Goal: Information Seeking & Learning: Compare options

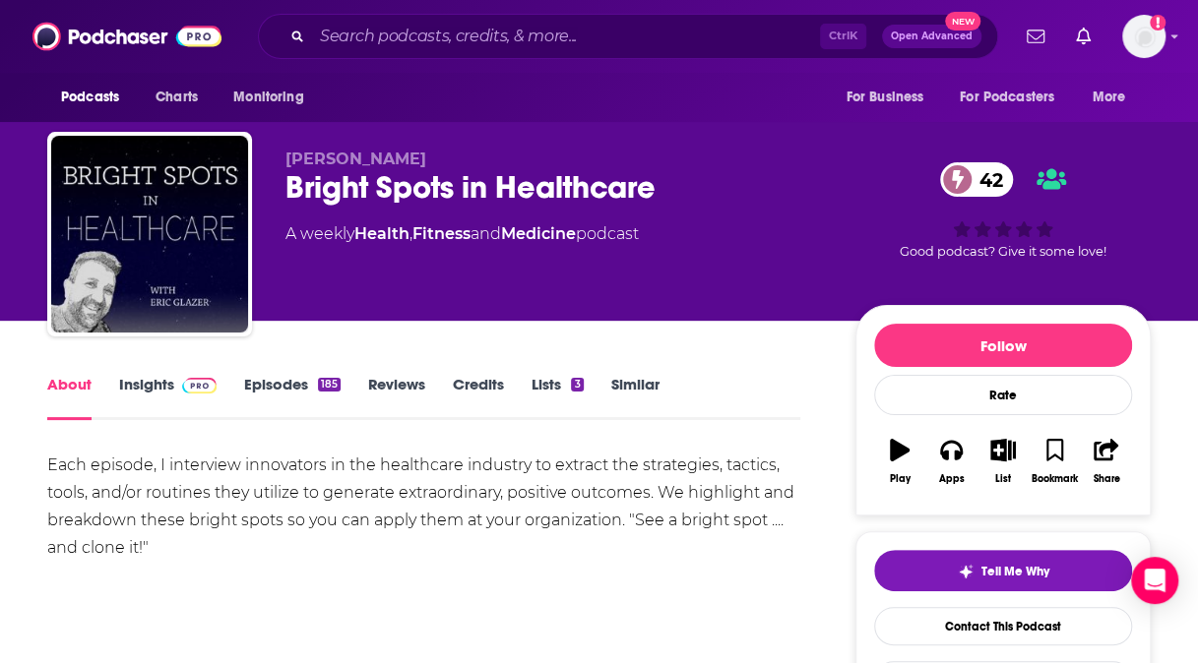
click at [254, 388] on link "Episodes 185" at bounding box center [292, 397] width 96 height 45
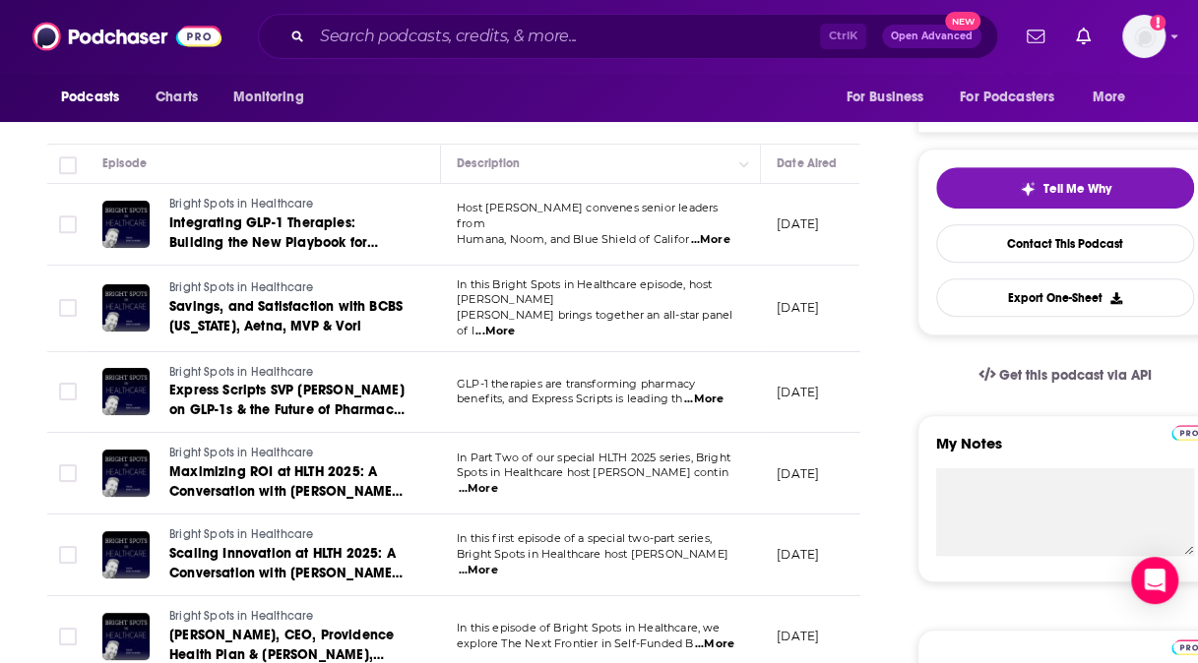
scroll to position [386, 0]
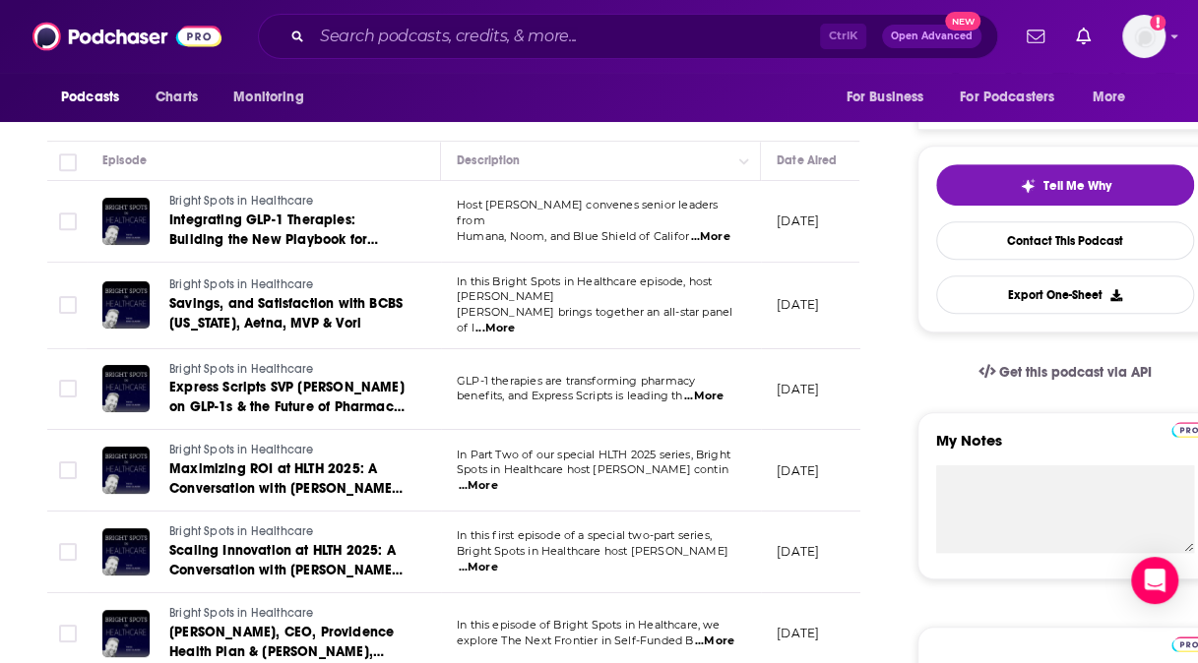
click at [717, 229] on span "...More" at bounding box center [709, 237] width 39 height 16
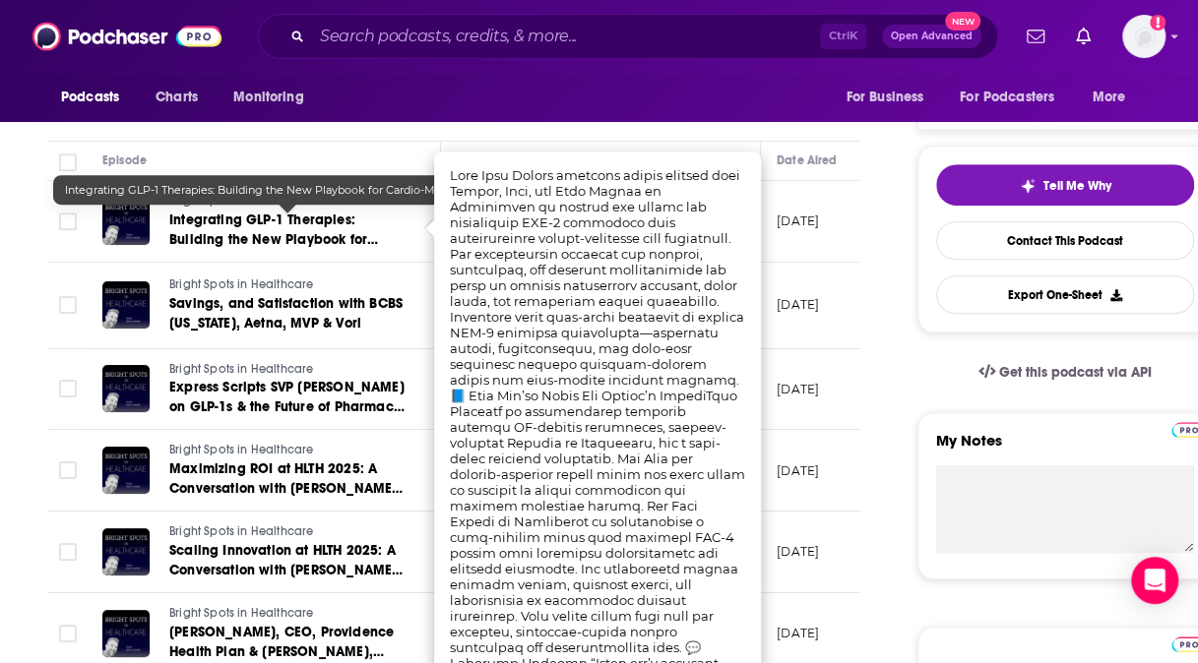
click at [244, 219] on span "Integrating GLP-1 Therapies: Building the New Playbook for Cardio-Metabolic Care" at bounding box center [273, 240] width 209 height 56
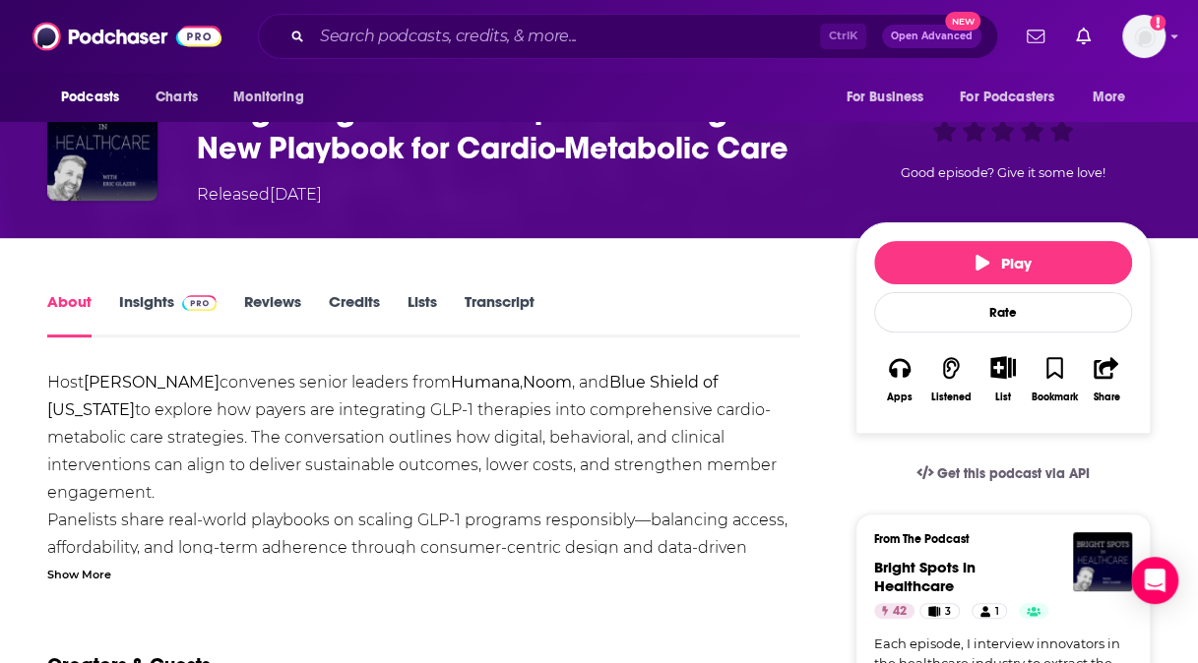
scroll to position [138, 0]
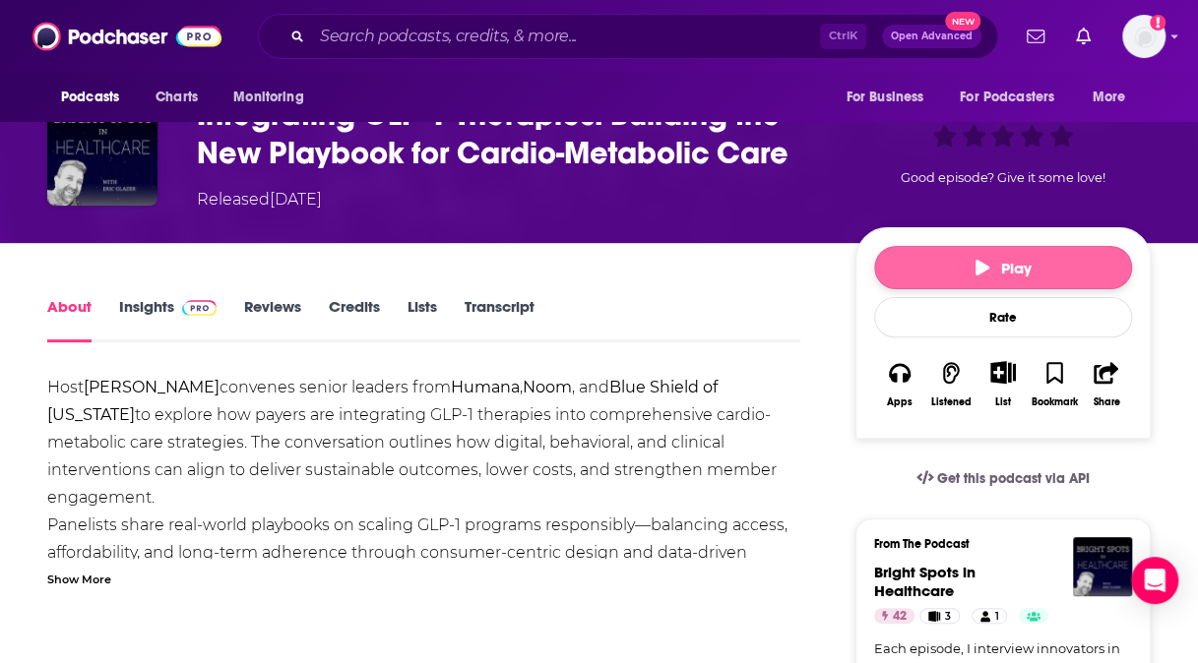
click at [956, 269] on button "Play" at bounding box center [1003, 267] width 258 height 43
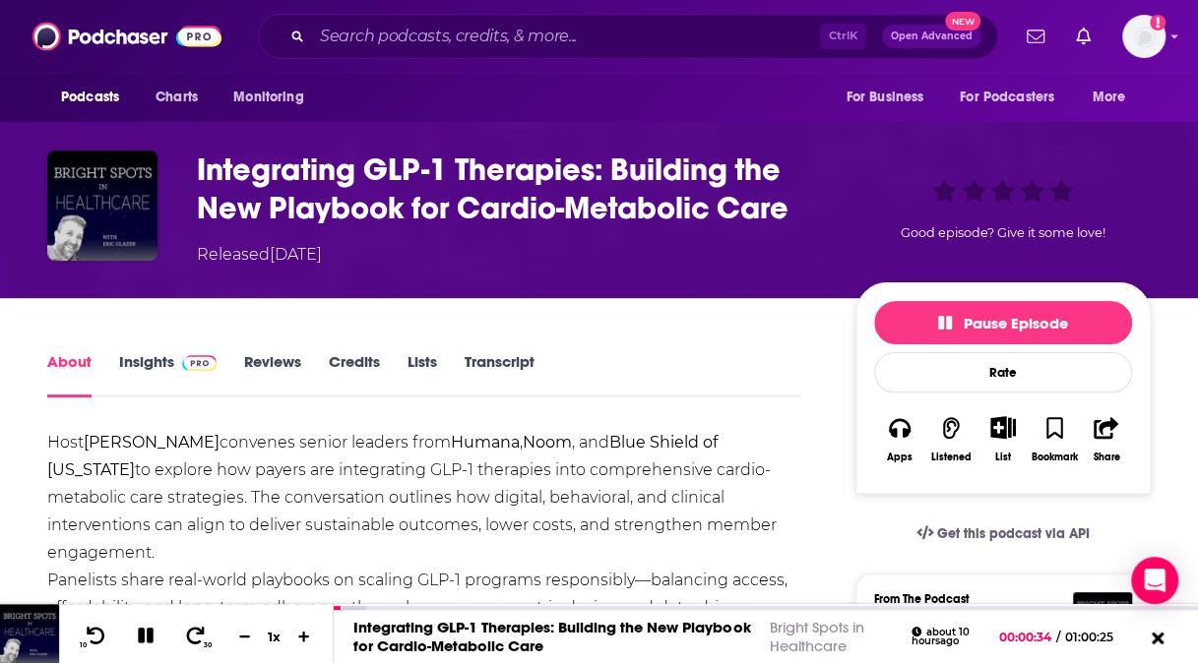
scroll to position [63, 0]
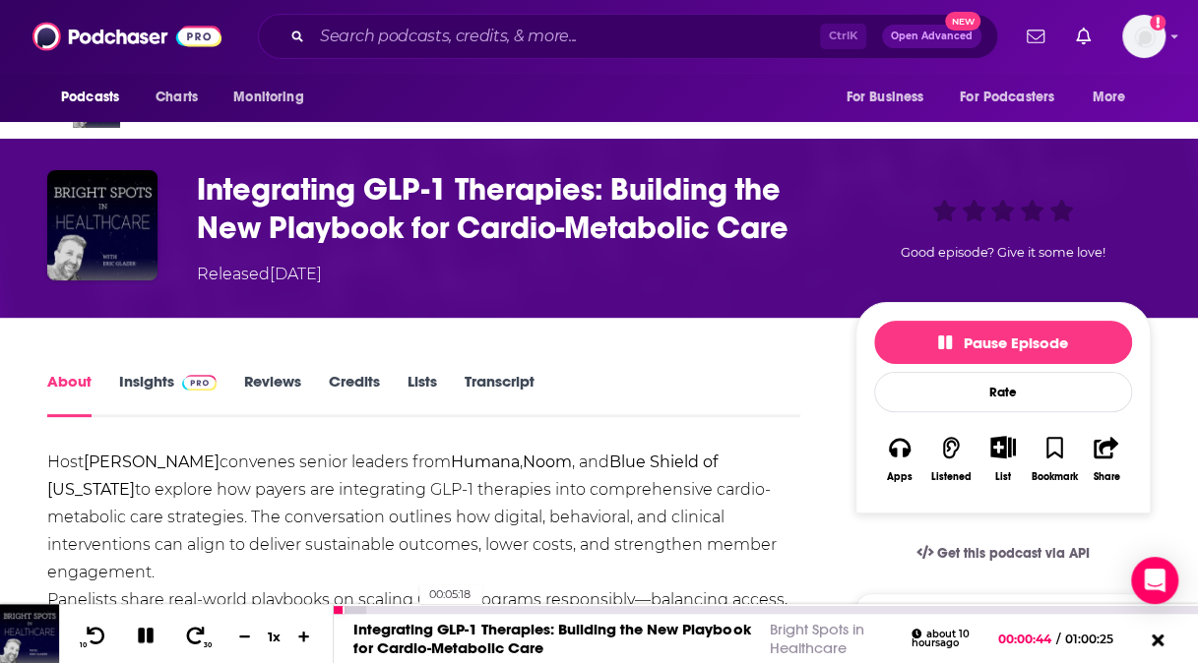
click at [409, 606] on div "00:05:18" at bounding box center [766, 610] width 864 height 8
click at [532, 610] on div "00:13:50" at bounding box center [766, 610] width 864 height 8
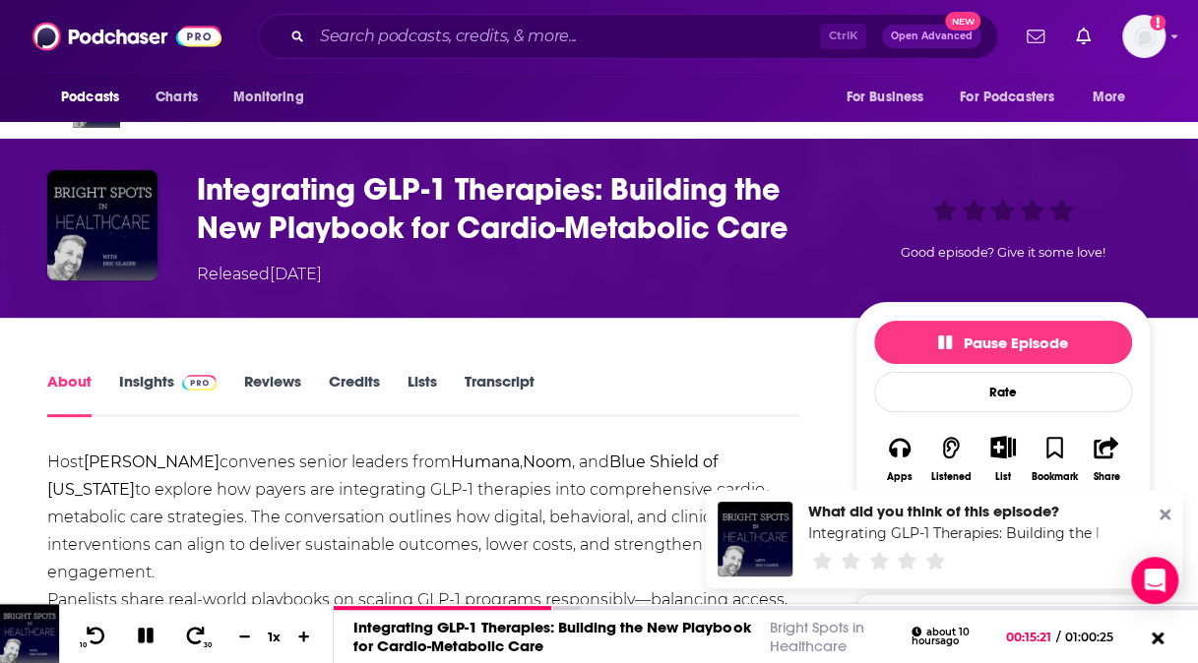
click at [142, 386] on link "Insights" at bounding box center [167, 394] width 97 height 45
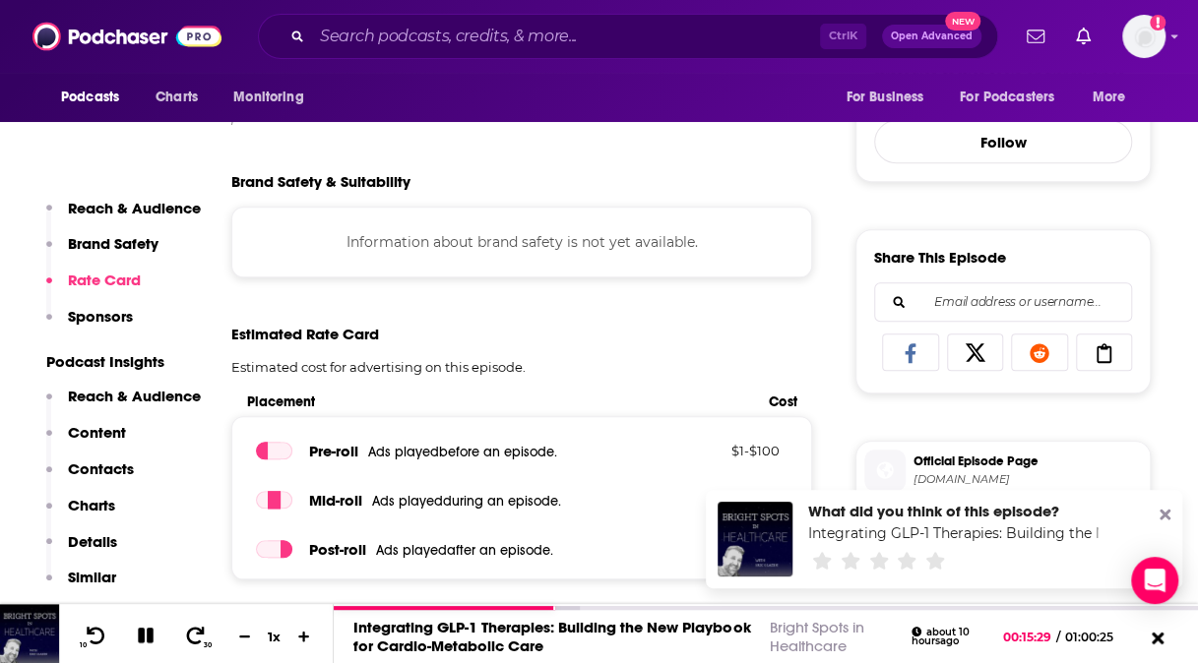
scroll to position [762, 0]
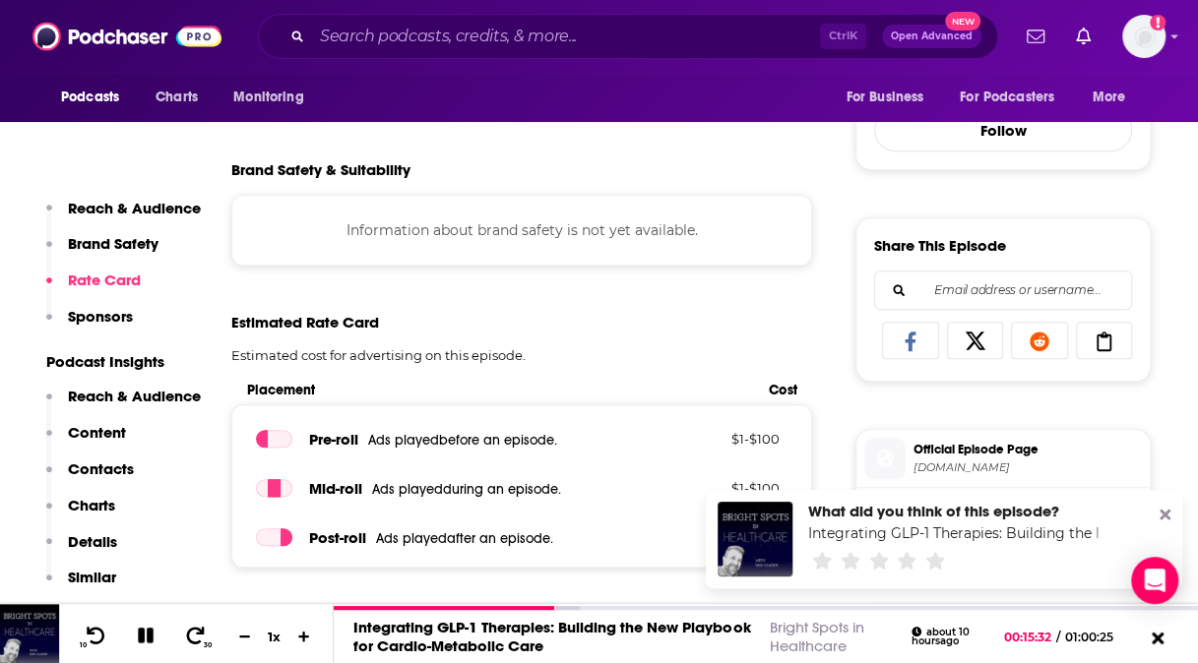
click at [119, 315] on p "Sponsors" at bounding box center [100, 316] width 65 height 19
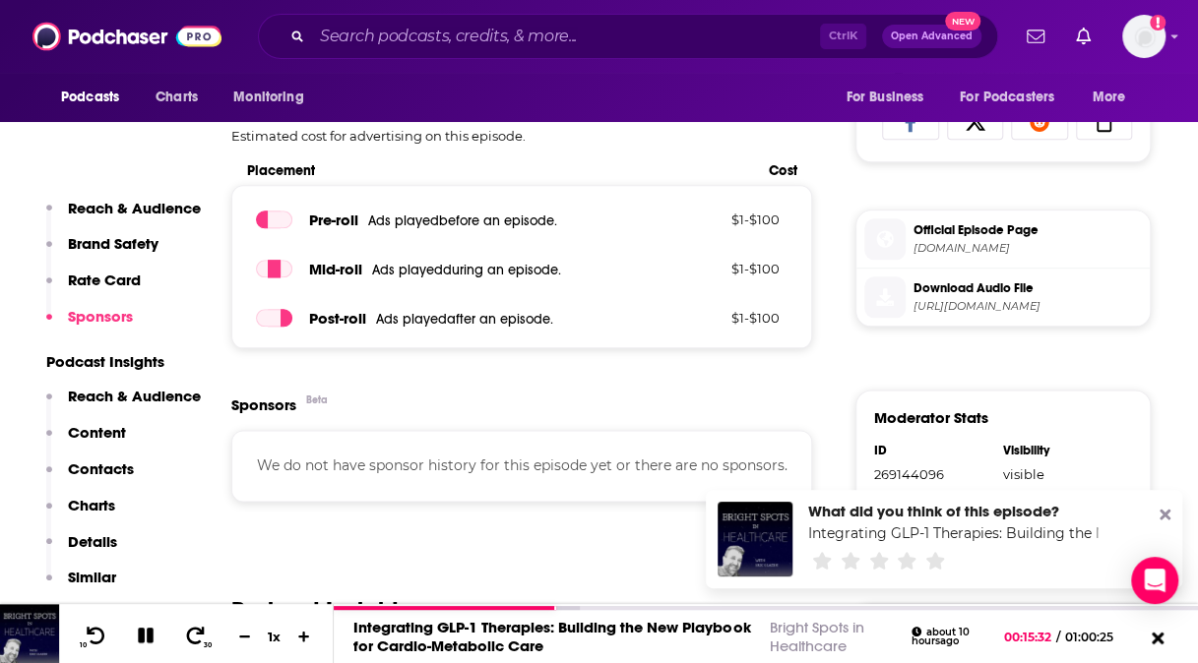
scroll to position [1044, 0]
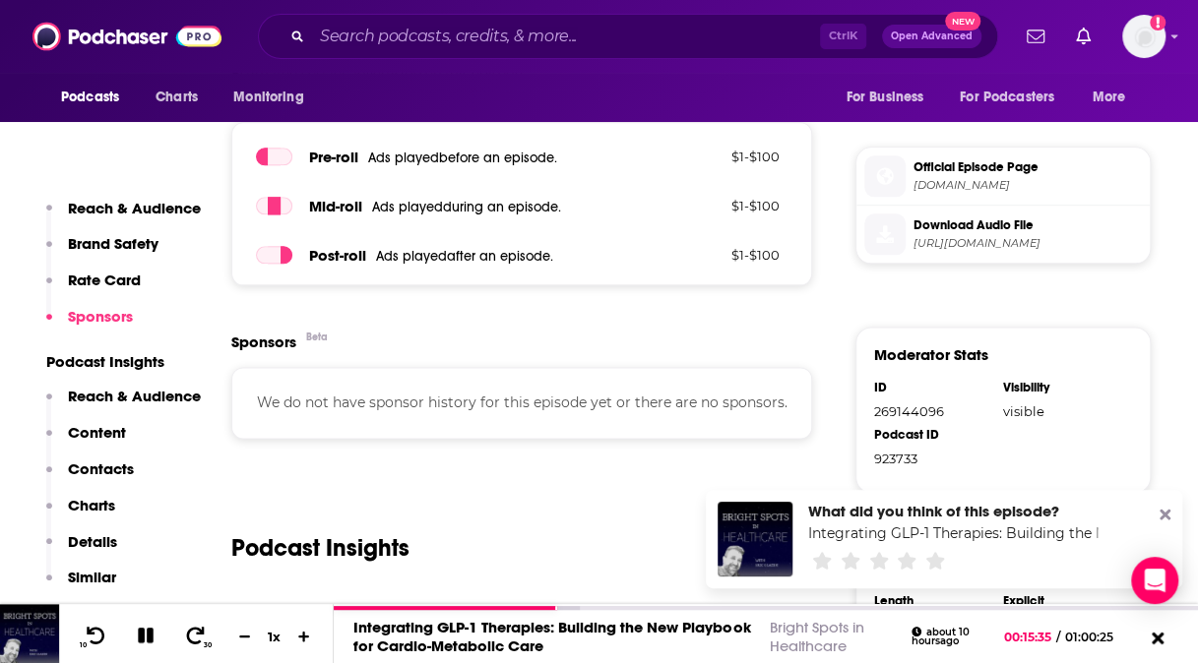
click at [116, 209] on p "Reach & Audience" at bounding box center [134, 208] width 133 height 19
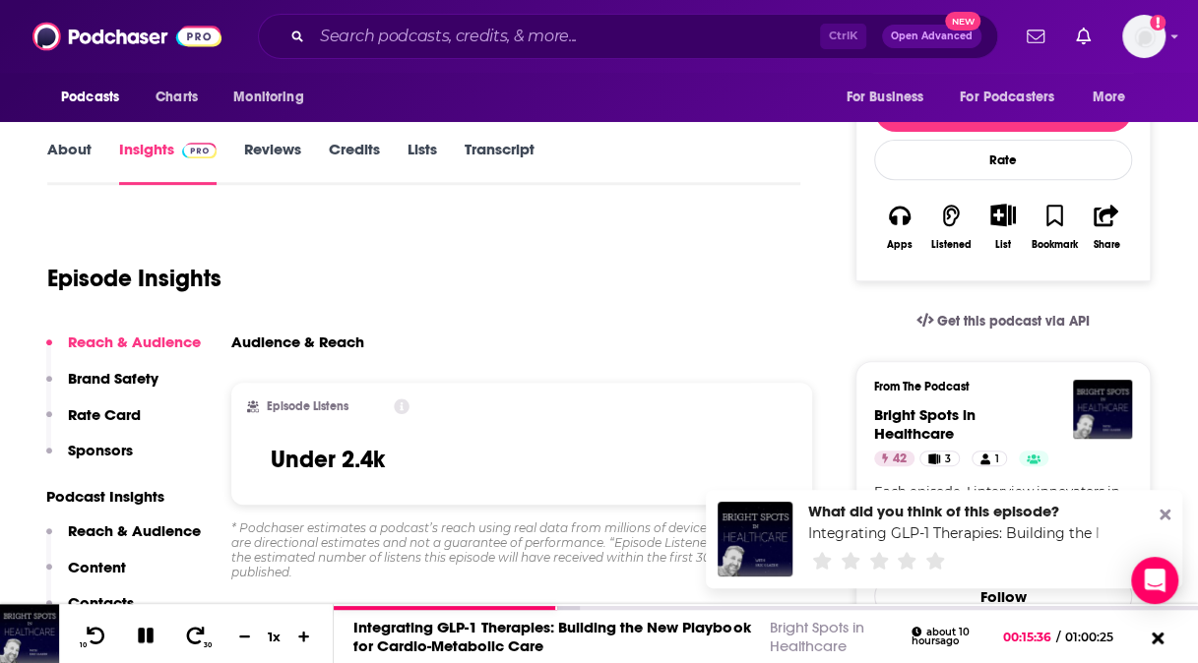
scroll to position [294, 0]
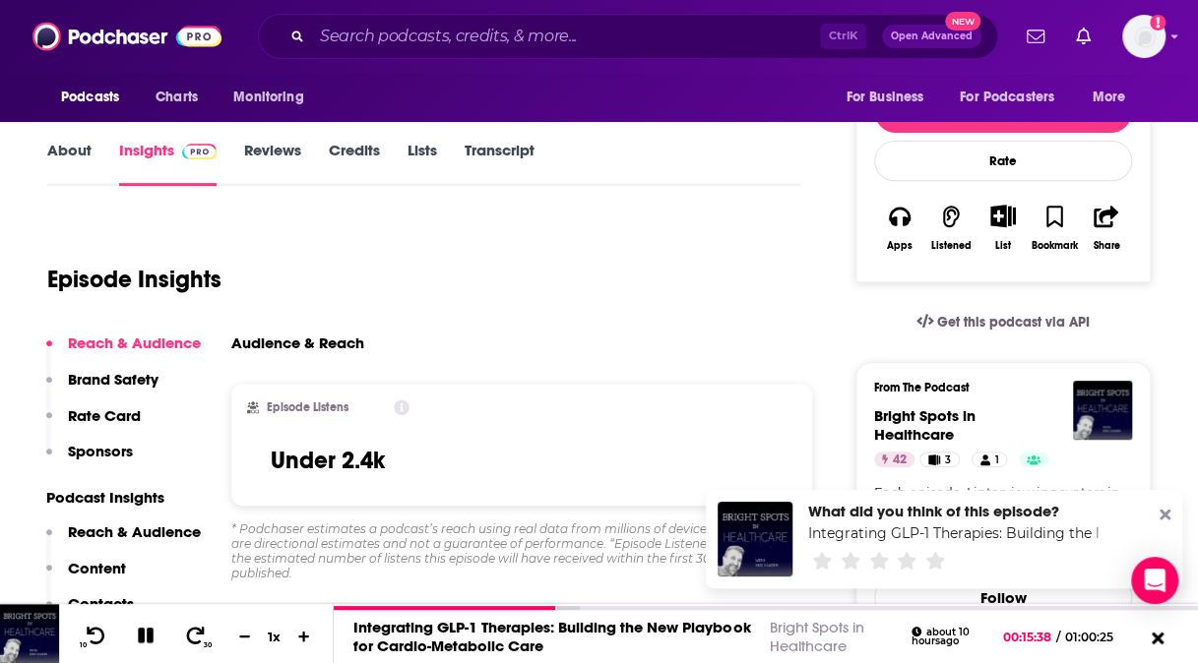
click at [67, 150] on link "About" at bounding box center [69, 163] width 44 height 45
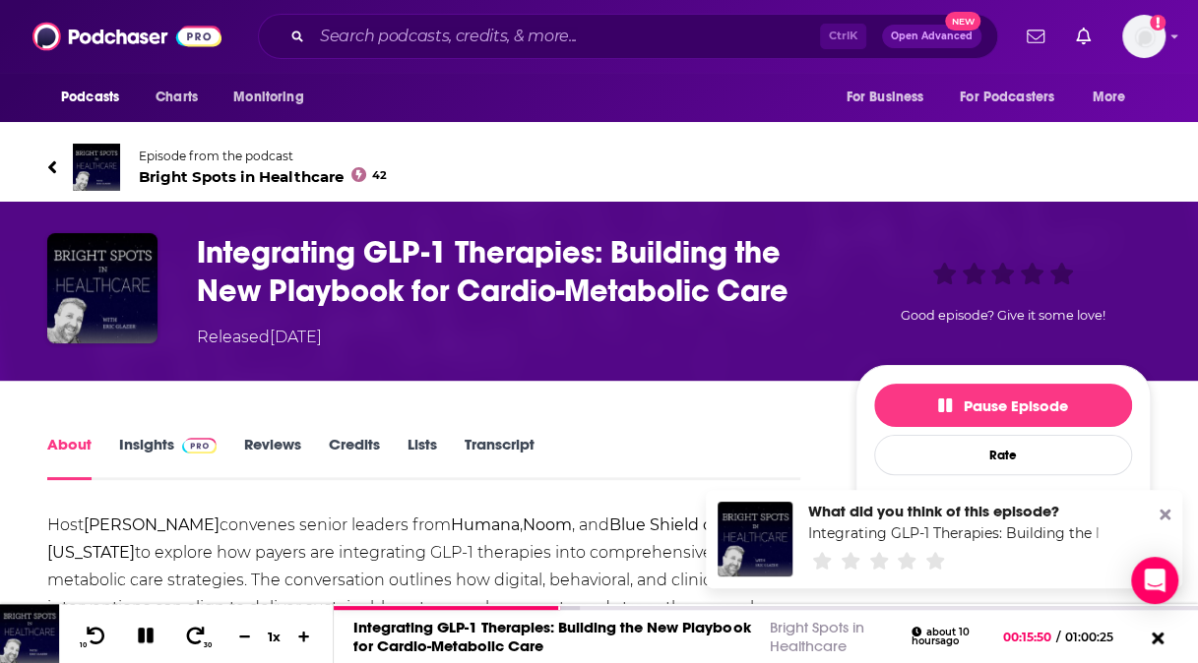
click at [49, 163] on icon at bounding box center [52, 167] width 10 height 20
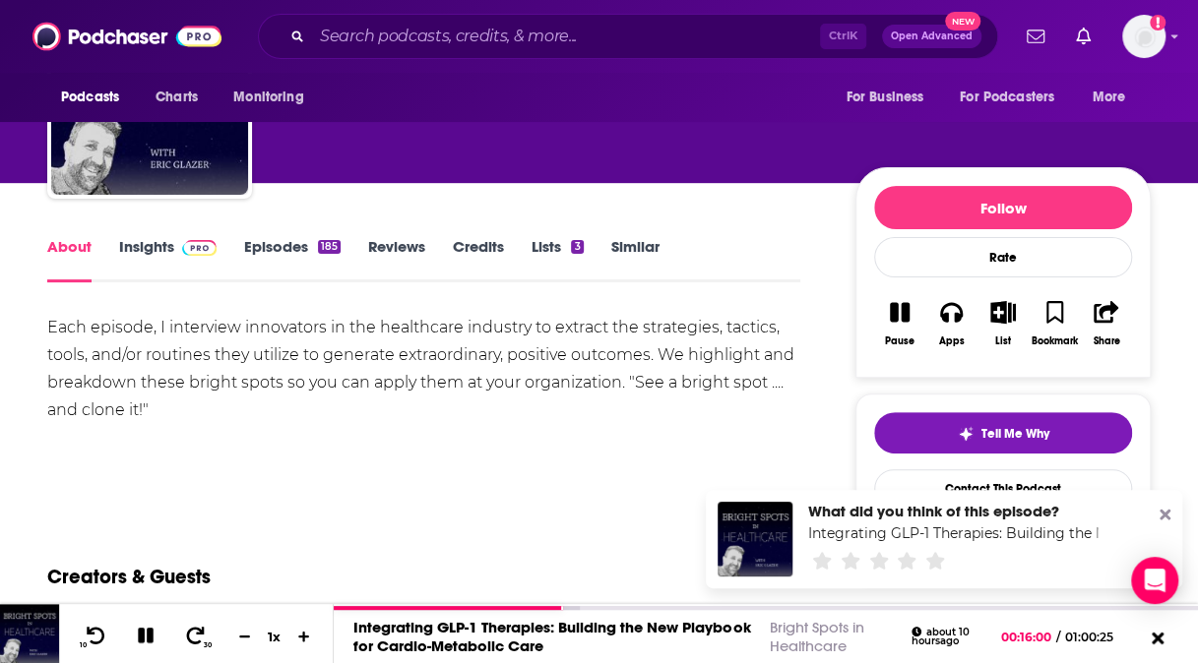
scroll to position [120, 0]
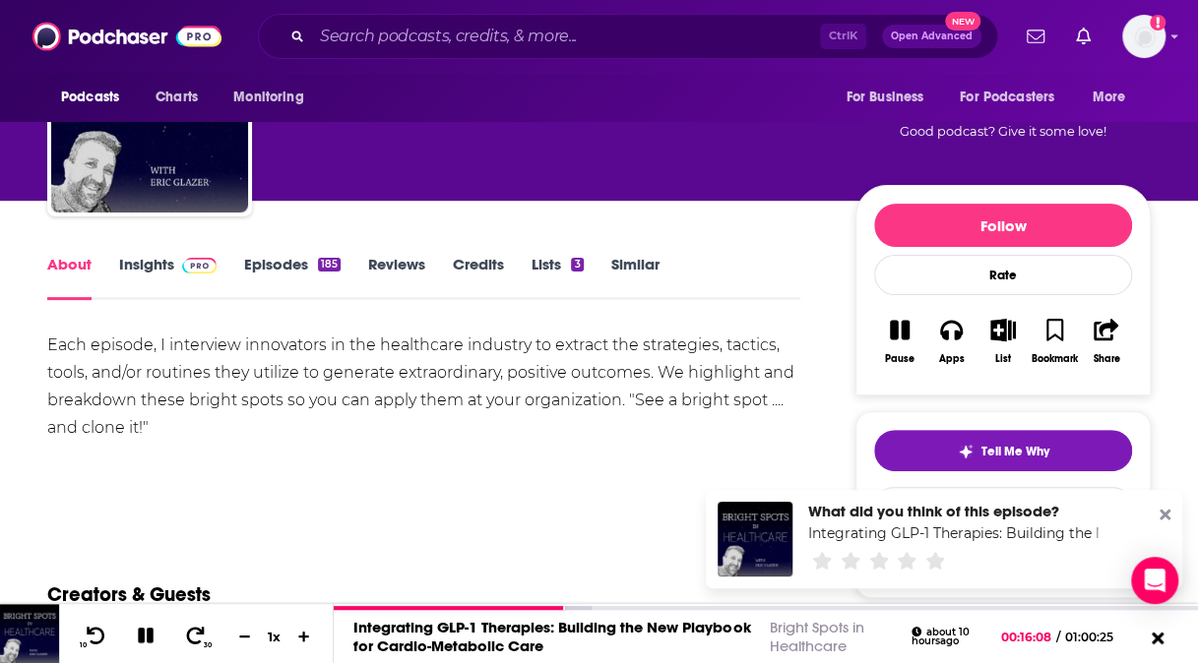
click at [278, 269] on link "Episodes 185" at bounding box center [292, 277] width 96 height 45
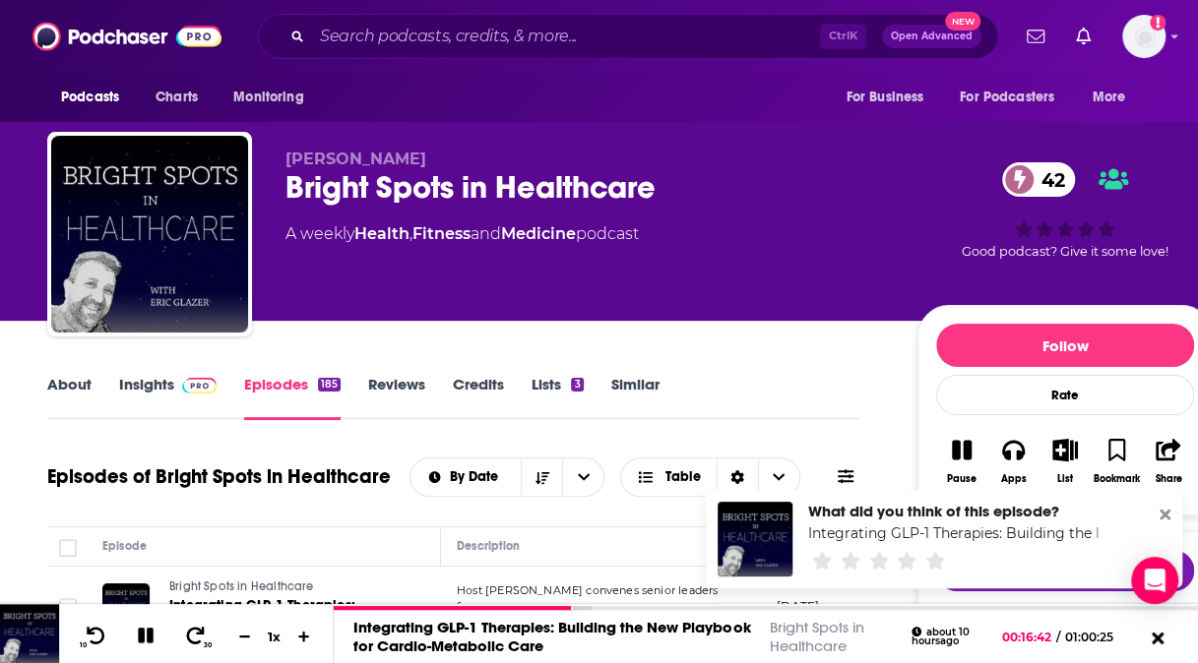
click at [71, 386] on link "About" at bounding box center [69, 397] width 44 height 45
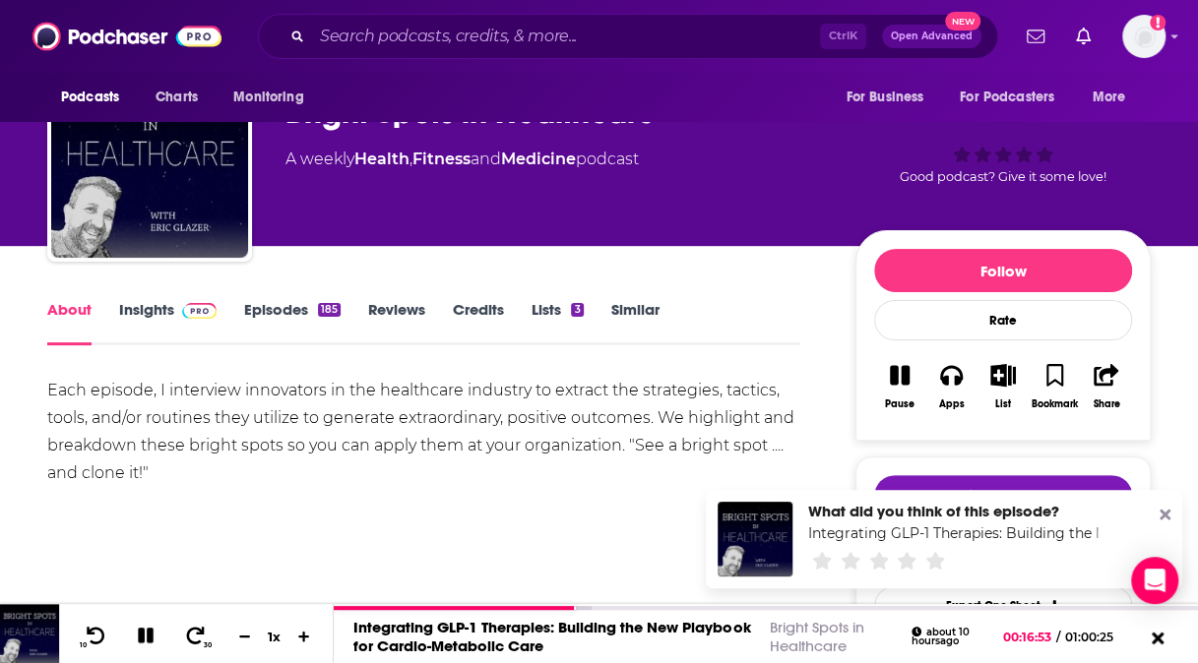
scroll to position [73, 0]
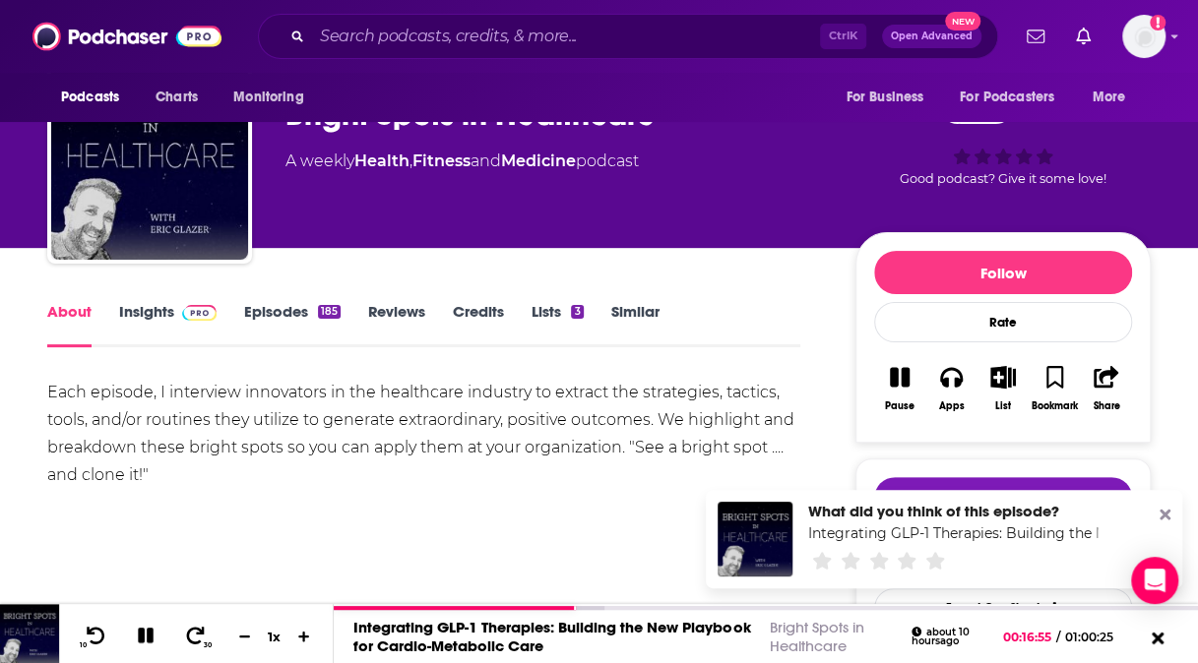
click at [134, 321] on link "Insights" at bounding box center [167, 324] width 97 height 45
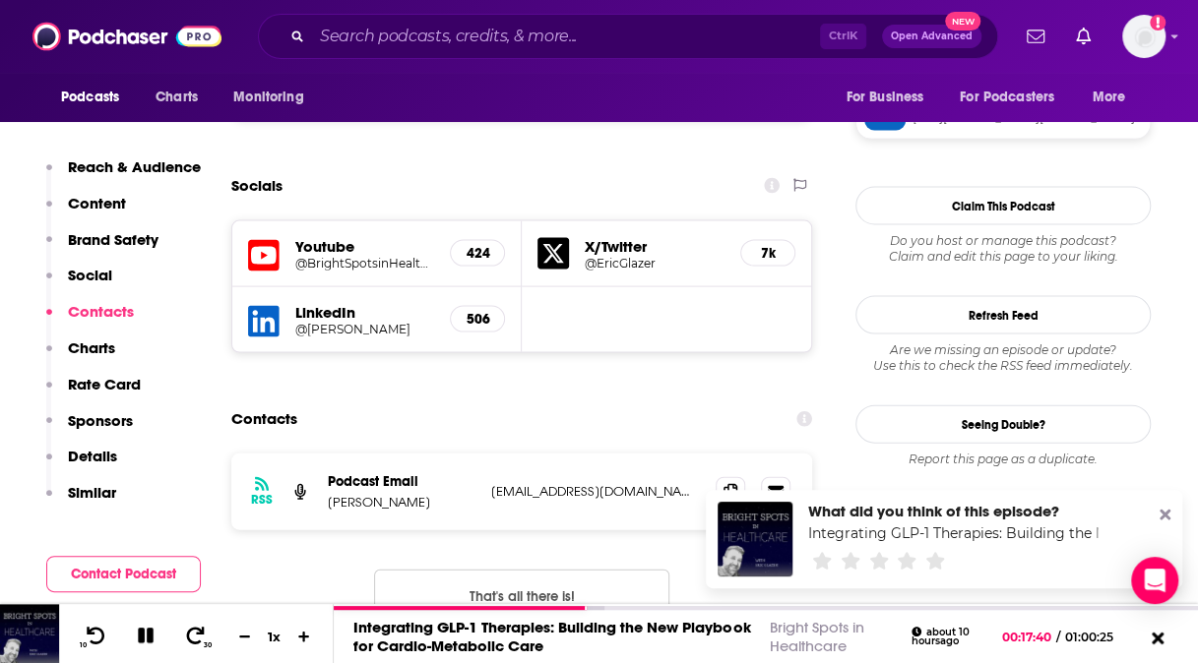
scroll to position [1890, 0]
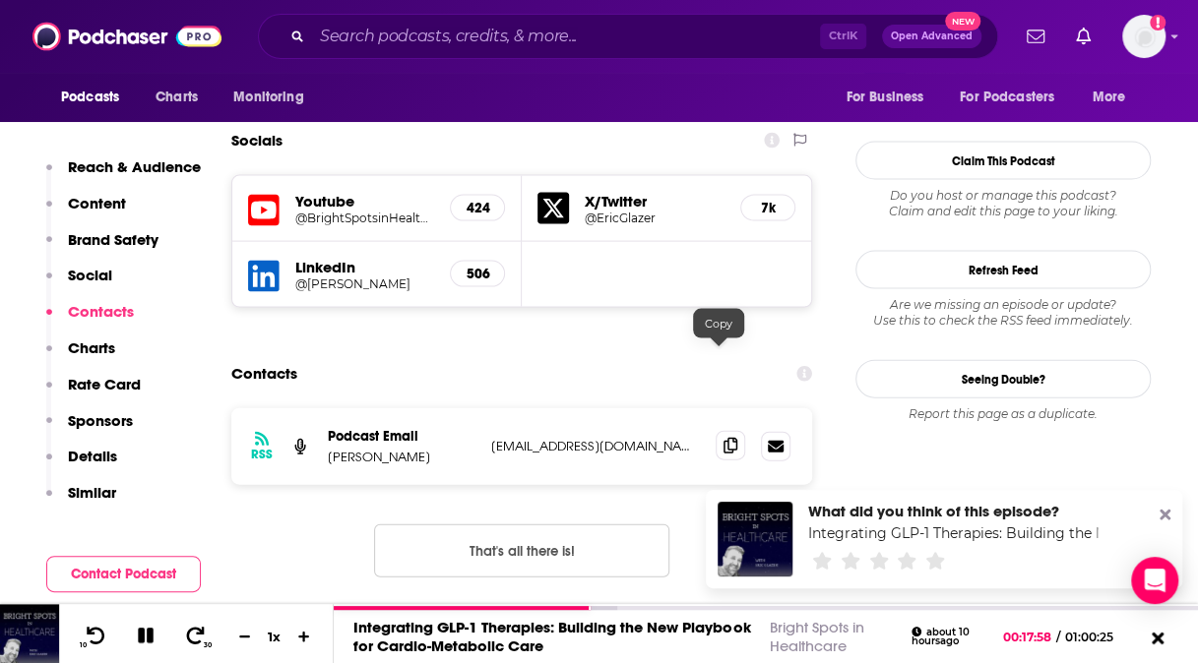
click at [723, 438] on icon at bounding box center [730, 446] width 14 height 16
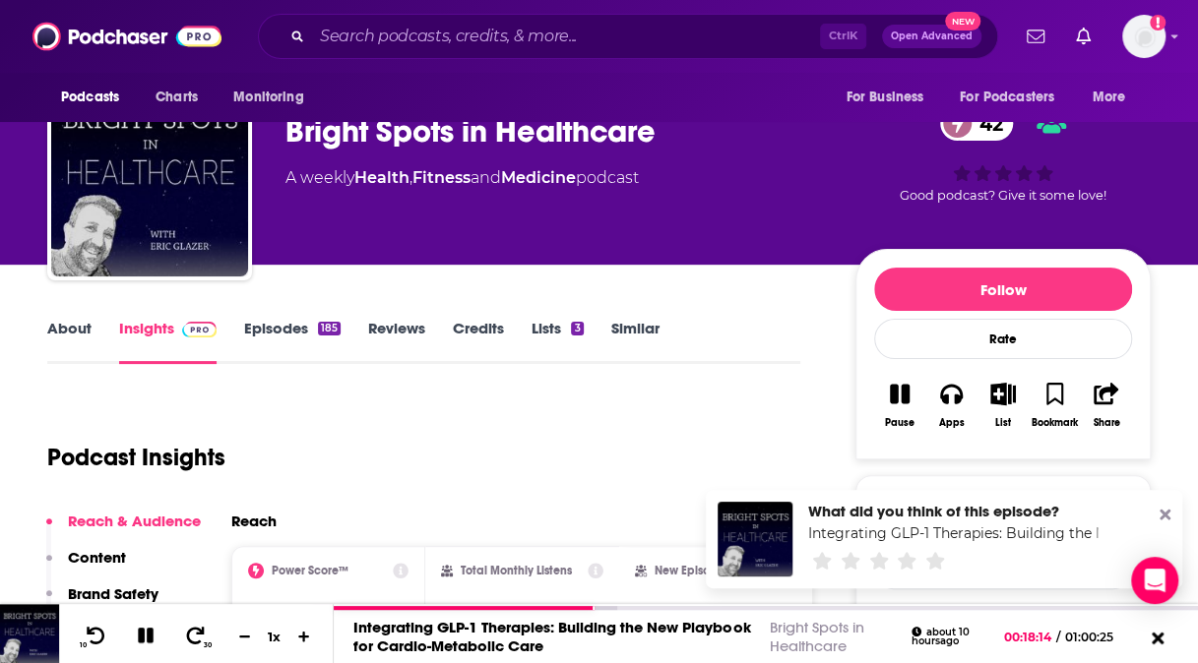
scroll to position [33, 0]
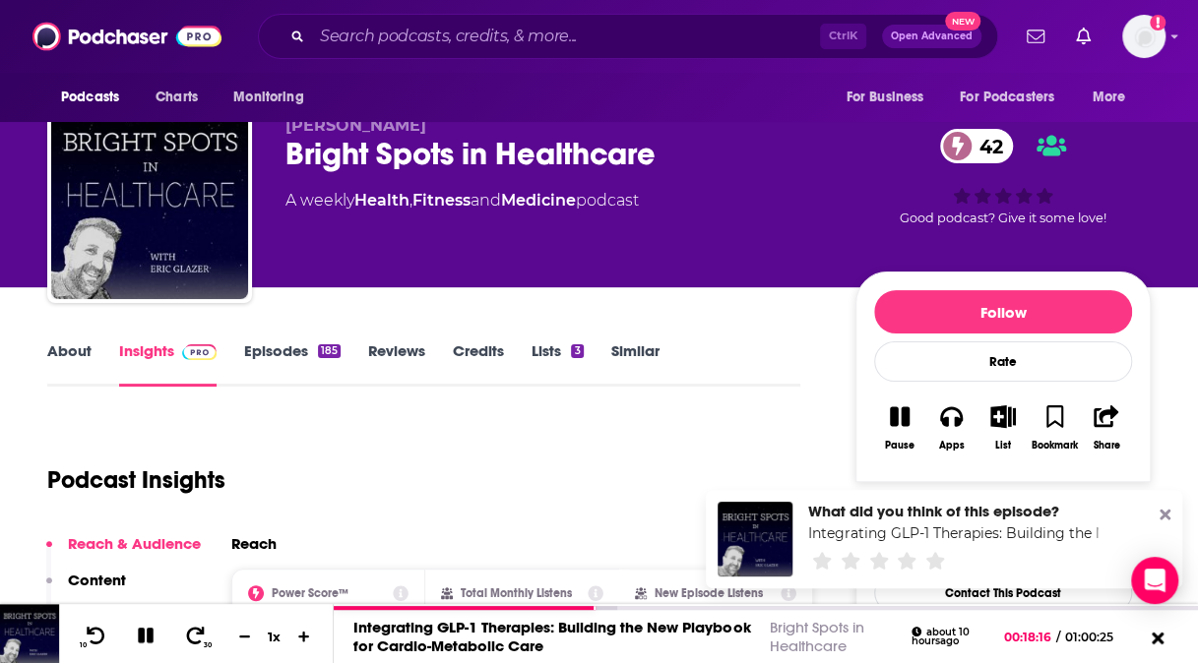
click at [69, 344] on link "About" at bounding box center [69, 364] width 44 height 45
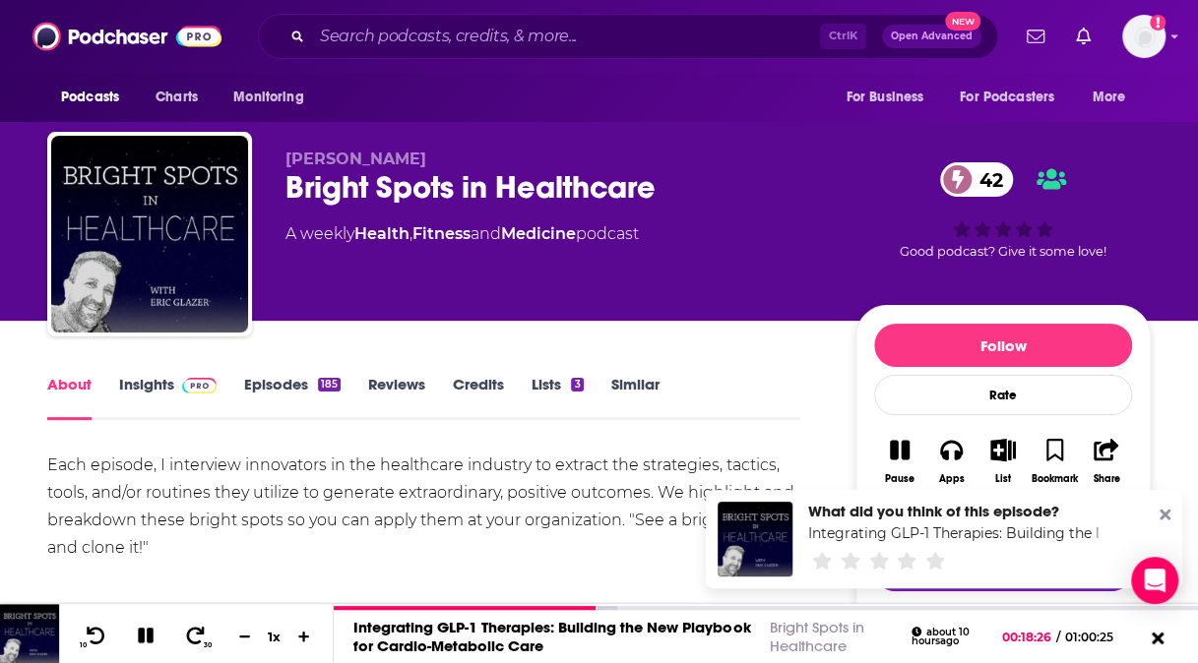
click at [1167, 515] on icon at bounding box center [1165, 515] width 11 height 16
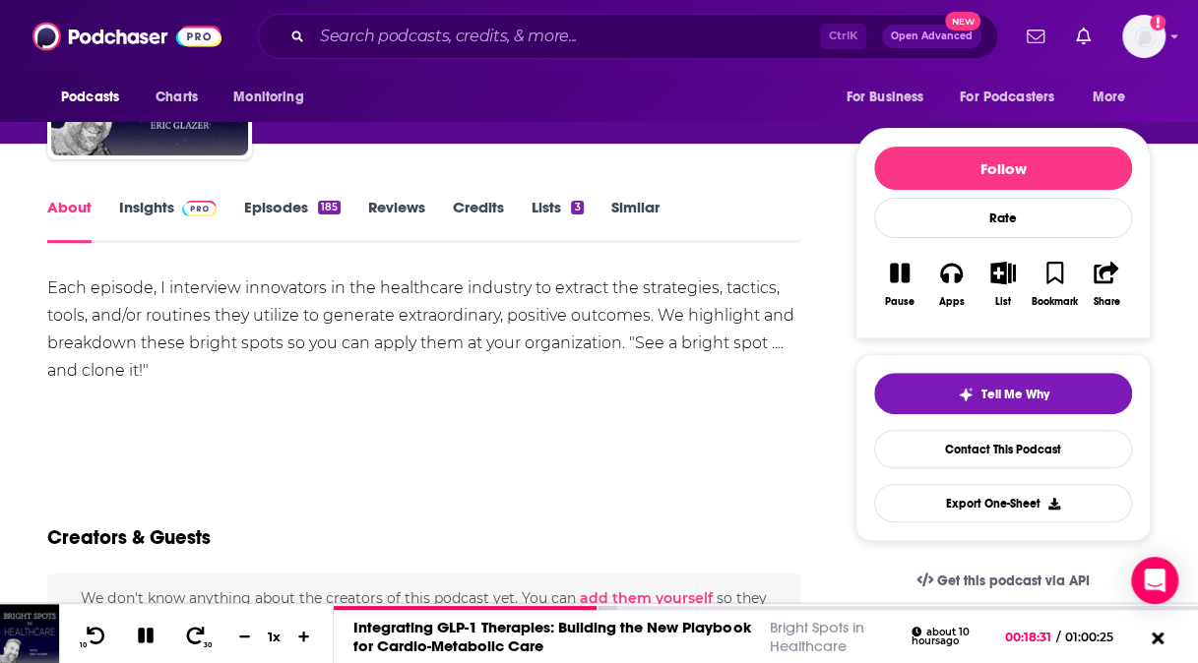
scroll to position [196, 0]
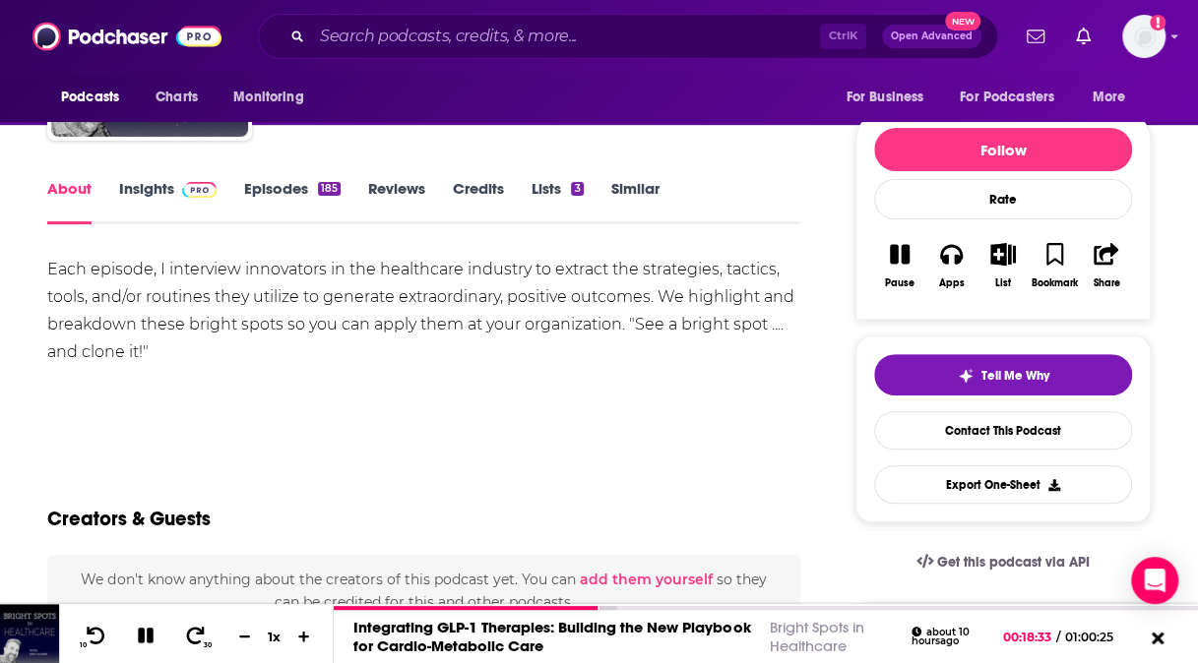
click at [266, 193] on link "Episodes 185" at bounding box center [292, 201] width 96 height 45
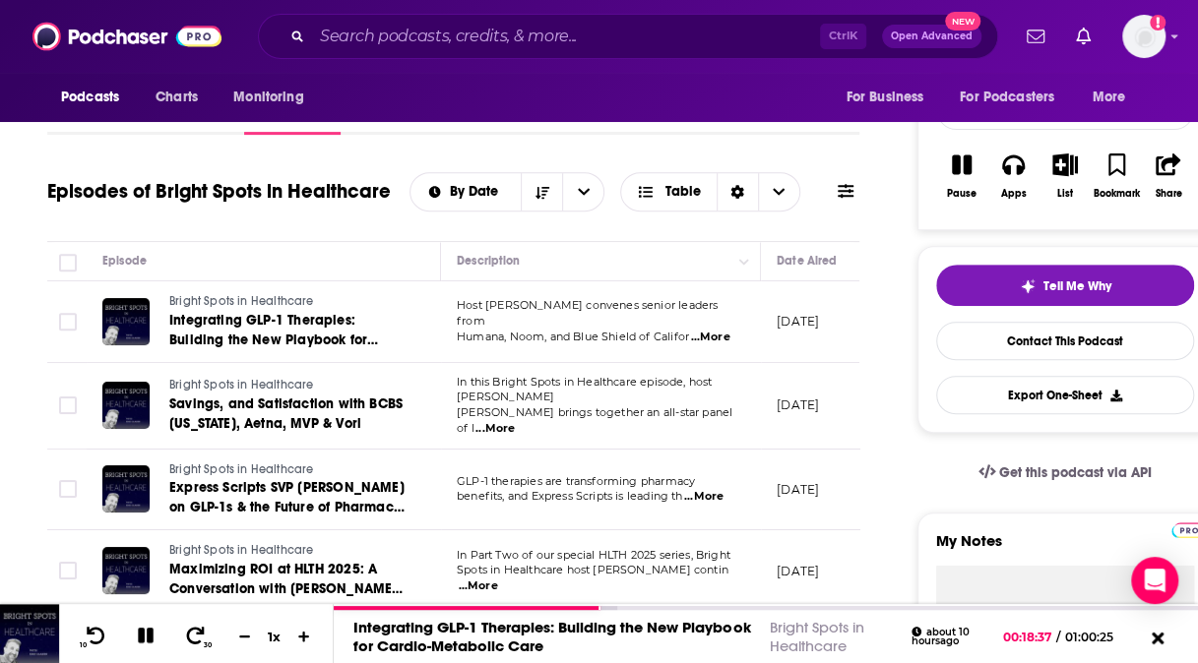
scroll to position [289, 0]
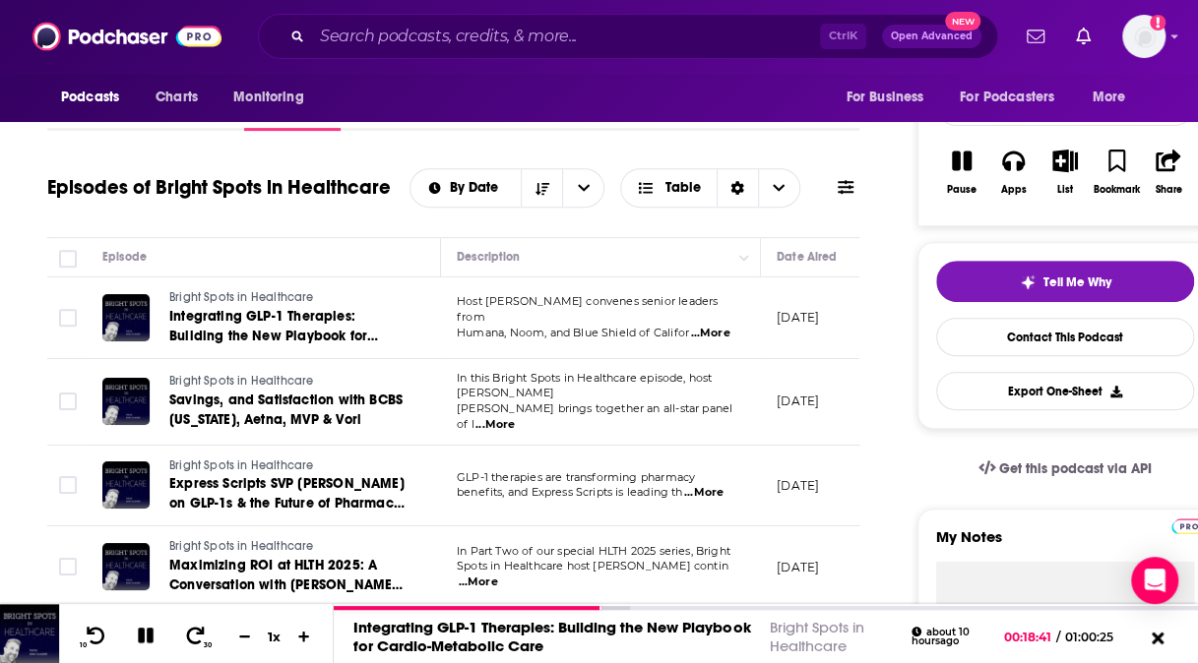
click at [515, 417] on span "...More" at bounding box center [494, 425] width 39 height 16
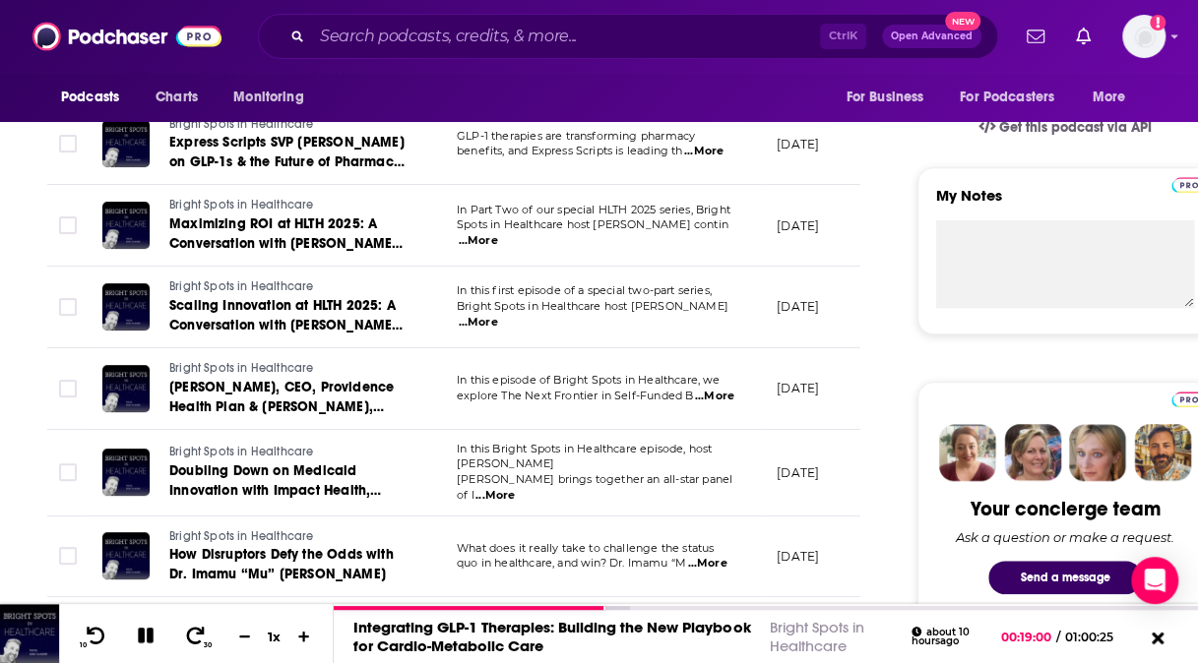
scroll to position [701, 0]
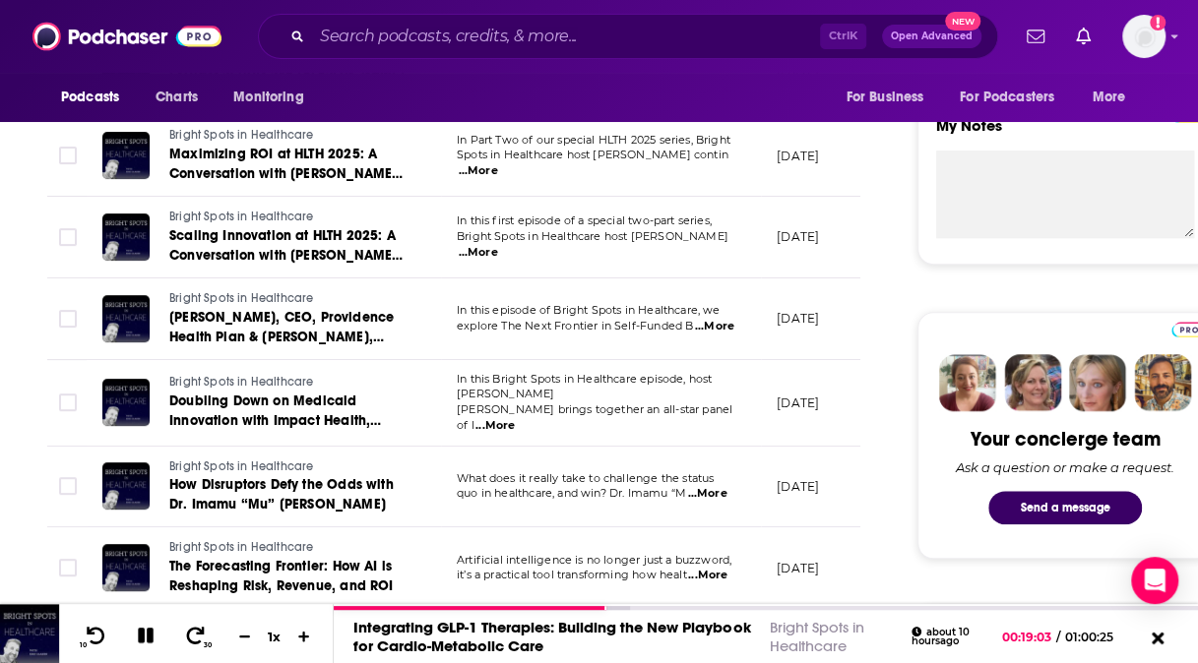
click at [515, 418] on span "...More" at bounding box center [494, 426] width 39 height 16
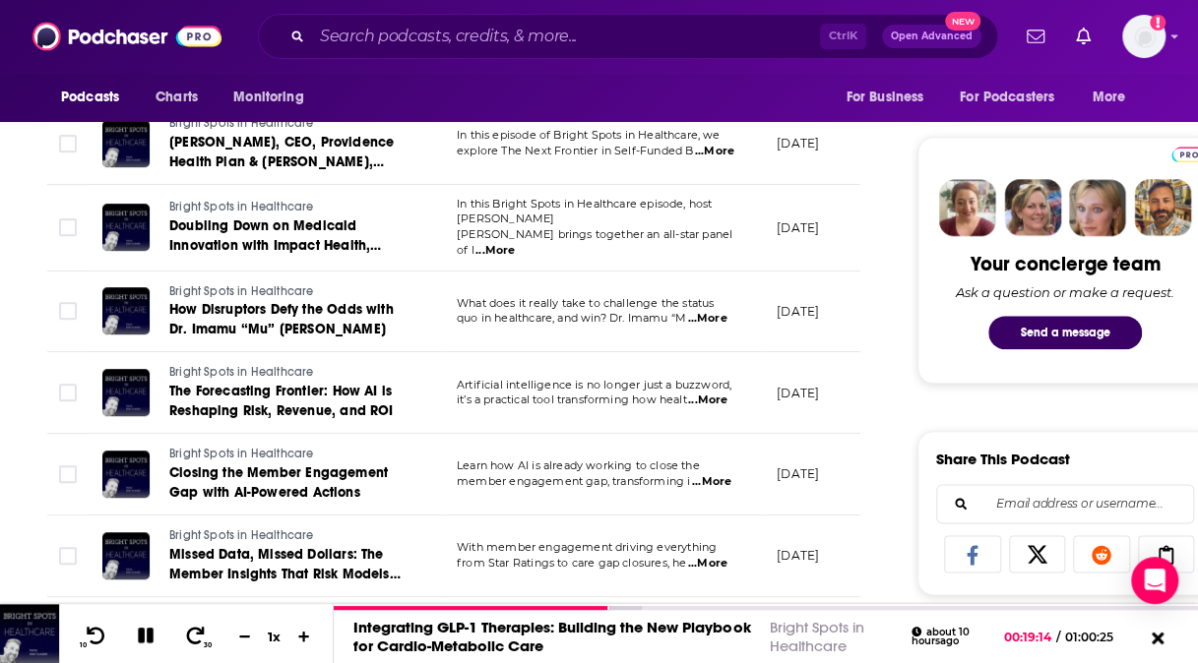
scroll to position [882, 0]
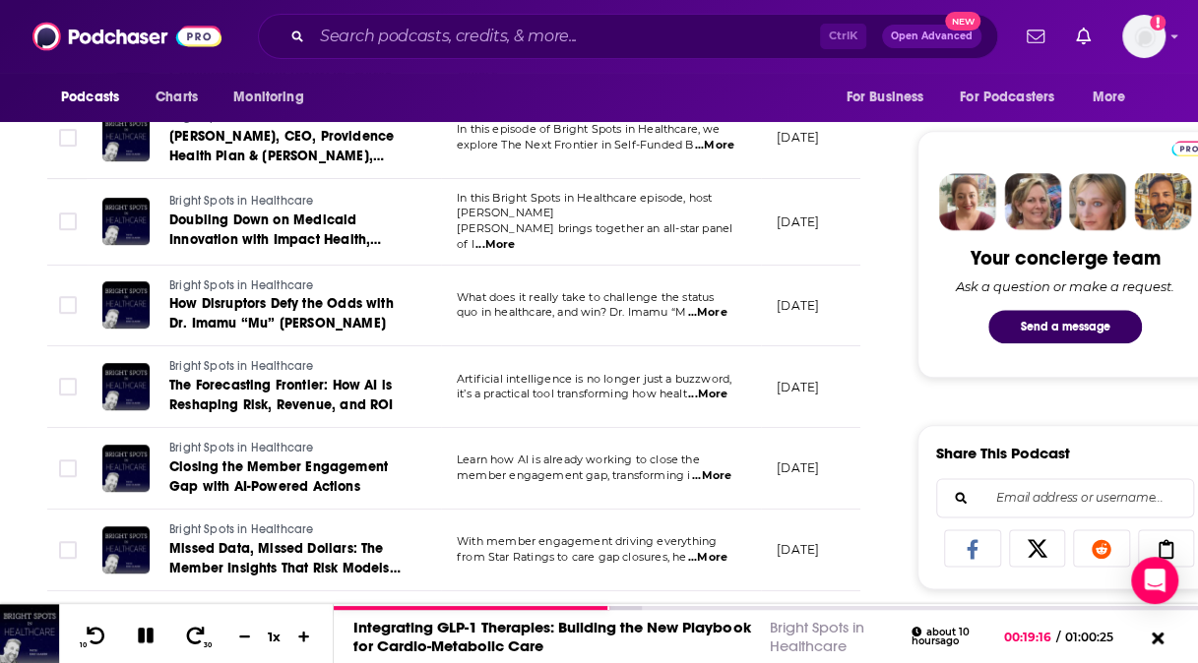
click at [722, 387] on span "...More" at bounding box center [707, 395] width 39 height 16
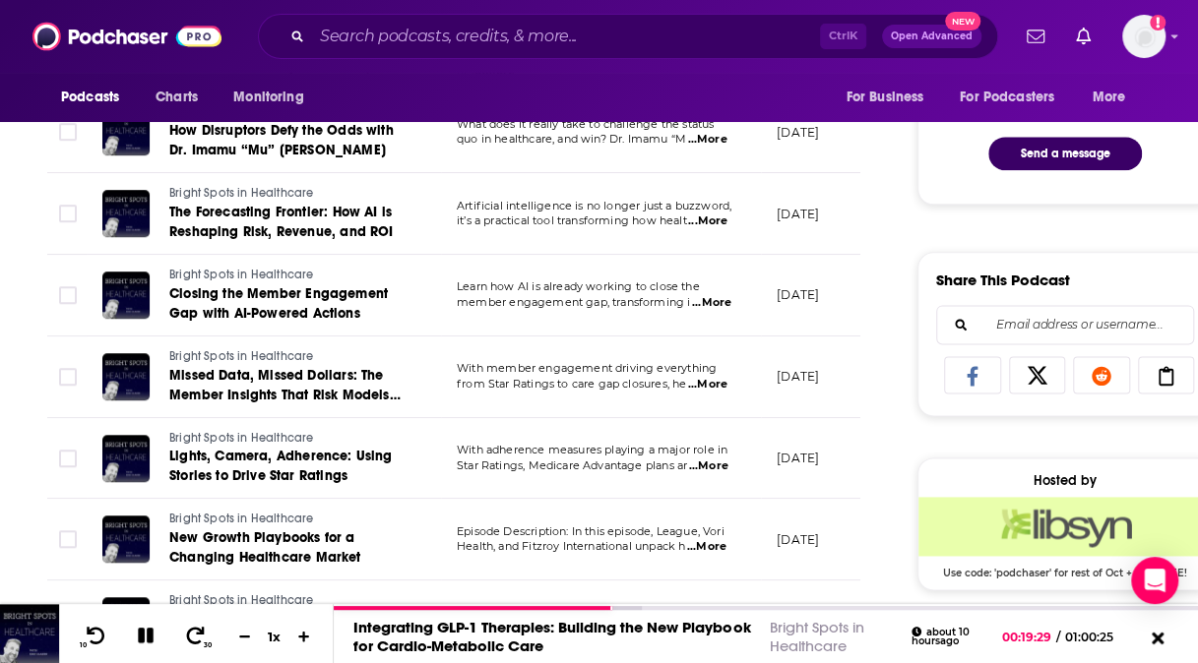
scroll to position [1177, 0]
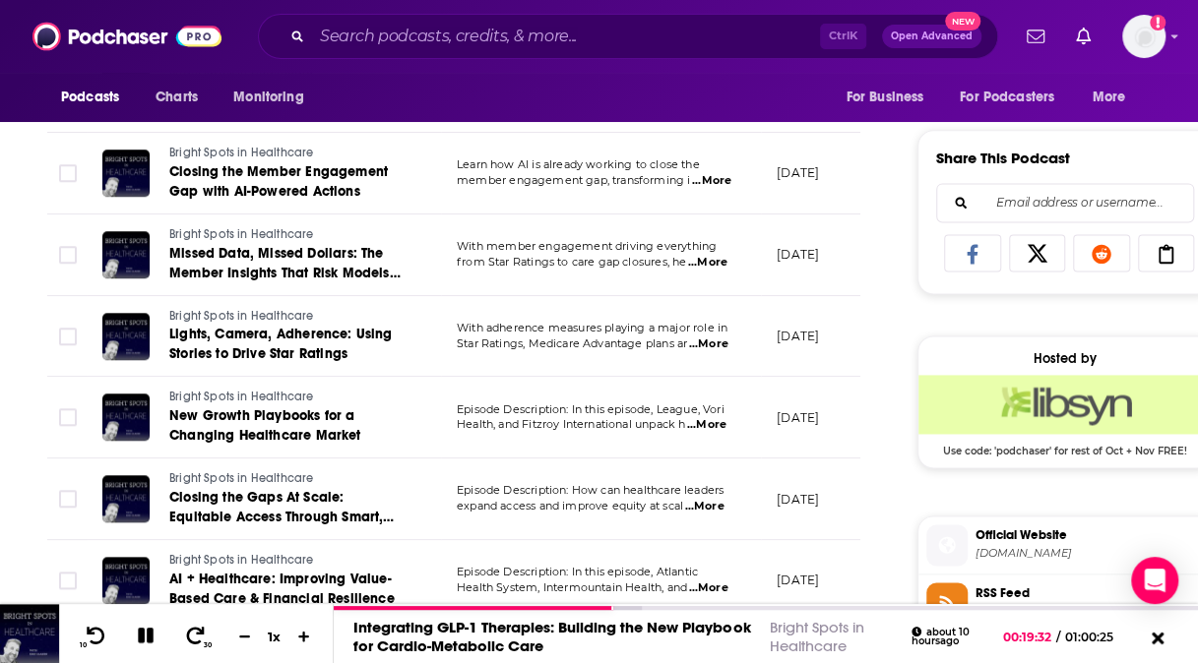
click at [709, 499] on span "...More" at bounding box center [703, 507] width 39 height 16
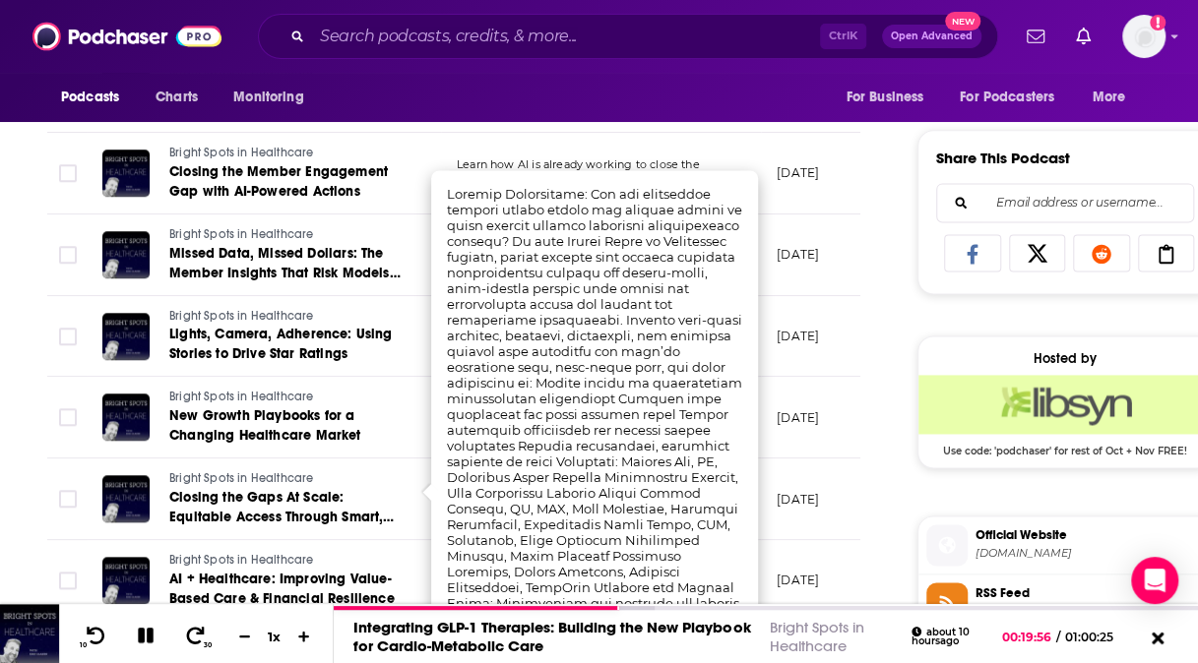
click at [884, 223] on div "About Insights Episodes 185 Reviews Credits Lists 3 Similar Episodes of Bright …" at bounding box center [467, 487] width 902 height 2584
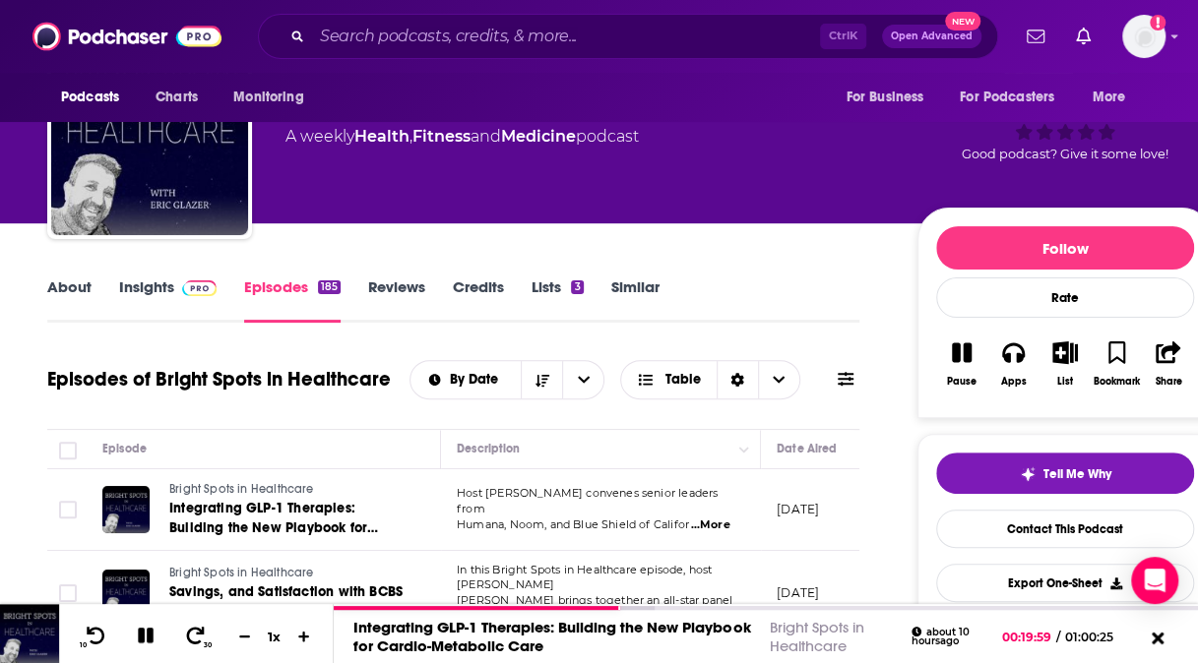
scroll to position [0, 0]
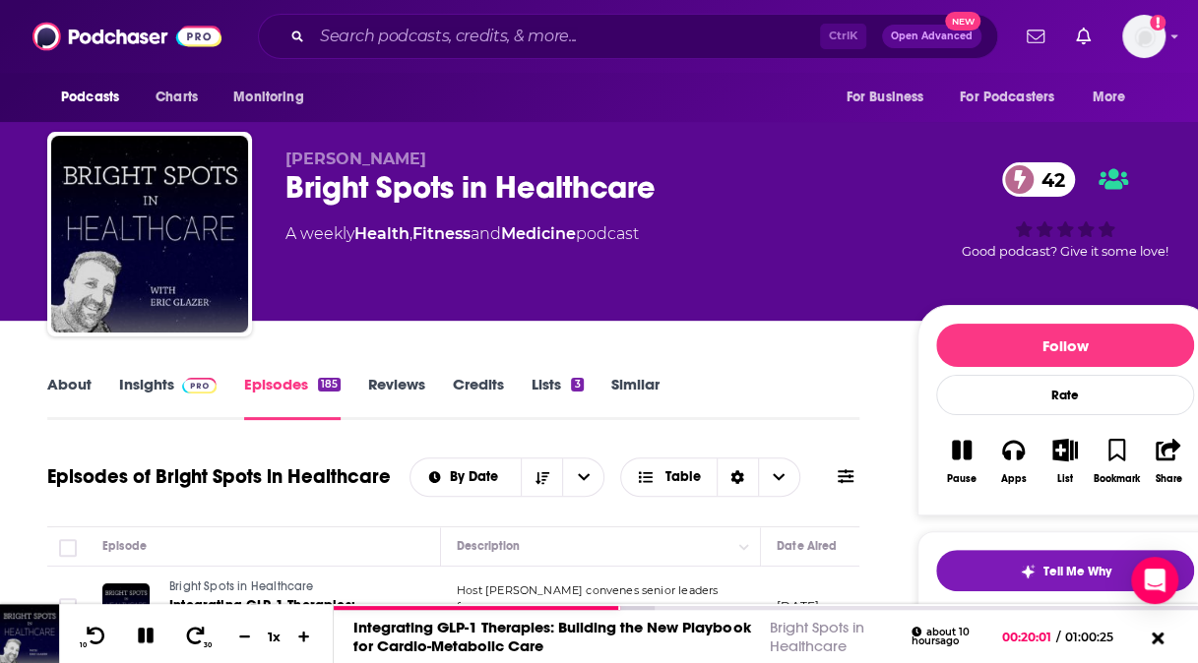
click at [75, 378] on link "About" at bounding box center [69, 397] width 44 height 45
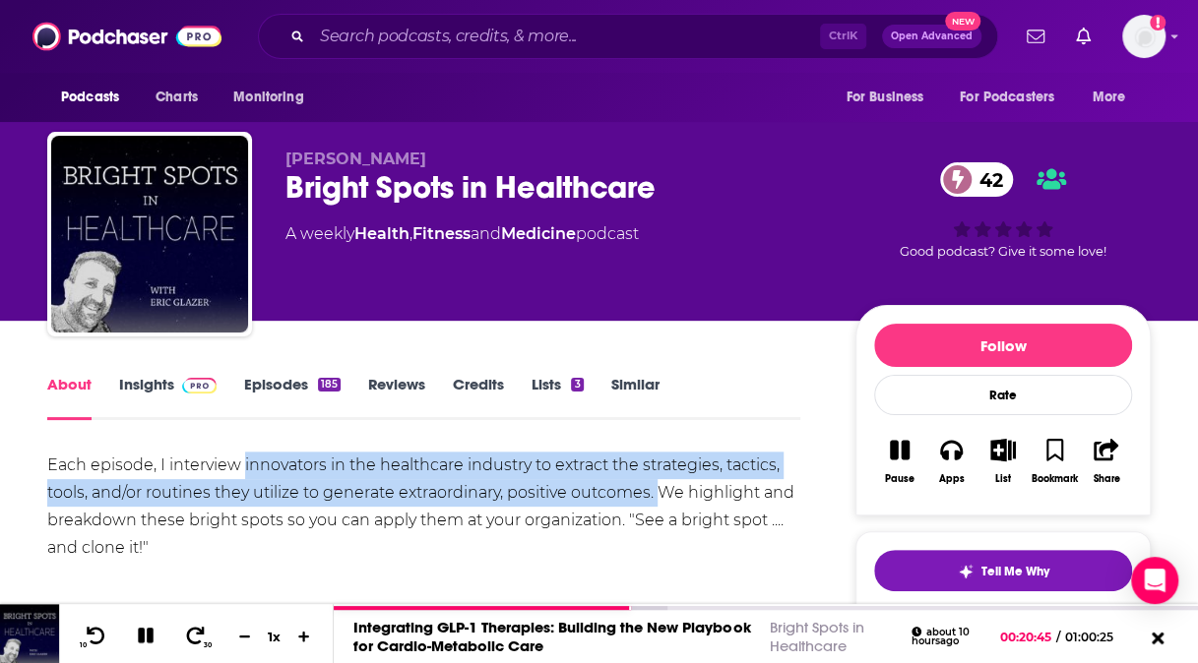
drag, startPoint x: 658, startPoint y: 491, endPoint x: 242, endPoint y: 469, distance: 416.0
click at [242, 469] on div "Each episode, I interview innovators in the healthcare industry to extract the …" at bounding box center [423, 507] width 753 height 110
copy div "innovators in the healthcare industry to extract the strategies, tactics, tools…"
click at [486, 500] on div "Each episode, I interview innovators in the healthcare industry to extract the …" at bounding box center [423, 507] width 753 height 110
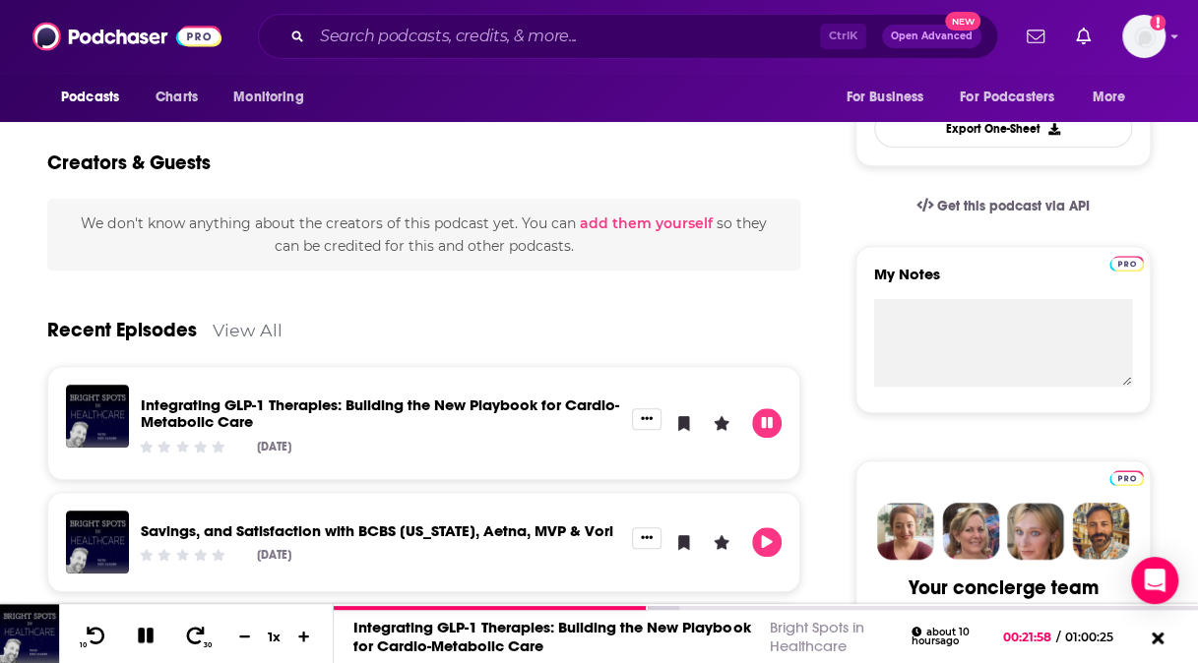
scroll to position [709, 0]
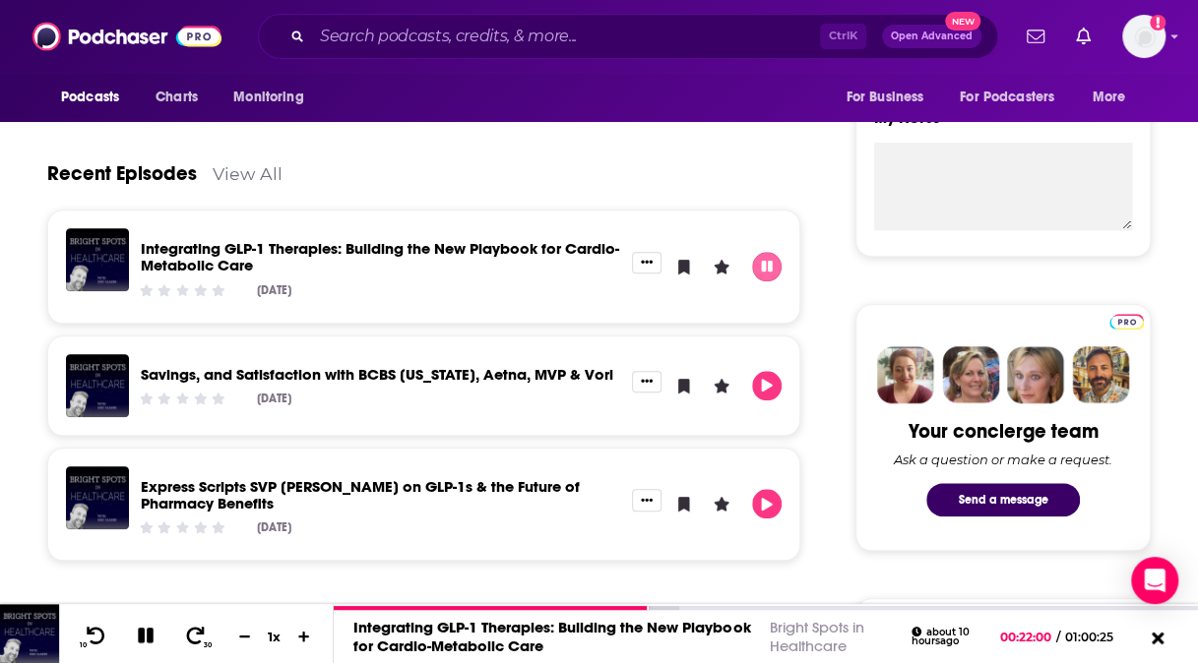
click at [765, 264] on icon "Pause" at bounding box center [766, 266] width 11 height 11
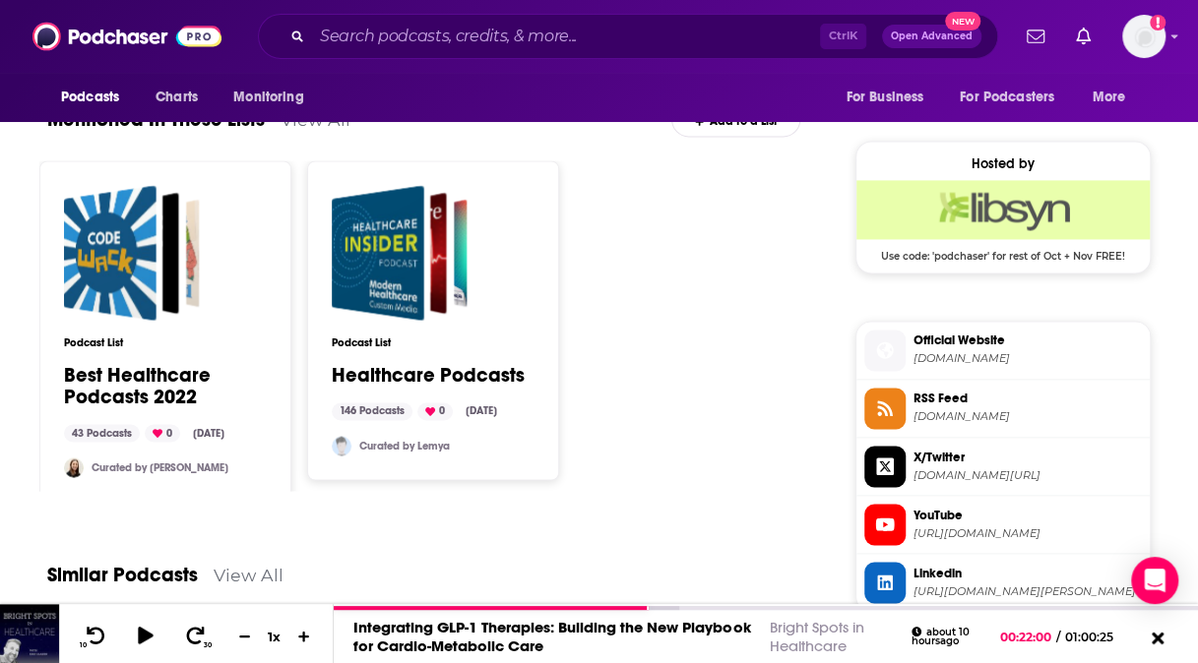
scroll to position [1369, 0]
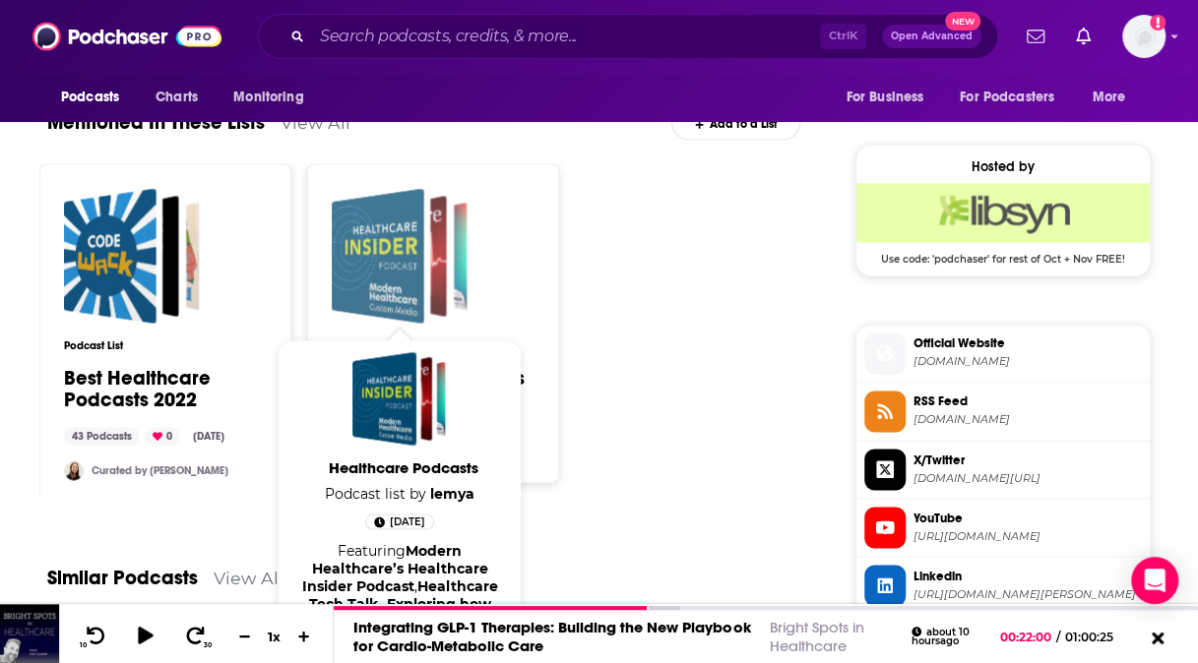
click at [436, 292] on div "Healthcare Podcasts" at bounding box center [406, 256] width 81 height 122
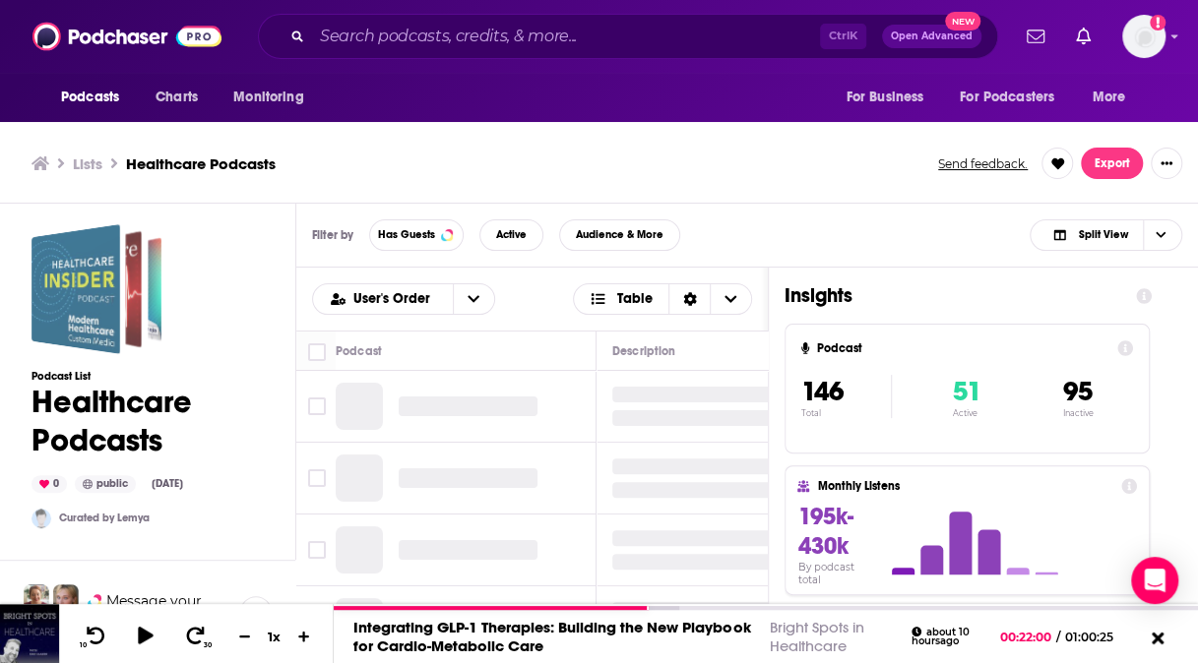
click at [138, 286] on div "Healthcare Podcasts" at bounding box center [103, 288] width 77 height 117
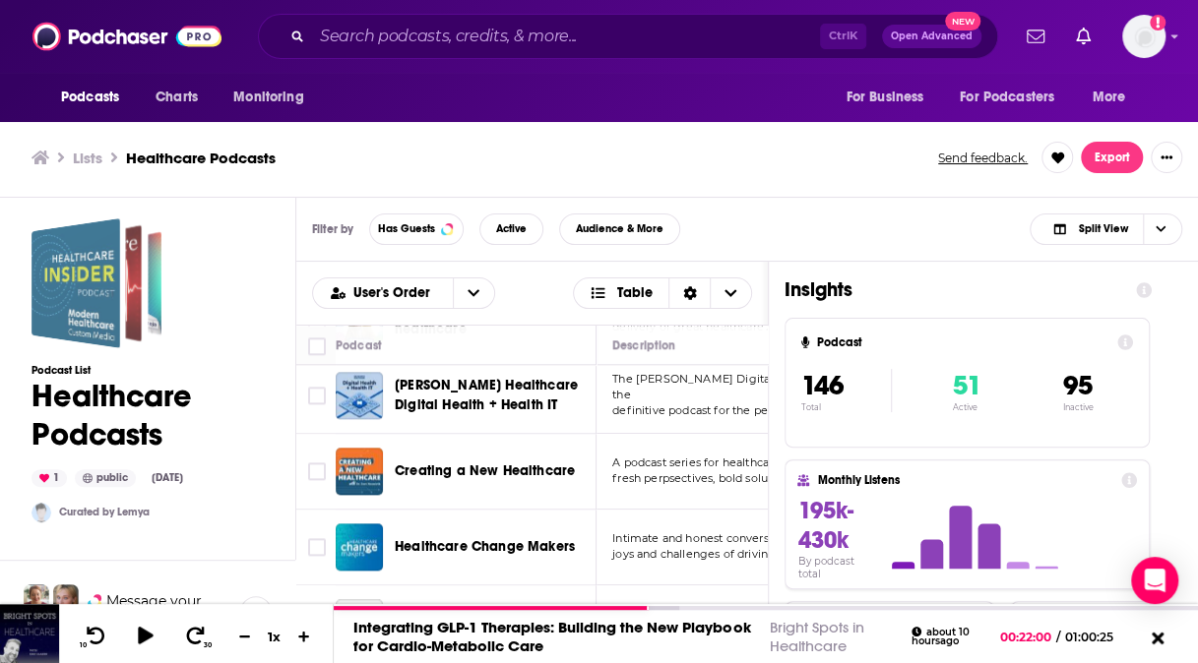
scroll to position [1230, 0]
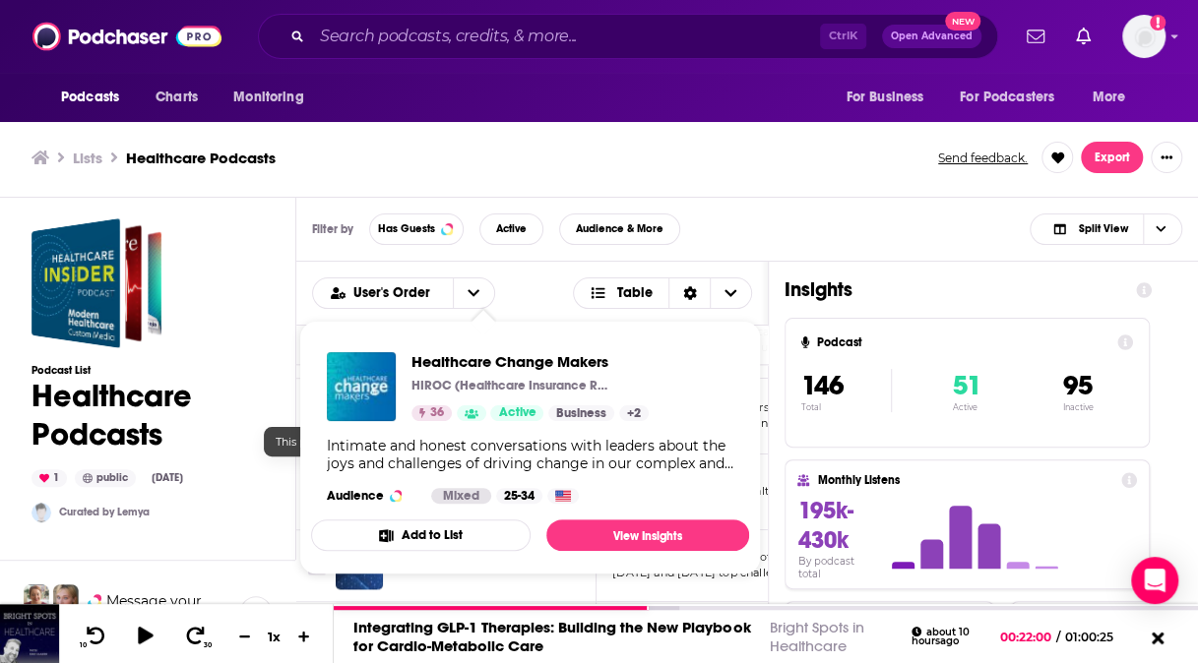
click at [516, 408] on span "Active" at bounding box center [516, 414] width 37 height 20
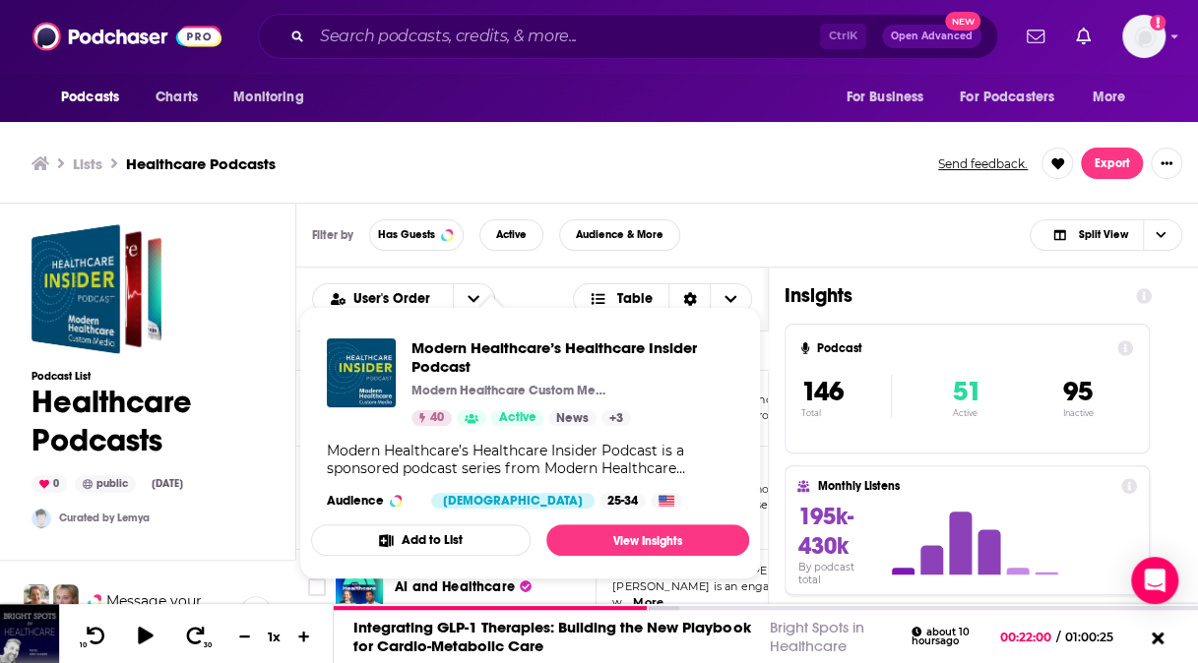
click at [456, 402] on div "Modern Healthcare’s Healthcare Insider Podcast Modern Healthcare Custom Media 4…" at bounding box center [572, 383] width 322 height 88
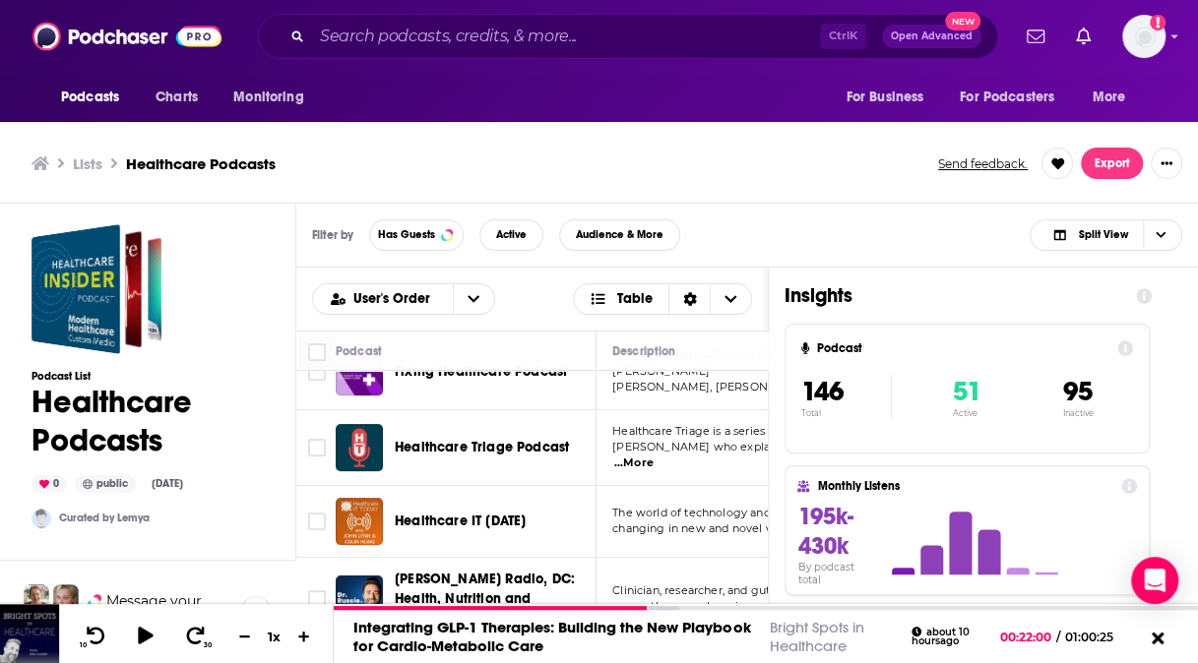
scroll to position [276, 0]
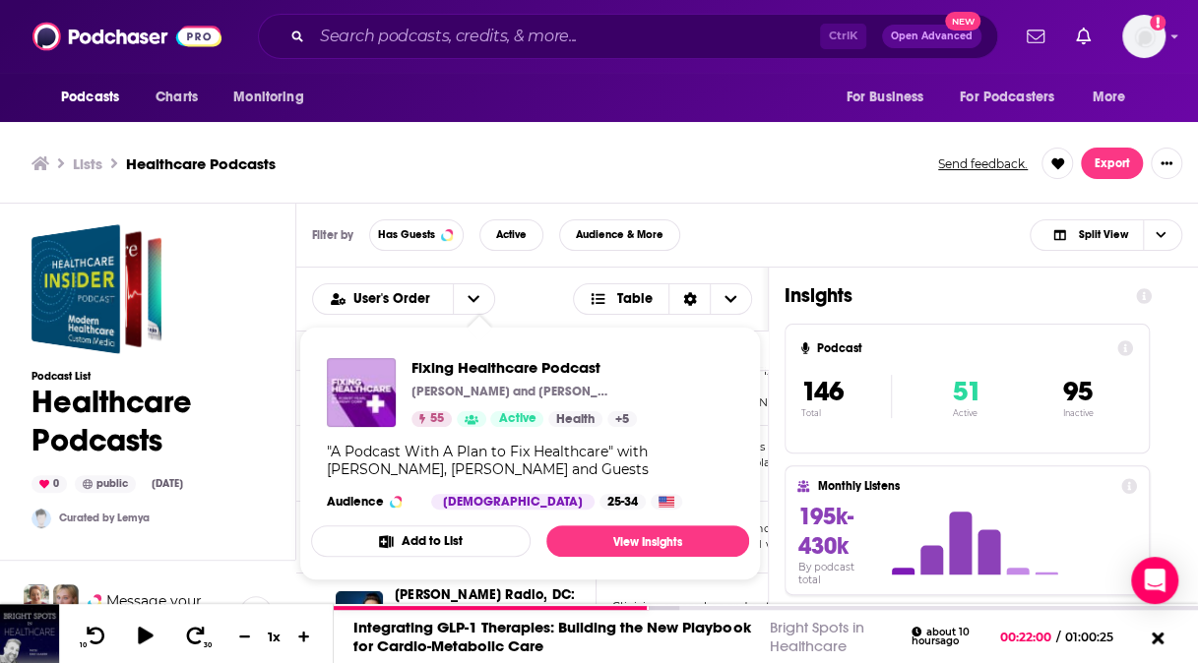
click at [516, 388] on p "Robert Pearl and Jeremy Corr" at bounding box center [509, 392] width 197 height 16
click at [514, 371] on span "Fixing Healthcare Podcast" at bounding box center [523, 367] width 225 height 19
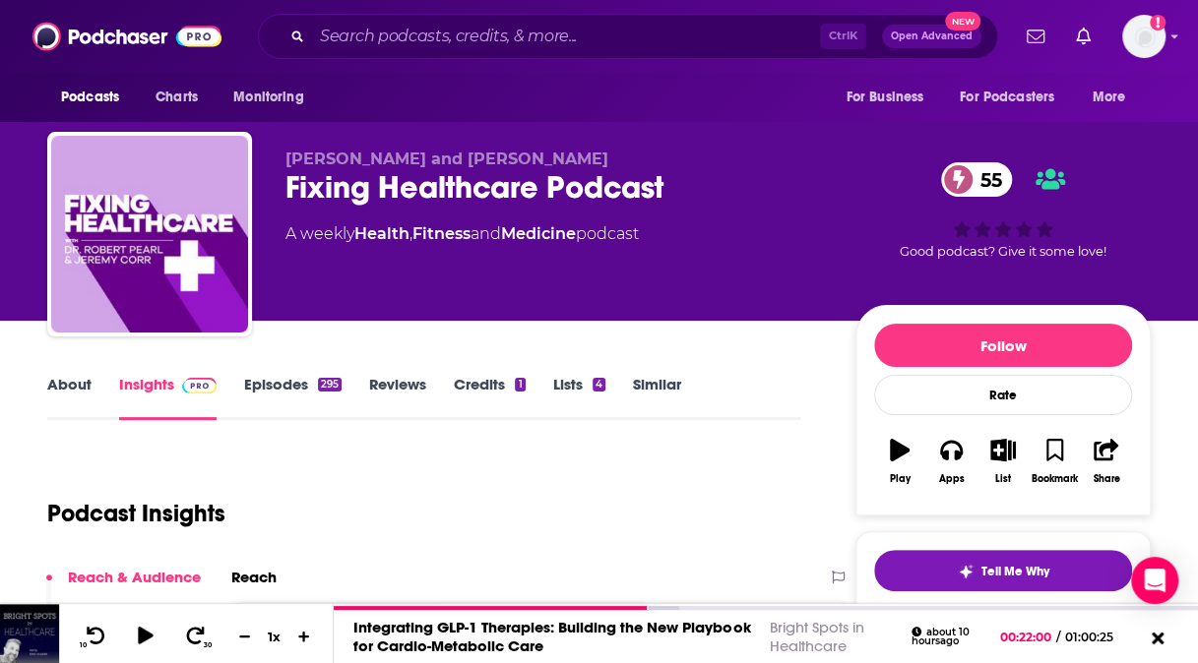
click at [80, 381] on link "About" at bounding box center [69, 397] width 44 height 45
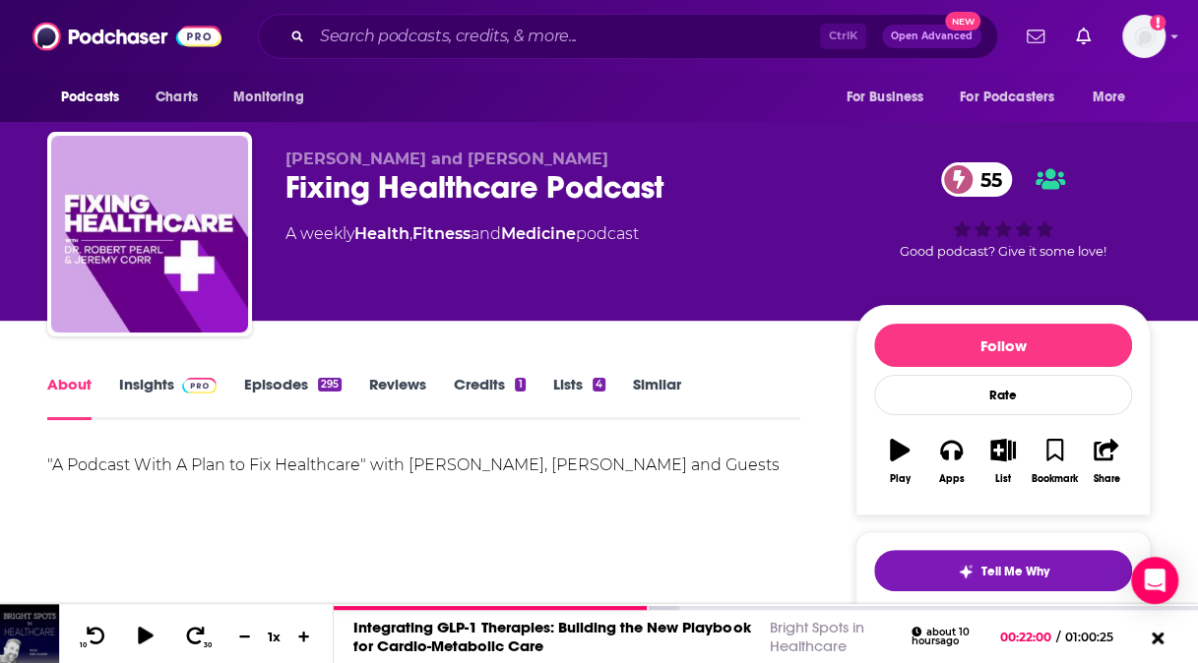
click at [291, 384] on link "Episodes 295" at bounding box center [292, 397] width 97 height 45
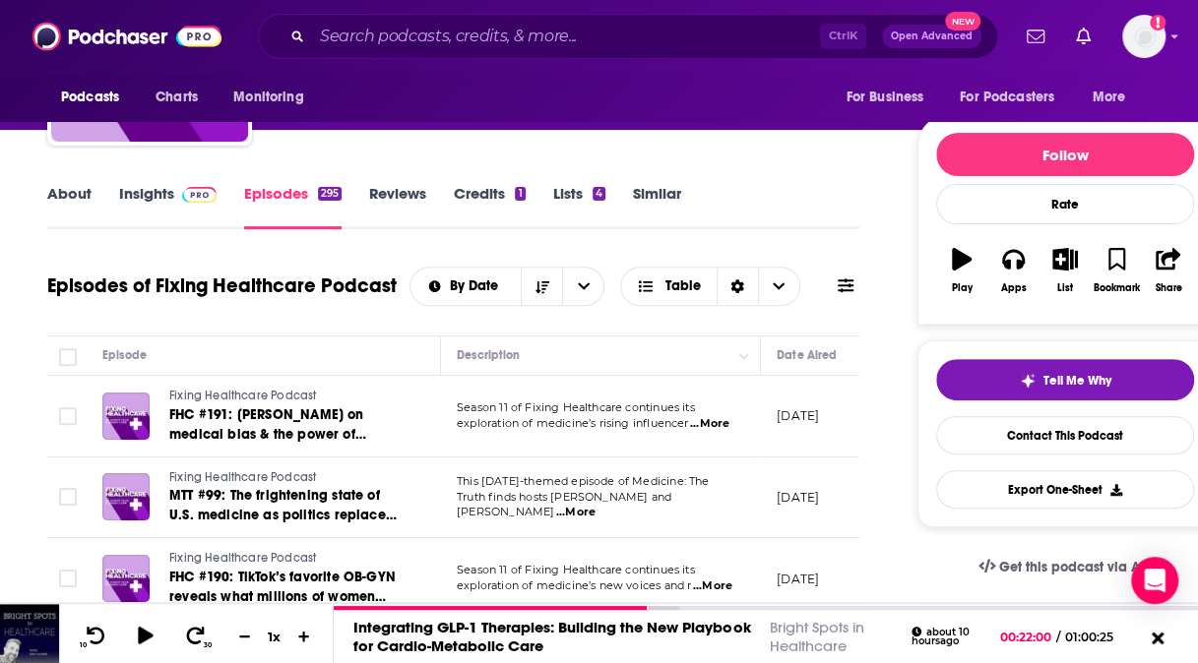
scroll to position [195, 0]
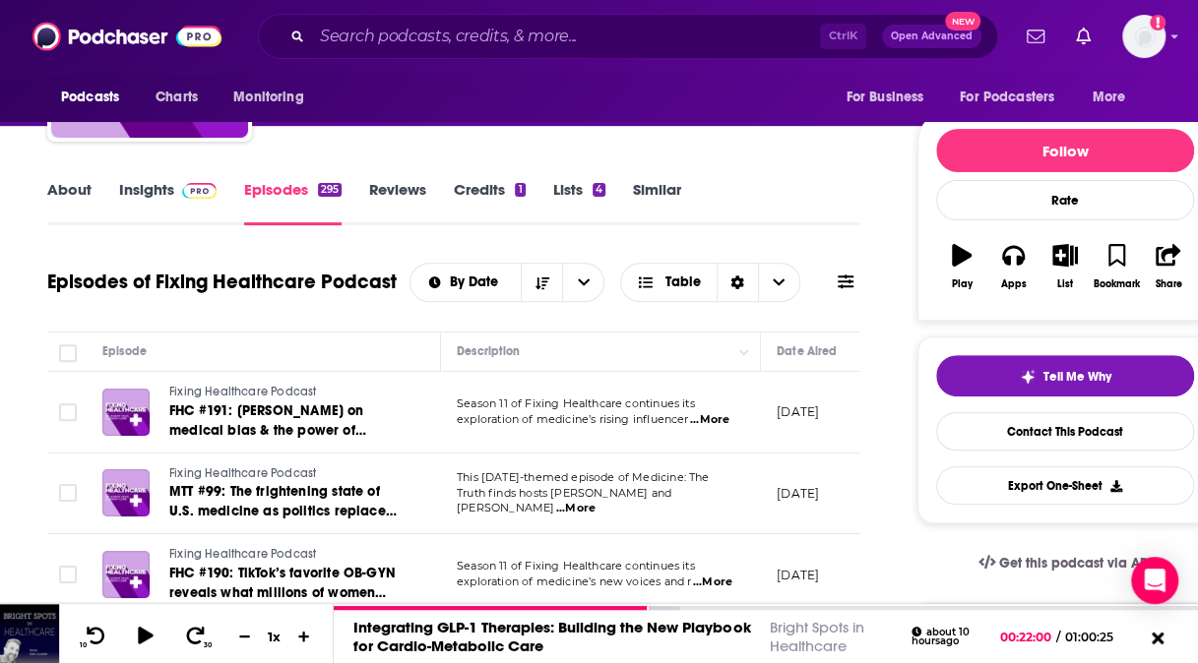
click at [715, 415] on span "...More" at bounding box center [709, 420] width 39 height 16
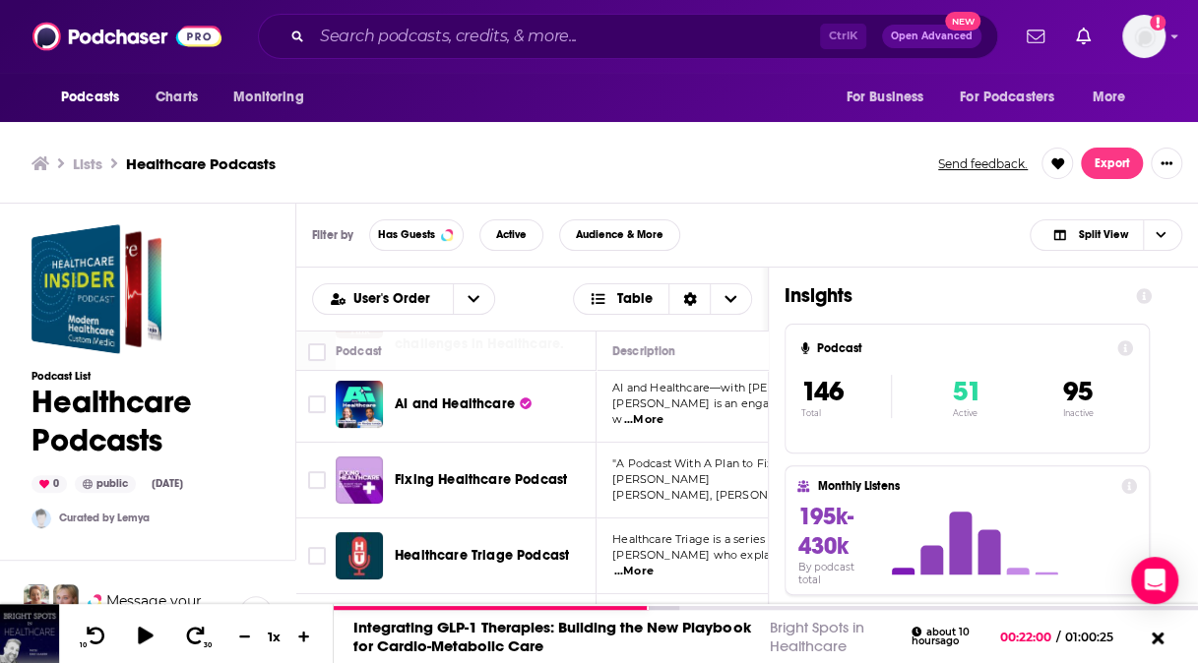
scroll to position [236, 0]
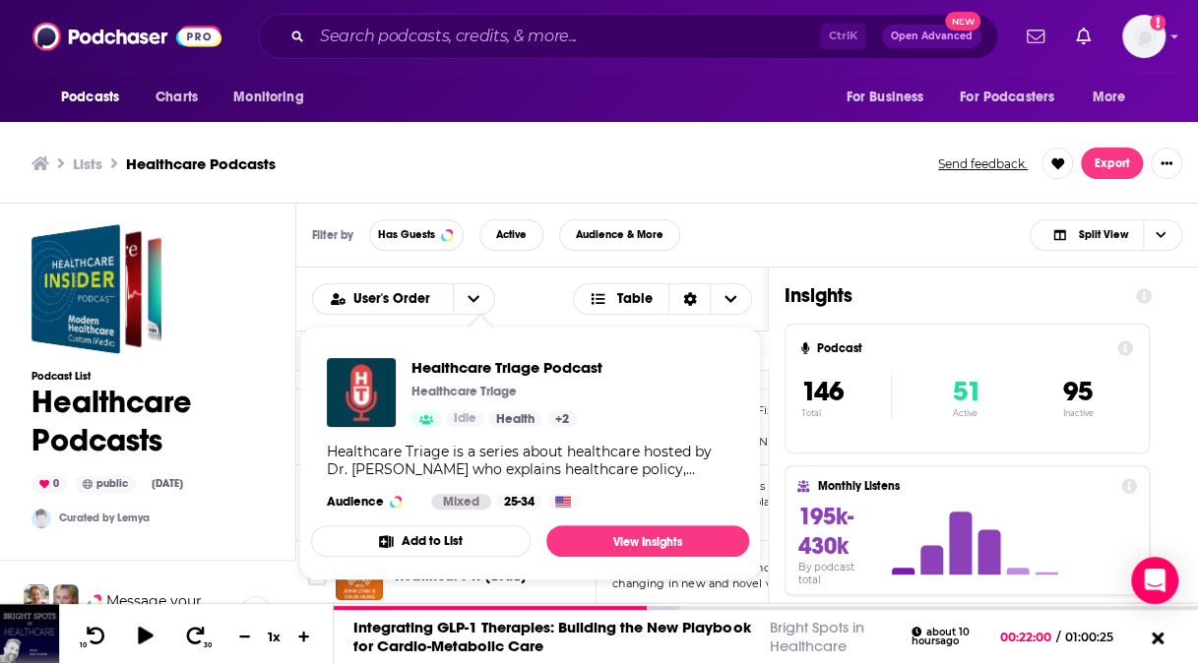
click at [695, 471] on div "Healthcare Triage is a series about healthcare hosted by Dr. Aaron Carroll who …" at bounding box center [530, 460] width 407 height 35
click at [634, 537] on link "View Insights" at bounding box center [647, 541] width 203 height 31
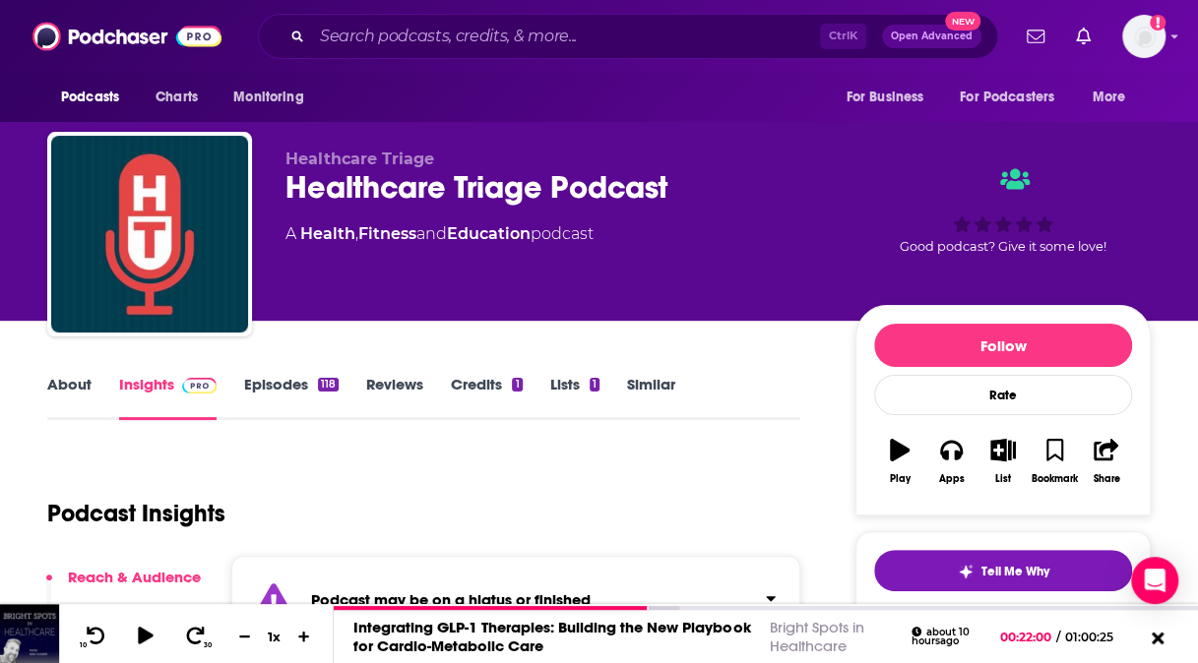
click at [79, 375] on link "About" at bounding box center [69, 397] width 44 height 45
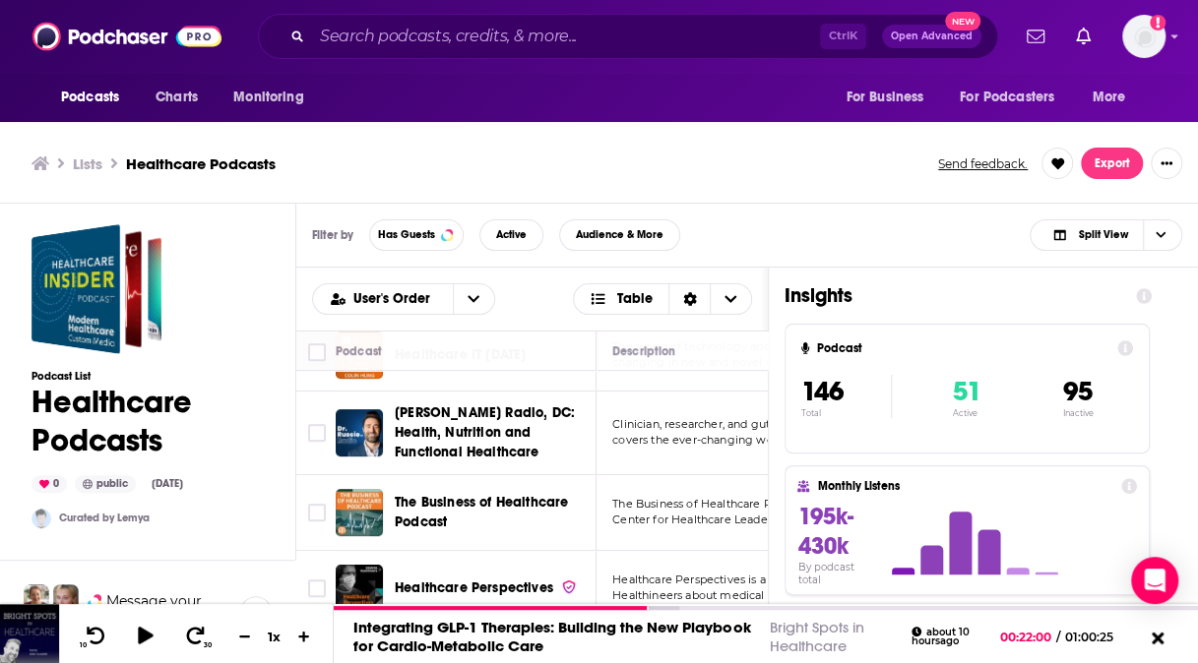
scroll to position [472, 0]
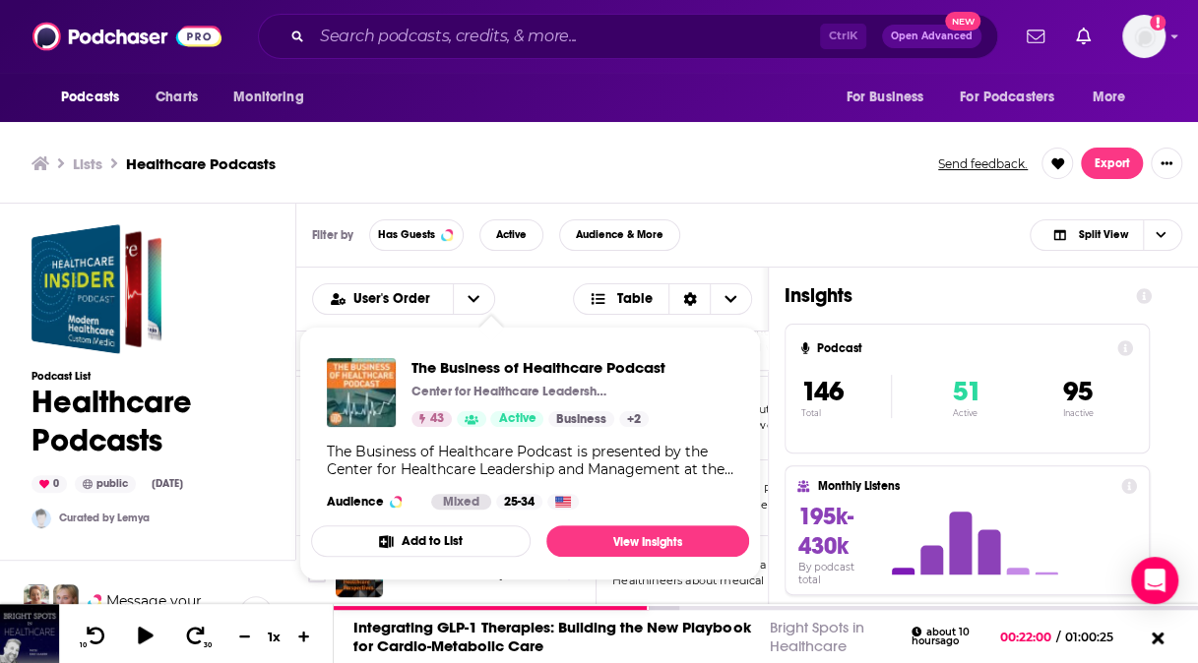
click at [502, 484] on div "The Business of Healthcare Podcast Center for Healthcare Leadership and Managem…" at bounding box center [530, 434] width 438 height 183
click at [551, 364] on span "The Business of Healthcare Podcast" at bounding box center [538, 367] width 254 height 19
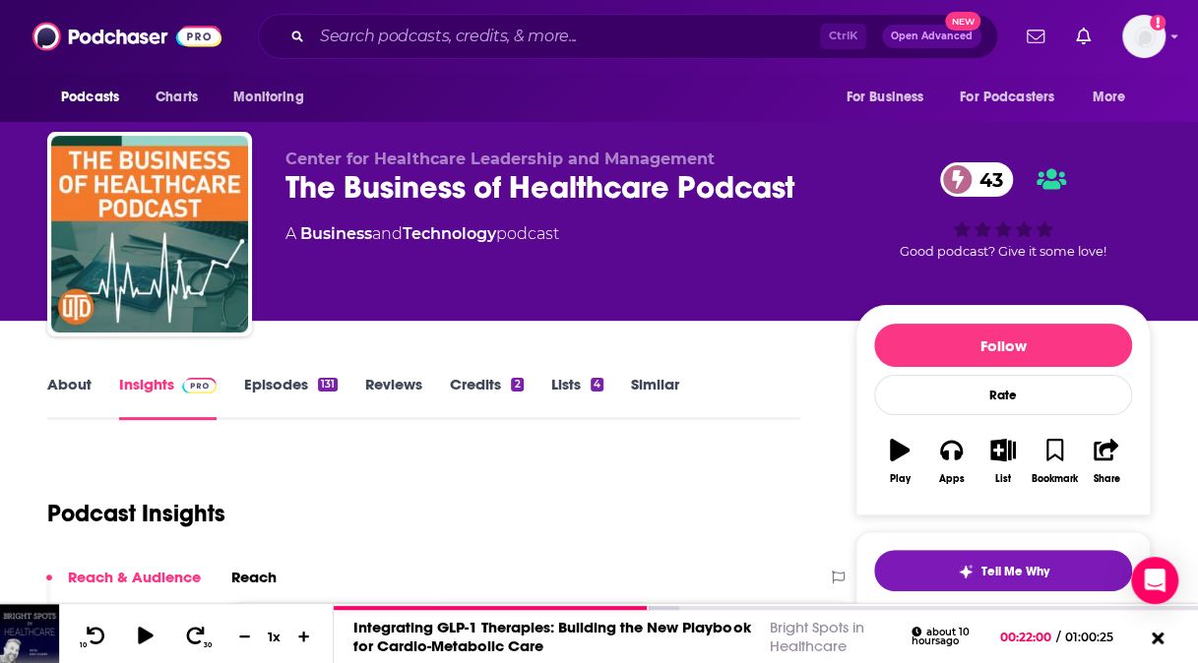
click at [69, 388] on link "About" at bounding box center [69, 397] width 44 height 45
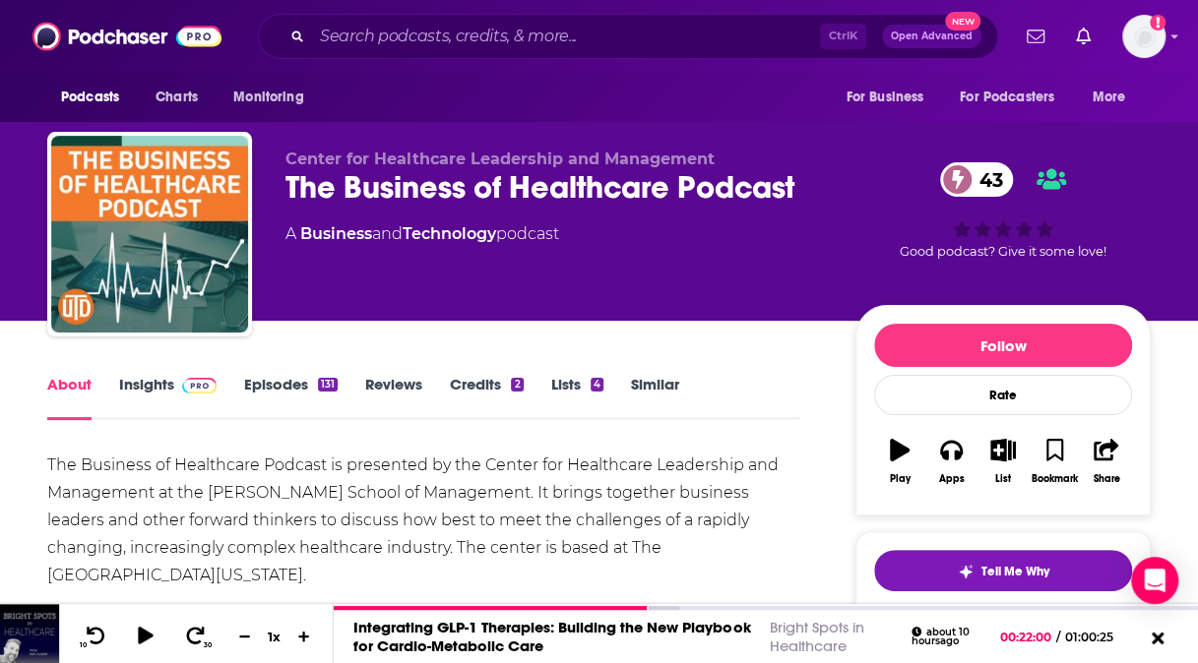
click at [140, 396] on link "Insights" at bounding box center [167, 397] width 97 height 45
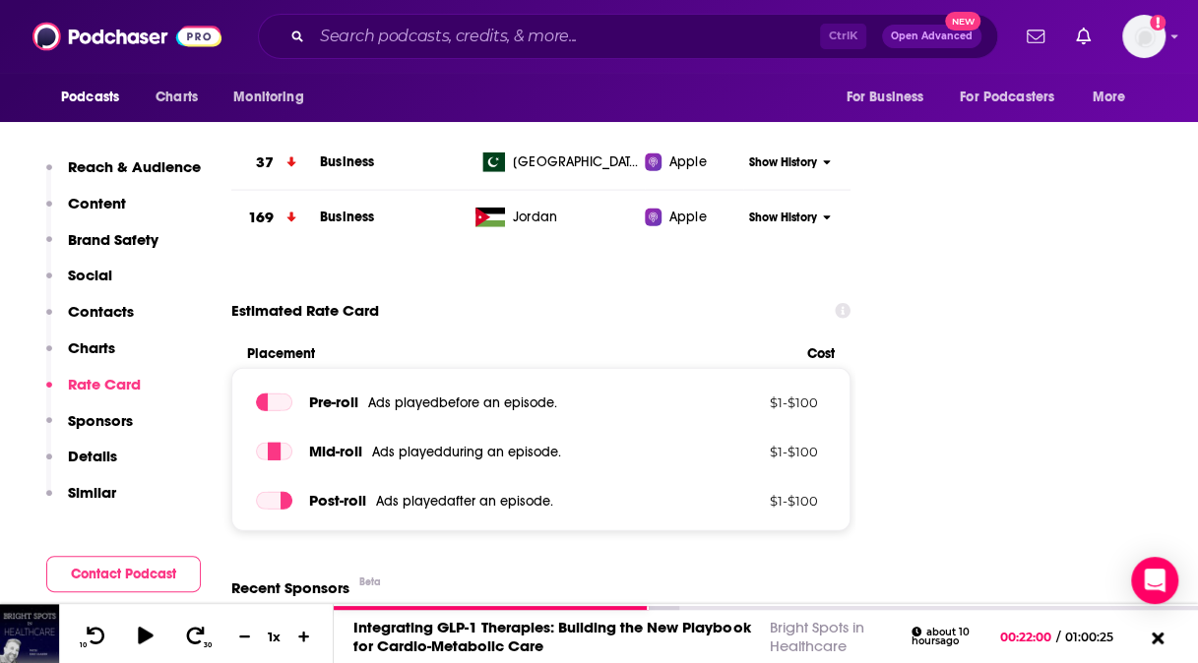
scroll to position [2439, 0]
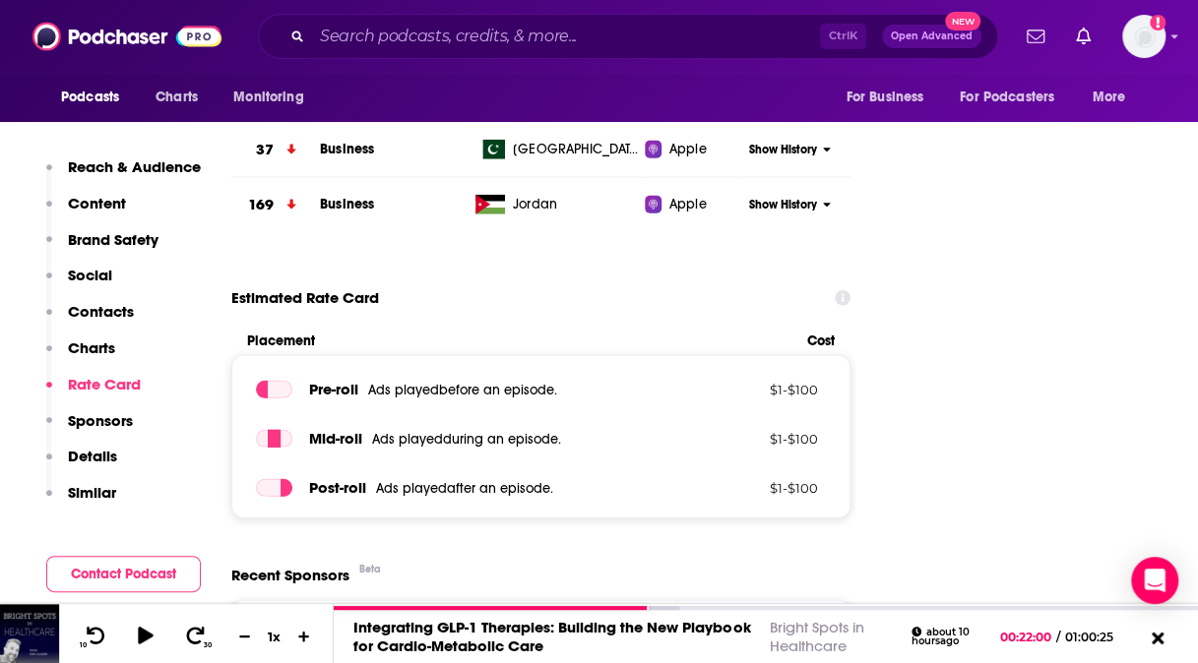
click at [152, 164] on p "Reach & Audience" at bounding box center [134, 166] width 133 height 19
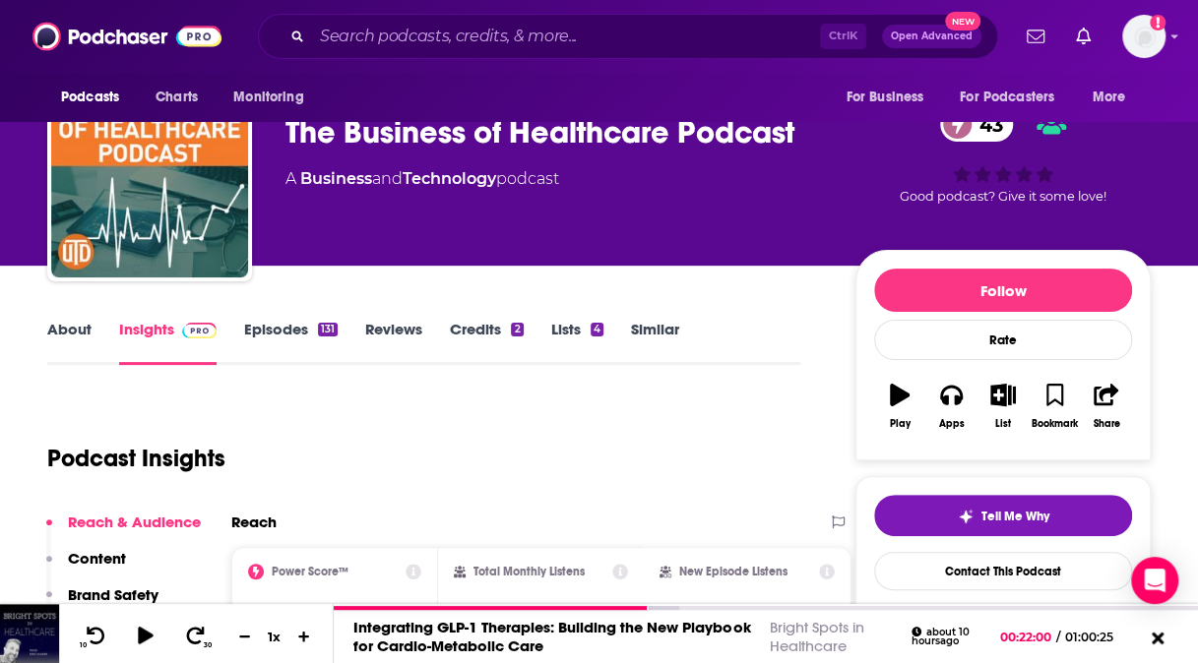
scroll to position [10, 0]
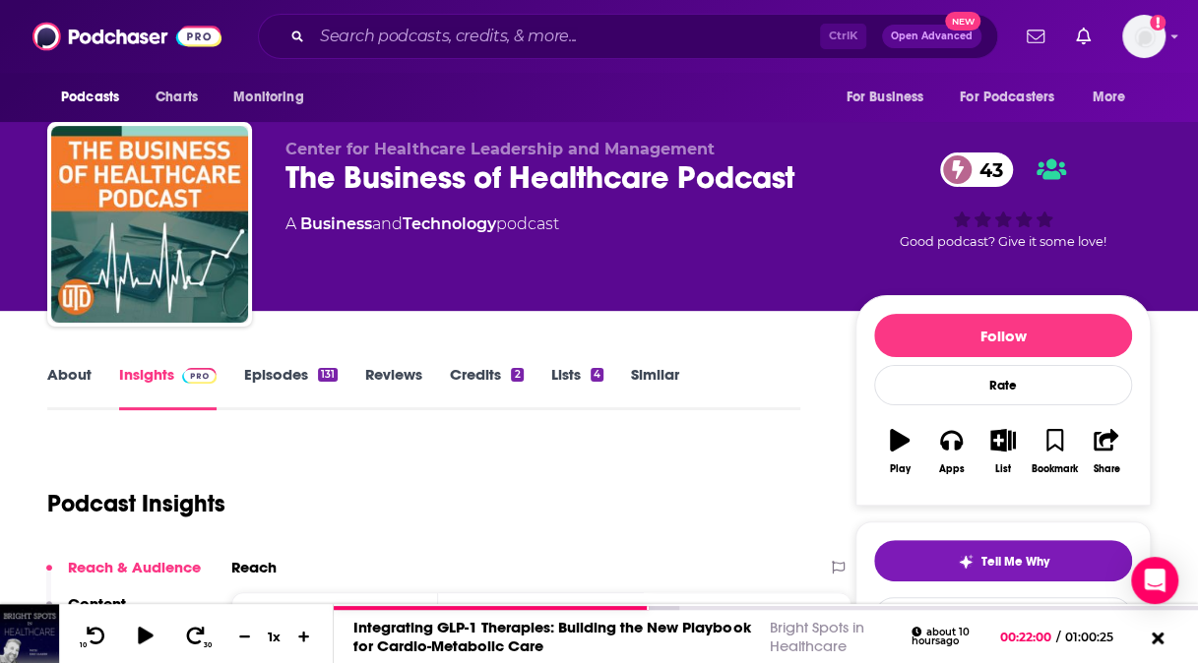
click at [270, 370] on link "Episodes 131" at bounding box center [291, 387] width 94 height 45
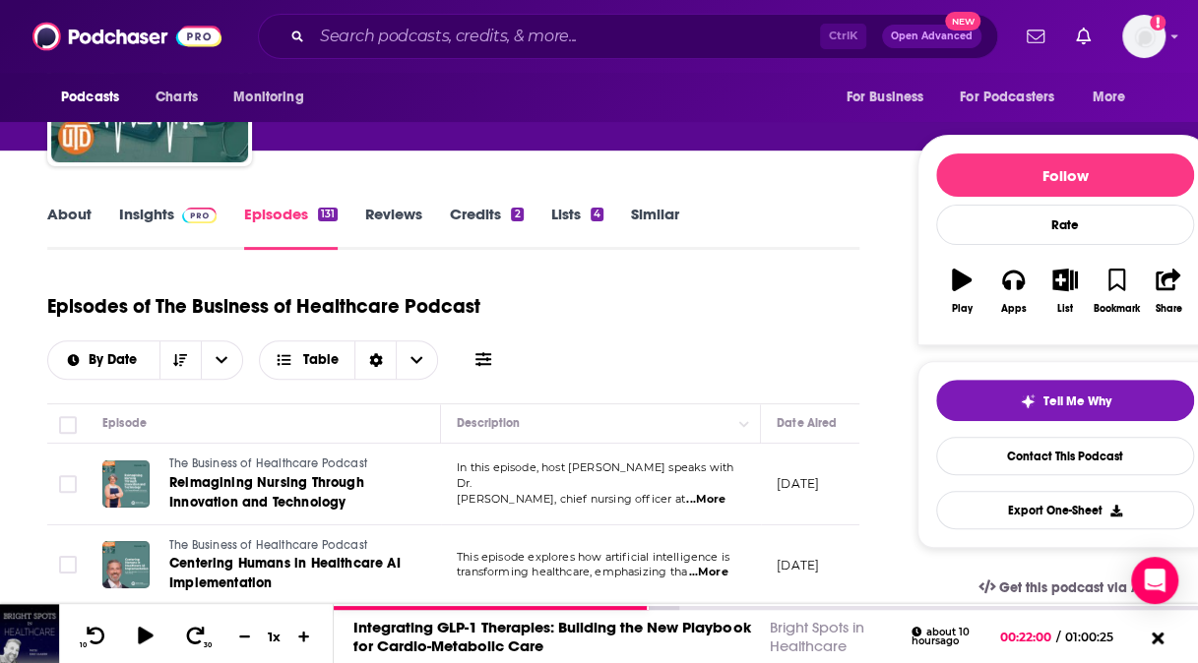
scroll to position [315, 0]
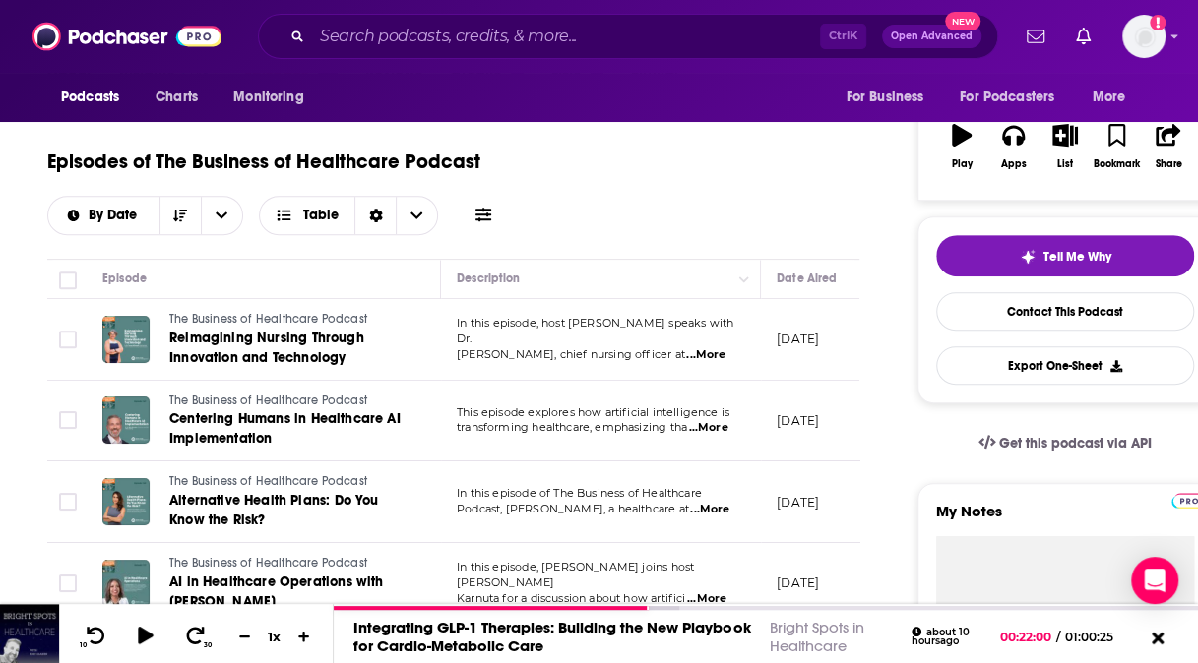
click at [716, 348] on span "...More" at bounding box center [705, 355] width 39 height 16
click at [559, 235] on div "Episodes of The Business of Healthcare Podcast By Date Table" at bounding box center [453, 198] width 812 height 123
click at [717, 511] on span "...More" at bounding box center [709, 510] width 39 height 16
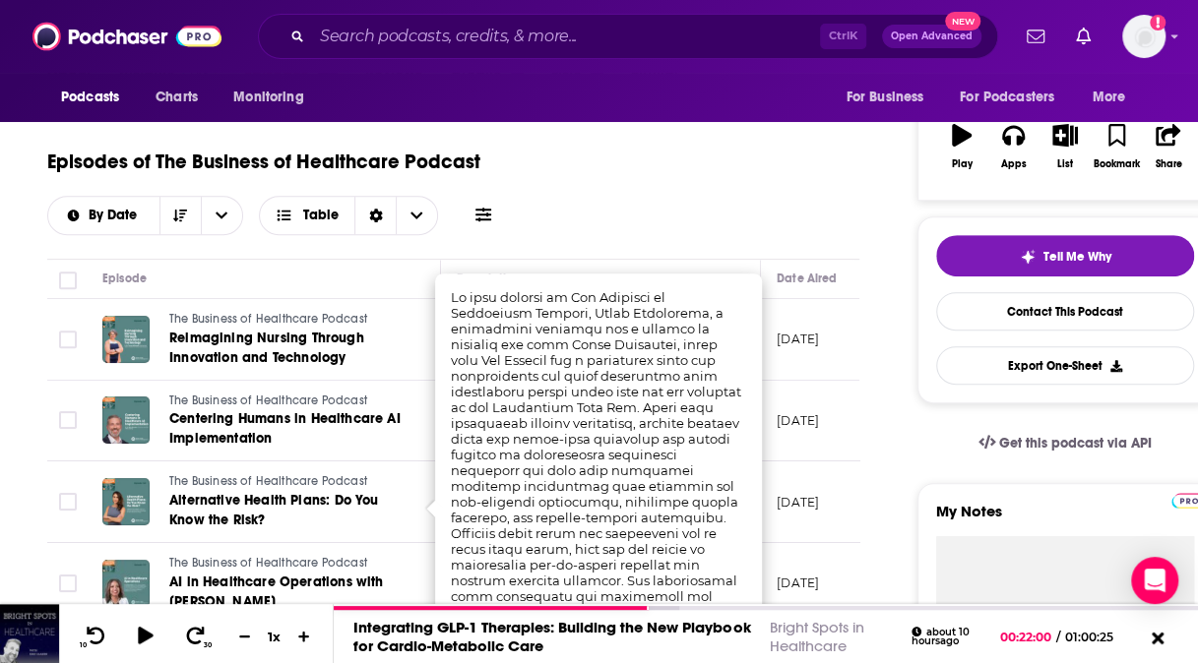
click at [707, 248] on div "Episodes of The Business of Healthcare Podcast By Date Table" at bounding box center [453, 198] width 812 height 123
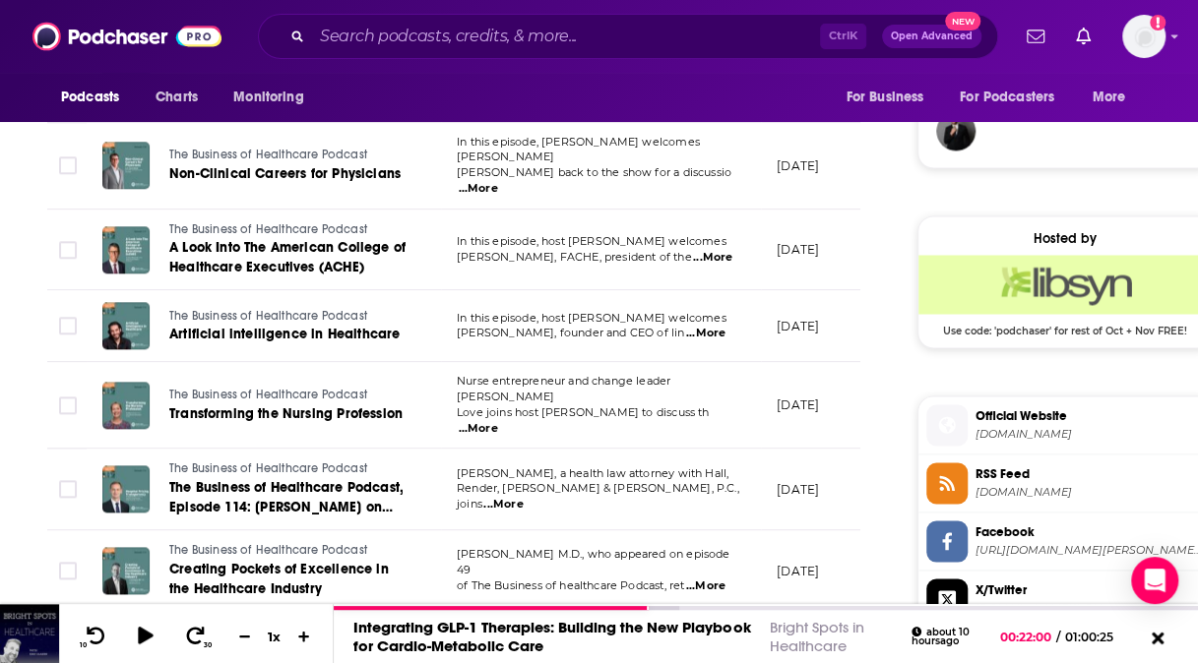
scroll to position [1461, 0]
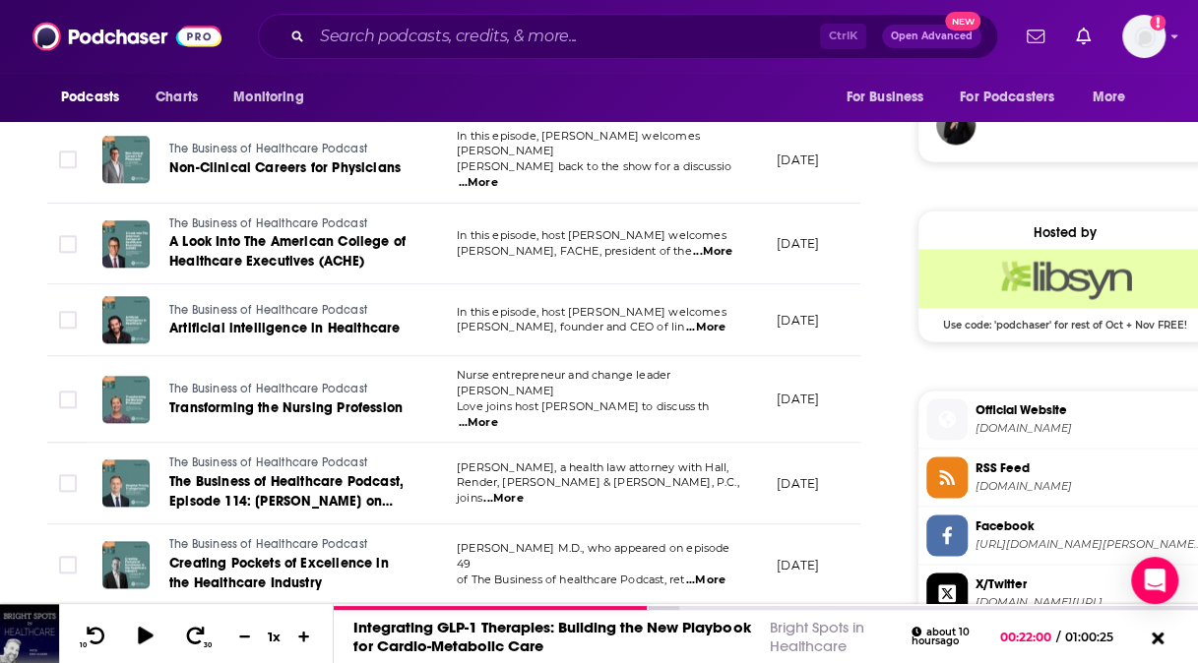
click at [720, 573] on span "...More" at bounding box center [705, 581] width 39 height 16
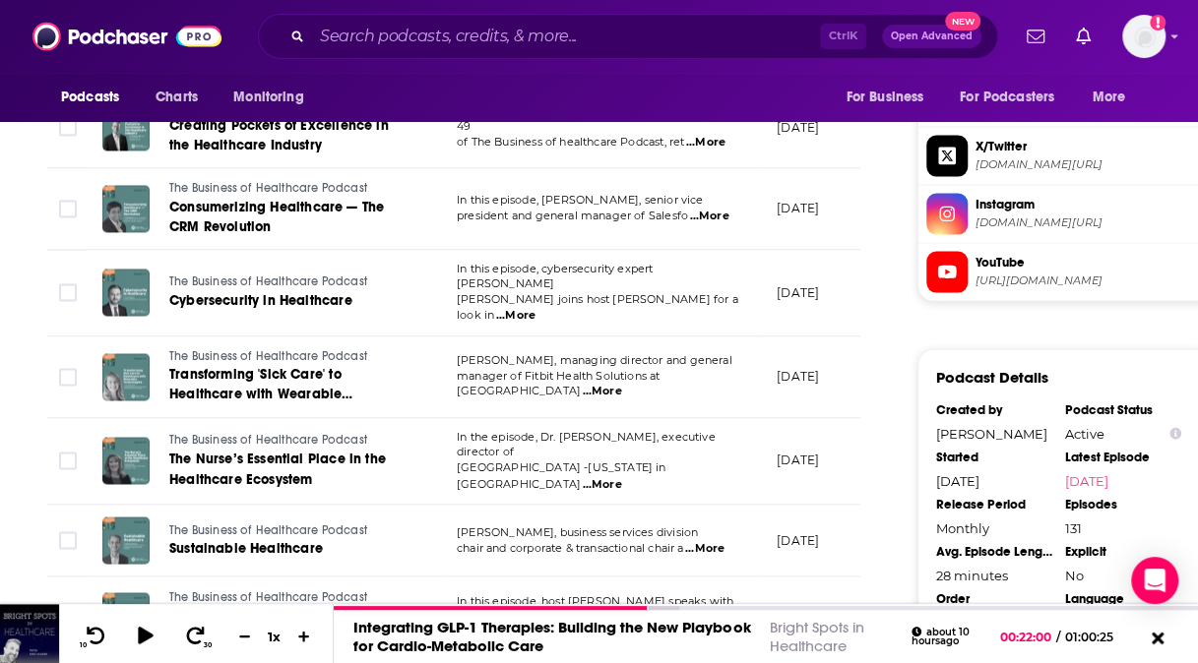
scroll to position [1901, 0]
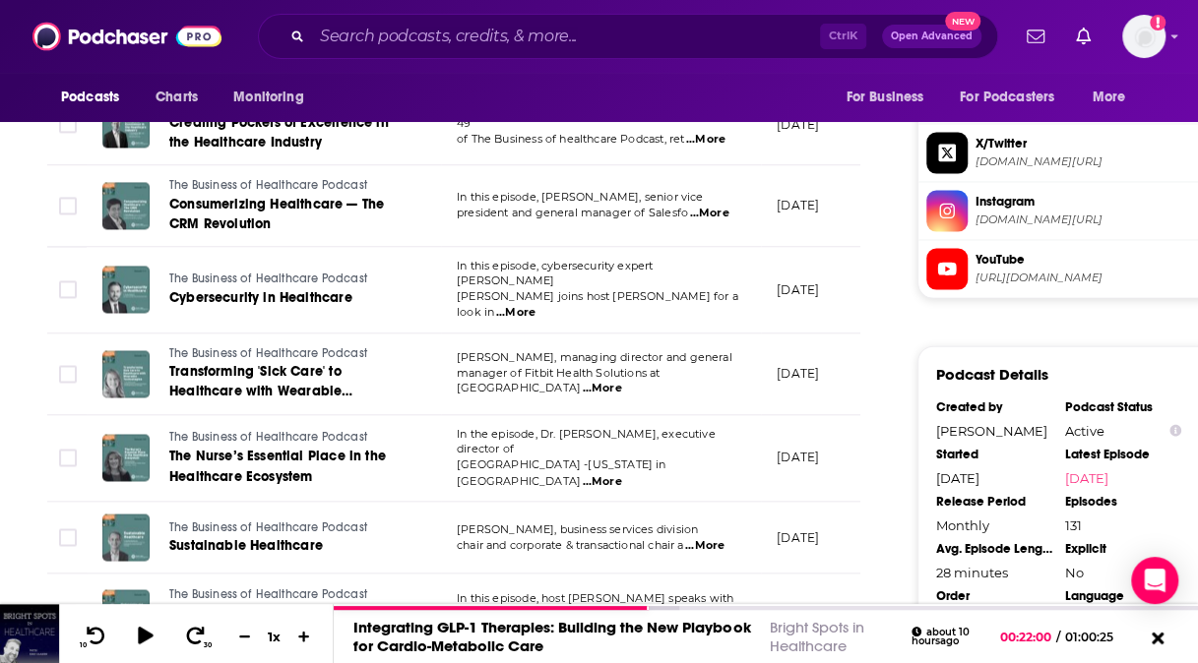
click at [621, 382] on span "...More" at bounding box center [601, 390] width 39 height 16
click at [724, 538] on span "...More" at bounding box center [704, 546] width 39 height 16
click at [529, 585] on td "In this episode, host Dr. Bob Kaiser speaks with Shiv Gaglani, co-founder and C…" at bounding box center [601, 616] width 320 height 82
click at [498, 622] on span "...More" at bounding box center [478, 630] width 39 height 16
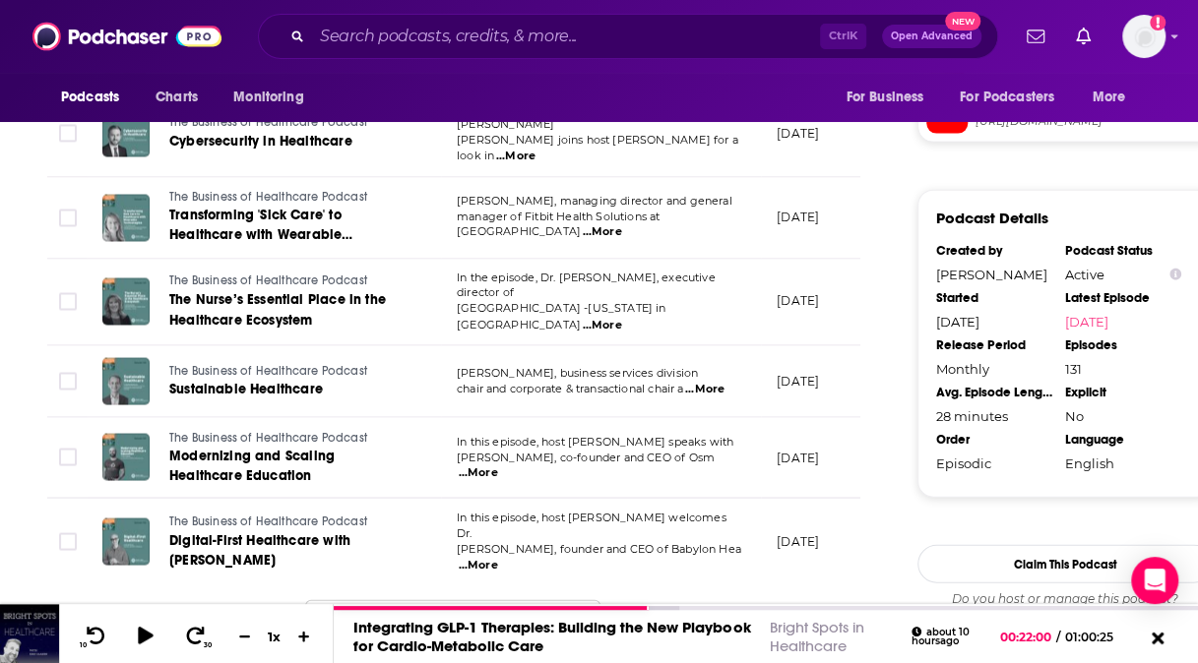
scroll to position [2055, 0]
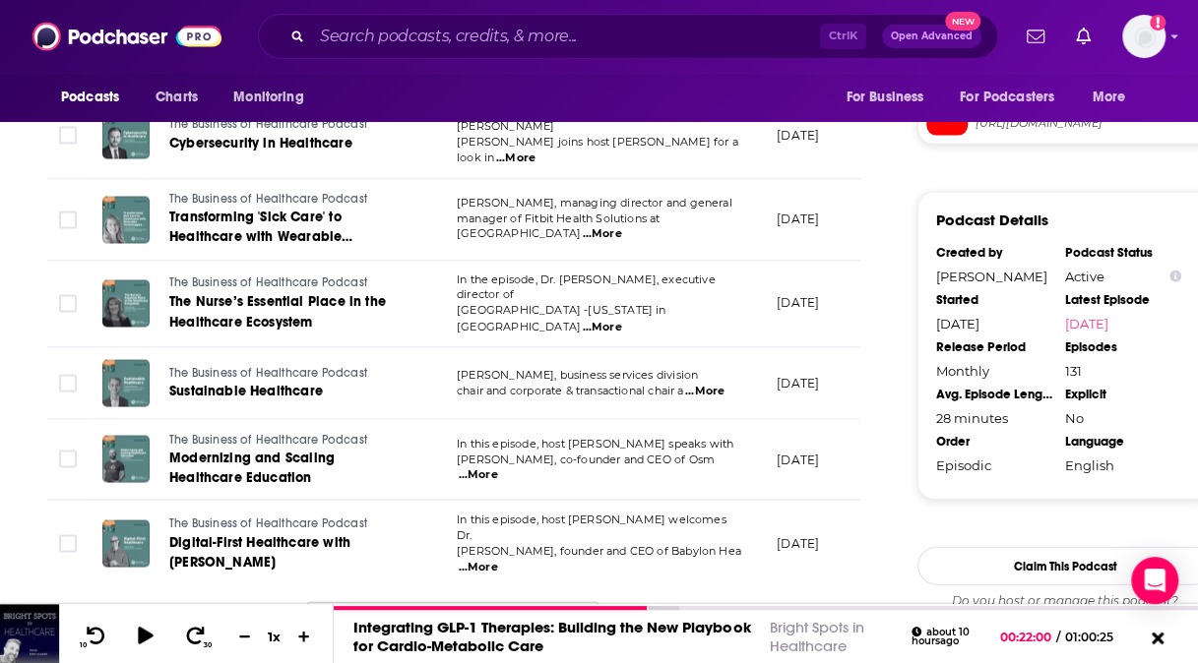
click at [498, 560] on span "...More" at bounding box center [478, 568] width 39 height 16
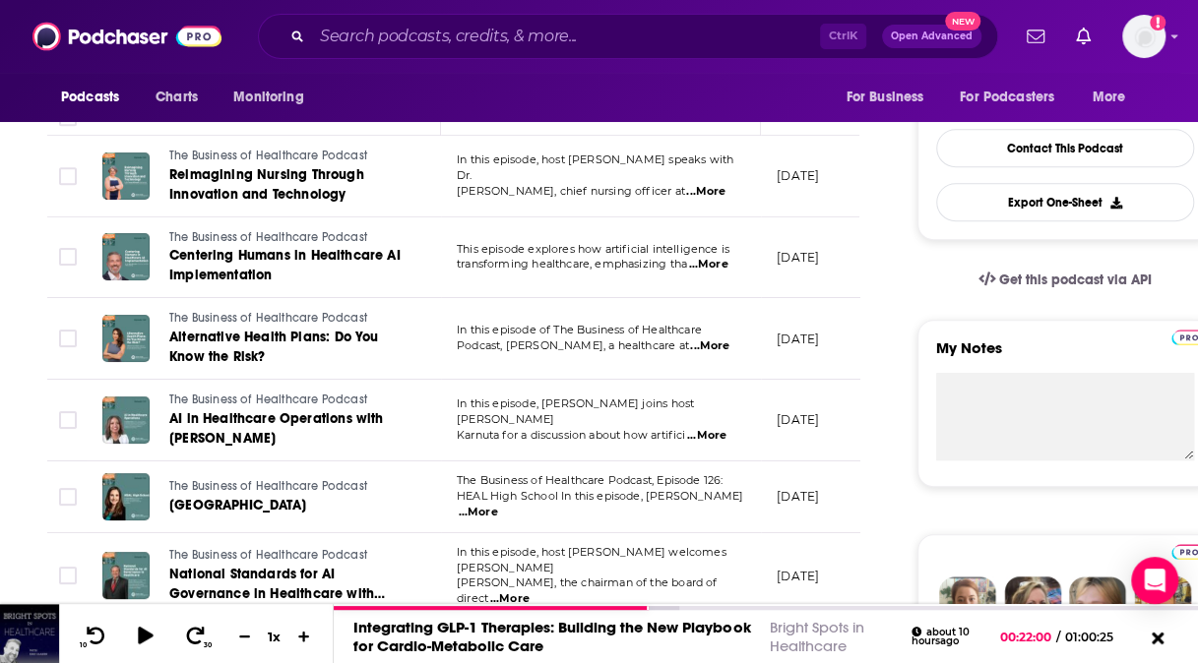
scroll to position [484, 0]
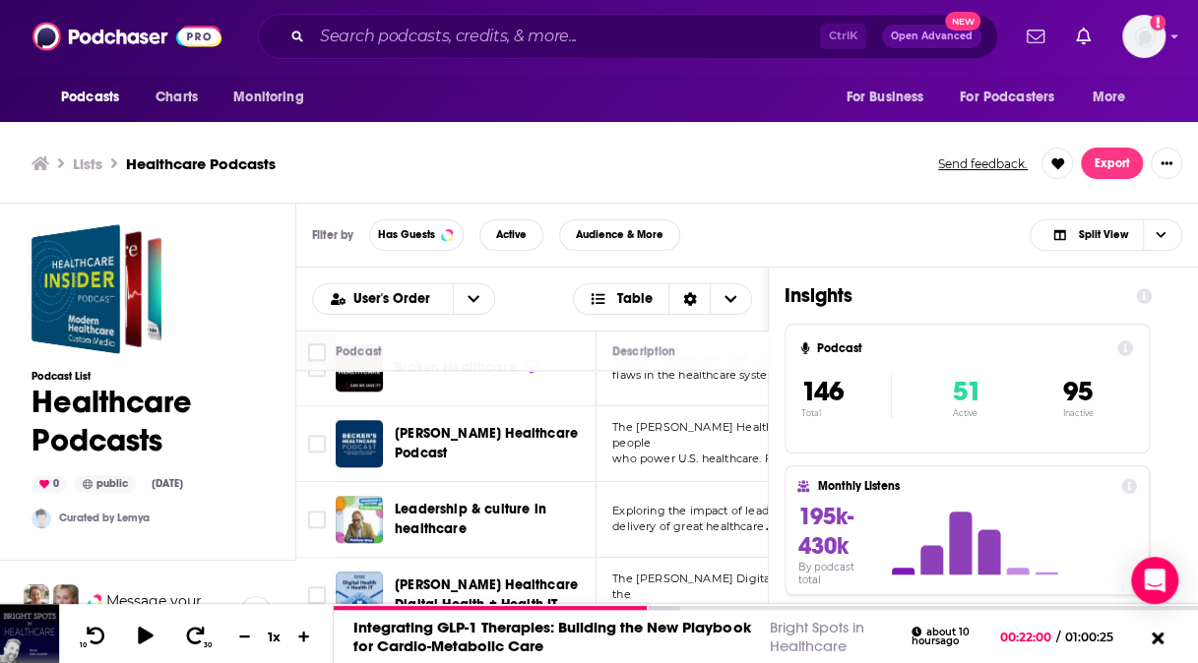
scroll to position [918, 0]
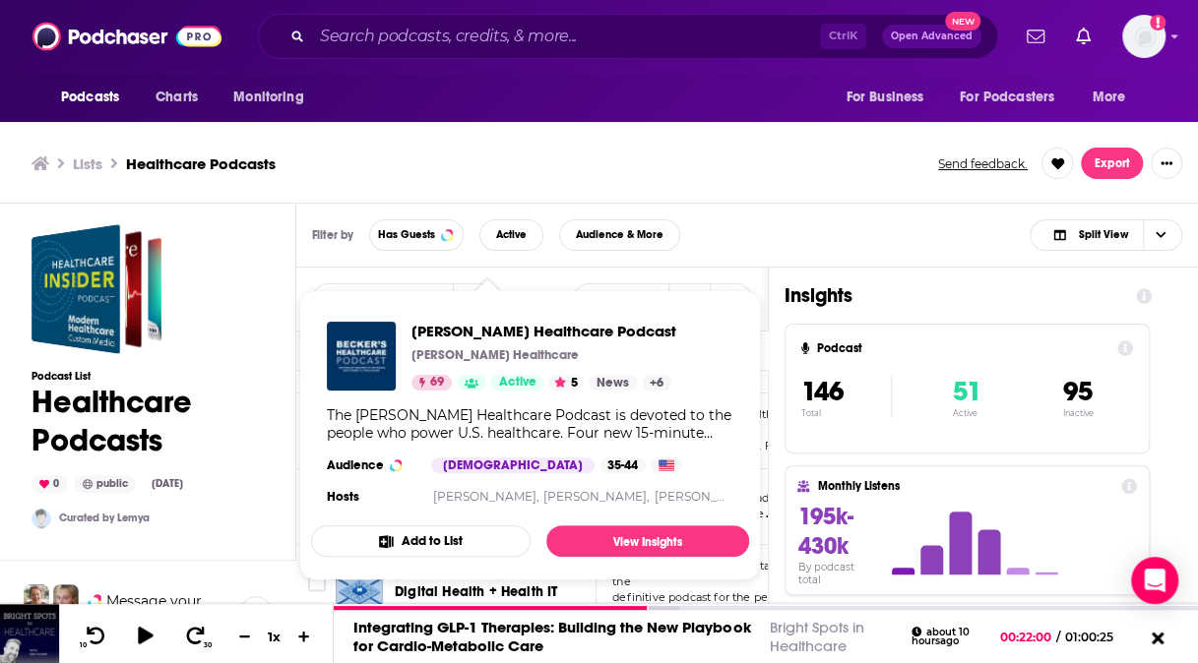
click at [445, 427] on div "The Becker's Healthcare Podcast is devoted to the people who power U.S. healthc…" at bounding box center [530, 424] width 407 height 35
click at [466, 333] on span "Becker’s Healthcare Podcast" at bounding box center [543, 331] width 265 height 19
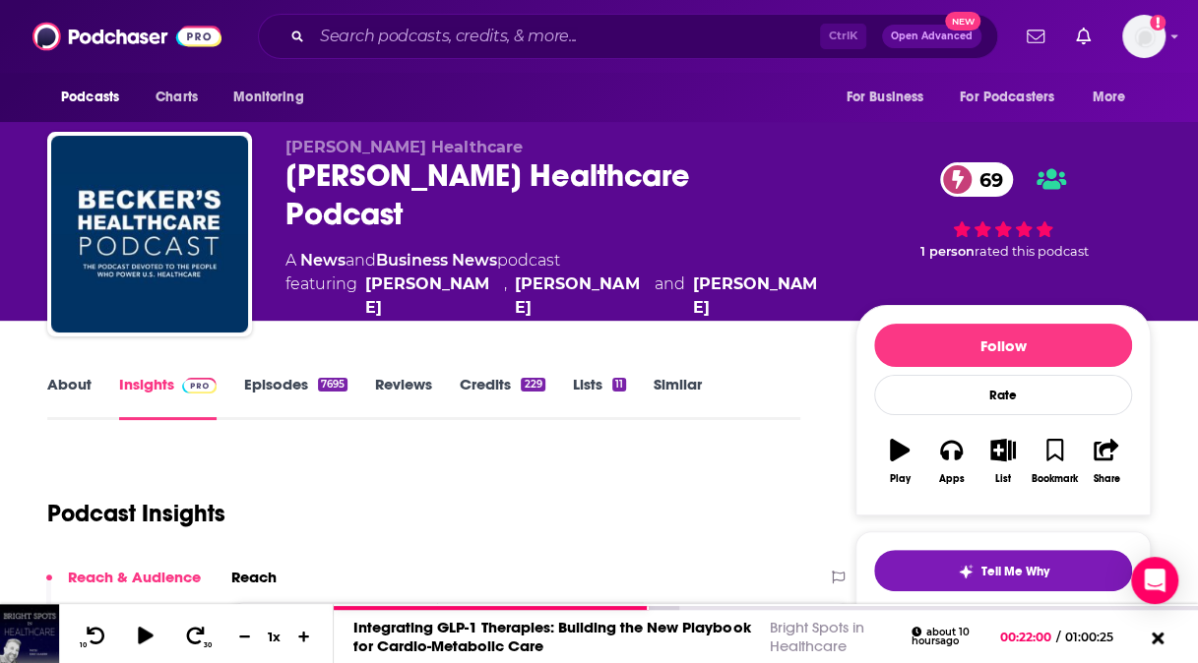
click at [71, 386] on link "About" at bounding box center [69, 397] width 44 height 45
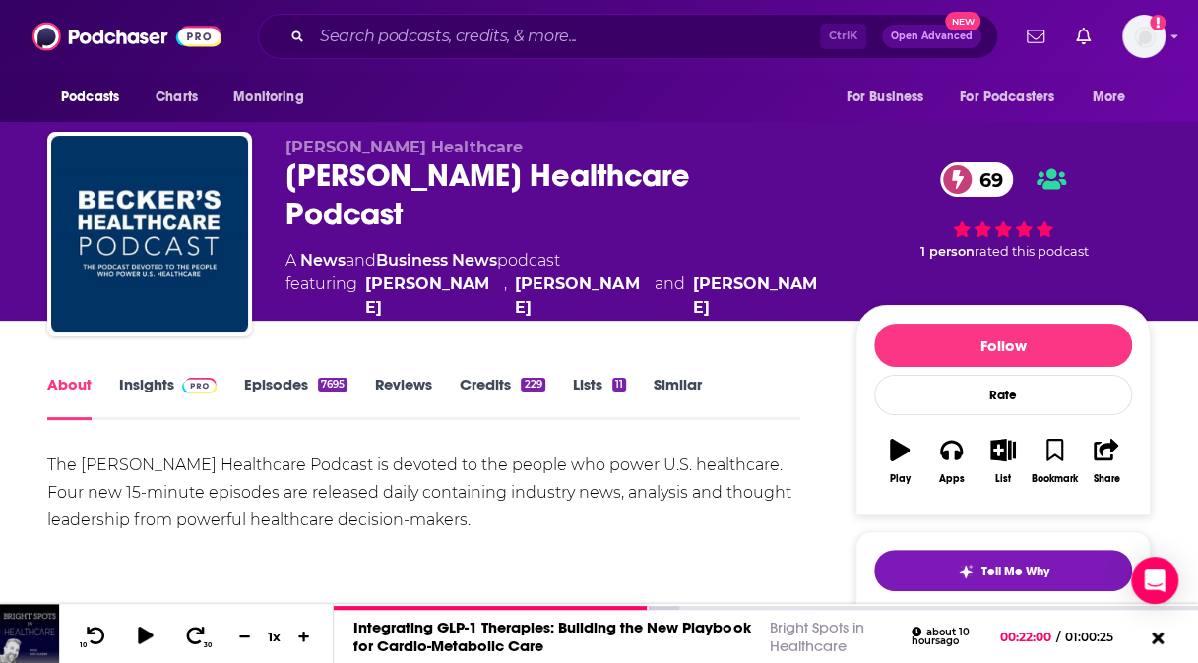
click at [262, 395] on link "Episodes 7695" at bounding box center [295, 397] width 103 height 45
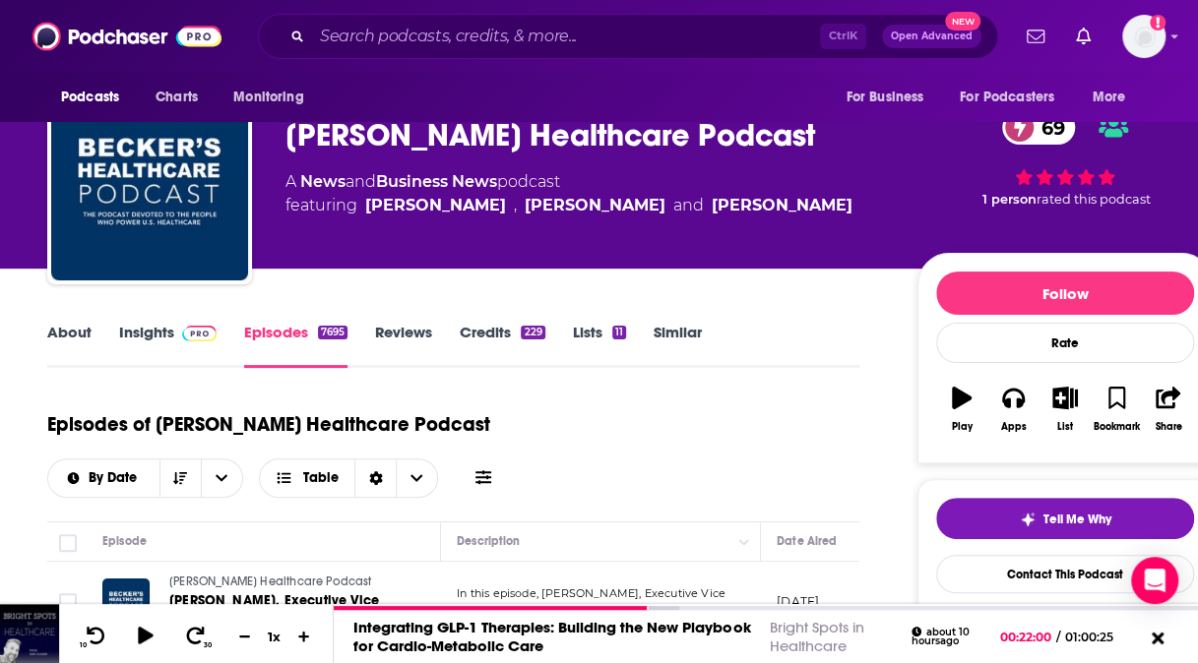
scroll to position [315, 0]
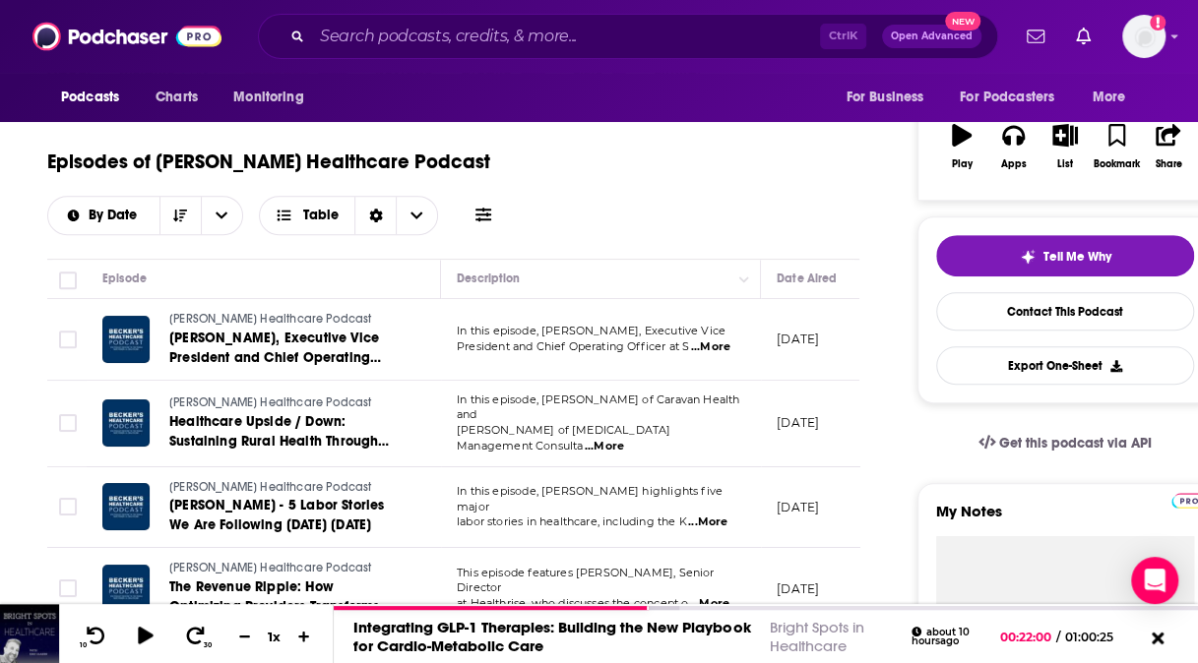
click at [720, 345] on span "...More" at bounding box center [710, 348] width 39 height 16
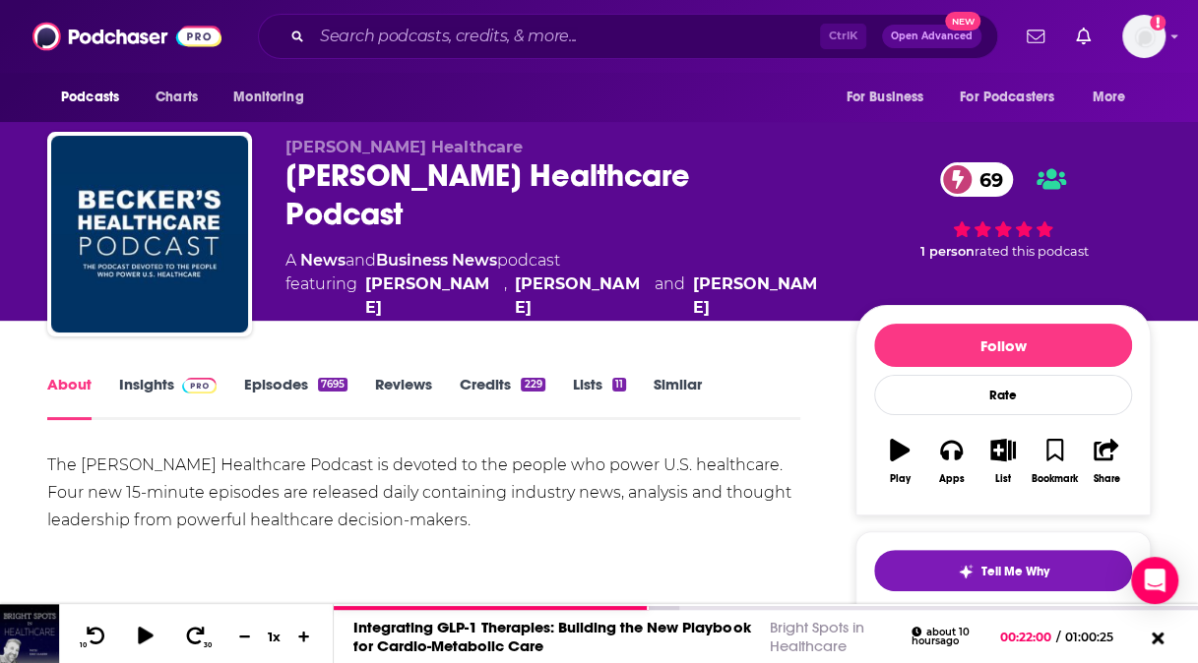
click at [148, 384] on link "Insights" at bounding box center [167, 397] width 97 height 45
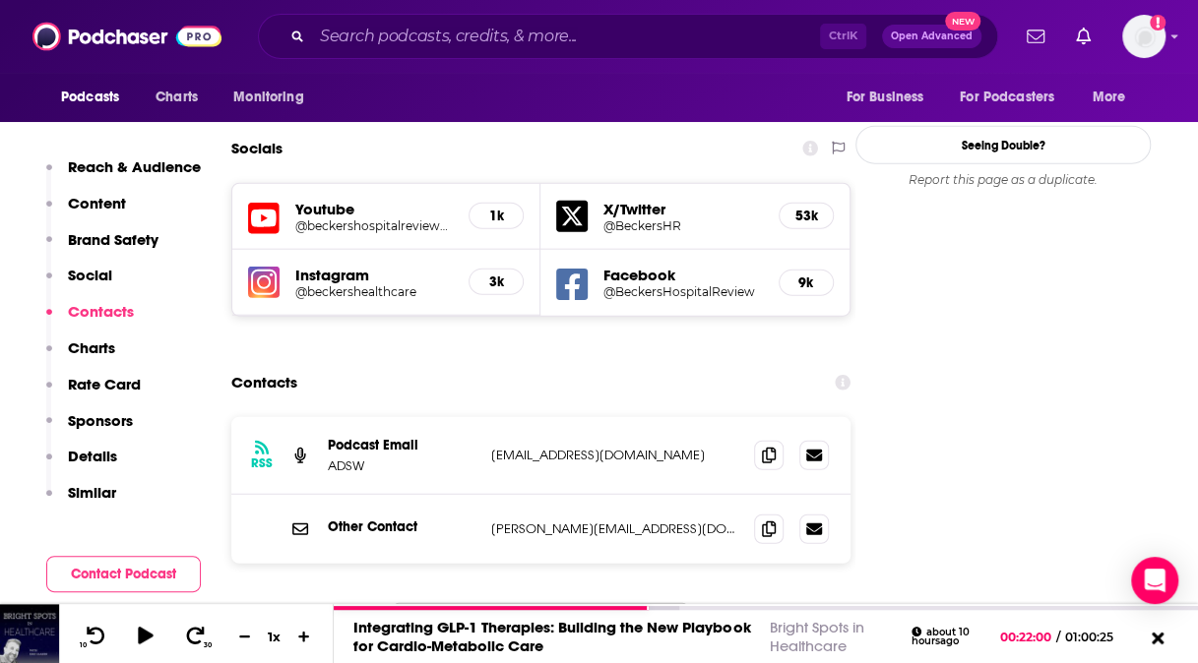
scroll to position [2135, 0]
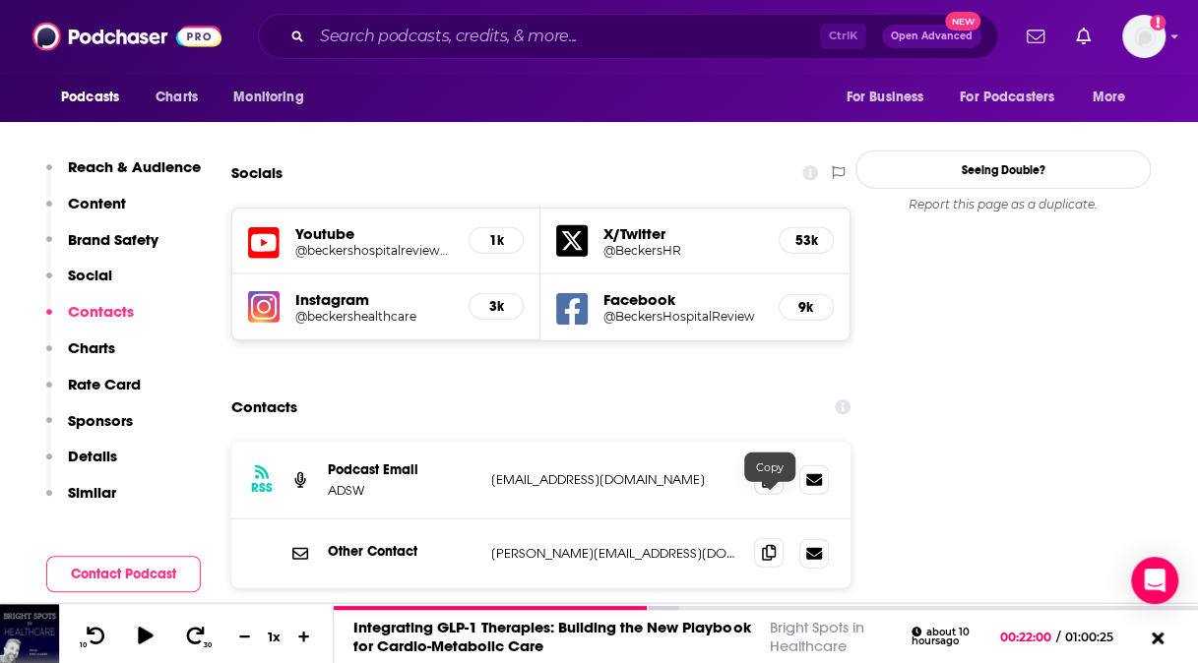
click at [772, 545] on icon at bounding box center [769, 553] width 14 height 16
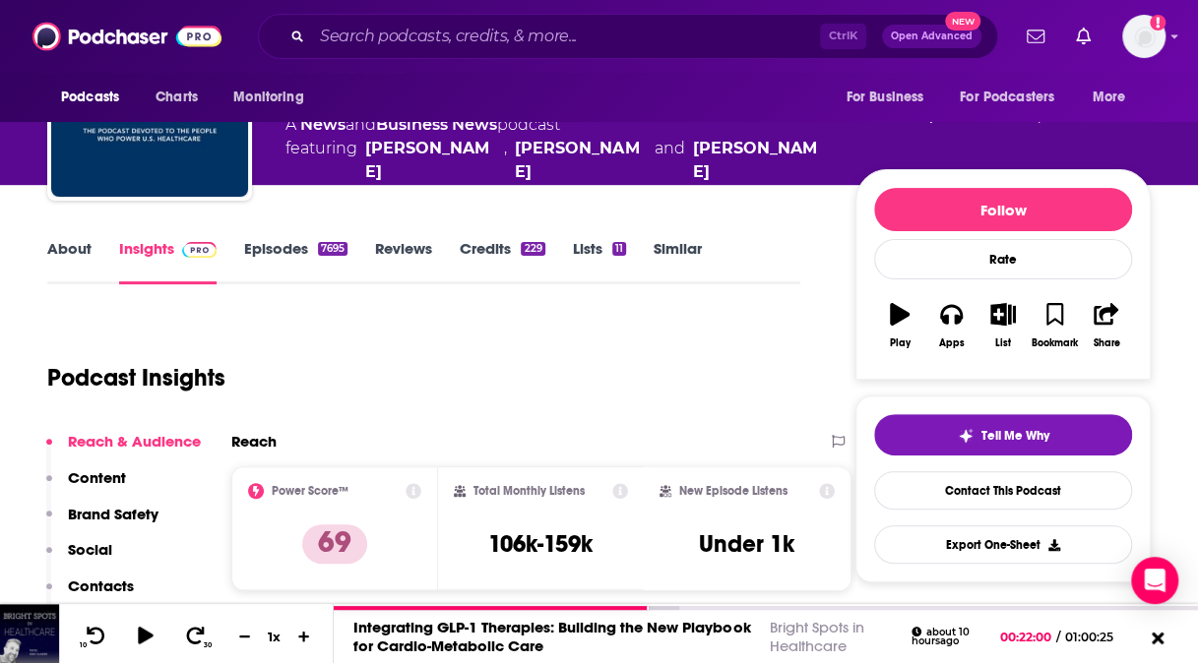
scroll to position [110, 0]
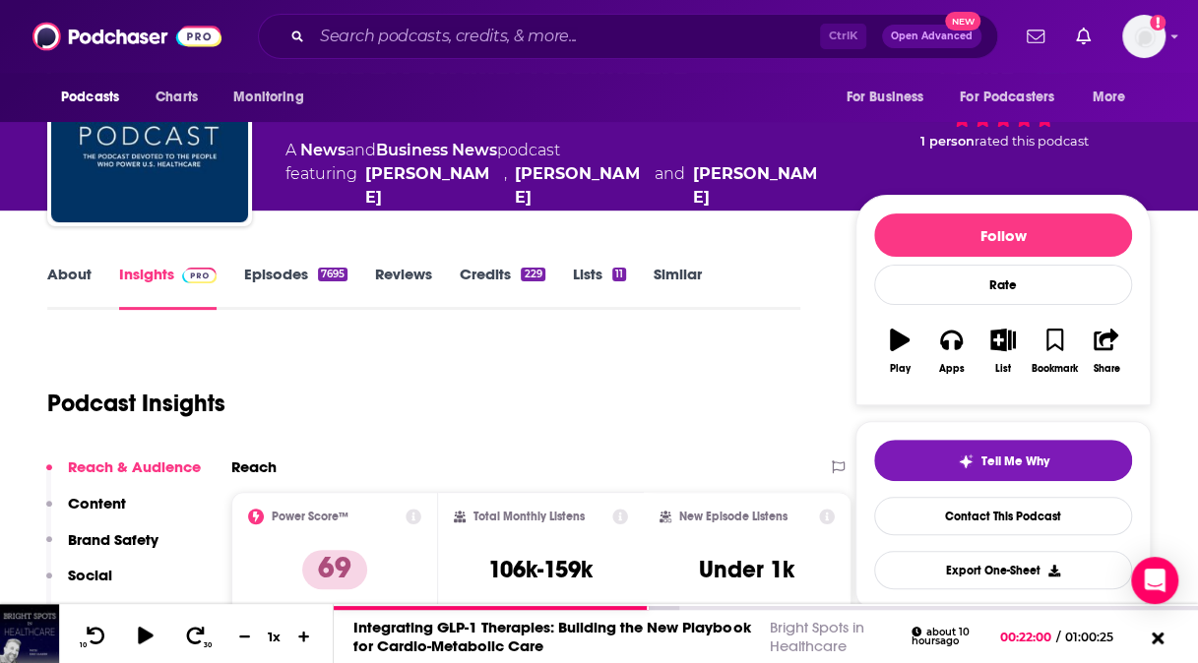
click at [69, 277] on link "About" at bounding box center [69, 287] width 44 height 45
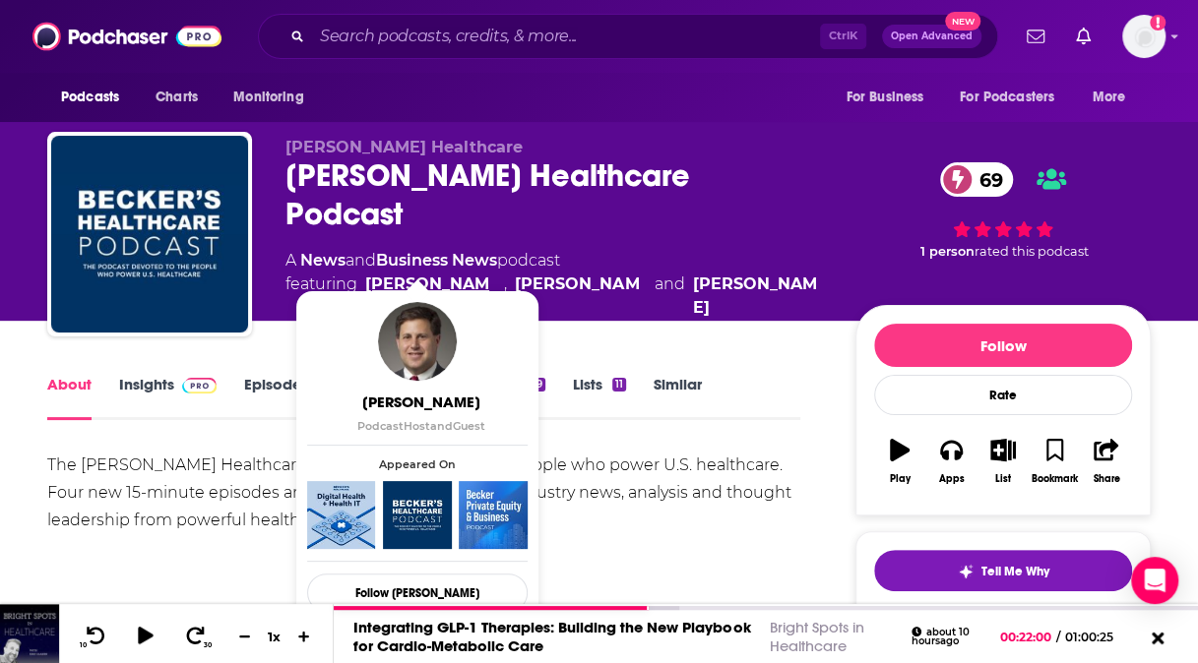
click at [425, 273] on link "Scott Becker" at bounding box center [430, 296] width 131 height 47
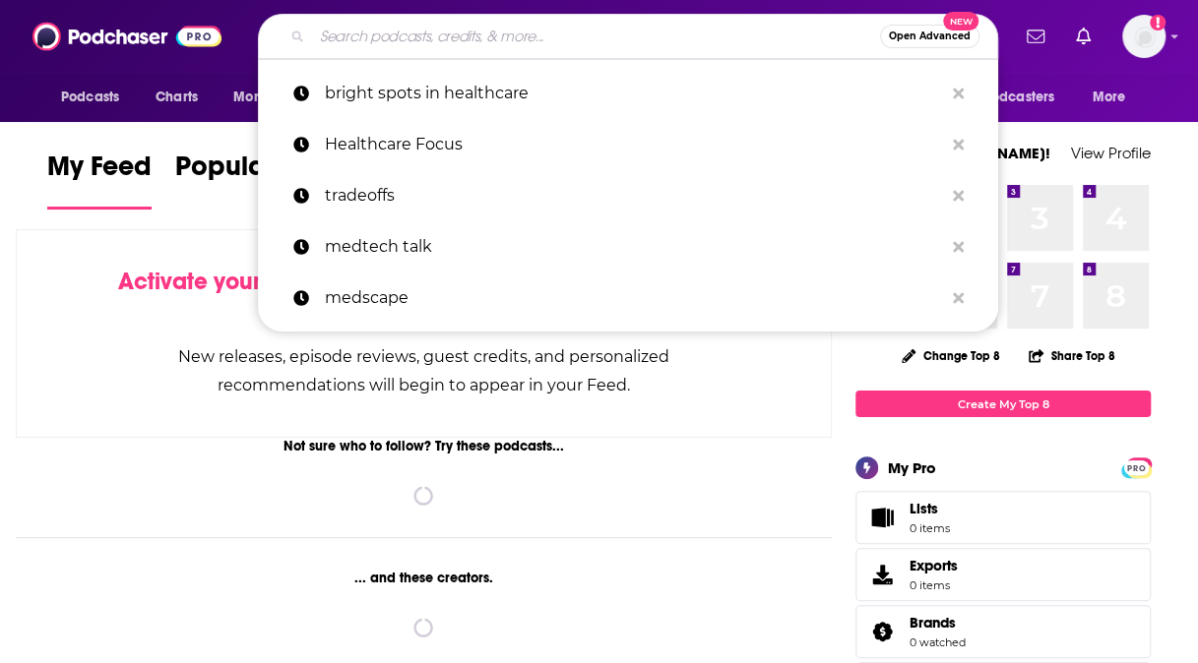
click at [419, 38] on input "Search podcasts, credits, & more..." at bounding box center [596, 36] width 568 height 31
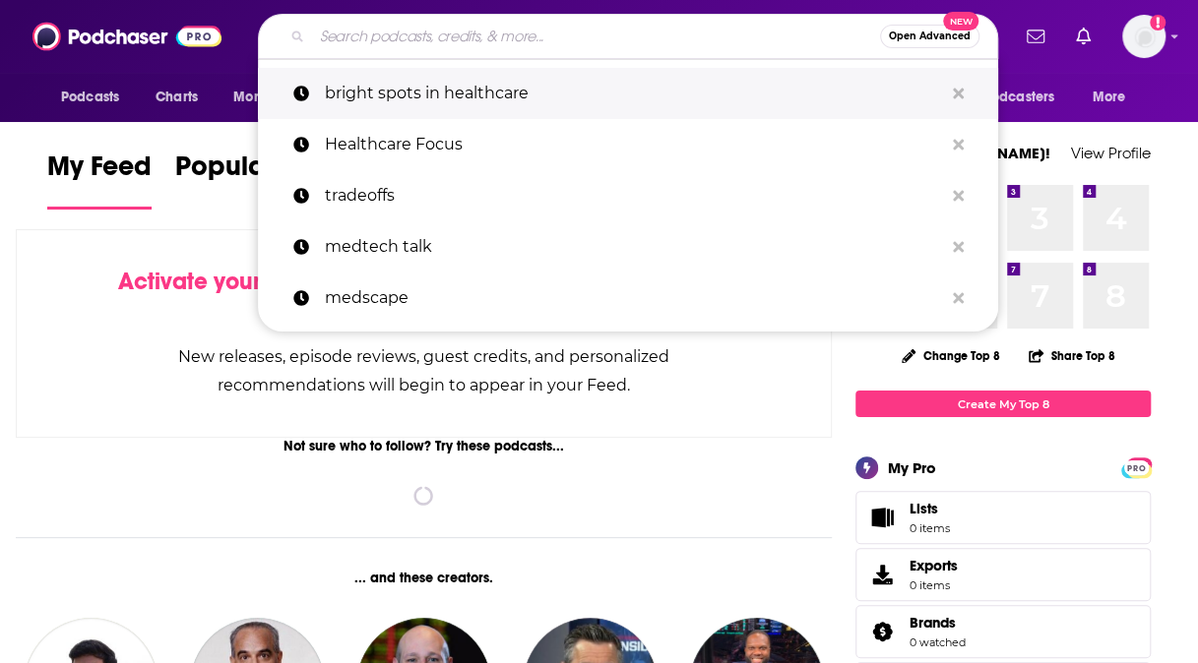
click at [415, 85] on p "bright spots in healthcare" at bounding box center [634, 93] width 618 height 51
type input "bright spots in healthcare"
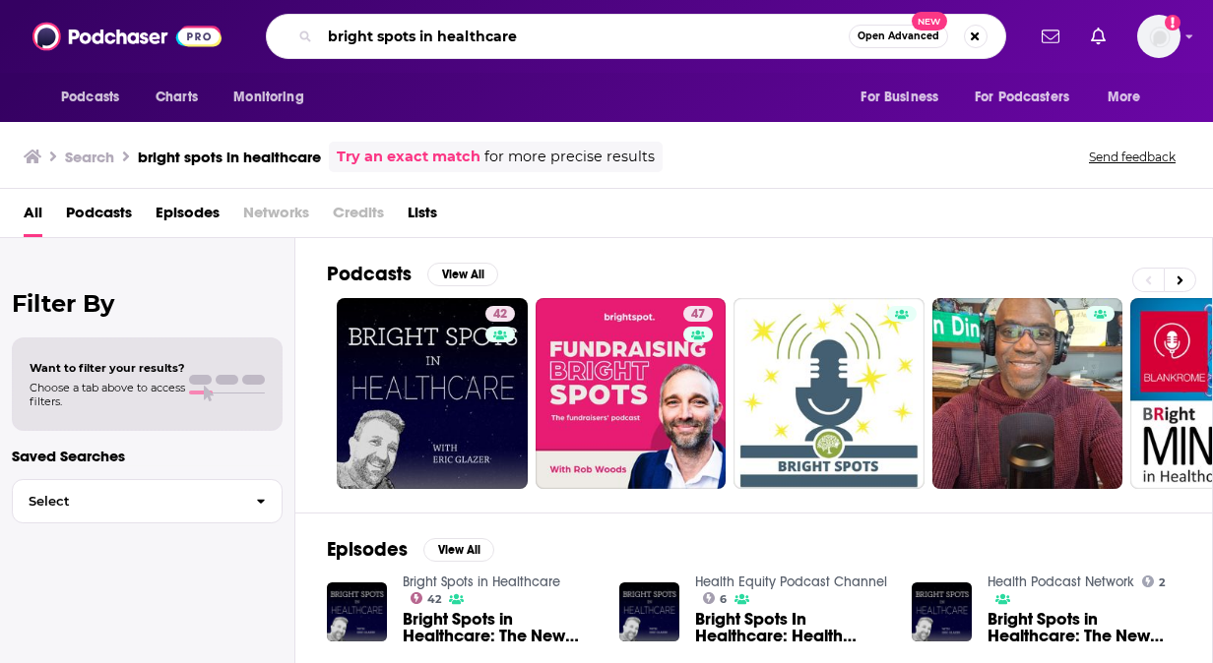
drag, startPoint x: 534, startPoint y: 32, endPoint x: 287, endPoint y: 13, distance: 246.9
click at [287, 13] on div "Podcasts Charts Monitoring bright spots in healthcare Open Advanced New For Bus…" at bounding box center [606, 36] width 1213 height 73
type input "health podyssey"
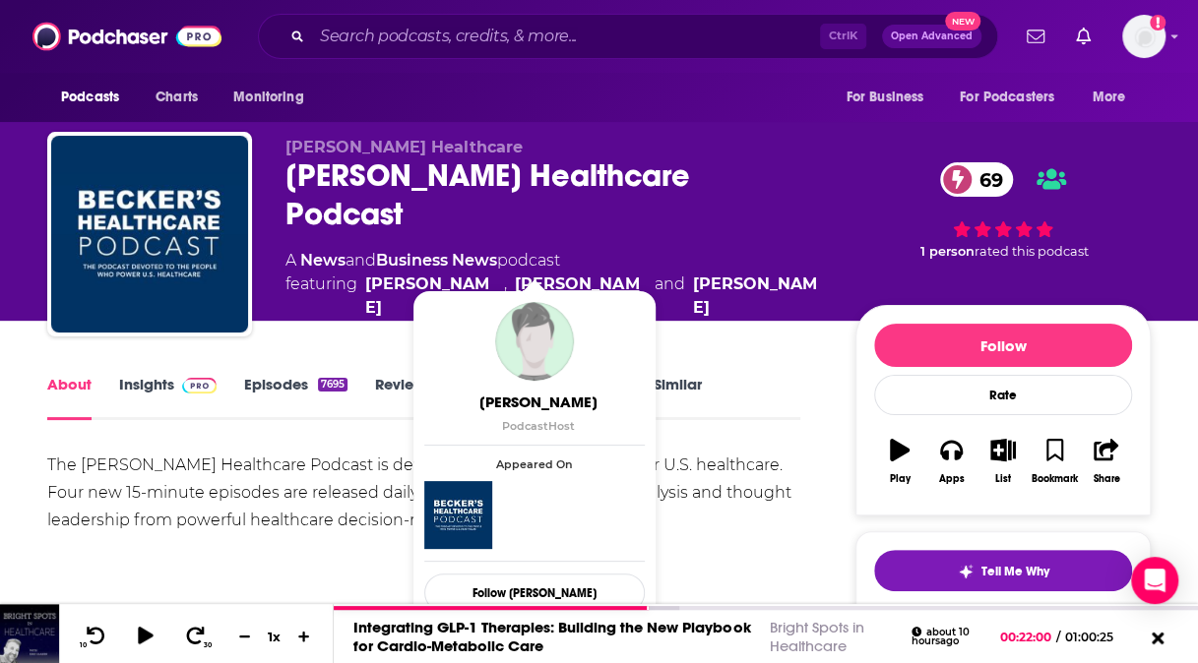
click at [515, 273] on link "[PERSON_NAME]" at bounding box center [580, 296] width 131 height 47
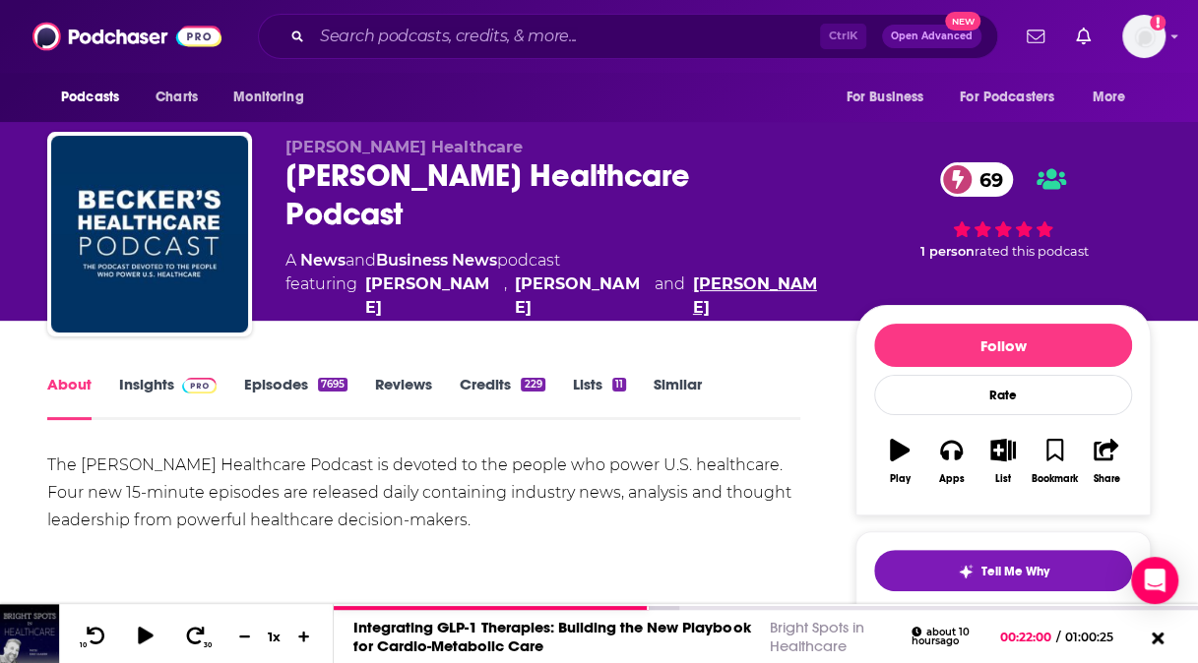
click at [693, 273] on link "Molly Gamble" at bounding box center [758, 296] width 131 height 47
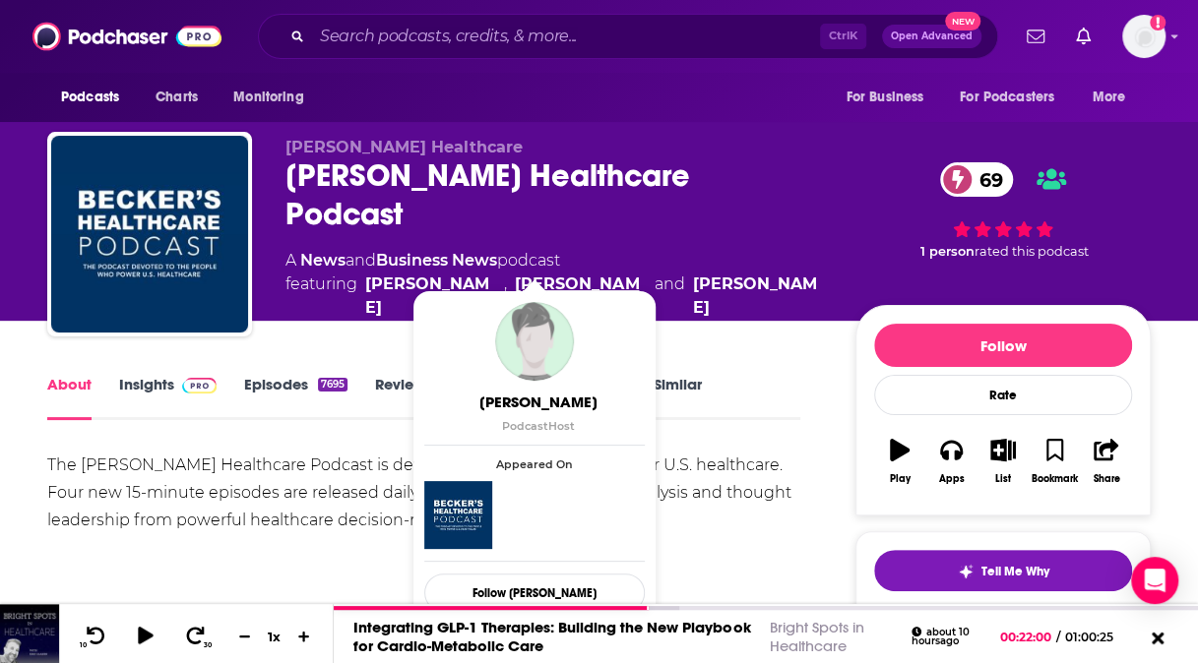
click at [515, 273] on link "Lukas Voss" at bounding box center [580, 296] width 131 height 47
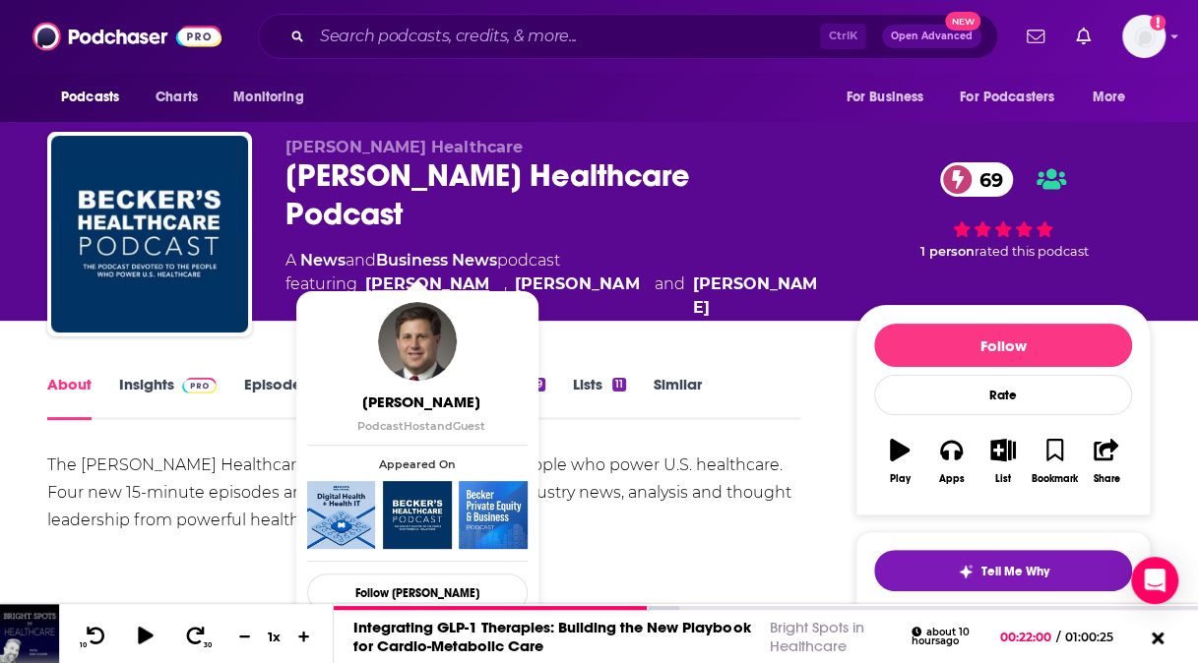
click at [425, 273] on link "Scott Becker" at bounding box center [430, 296] width 131 height 47
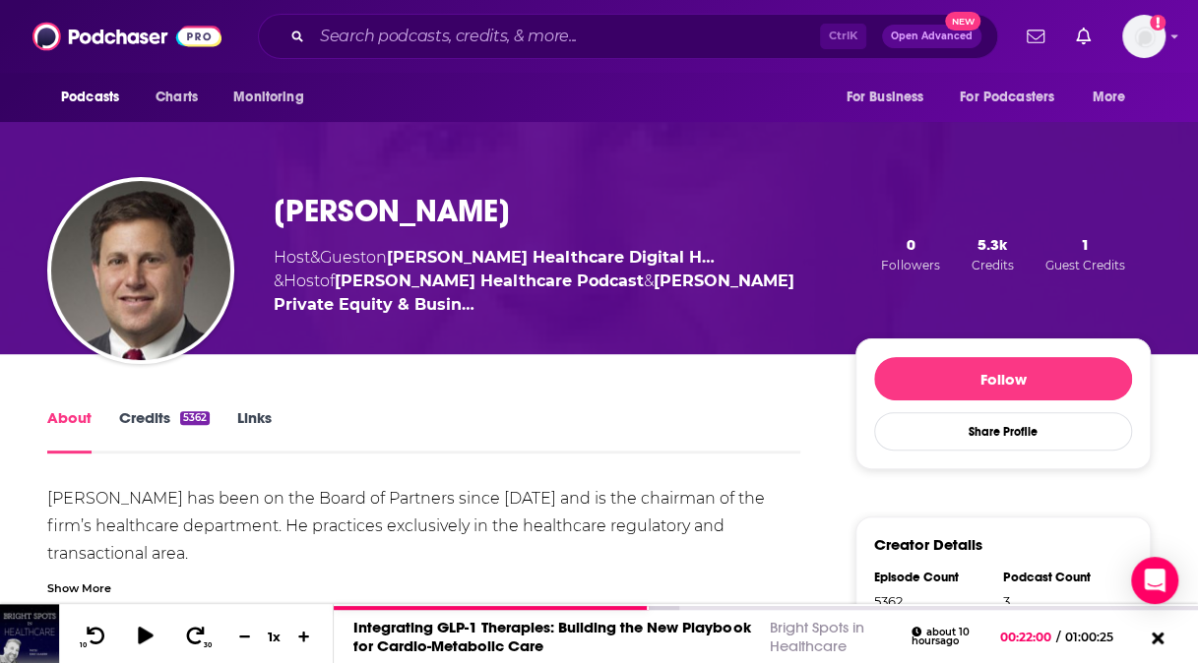
scroll to position [79, 0]
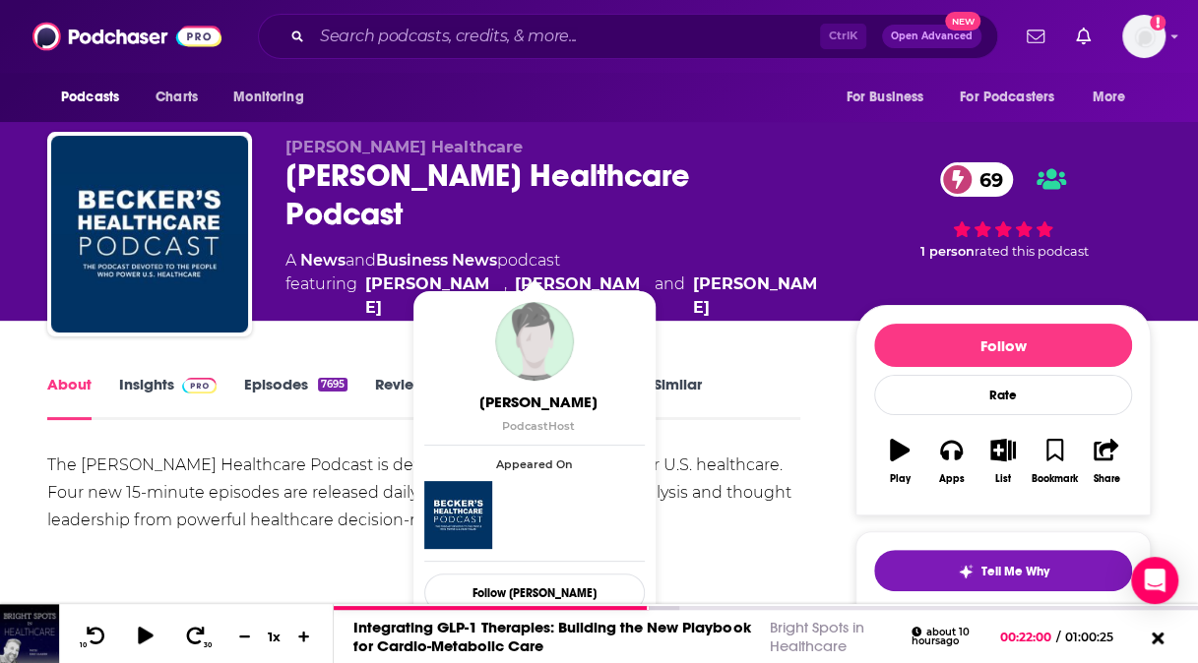
click at [545, 273] on link "Lukas Voss" at bounding box center [580, 296] width 131 height 47
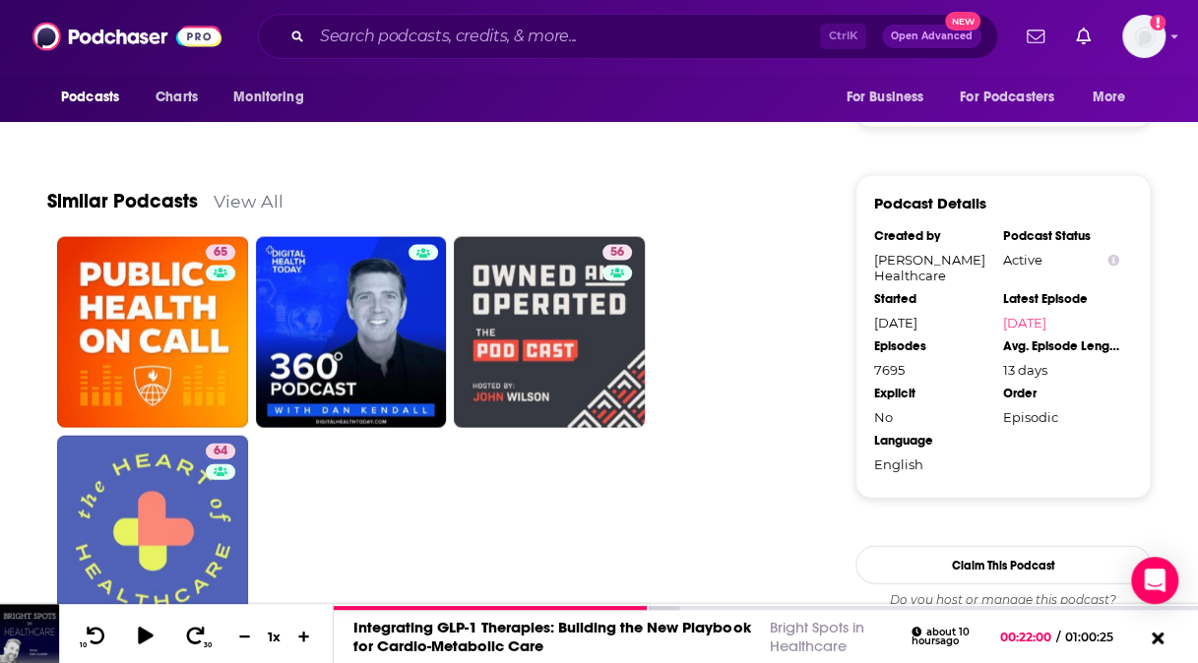
scroll to position [1915, 0]
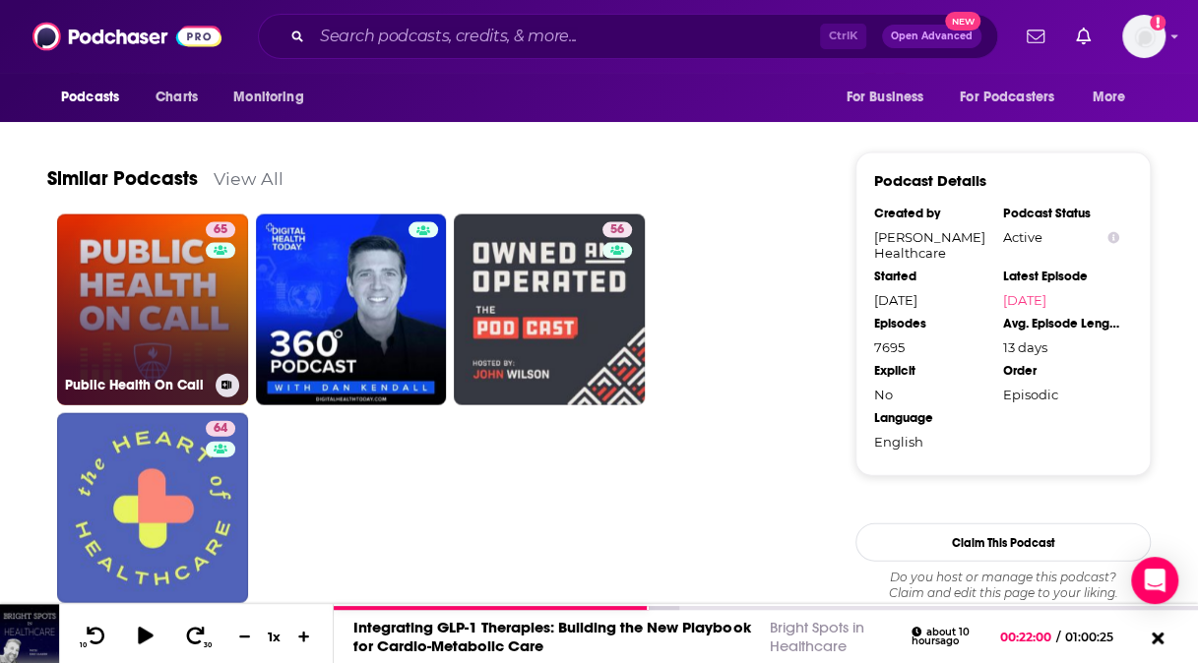
click at [185, 291] on link "65 Public Health On Call" at bounding box center [152, 310] width 191 height 191
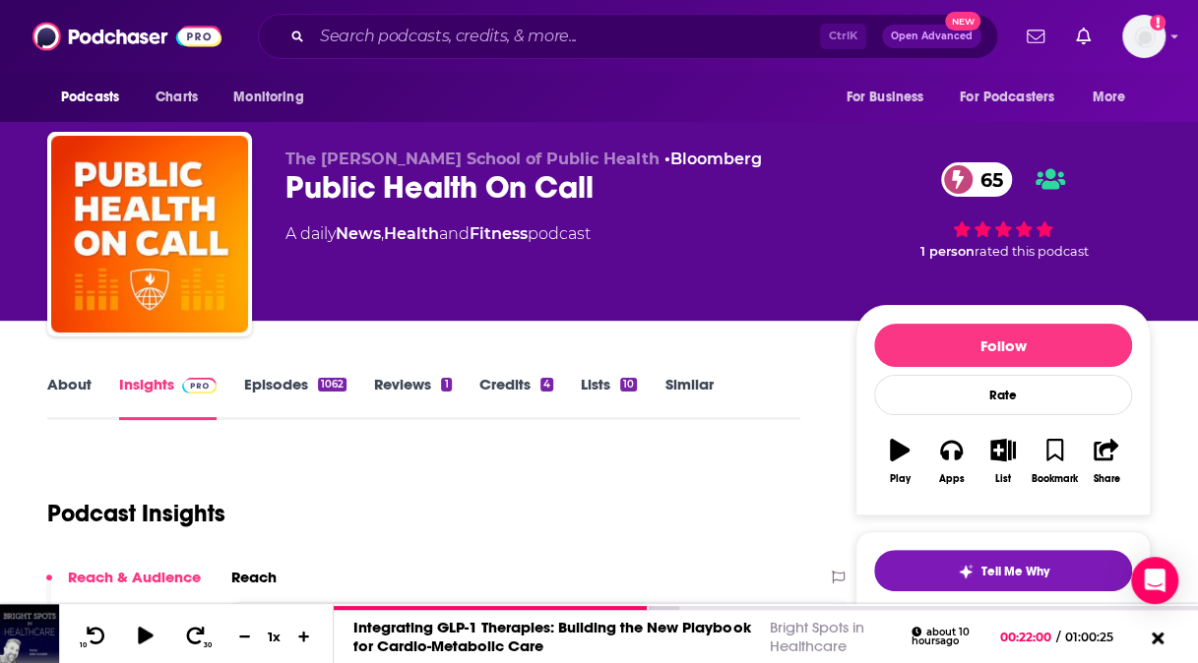
scroll to position [25, 0]
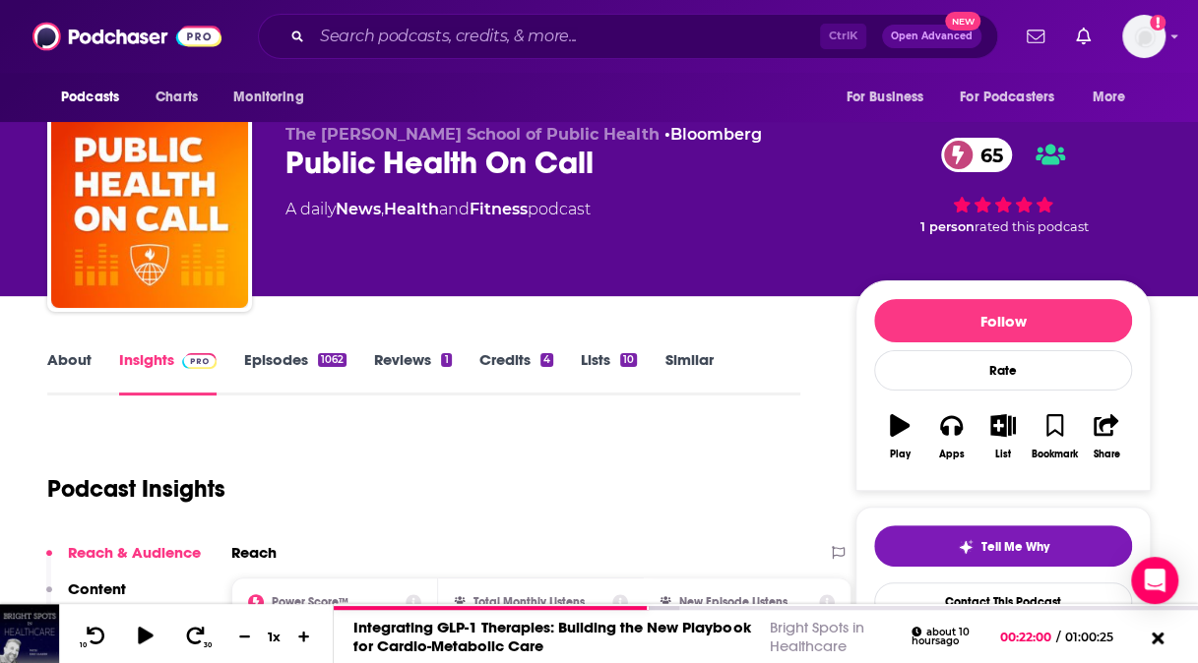
click at [77, 362] on link "About" at bounding box center [69, 372] width 44 height 45
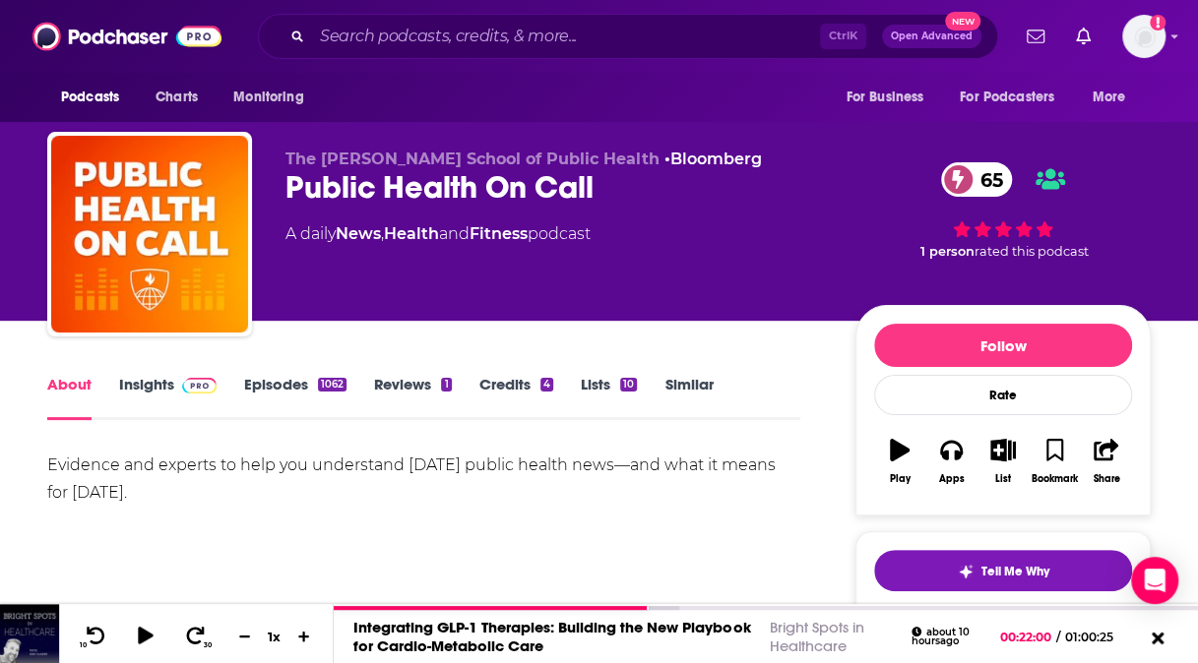
click at [254, 380] on link "Episodes 1062" at bounding box center [295, 397] width 102 height 45
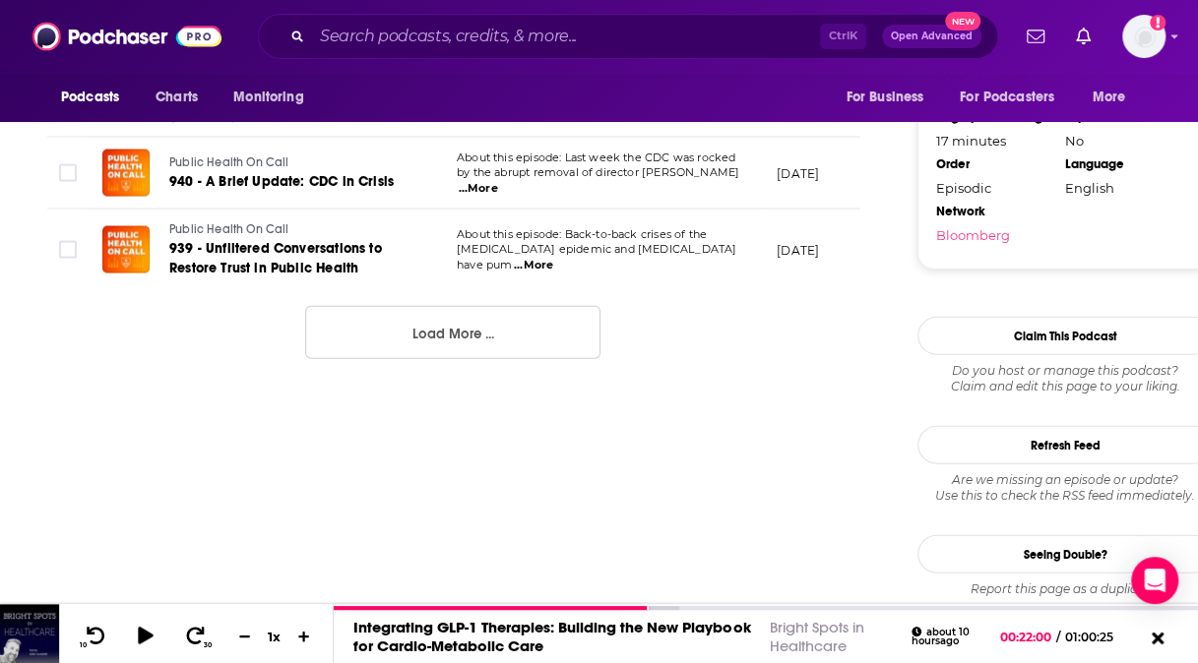
scroll to position [2293, 0]
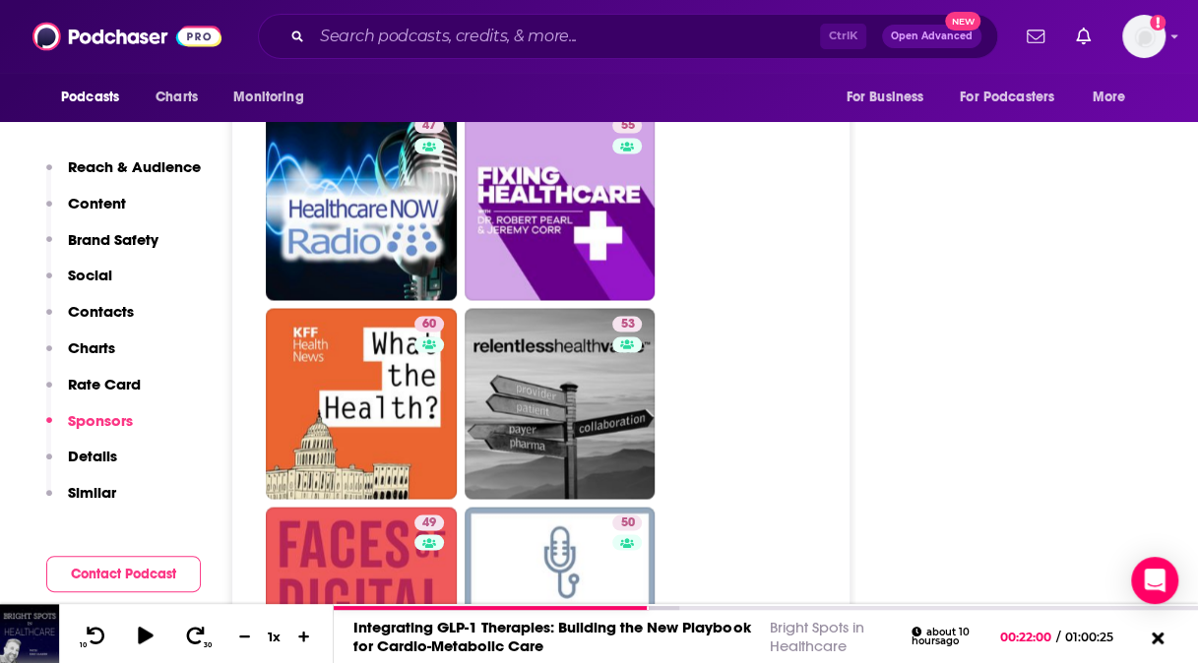
scroll to position [5233, 0]
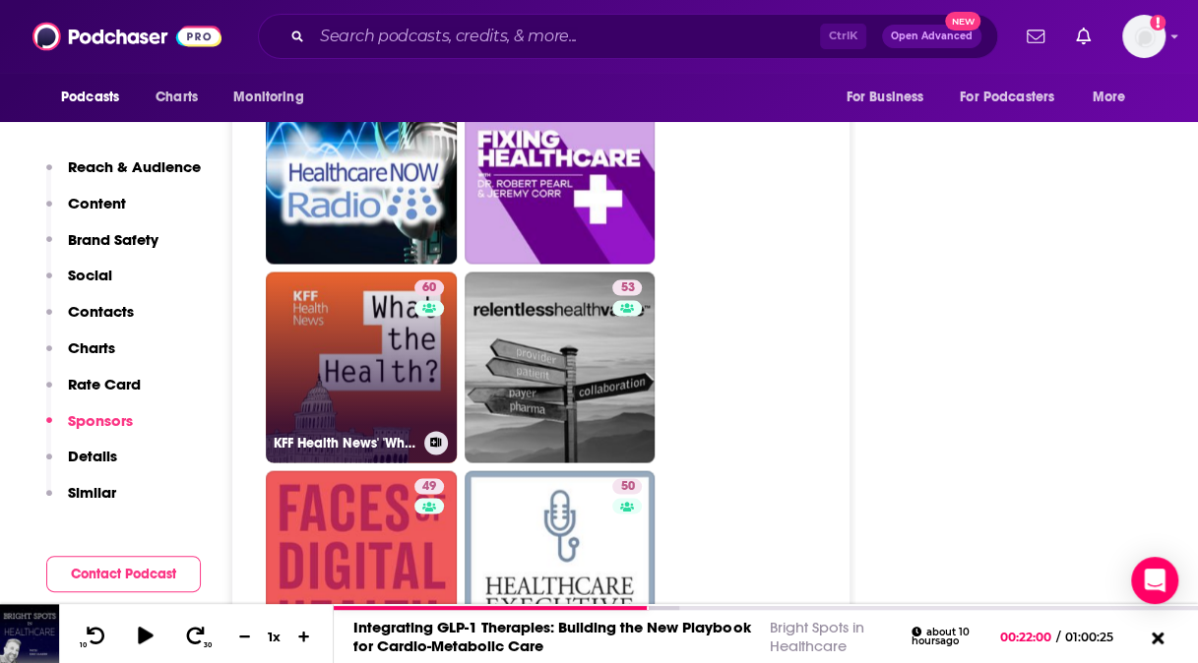
click at [356, 340] on link "60 KFF Health News' 'What the Health?'" at bounding box center [361, 367] width 191 height 191
type input "https://www.podchaser.com/podcasts/kff-health-news-what-the-healt-536764"
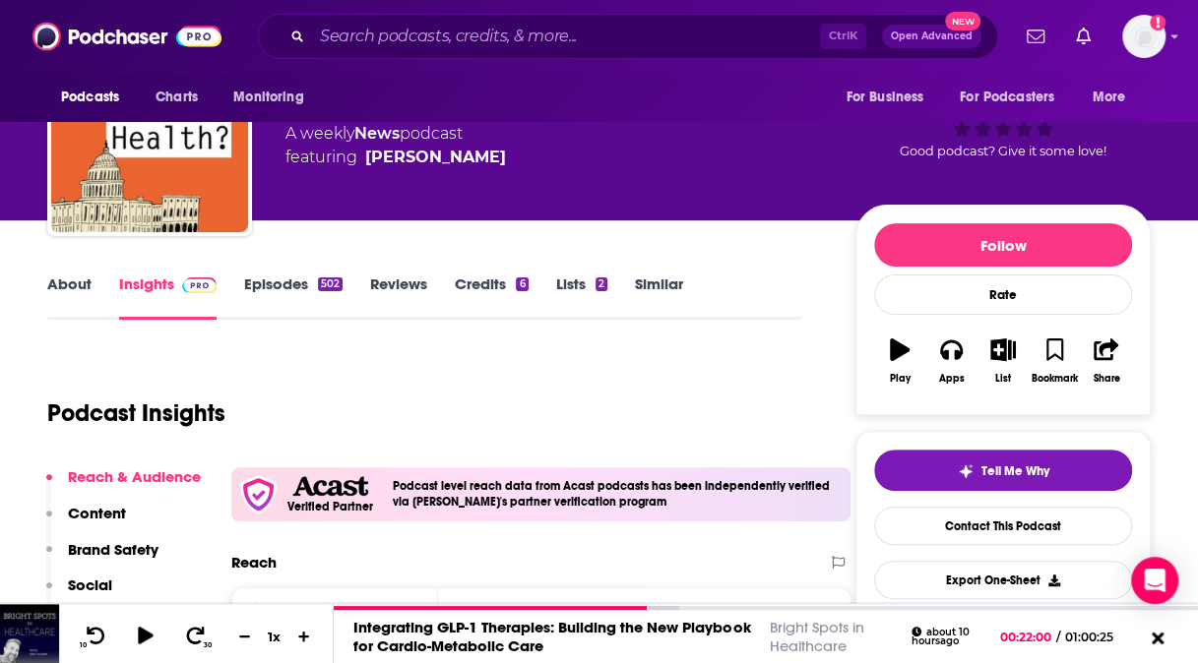
scroll to position [60, 0]
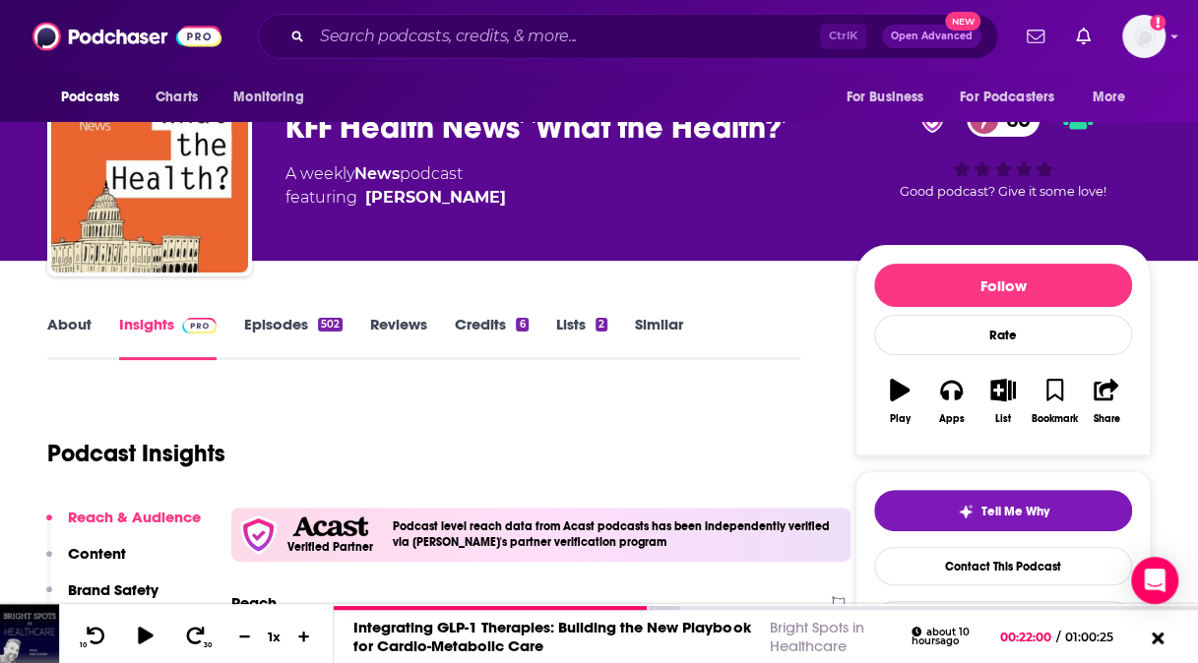
click at [63, 325] on link "About" at bounding box center [69, 337] width 44 height 45
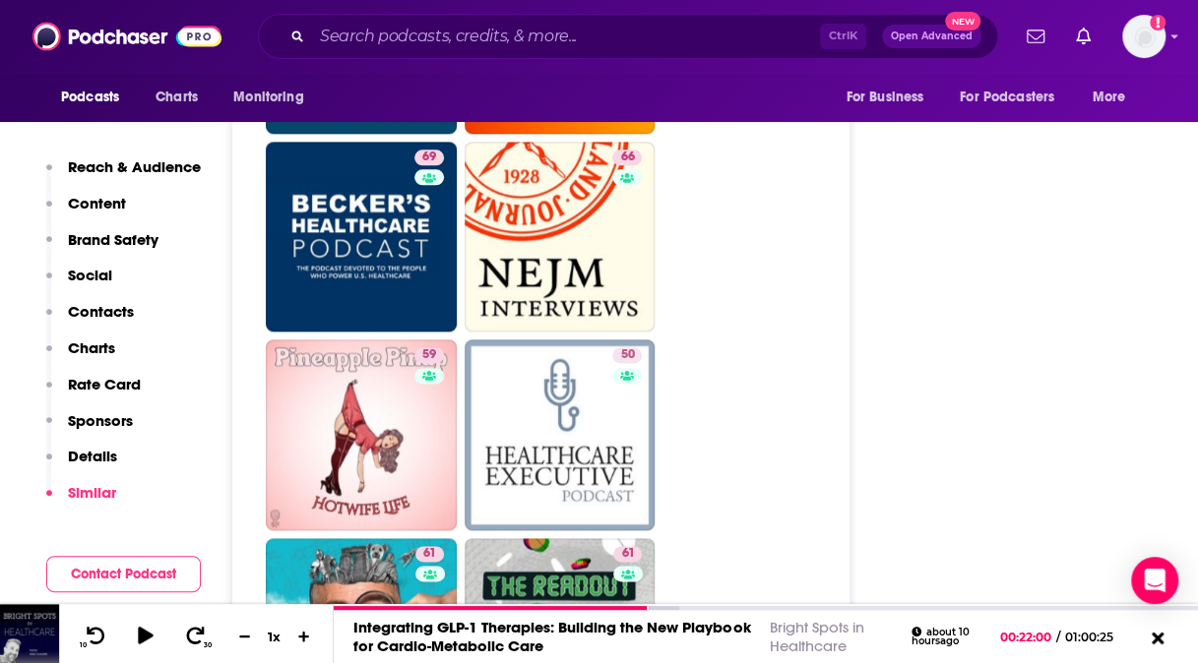
scroll to position [4652, 0]
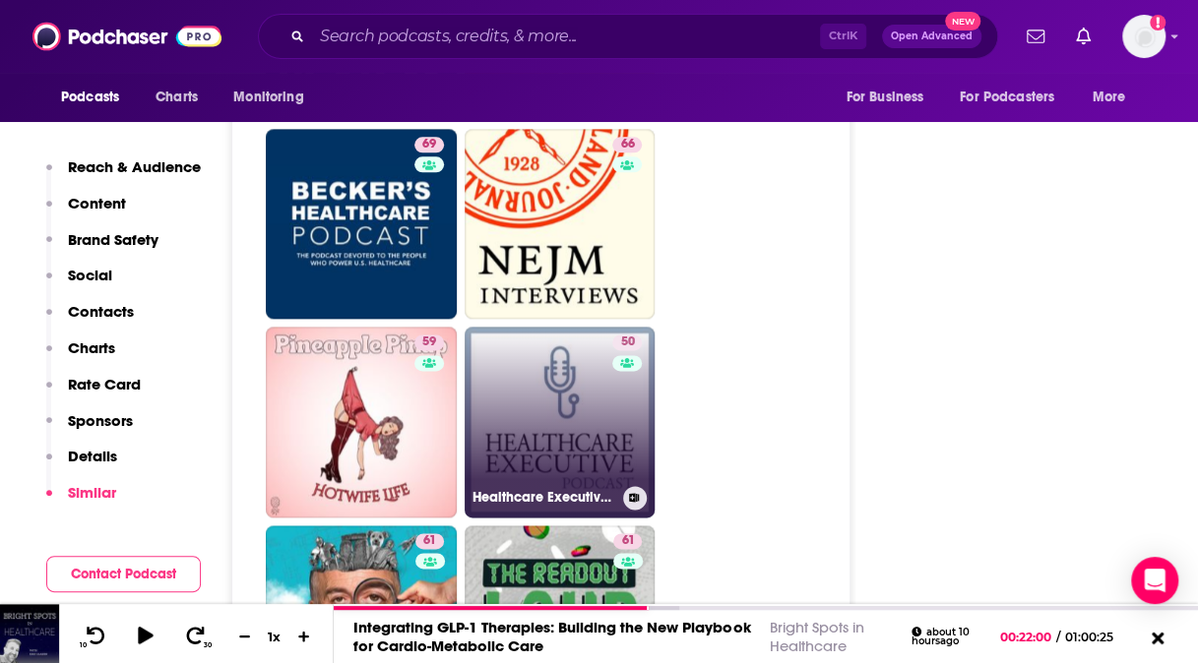
click at [521, 399] on link "50 Healthcare Executive Podcast" at bounding box center [560, 422] width 191 height 191
type input "https://www.podchaser.com/podcasts/healthcare-executive-podcast-794901"
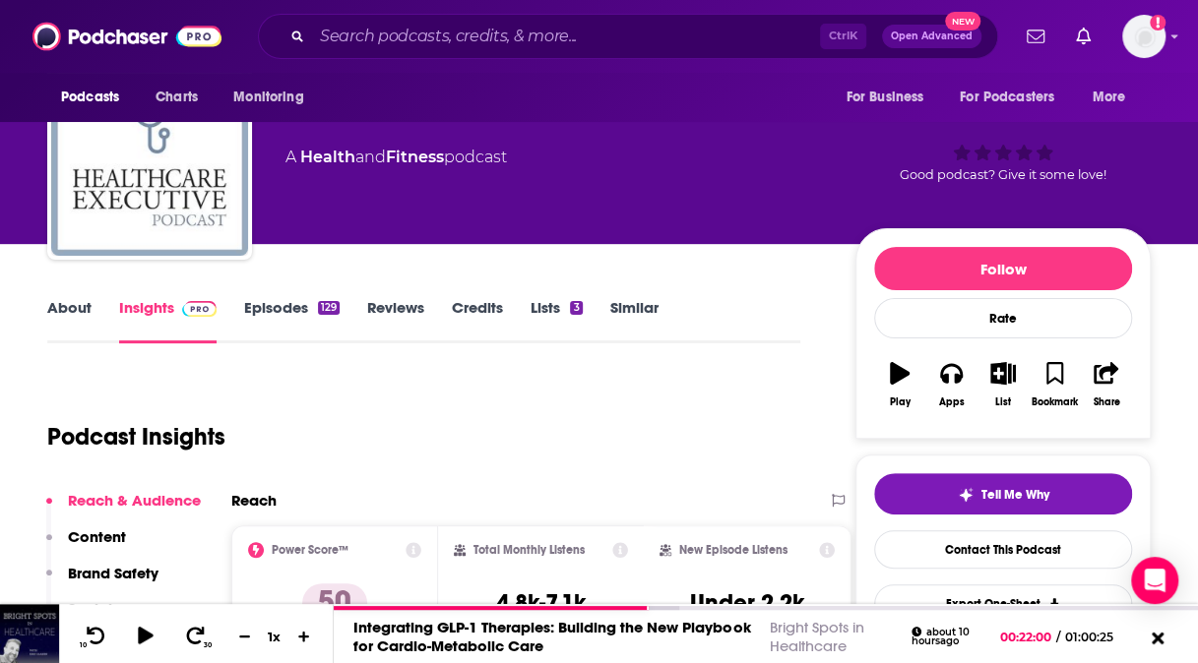
scroll to position [65, 0]
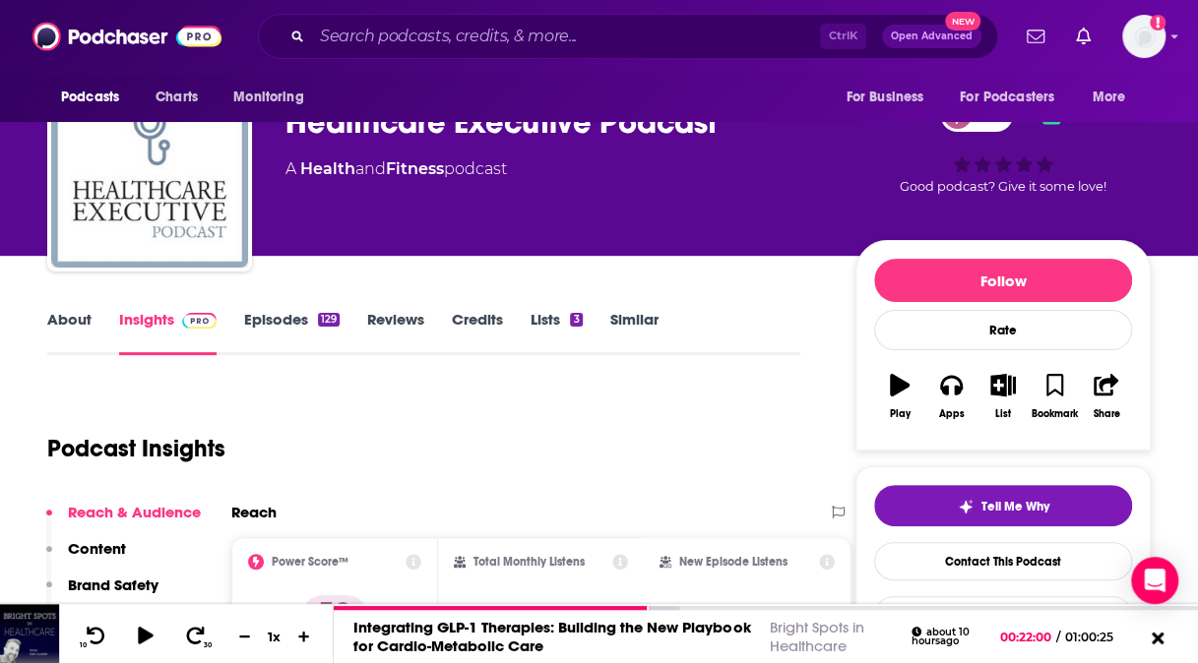
click at [63, 326] on link "About" at bounding box center [69, 332] width 44 height 45
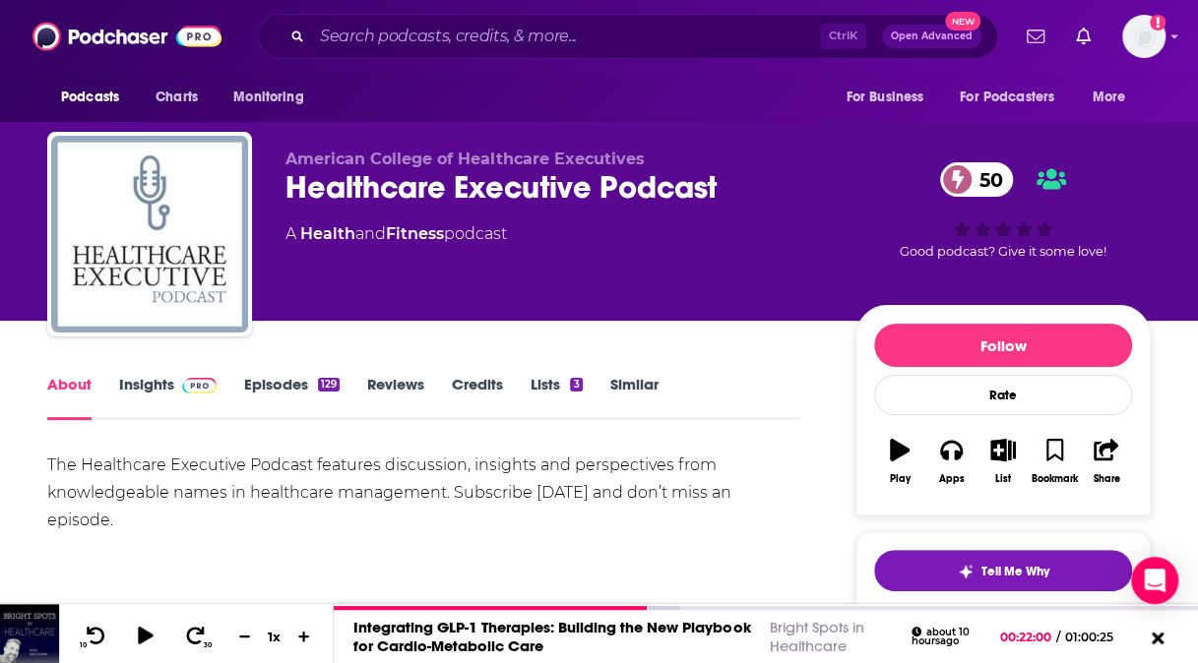
click at [272, 381] on link "Episodes 129" at bounding box center [291, 397] width 95 height 45
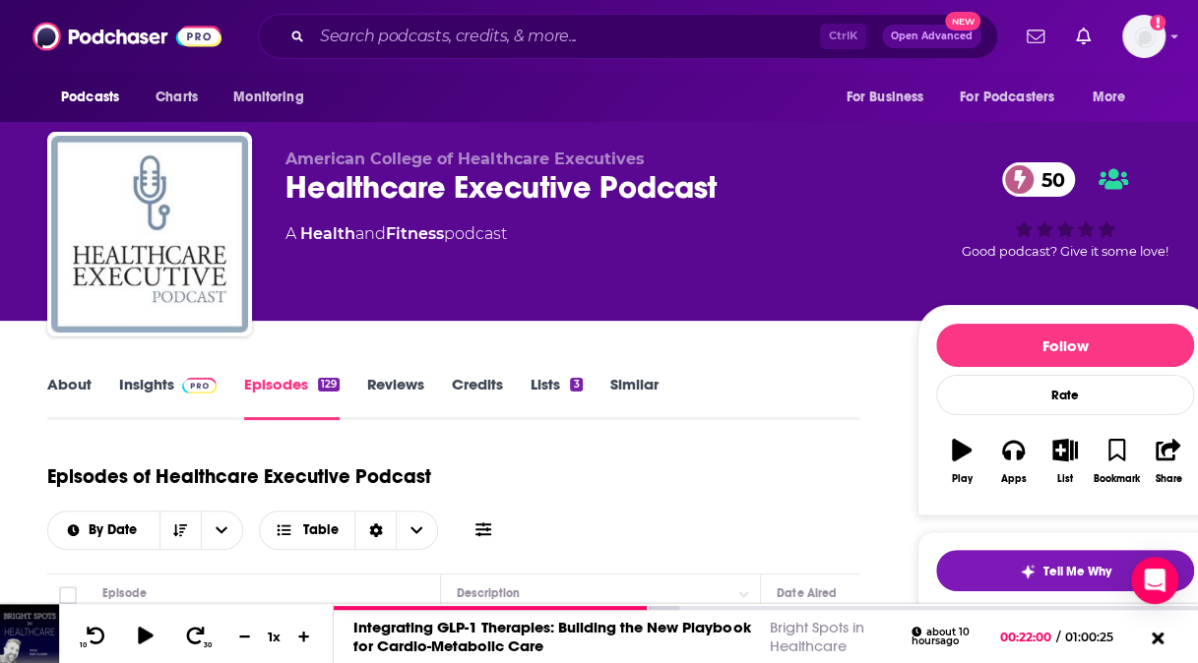
scroll to position [508, 0]
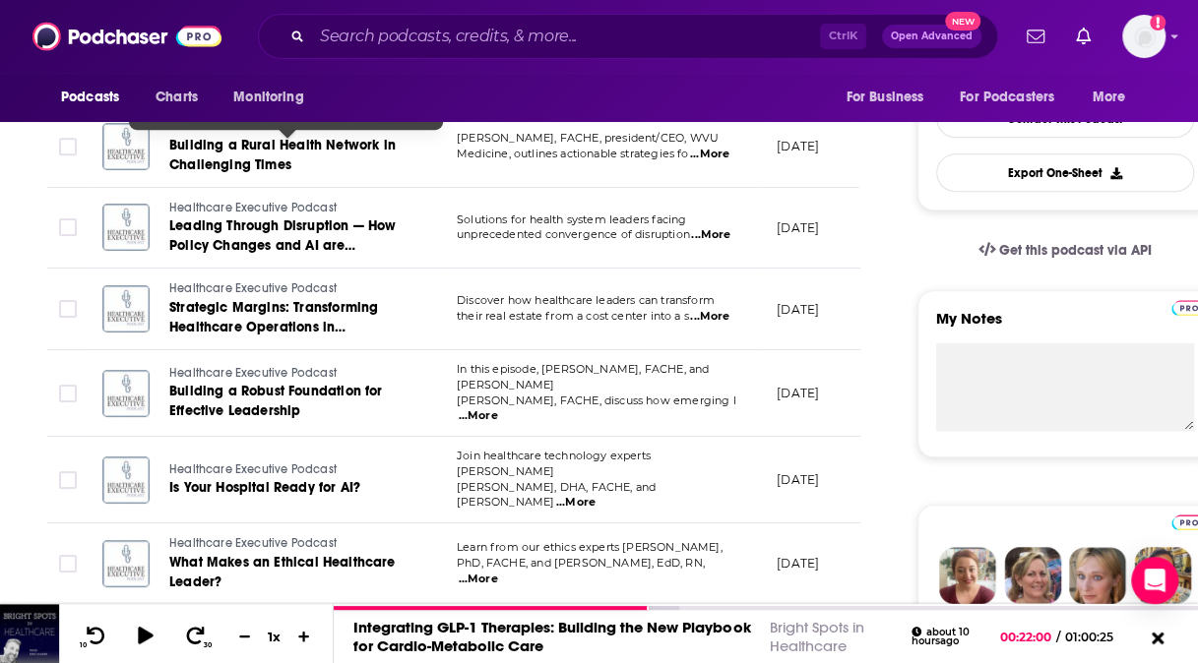
click at [357, 150] on span "Building a Rural Health Network in Challenging Times" at bounding box center [282, 155] width 226 height 36
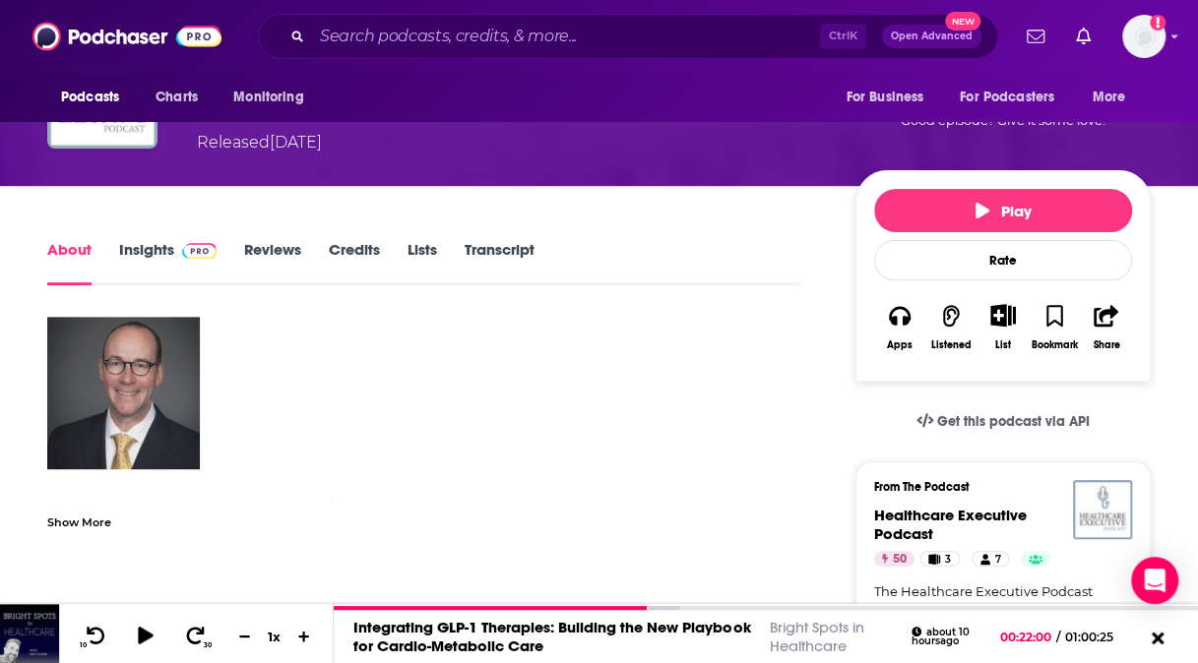
scroll to position [193, 0]
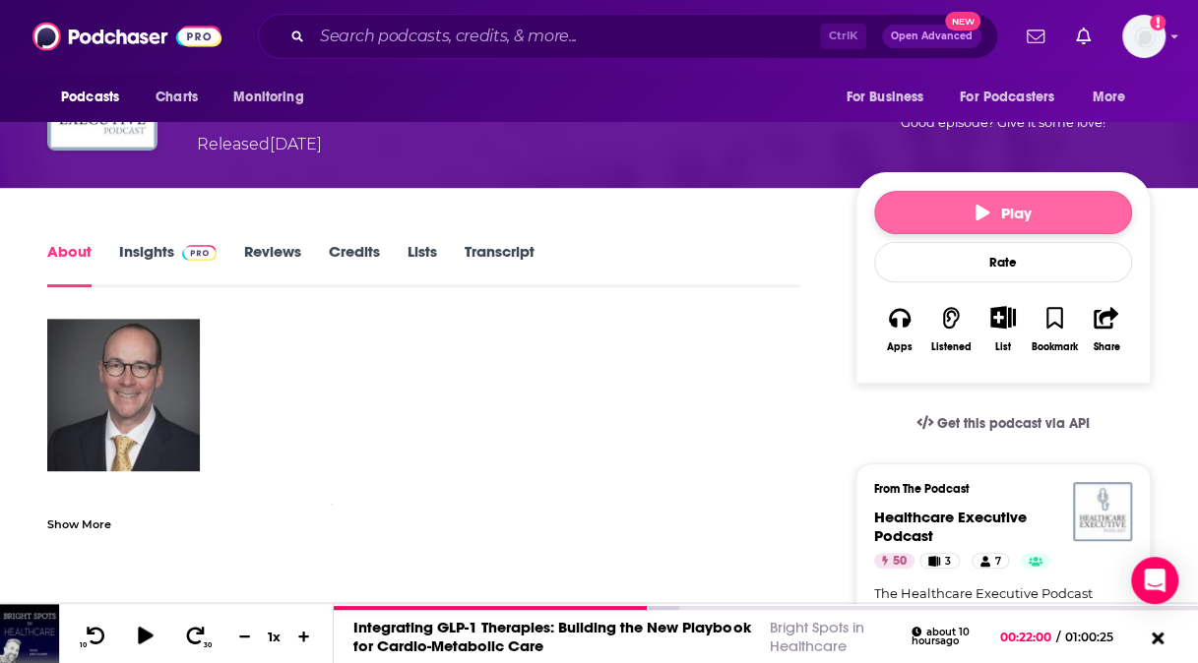
click at [1016, 216] on span "Play" at bounding box center [1003, 213] width 56 height 19
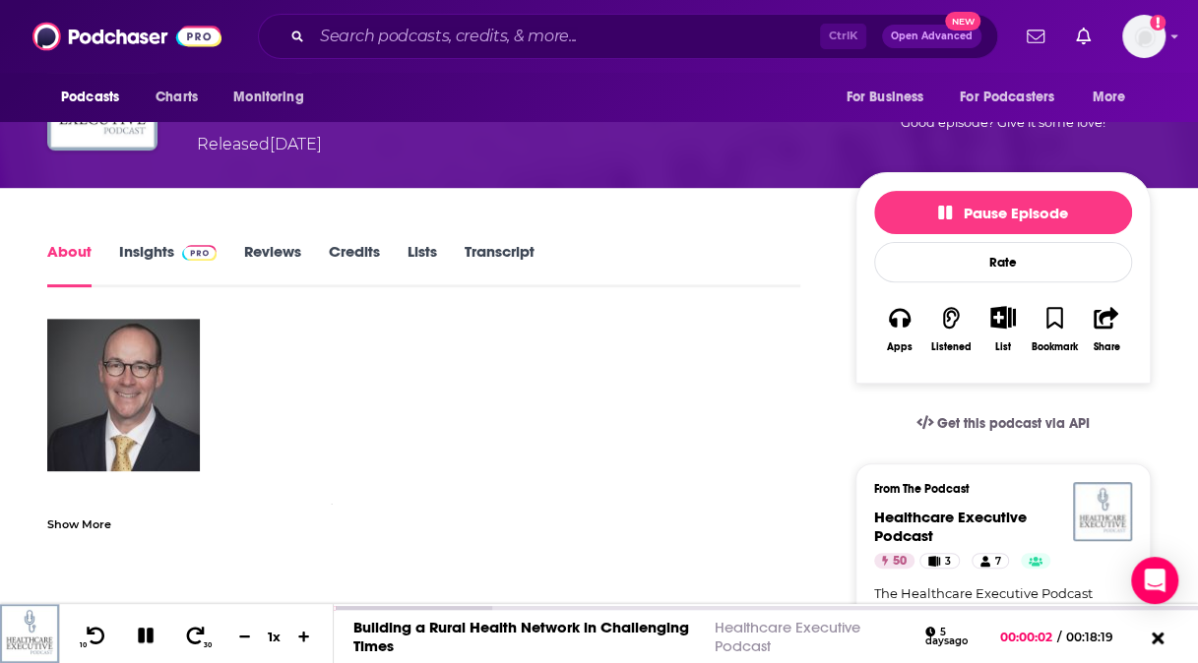
click at [79, 253] on link "About" at bounding box center [69, 264] width 44 height 45
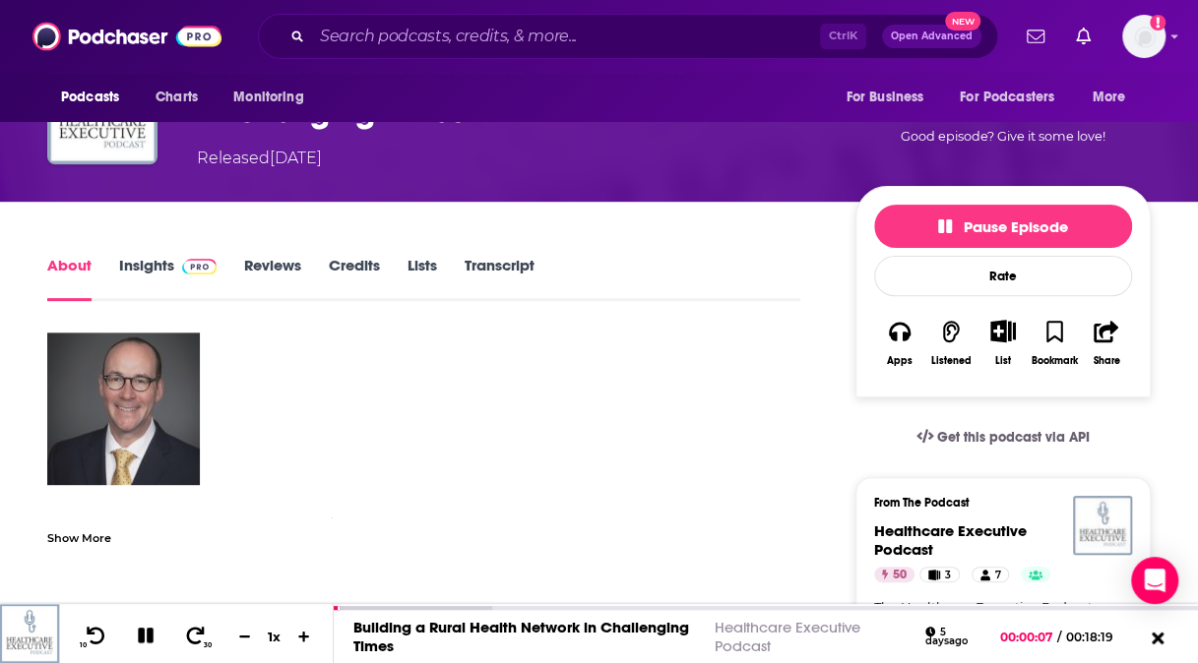
scroll to position [177, 0]
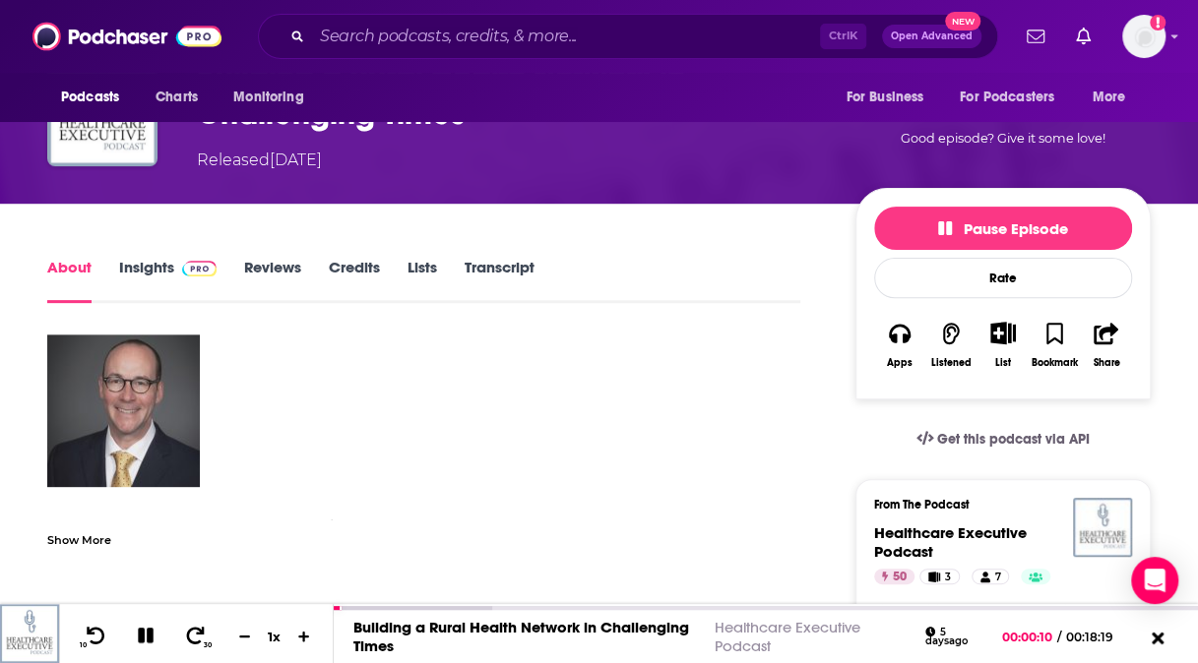
click at [83, 530] on div "Show More" at bounding box center [79, 539] width 64 height 19
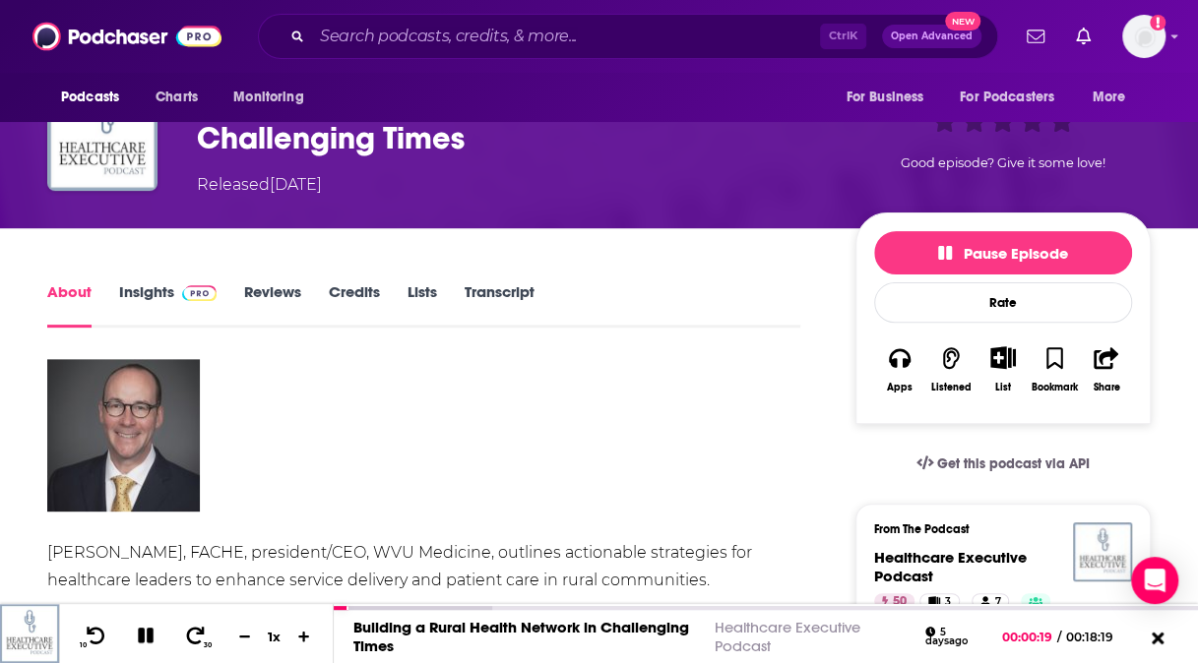
scroll to position [138, 0]
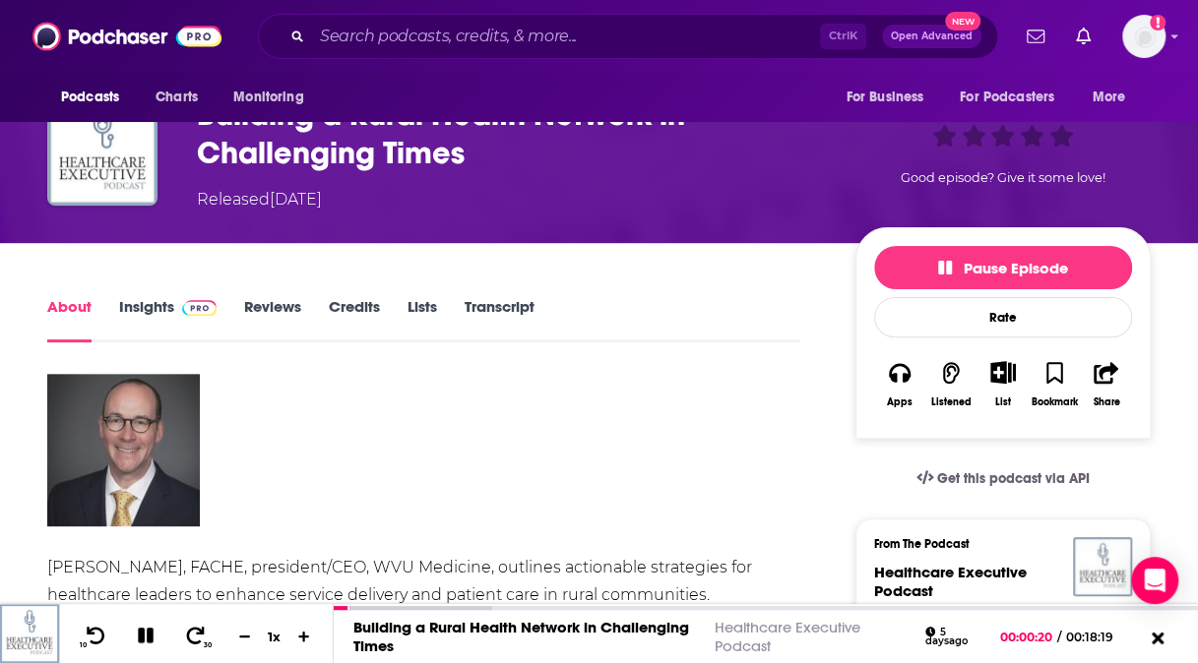
click at [69, 313] on link "About" at bounding box center [69, 319] width 44 height 45
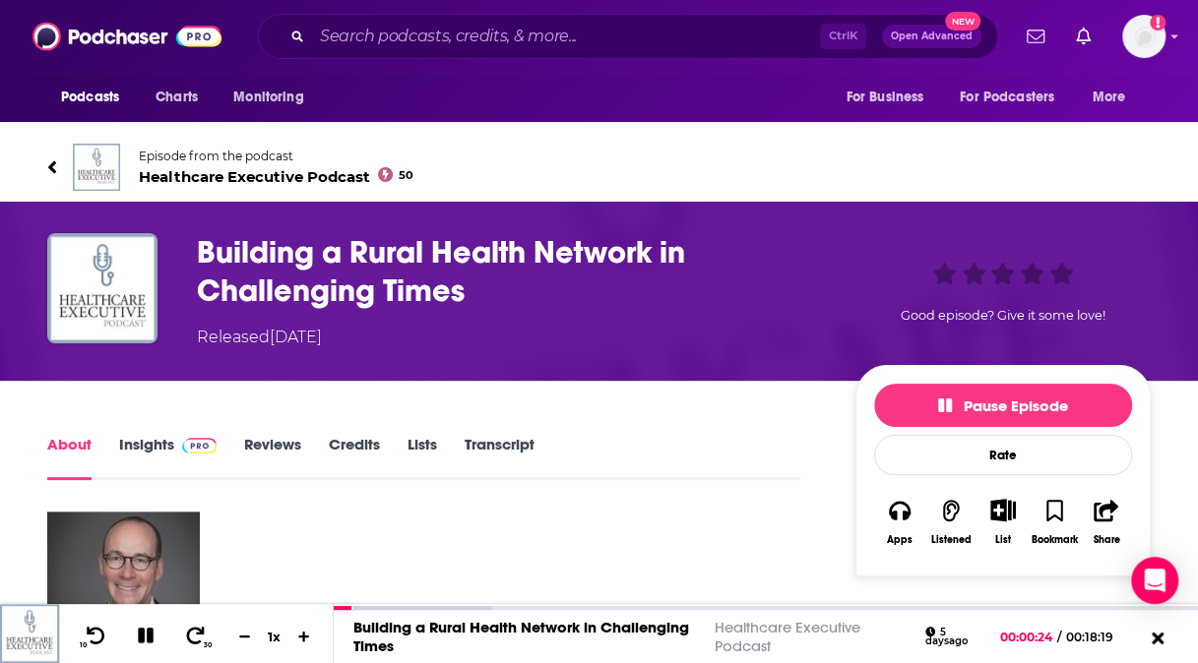
click at [53, 168] on icon at bounding box center [52, 166] width 8 height 13
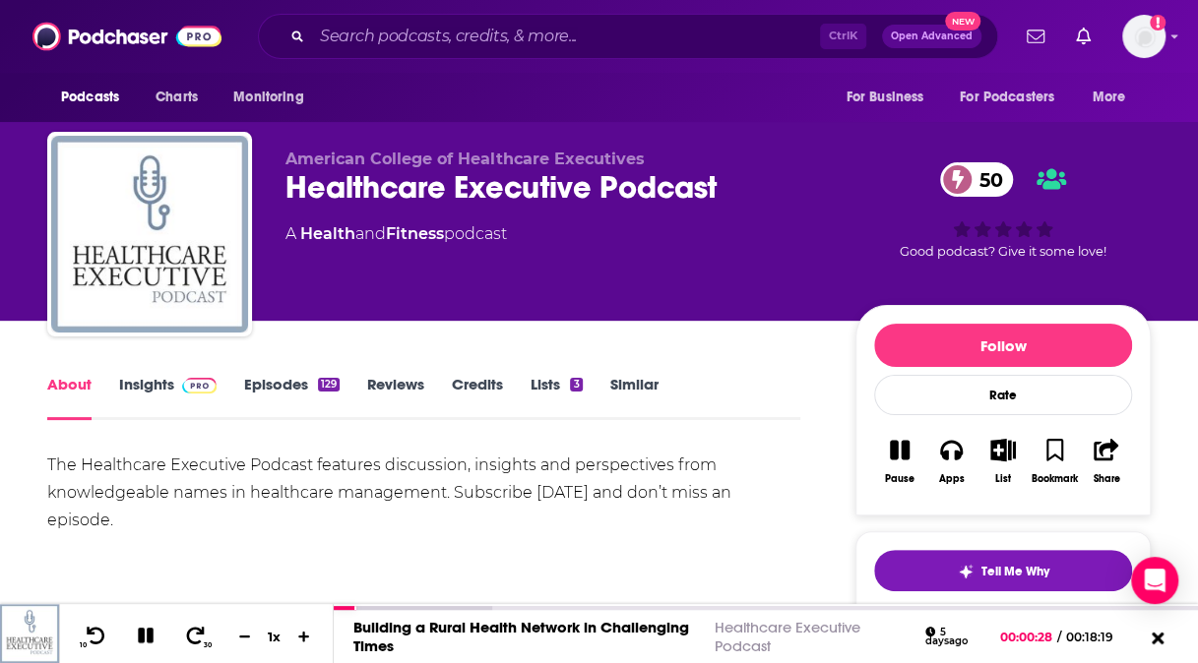
click at [57, 382] on link "About" at bounding box center [69, 397] width 44 height 45
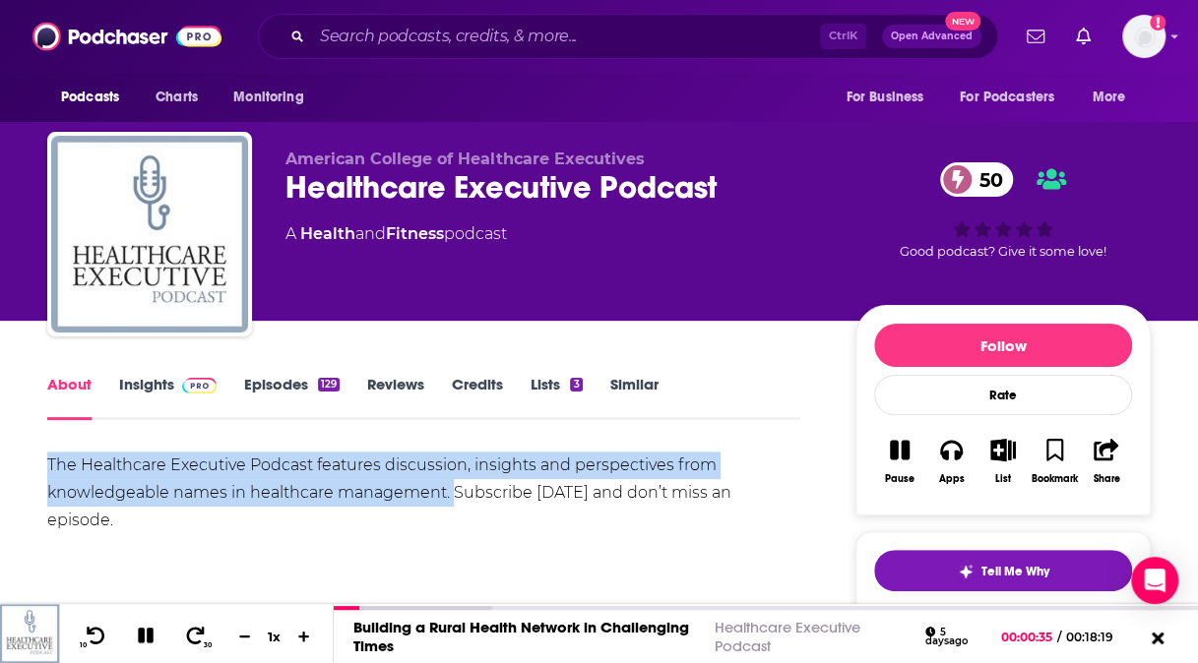
drag, startPoint x: 450, startPoint y: 496, endPoint x: 36, endPoint y: 467, distance: 414.5
copy div "The Healthcare Executive Podcast features discussion, insights and perspectives…"
click at [155, 380] on link "Insights" at bounding box center [167, 397] width 97 height 45
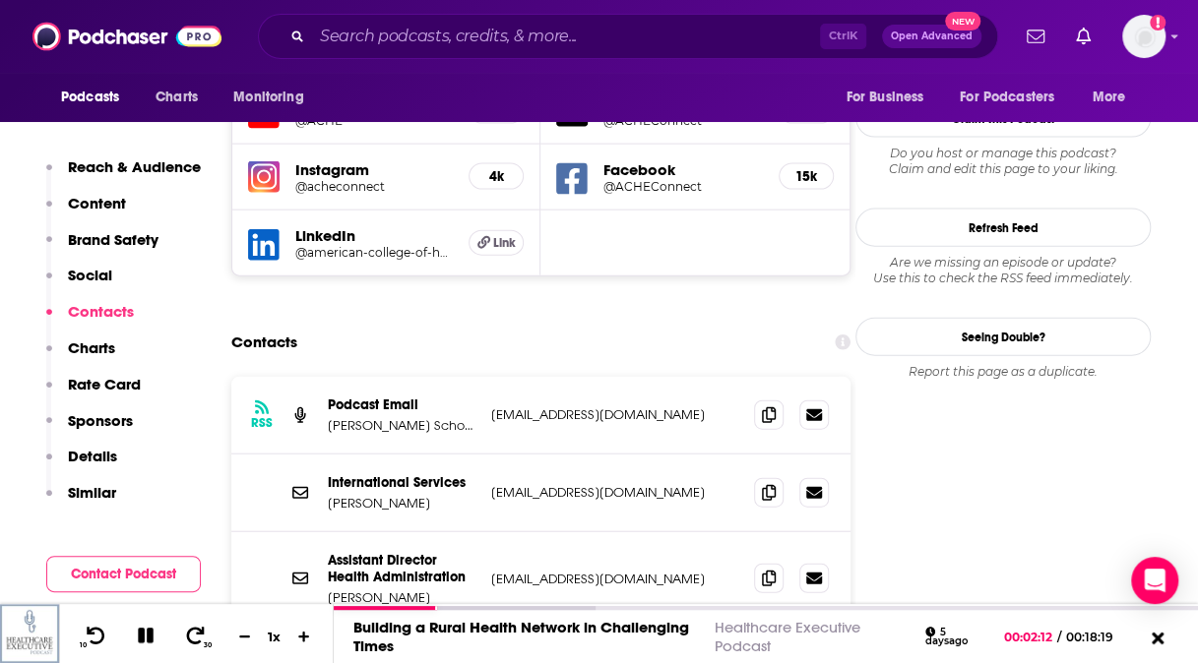
scroll to position [2131, 0]
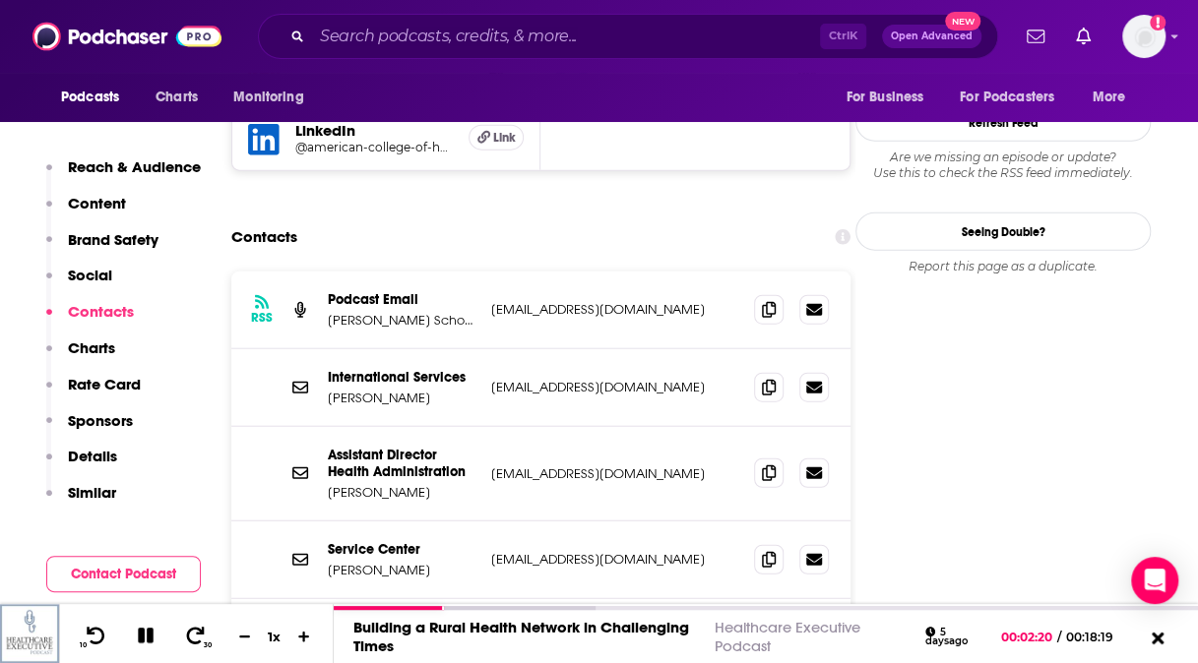
click at [388, 312] on p "Perelman School of Medicine, Pathology & Laboratory Medicine" at bounding box center [402, 320] width 148 height 17
drag, startPoint x: 329, startPoint y: 185, endPoint x: 492, endPoint y: 197, distance: 163.8
click at [492, 272] on div "RSS Podcast Email Perelman School of Medicine, Pathology & Laboratory Medicine …" at bounding box center [540, 311] width 619 height 78
click at [770, 301] on icon at bounding box center [769, 309] width 14 height 16
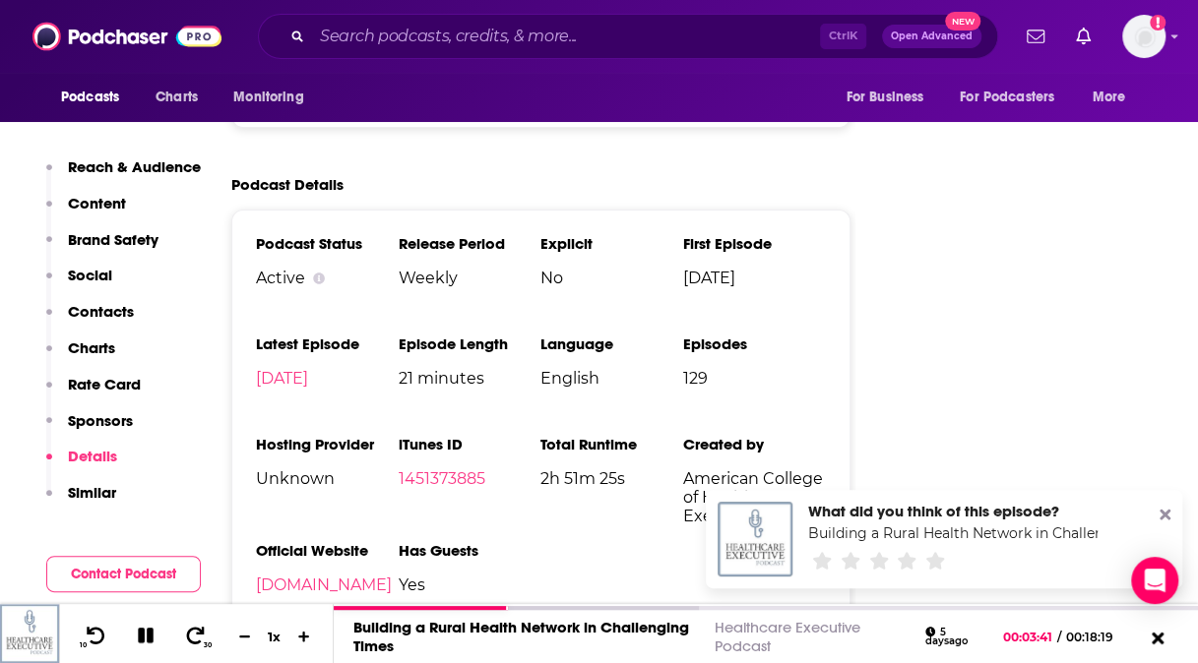
scroll to position [3420, 0]
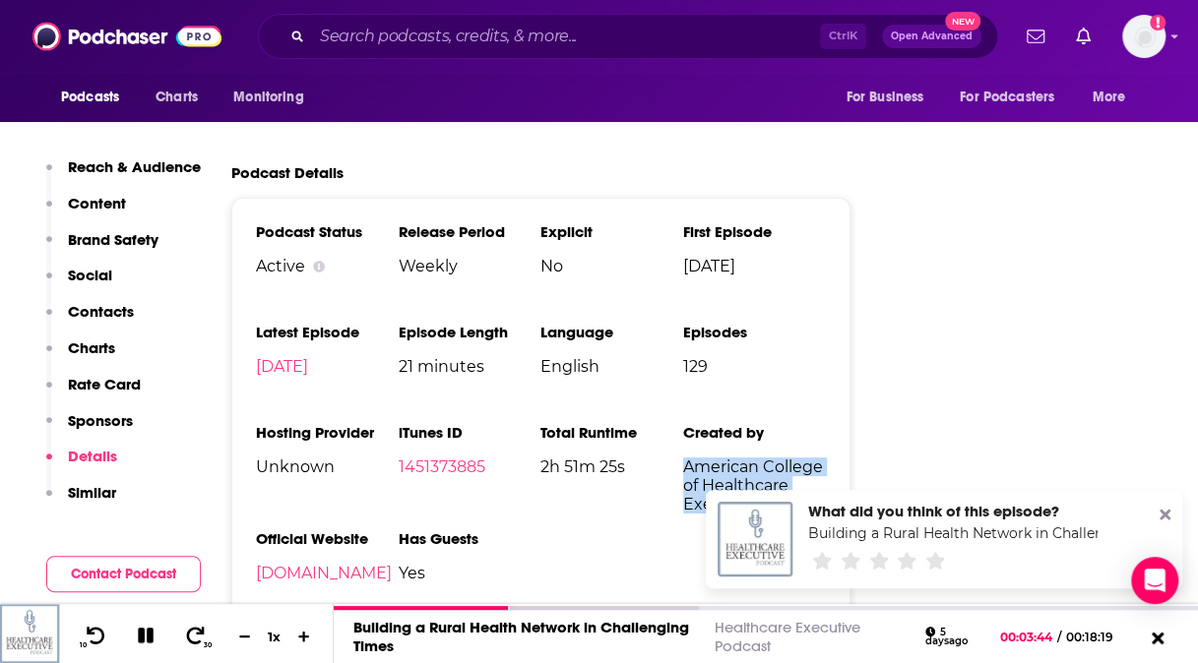
drag, startPoint x: 781, startPoint y: 374, endPoint x: 686, endPoint y: 337, distance: 101.6
click at [686, 458] on span "American College of Healthcare Executives" at bounding box center [754, 486] width 143 height 56
copy span "American College of Healthcare Executives"
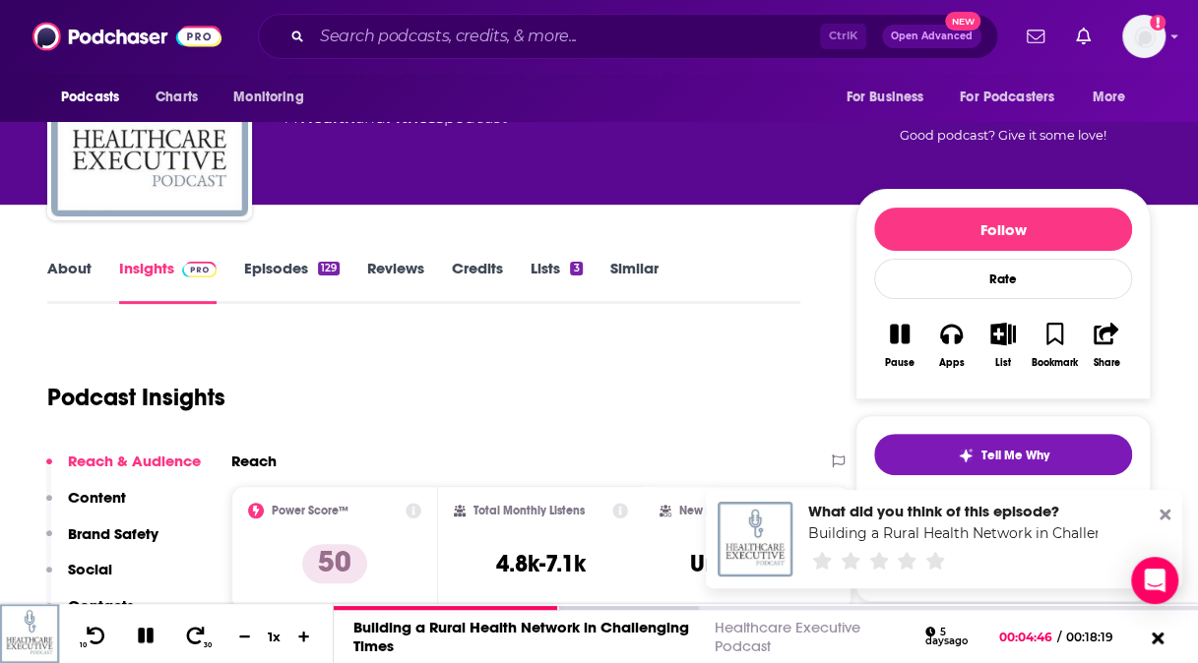
scroll to position [128, 0]
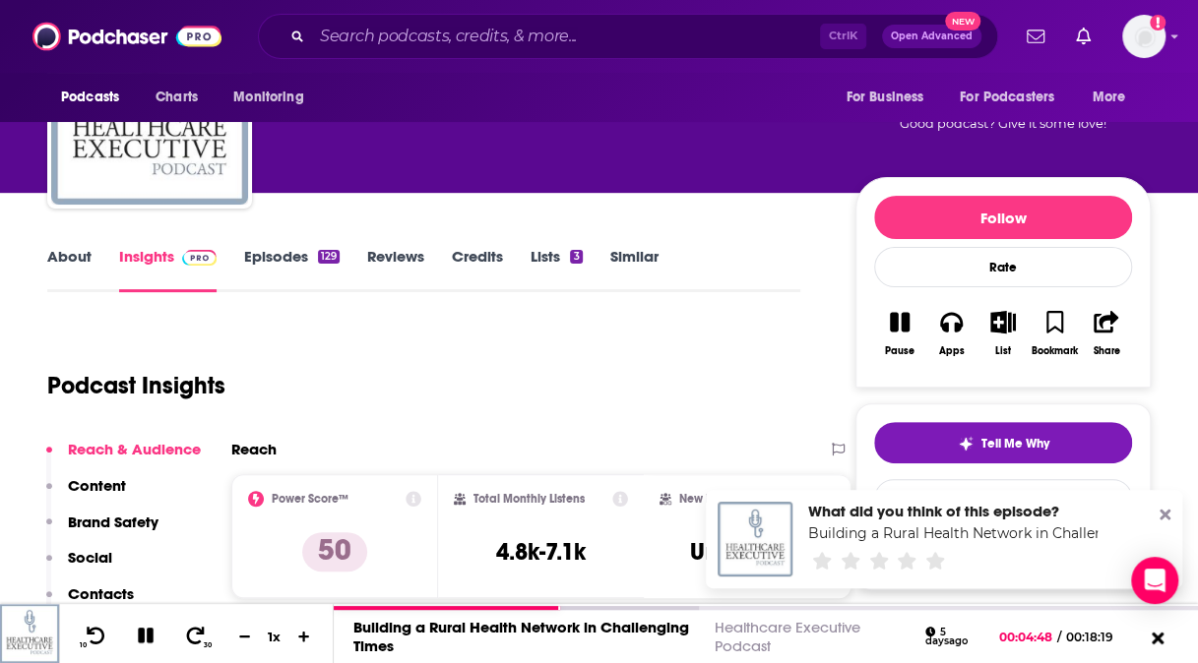
click at [73, 266] on link "About" at bounding box center [69, 269] width 44 height 45
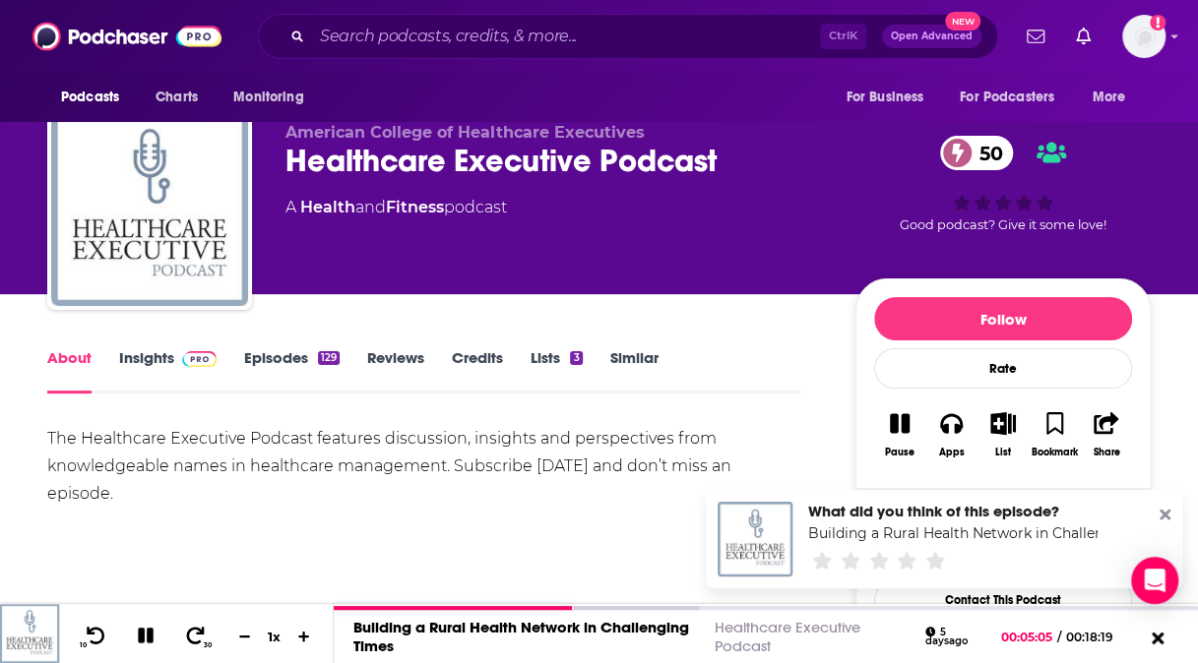
scroll to position [6, 0]
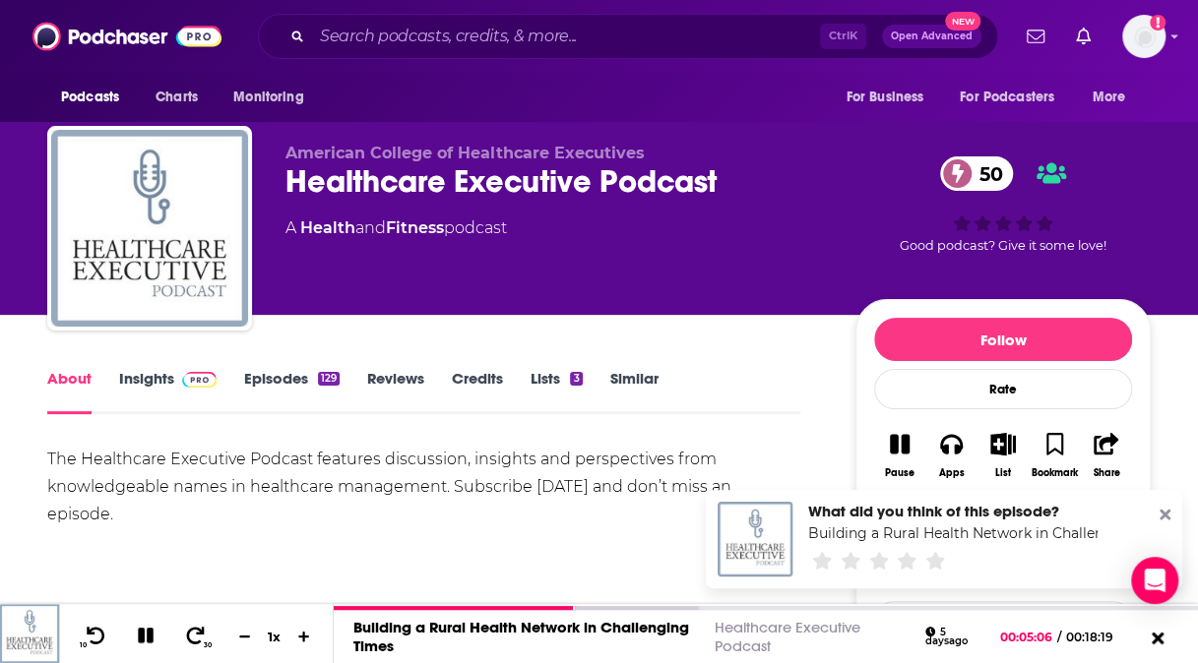
click at [279, 376] on link "Episodes 129" at bounding box center [291, 391] width 95 height 45
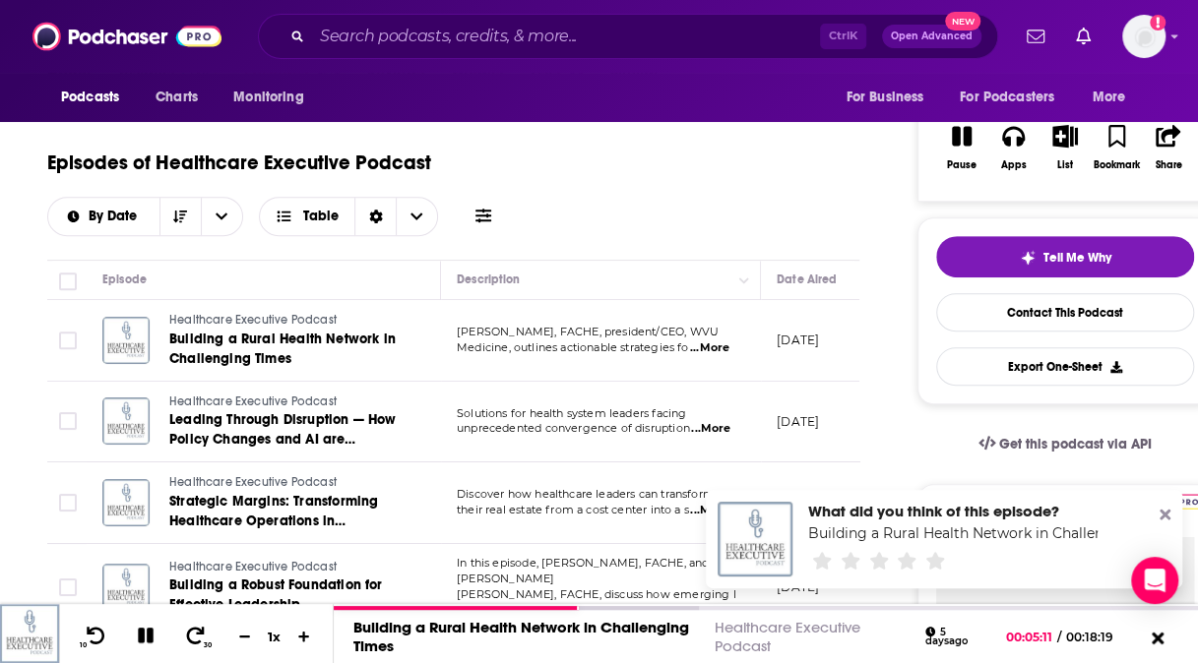
scroll to position [433, 0]
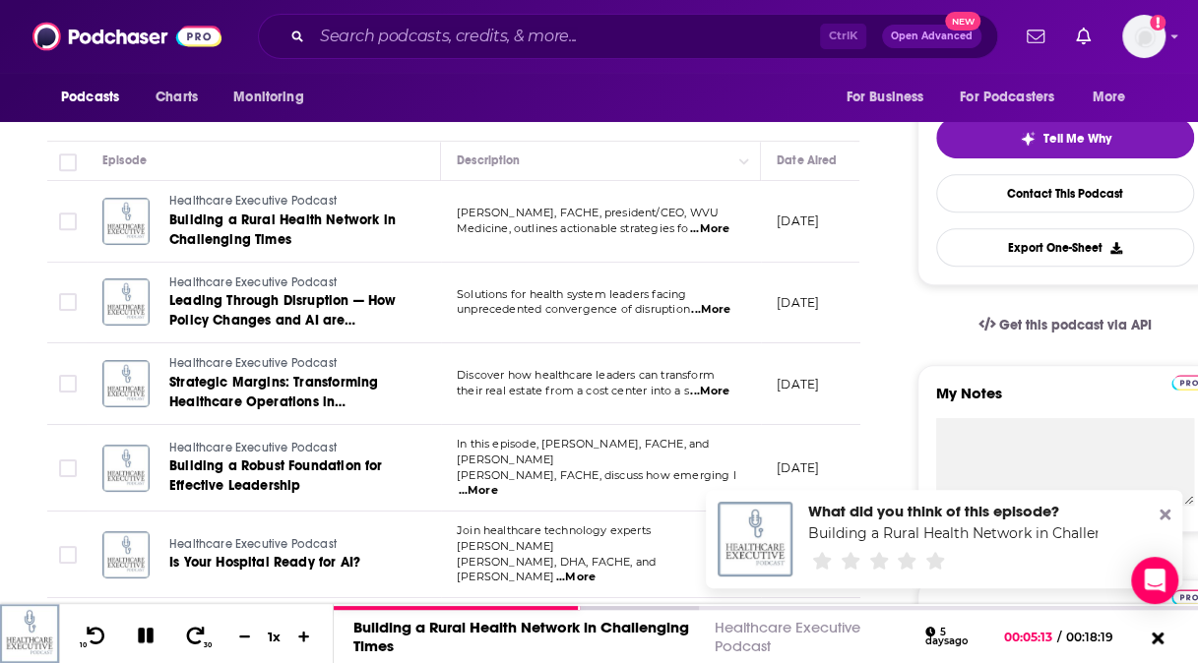
click at [711, 232] on span "...More" at bounding box center [709, 229] width 39 height 16
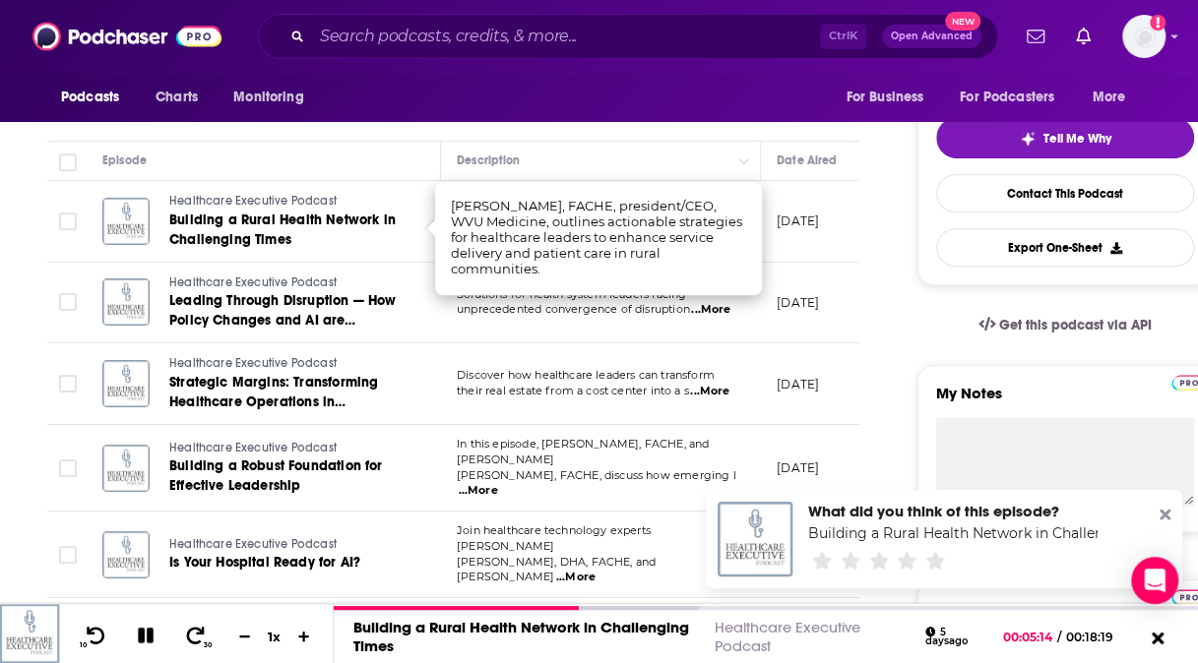
click at [717, 302] on span "...More" at bounding box center [710, 310] width 39 height 16
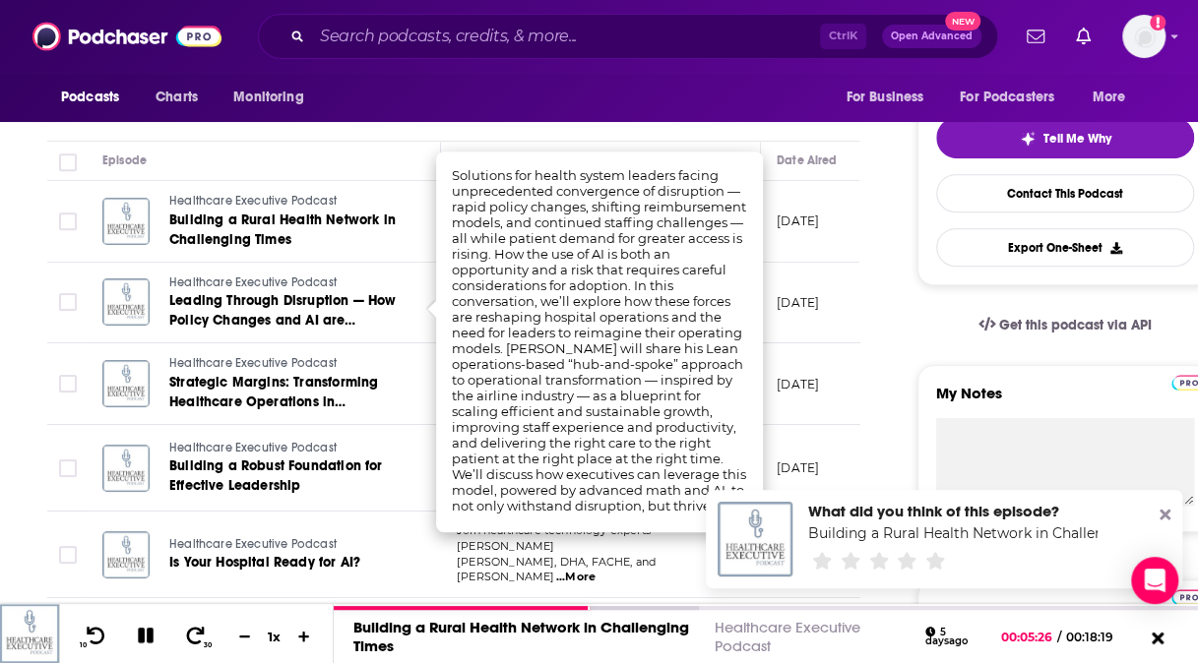
click at [383, 106] on div "Podcasts Charts Monitoring For Business For Podcasters More" at bounding box center [599, 97] width 1198 height 49
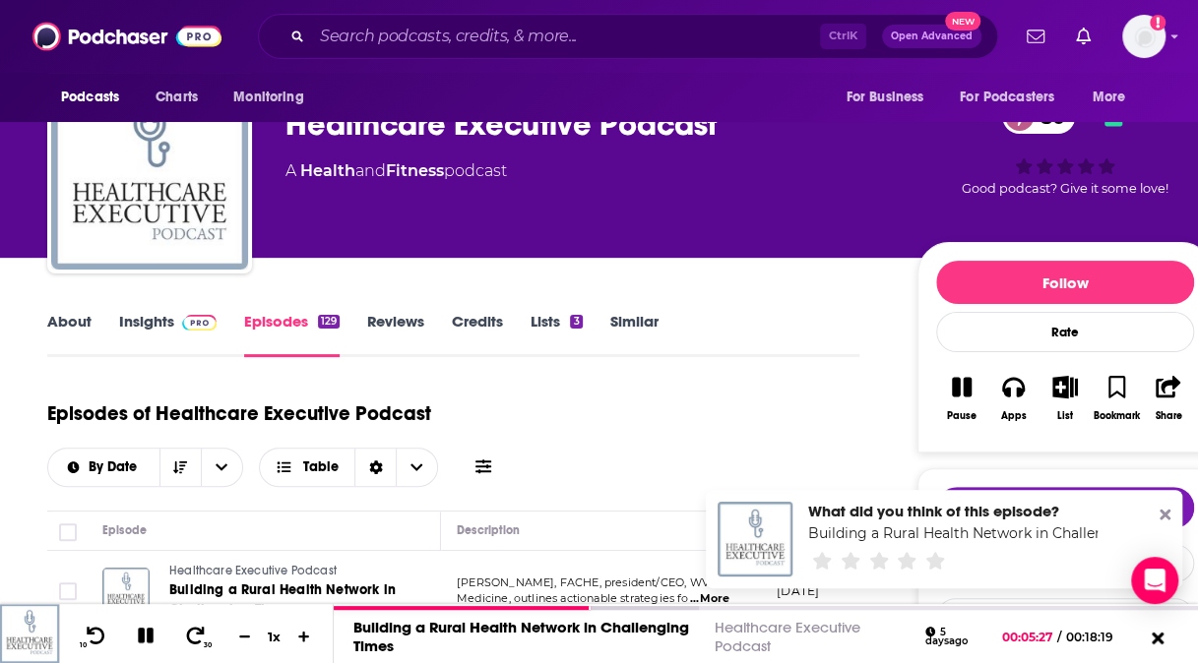
scroll to position [3, 0]
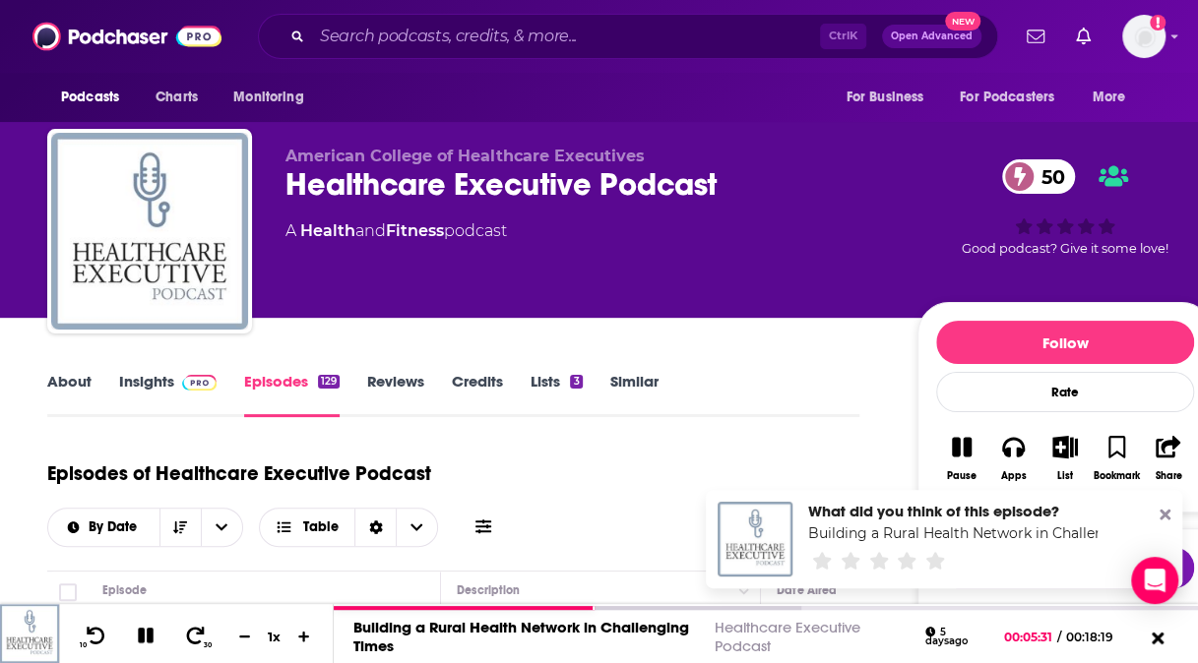
click at [391, 388] on link "Reviews" at bounding box center [395, 394] width 57 height 45
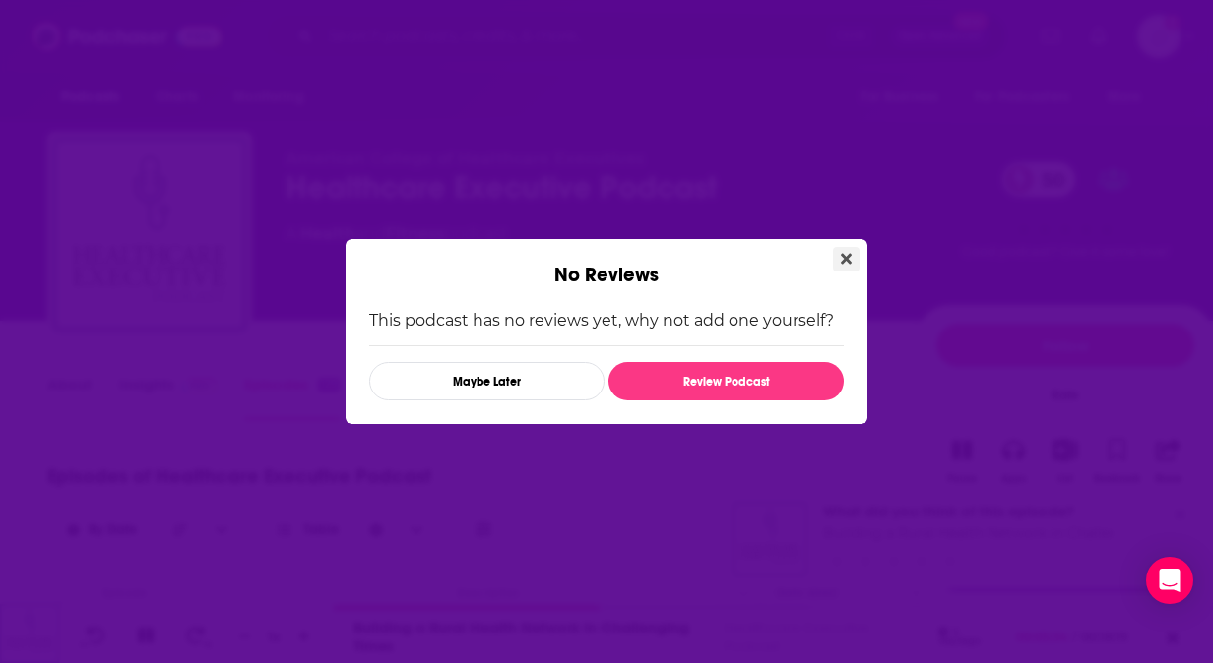
click at [843, 261] on icon "Close" at bounding box center [846, 259] width 11 height 11
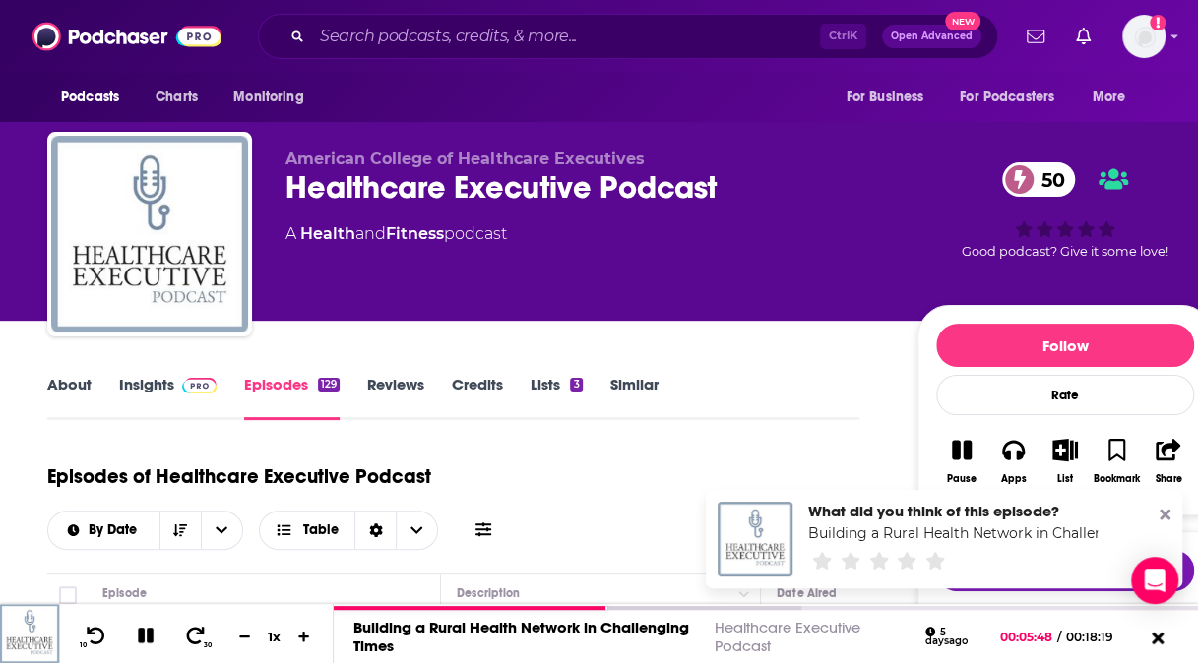
click at [158, 391] on link "Insights" at bounding box center [167, 397] width 97 height 45
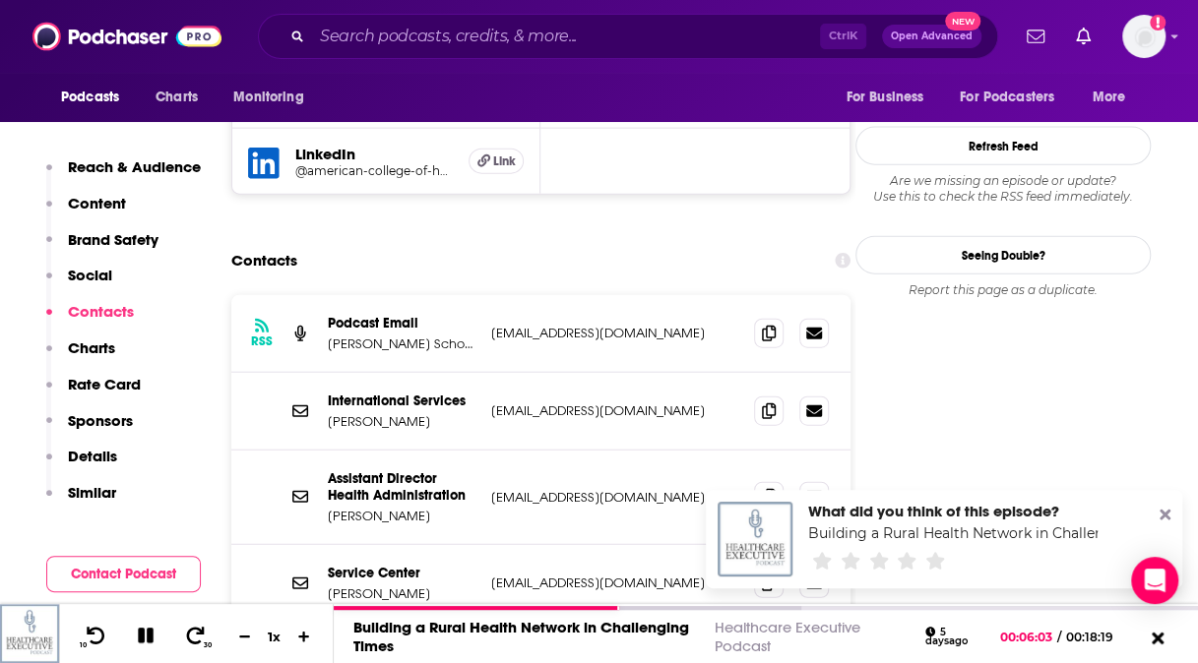
scroll to position [2119, 0]
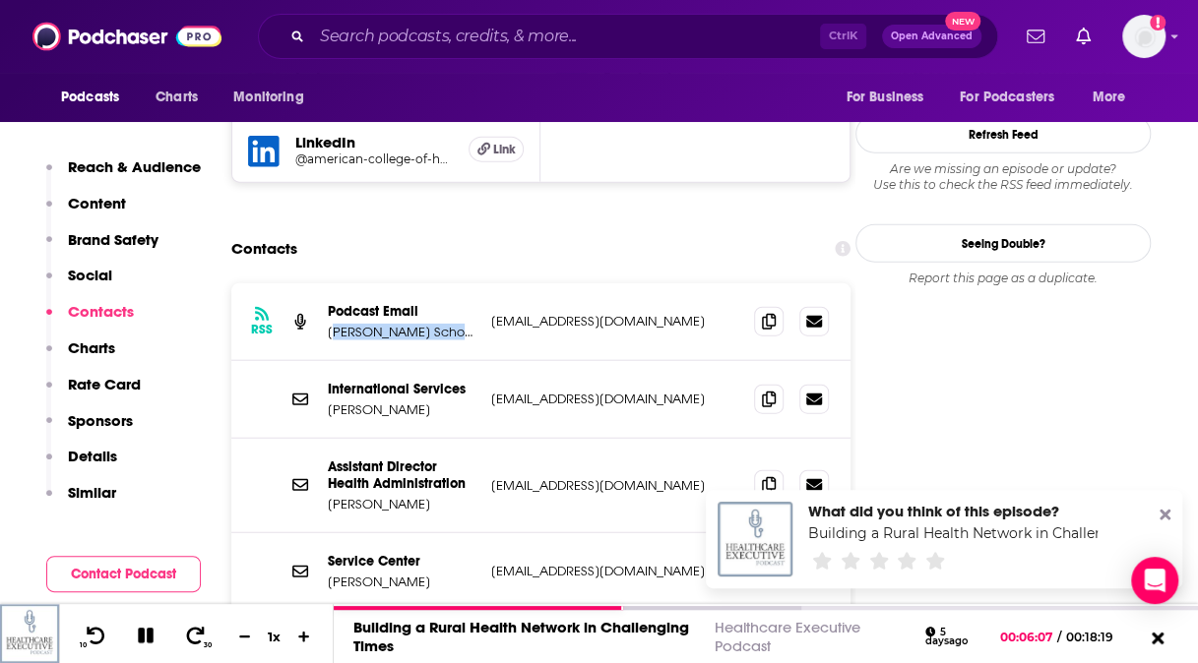
drag, startPoint x: 333, startPoint y: 194, endPoint x: 491, endPoint y: 213, distance: 159.6
click at [491, 283] on div "RSS Podcast Email Perelman School of Medicine, Pathology & Laboratory Medicine …" at bounding box center [540, 322] width 619 height 78
click at [426, 324] on p "Perelman School of Medicine, Pathology & Laboratory Medicine" at bounding box center [402, 332] width 148 height 17
click at [385, 324] on p "Perelman School of Medicine, Pathology & Laboratory Medicine" at bounding box center [402, 332] width 148 height 17
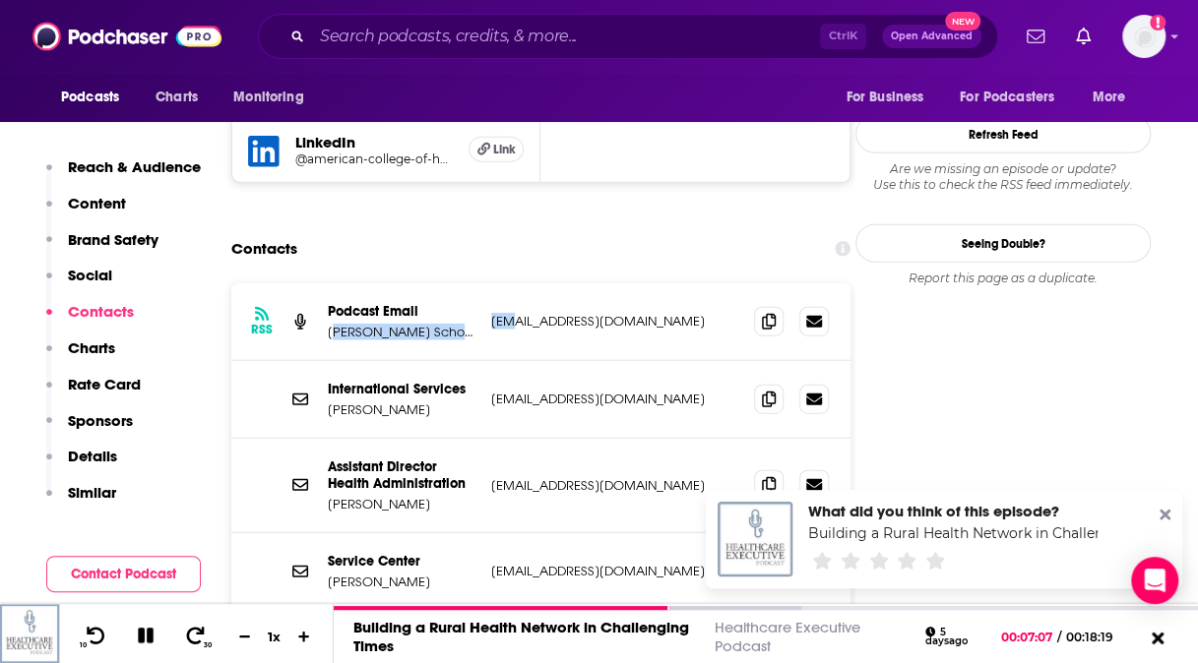
drag, startPoint x: 339, startPoint y: 194, endPoint x: 504, endPoint y: 208, distance: 165.9
click at [504, 283] on div "RSS Podcast Email Perelman School of Medicine, Pathology & Laboratory Medicine …" at bounding box center [540, 322] width 619 height 78
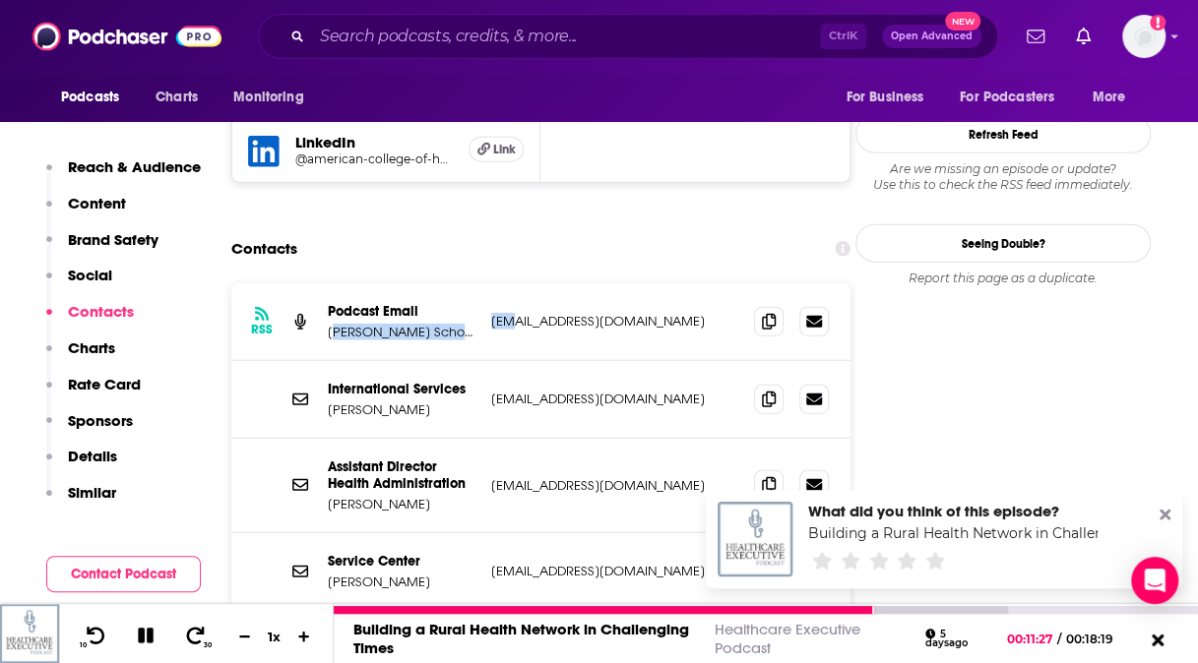
click at [146, 640] on icon at bounding box center [146, 636] width 16 height 16
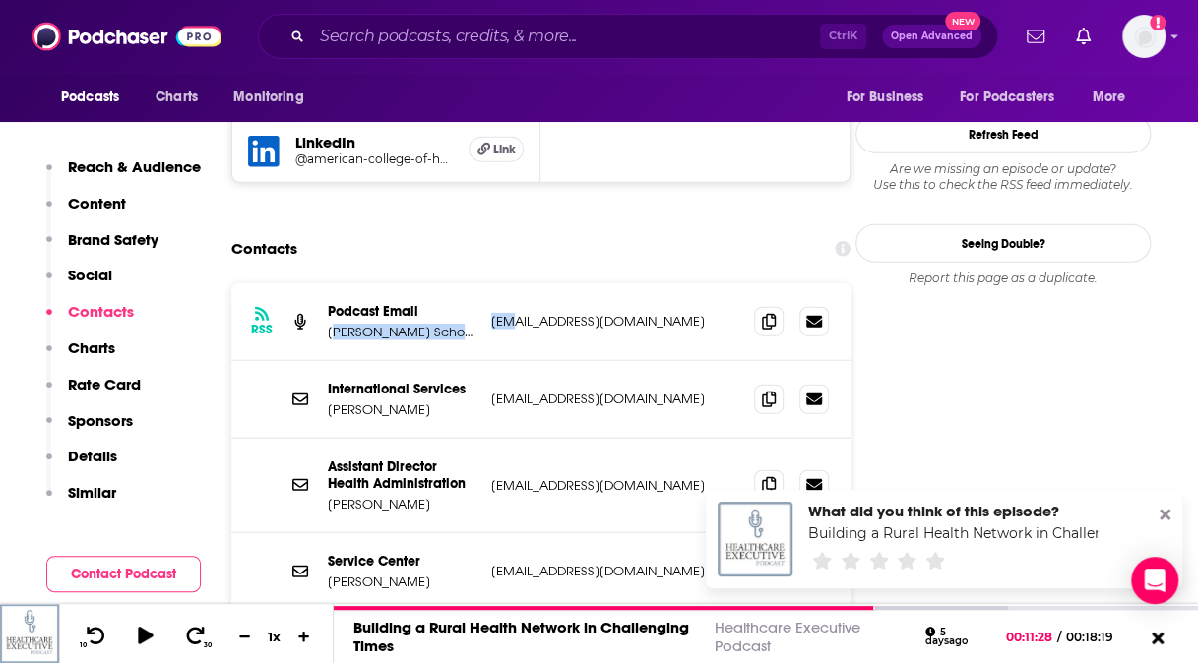
click at [114, 433] on button "Sponsors" at bounding box center [89, 429] width 87 height 36
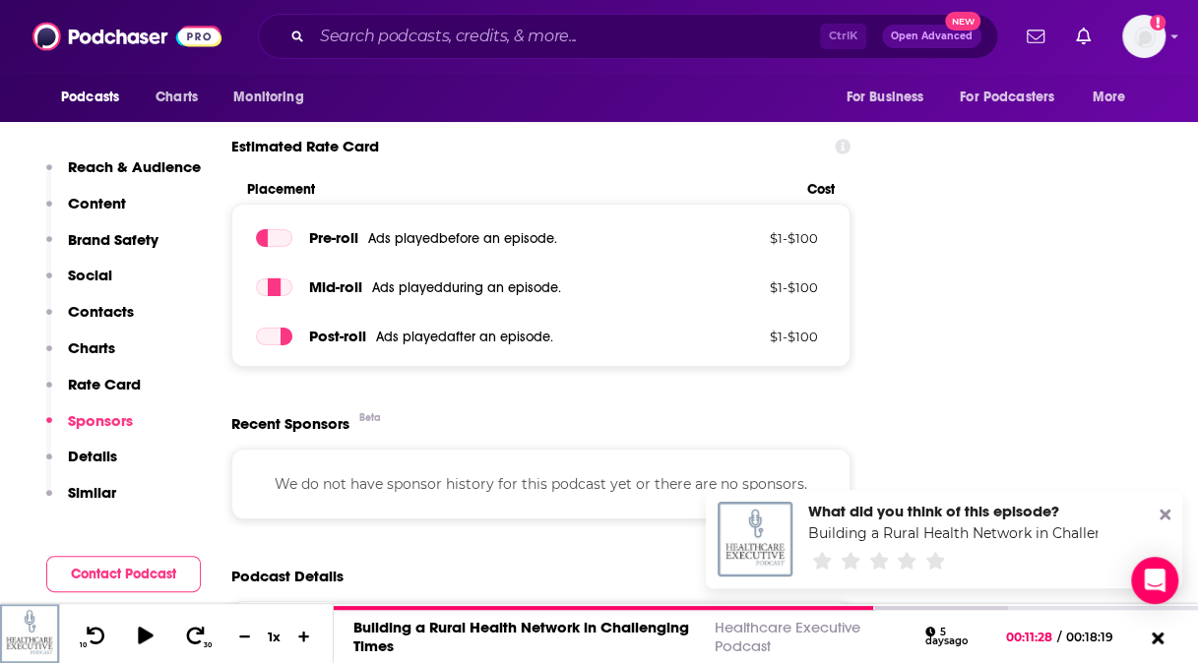
scroll to position [3021, 0]
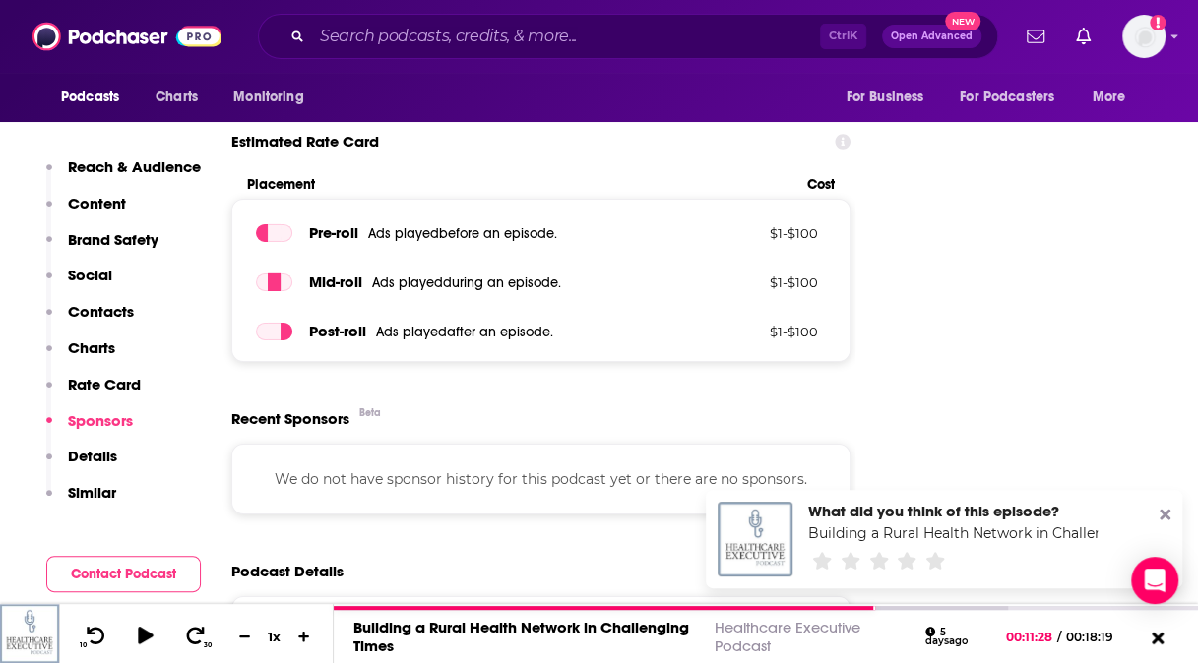
click at [112, 452] on p "Details" at bounding box center [92, 456] width 49 height 19
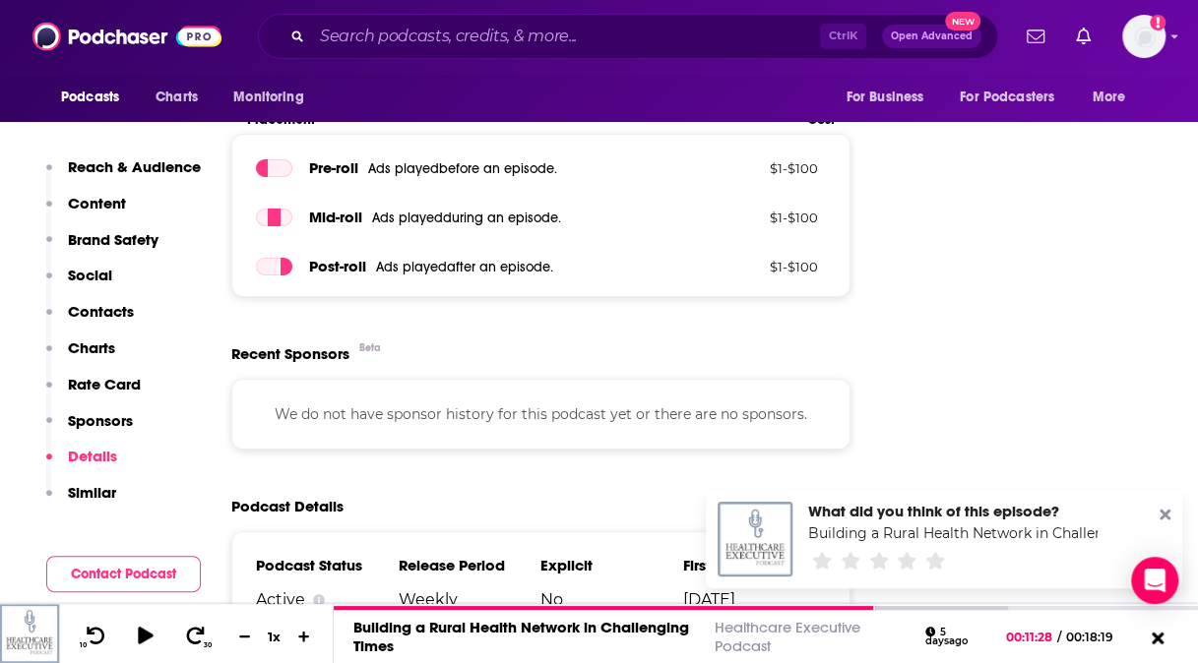
scroll to position [3174, 0]
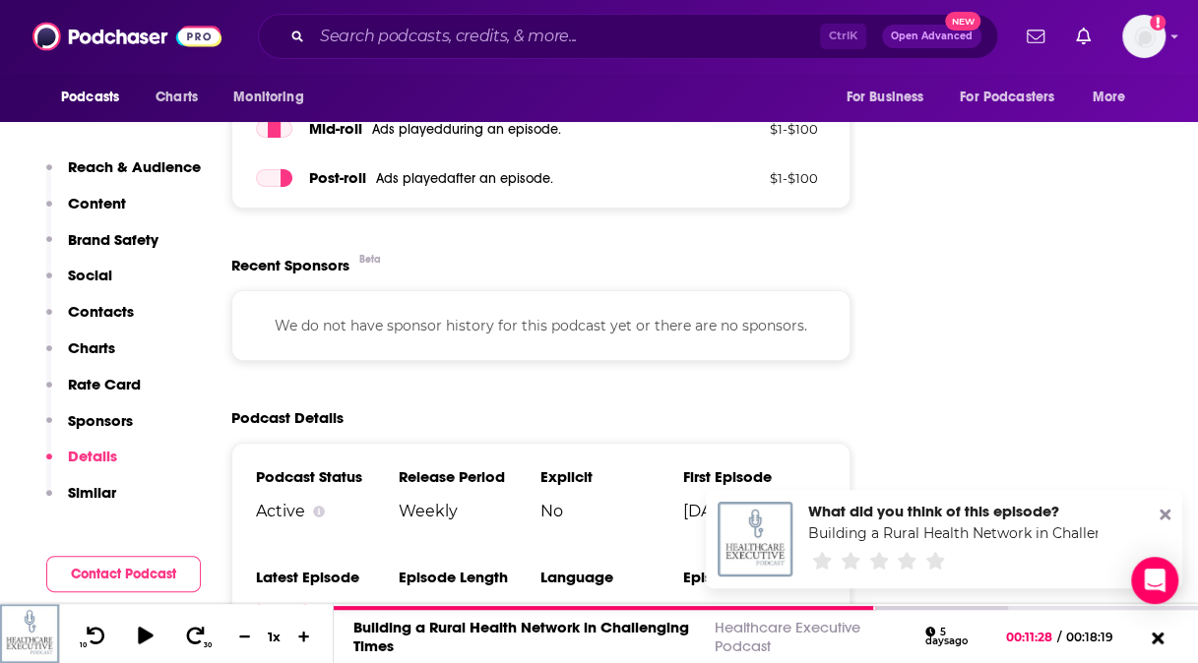
click at [93, 495] on p "Similar" at bounding box center [92, 492] width 48 height 19
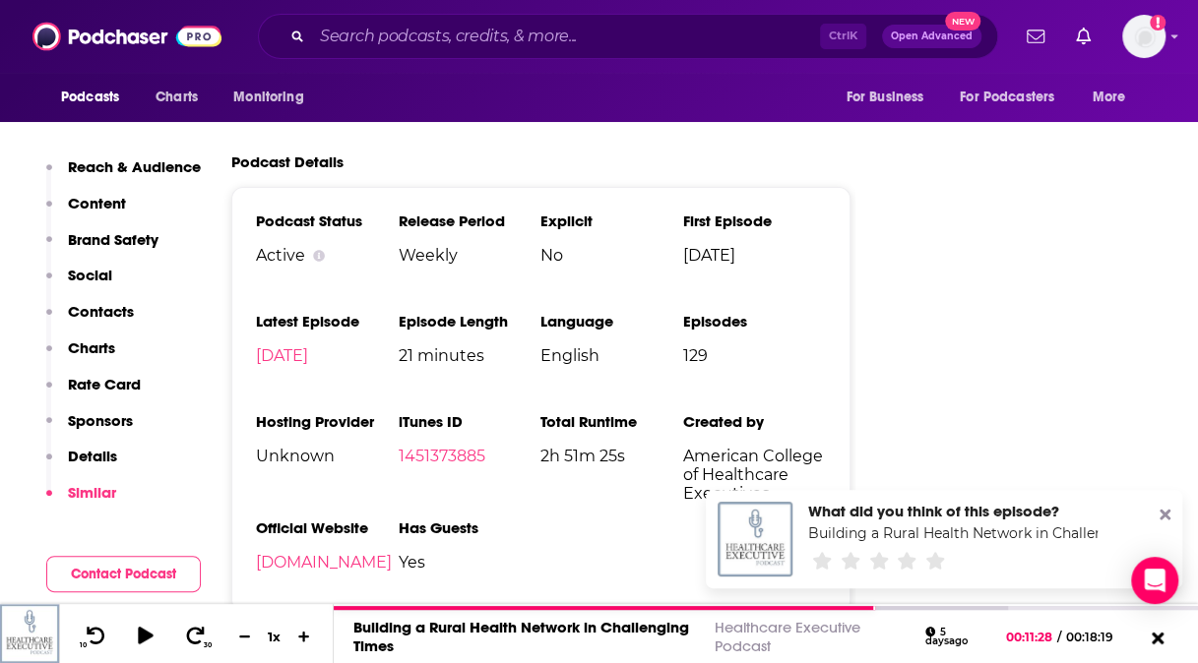
scroll to position [3454, 0]
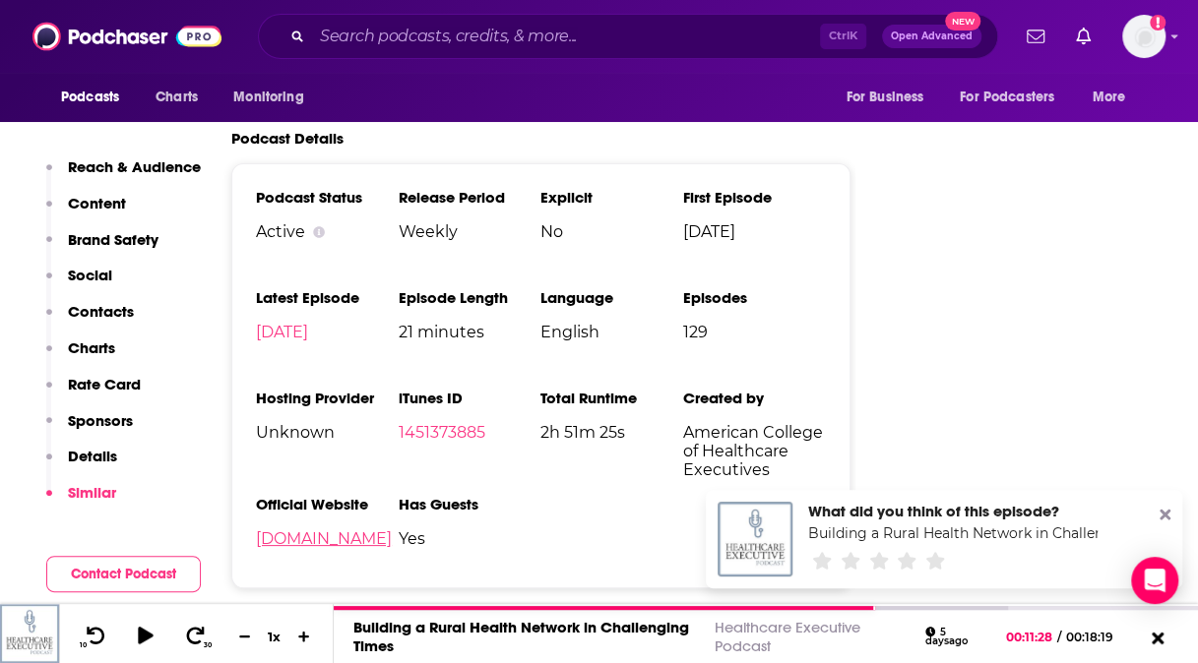
click at [384, 530] on link "healthcareexecutive.org" at bounding box center [324, 539] width 136 height 19
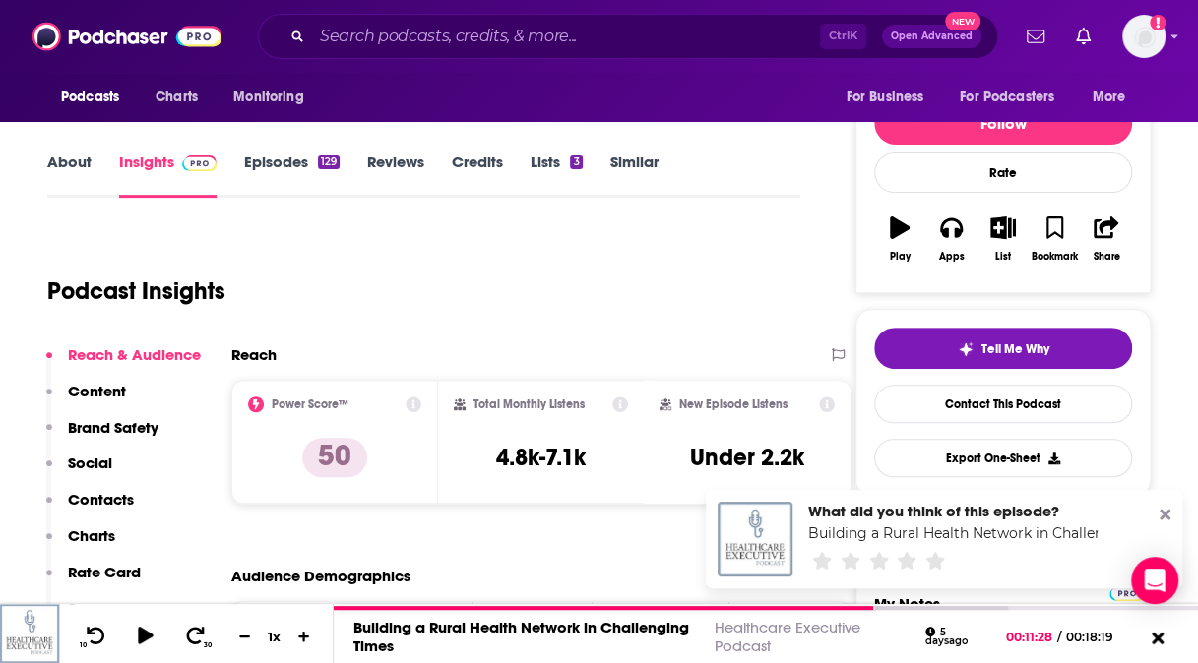
scroll to position [234, 0]
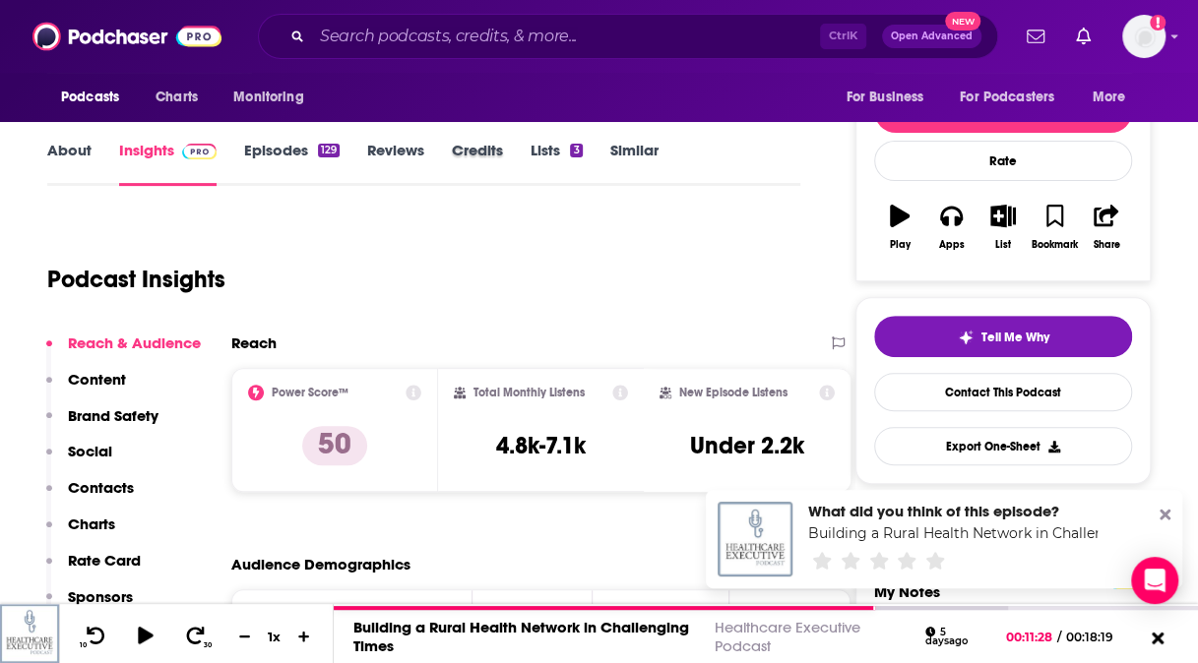
click at [504, 142] on div "Credits" at bounding box center [491, 163] width 79 height 45
click at [502, 144] on link "Credits" at bounding box center [477, 163] width 51 height 45
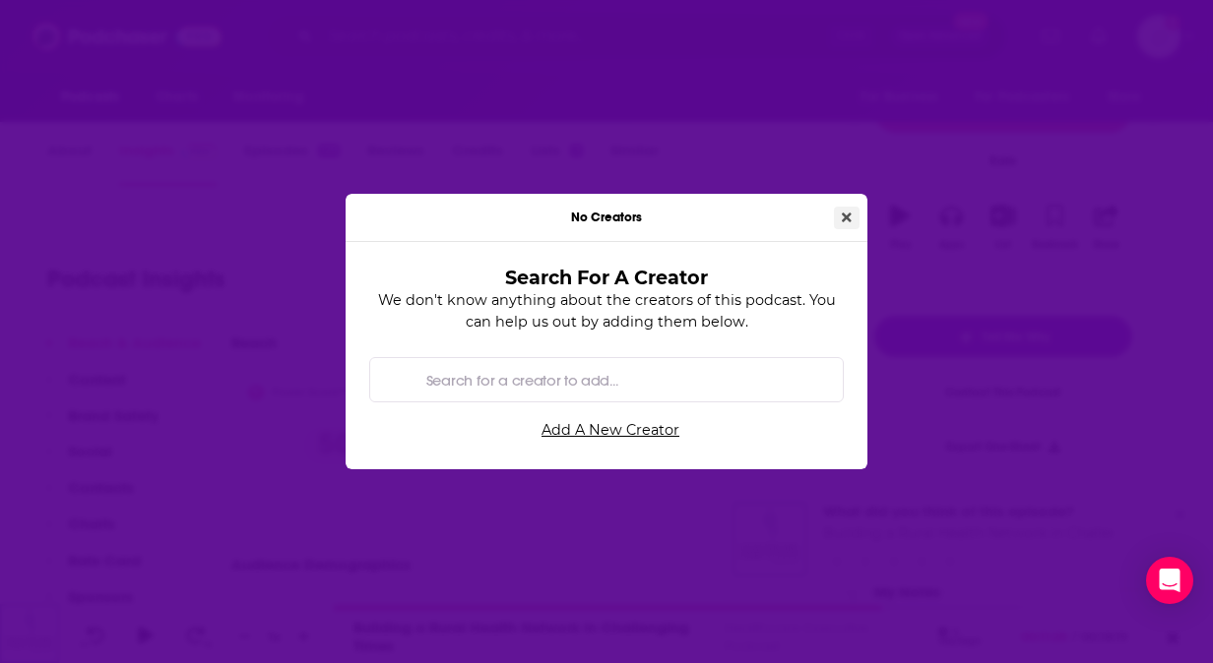
click at [852, 221] on button "Close" at bounding box center [847, 218] width 26 height 23
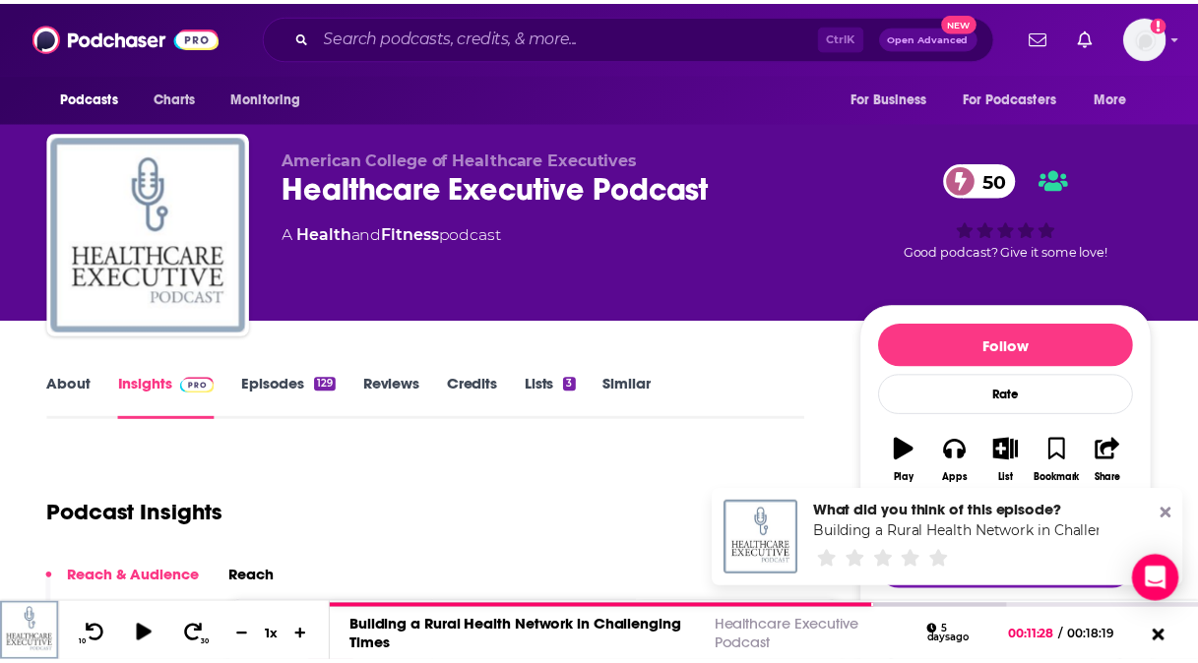
scroll to position [234, 0]
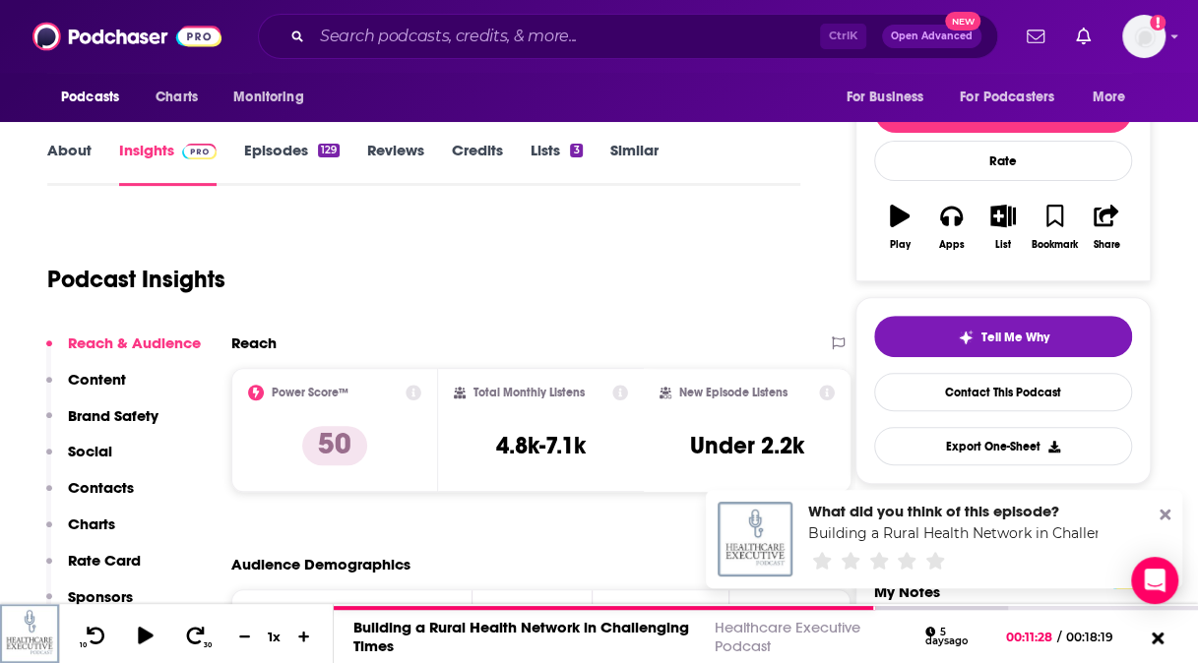
click at [554, 152] on link "Lists 3" at bounding box center [556, 163] width 51 height 45
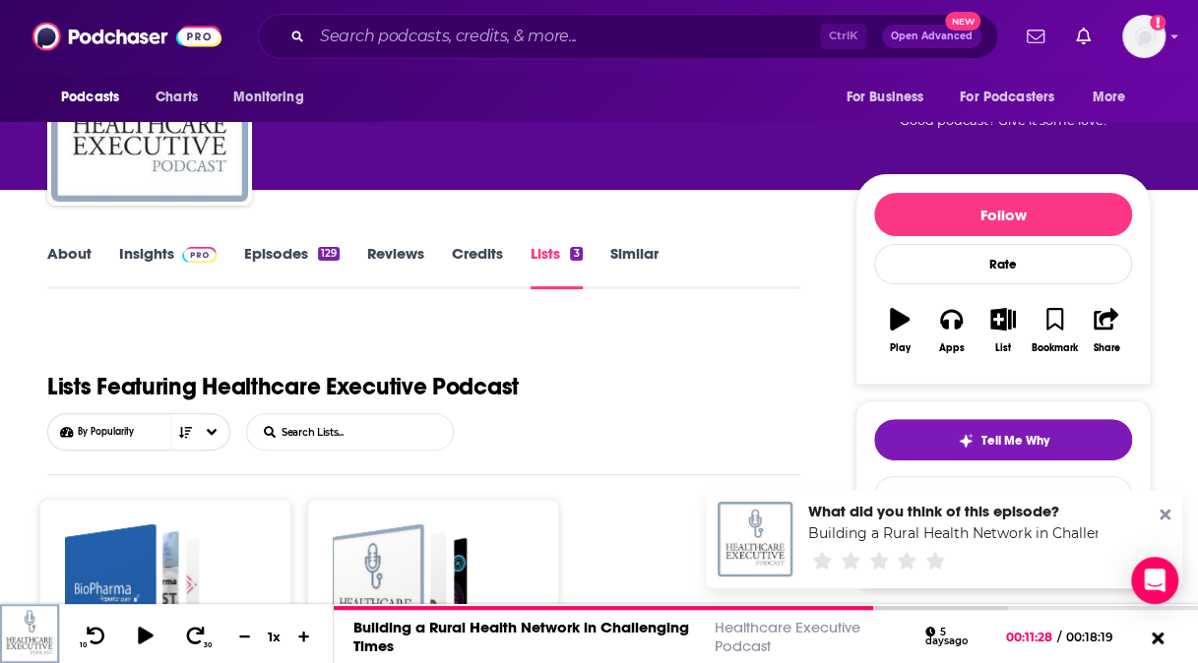
scroll to position [120, 0]
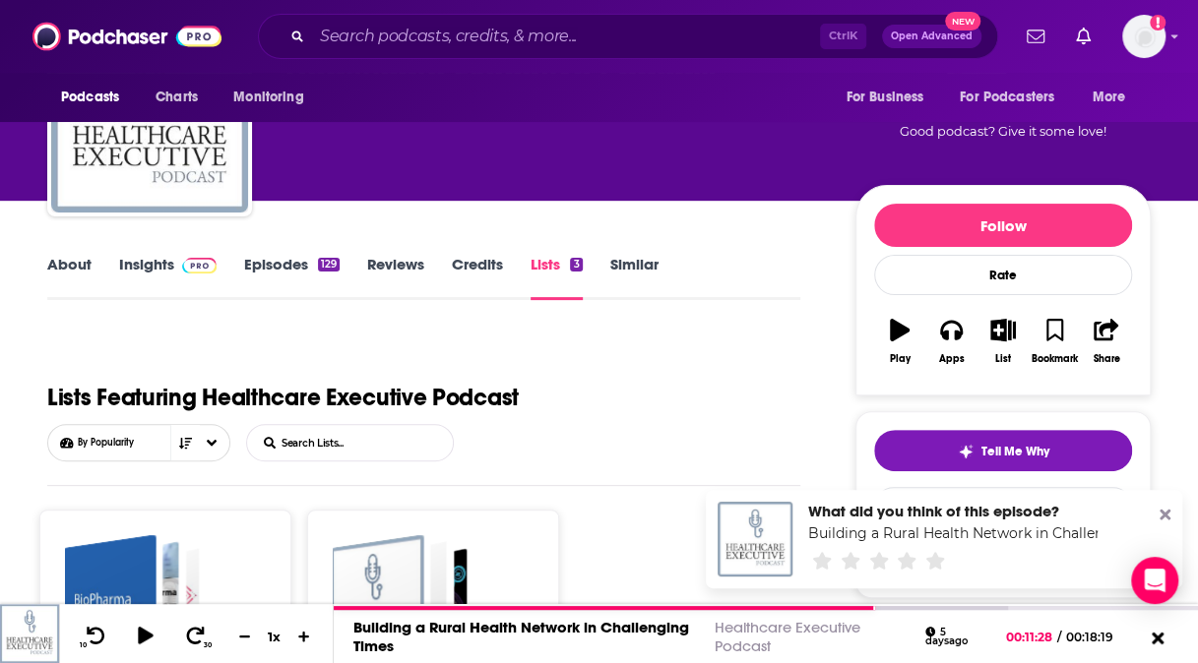
click at [632, 273] on link "Similar" at bounding box center [634, 277] width 48 height 45
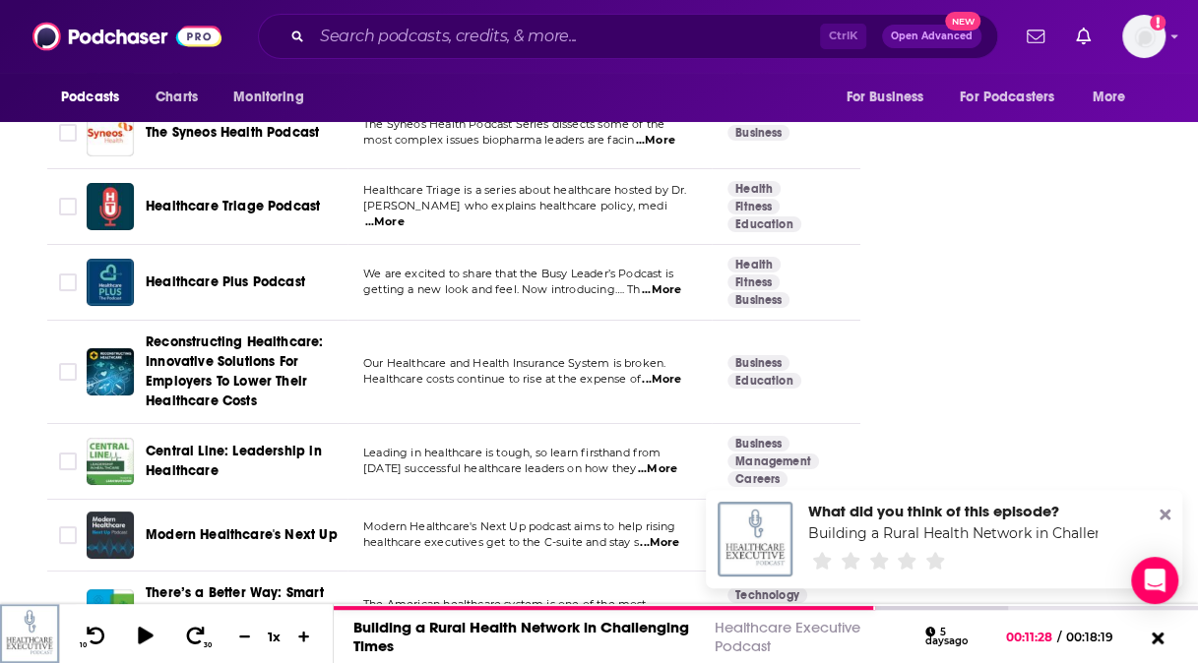
scroll to position [4270, 0]
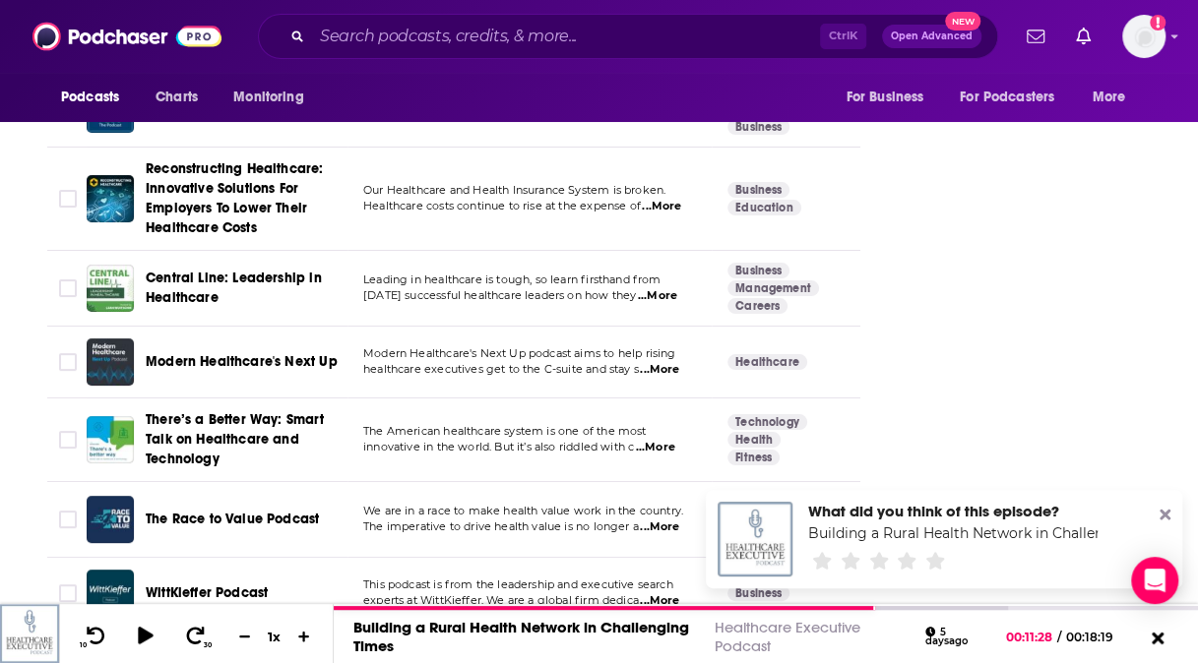
click at [663, 362] on span "...More" at bounding box center [659, 370] width 39 height 16
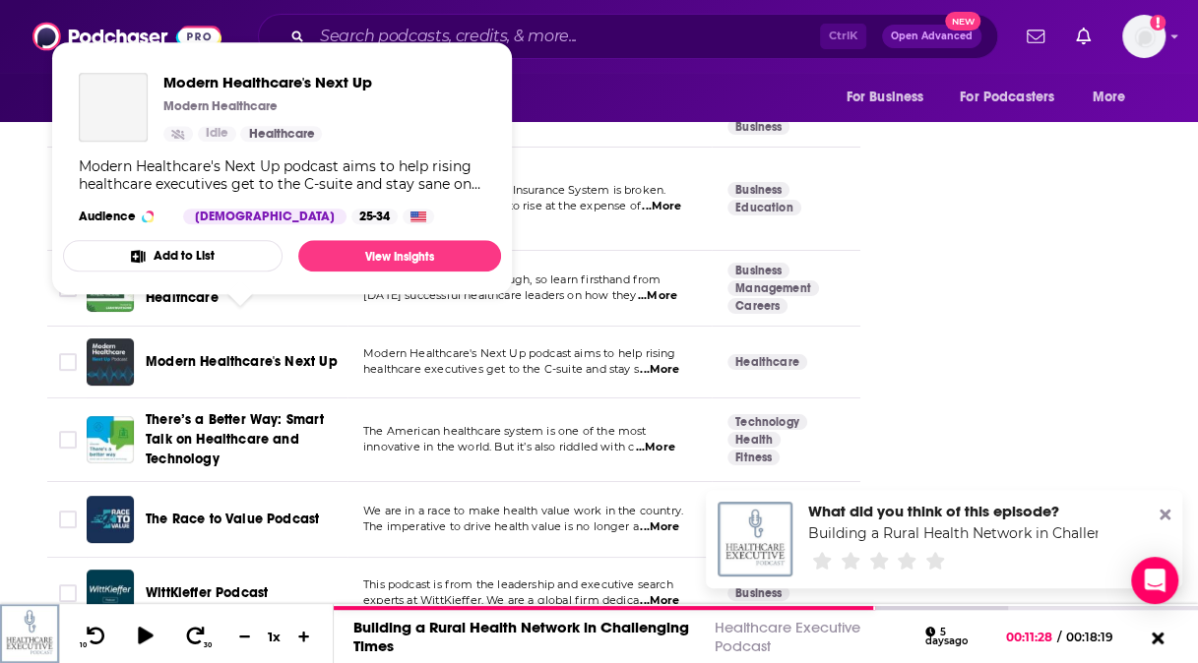
click at [182, 353] on span "Modern Healthcare's Next Up" at bounding box center [242, 361] width 192 height 17
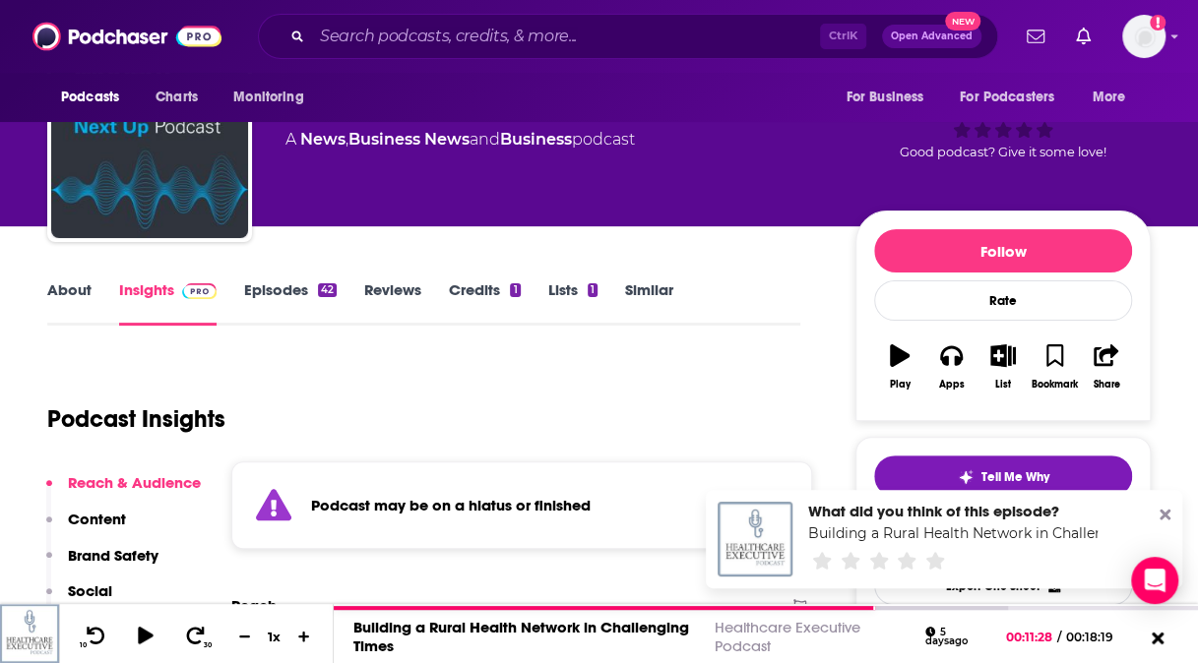
scroll to position [72, 0]
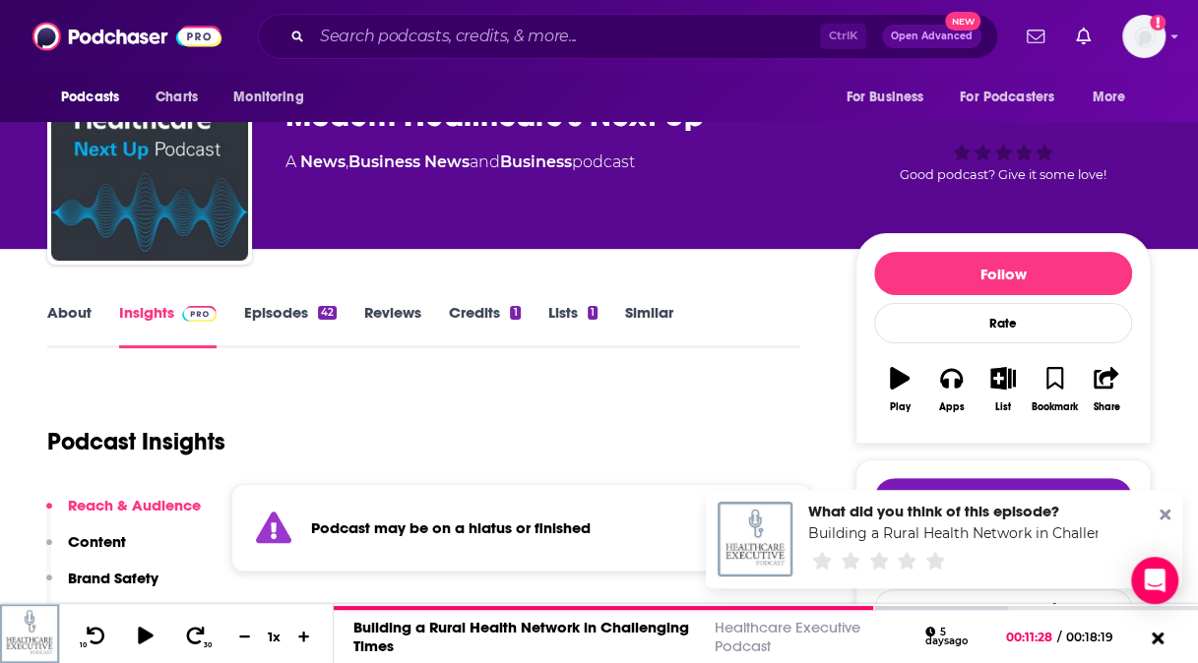
click at [68, 314] on link "About" at bounding box center [69, 325] width 44 height 45
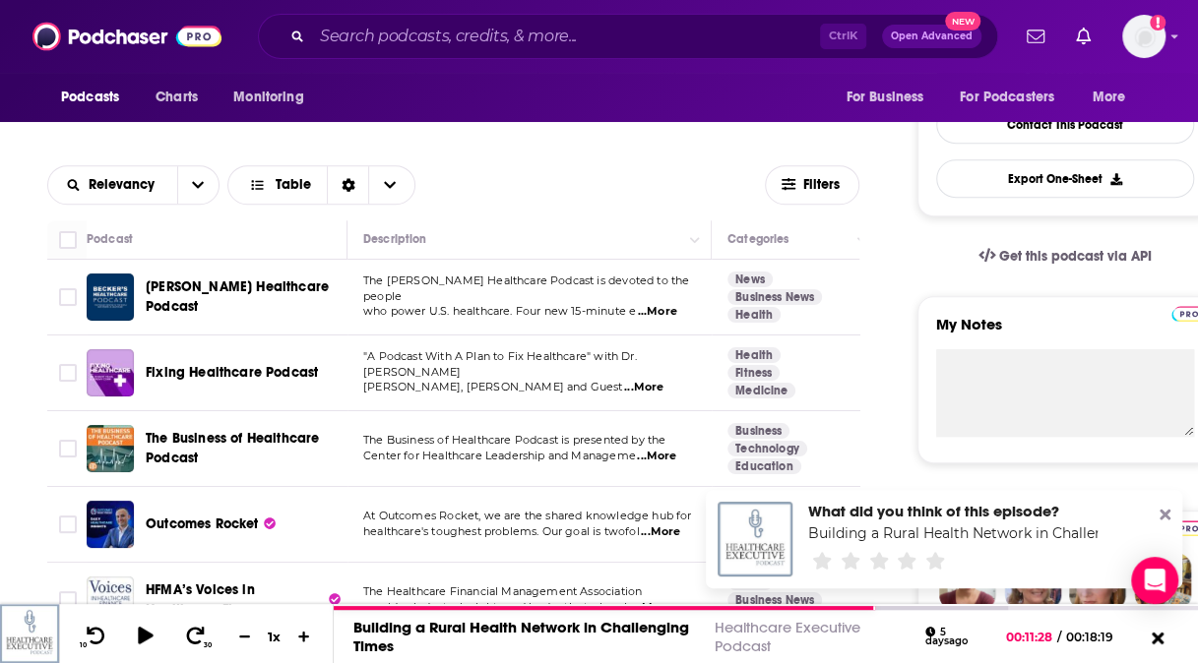
scroll to position [554, 0]
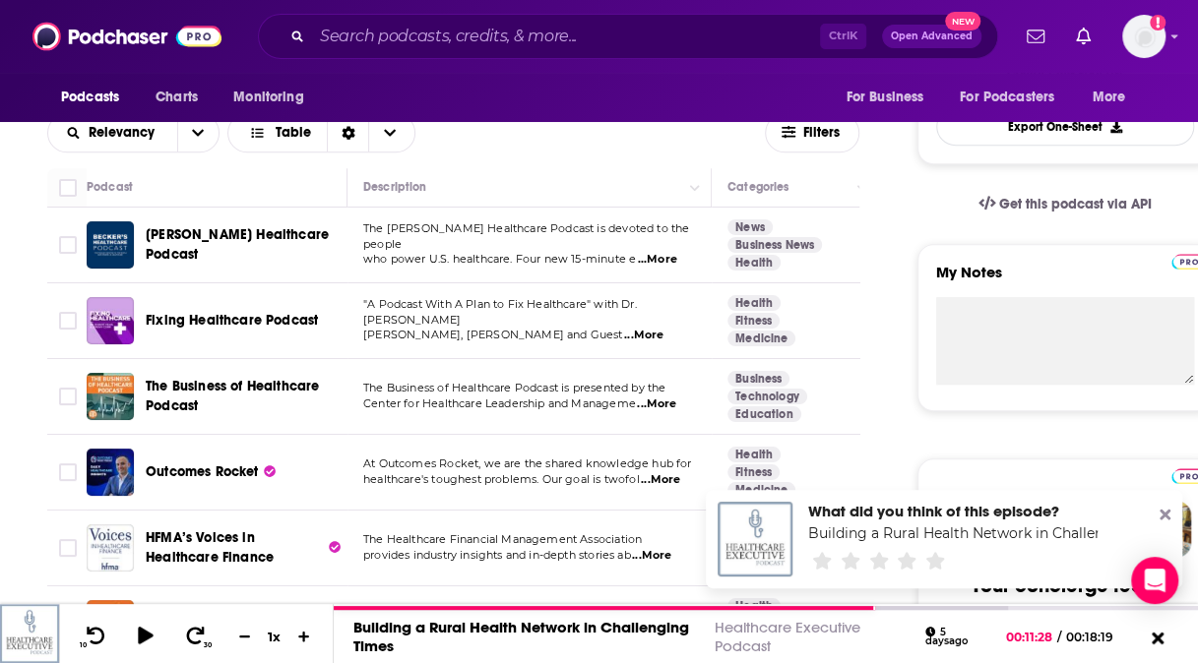
click at [624, 332] on span "...More" at bounding box center [643, 336] width 39 height 16
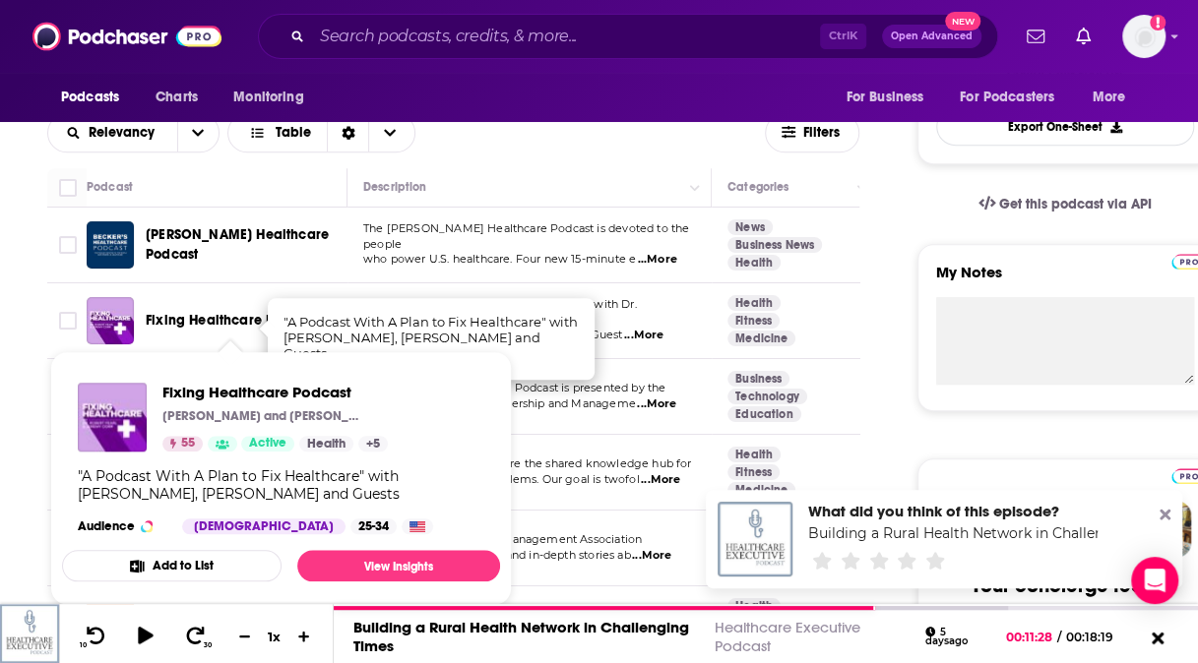
click at [208, 314] on span "Fixing Healthcare Podcast" at bounding box center [232, 320] width 172 height 17
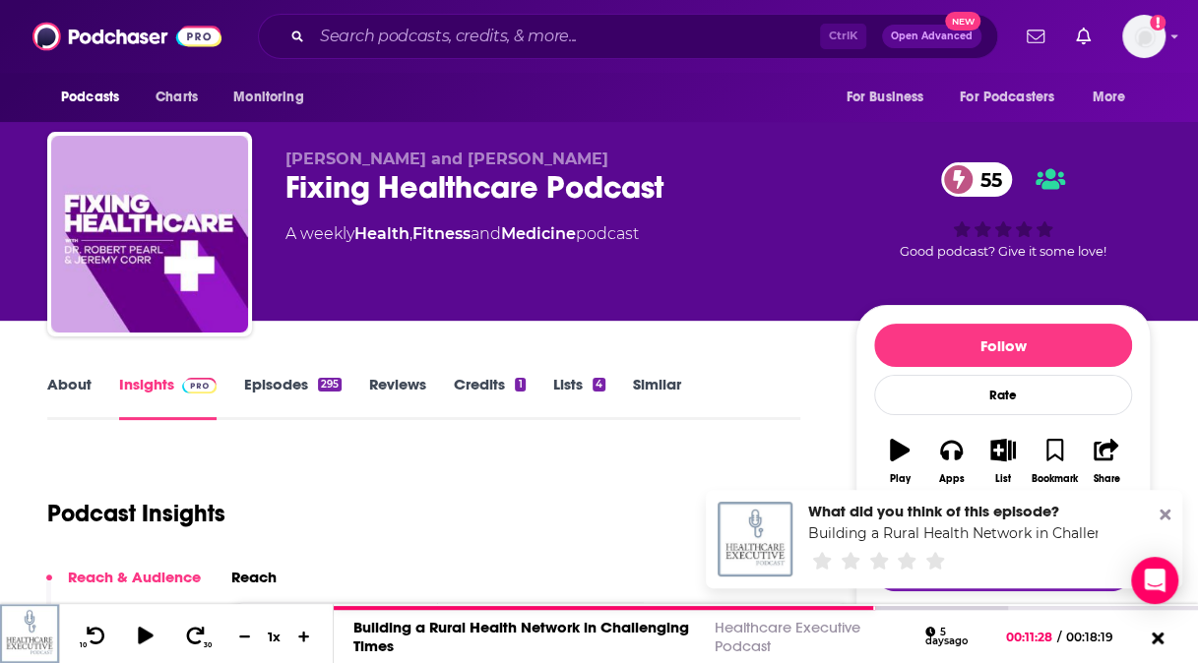
click at [56, 381] on link "About" at bounding box center [69, 397] width 44 height 45
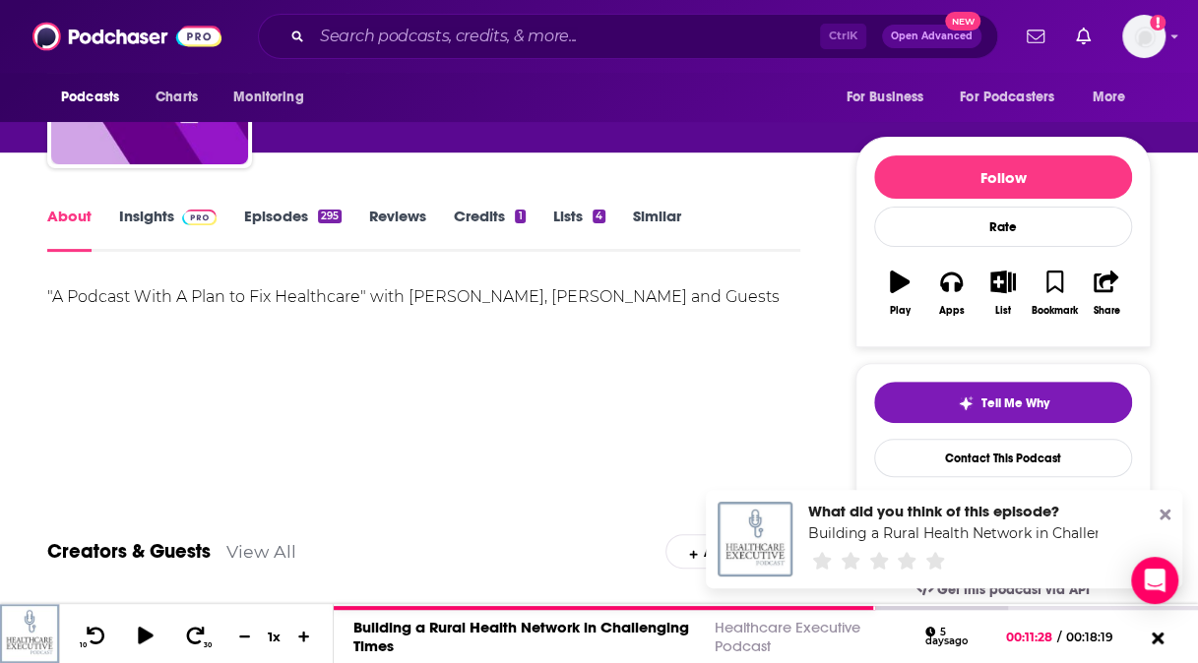
scroll to position [152, 0]
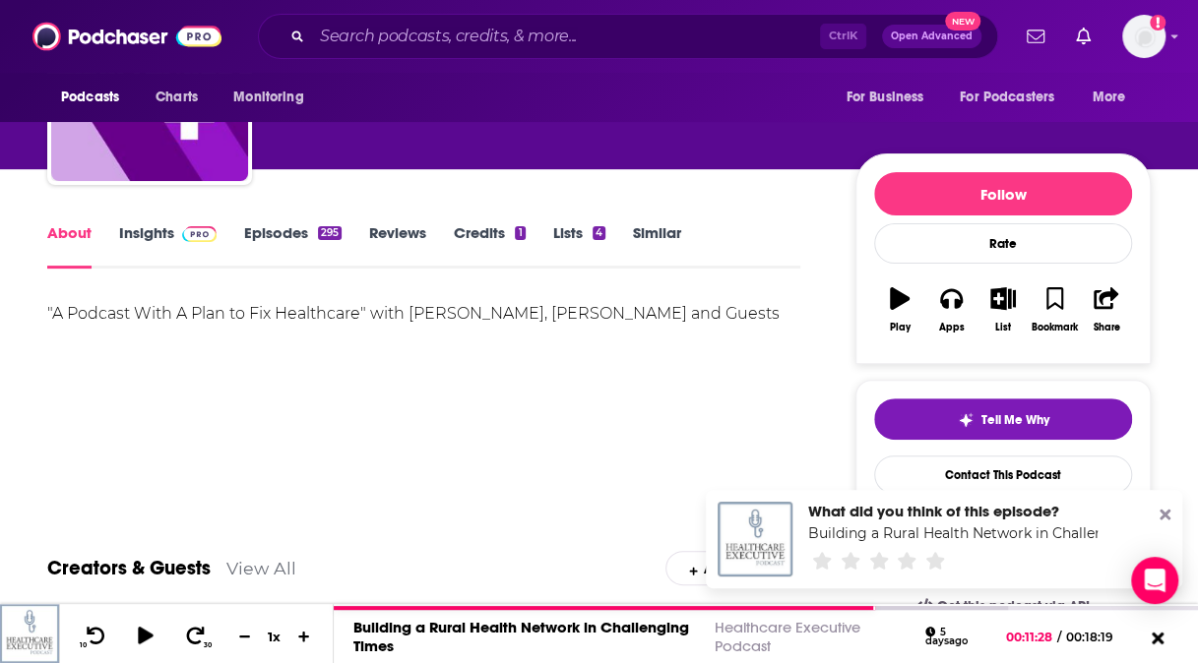
click at [263, 237] on link "Episodes 295" at bounding box center [292, 245] width 97 height 45
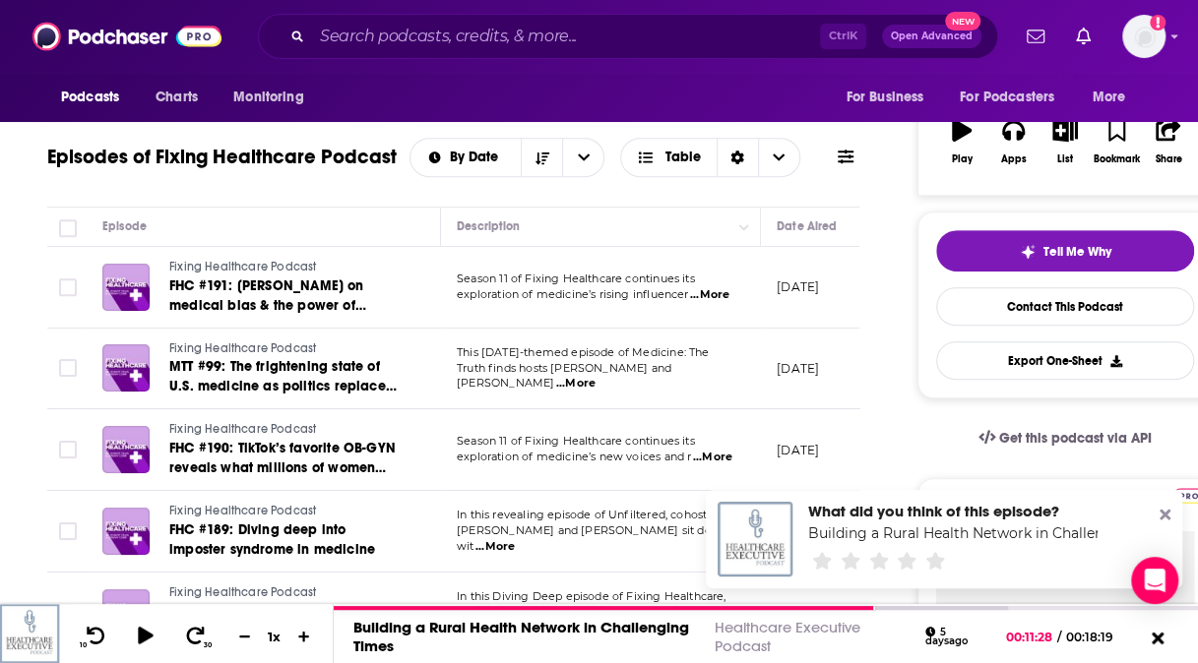
scroll to position [323, 0]
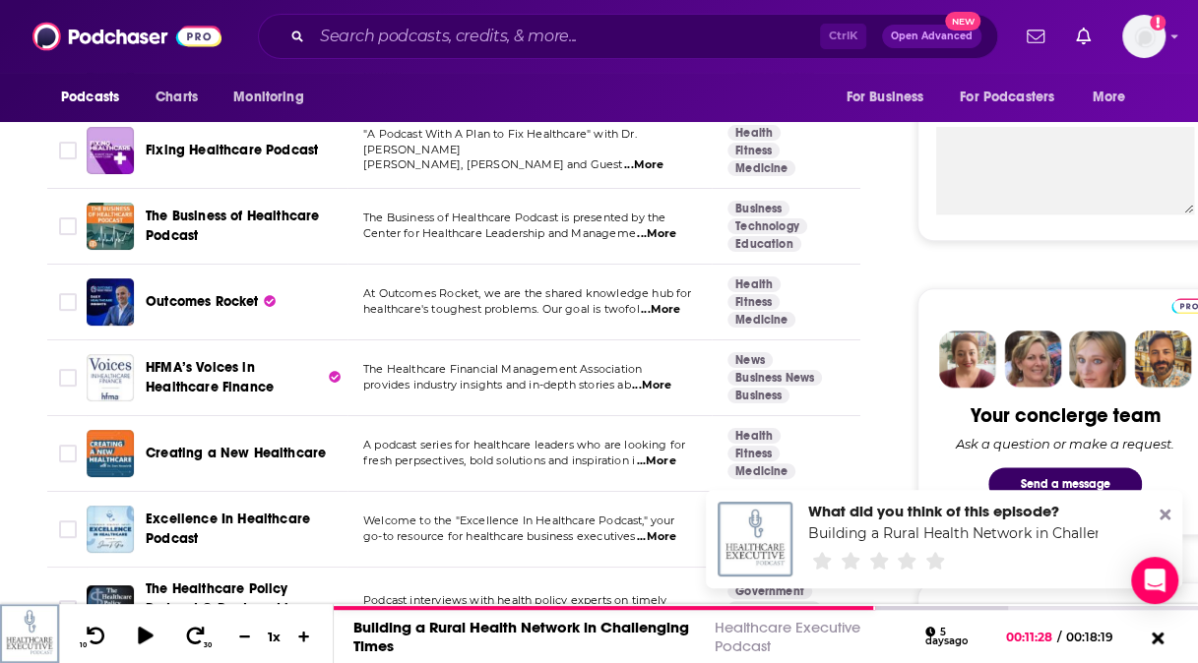
scroll to position [716, 0]
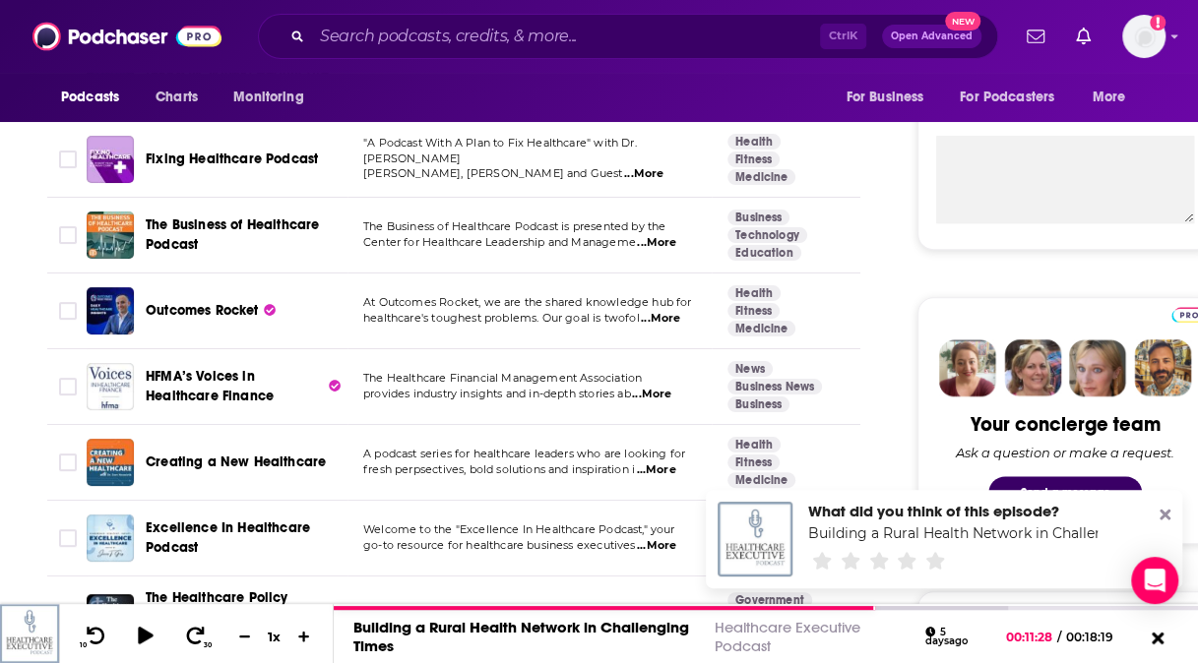
click at [665, 242] on span "...More" at bounding box center [656, 243] width 39 height 16
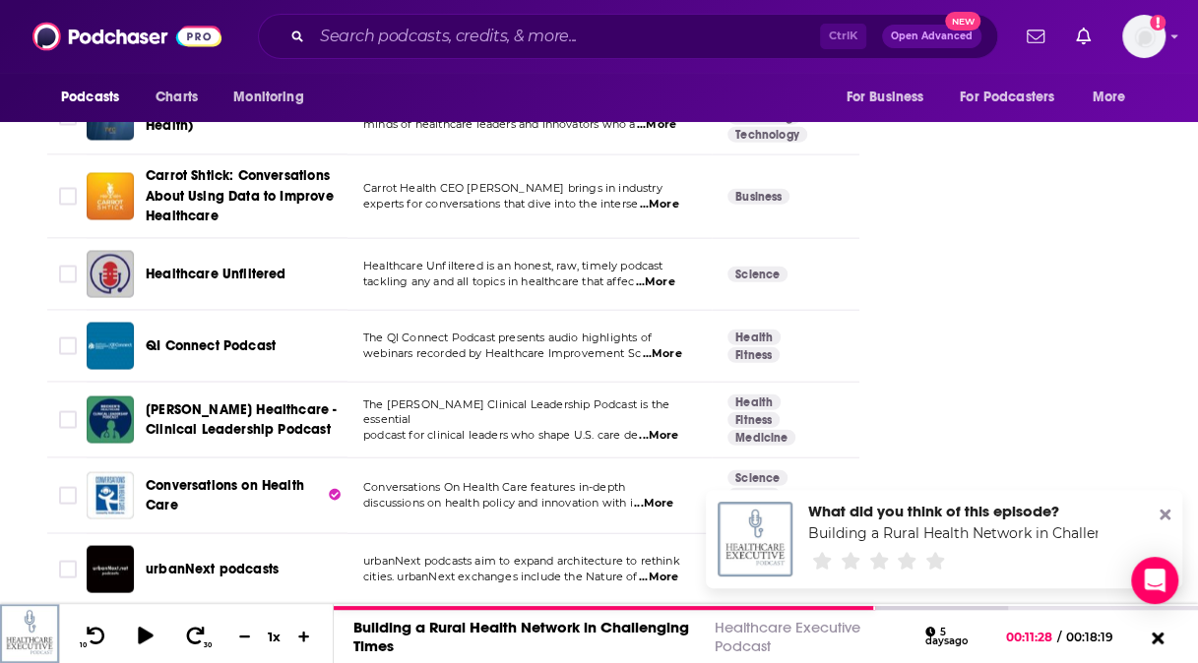
scroll to position [5952, 0]
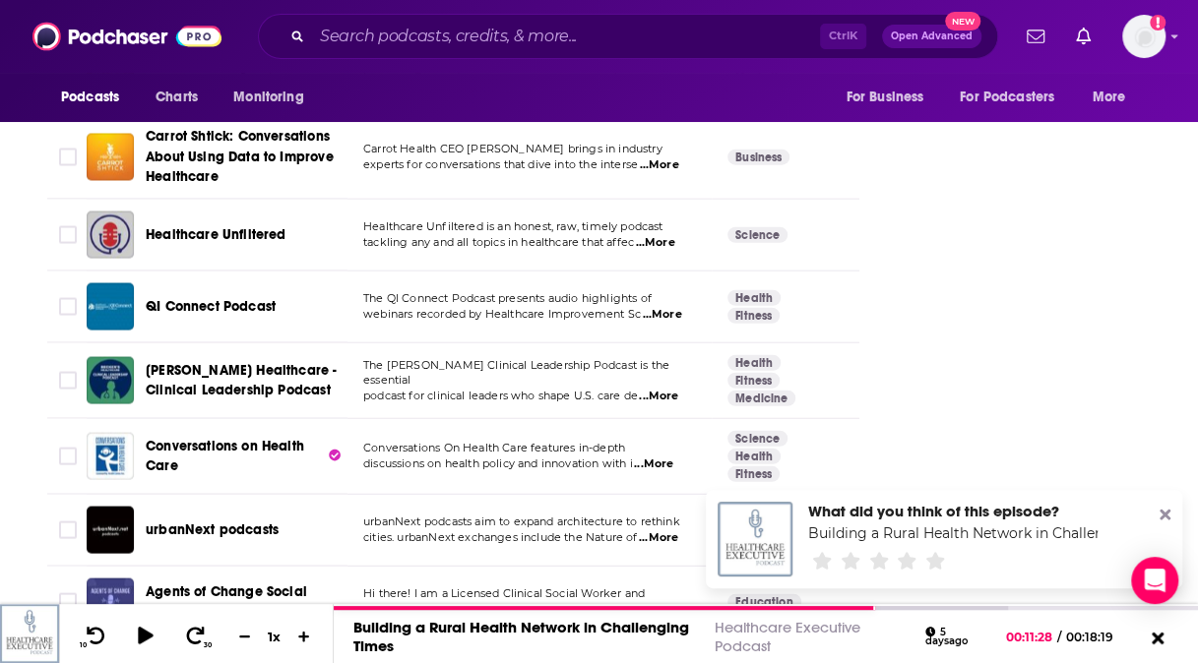
click at [663, 457] on span "...More" at bounding box center [653, 465] width 39 height 16
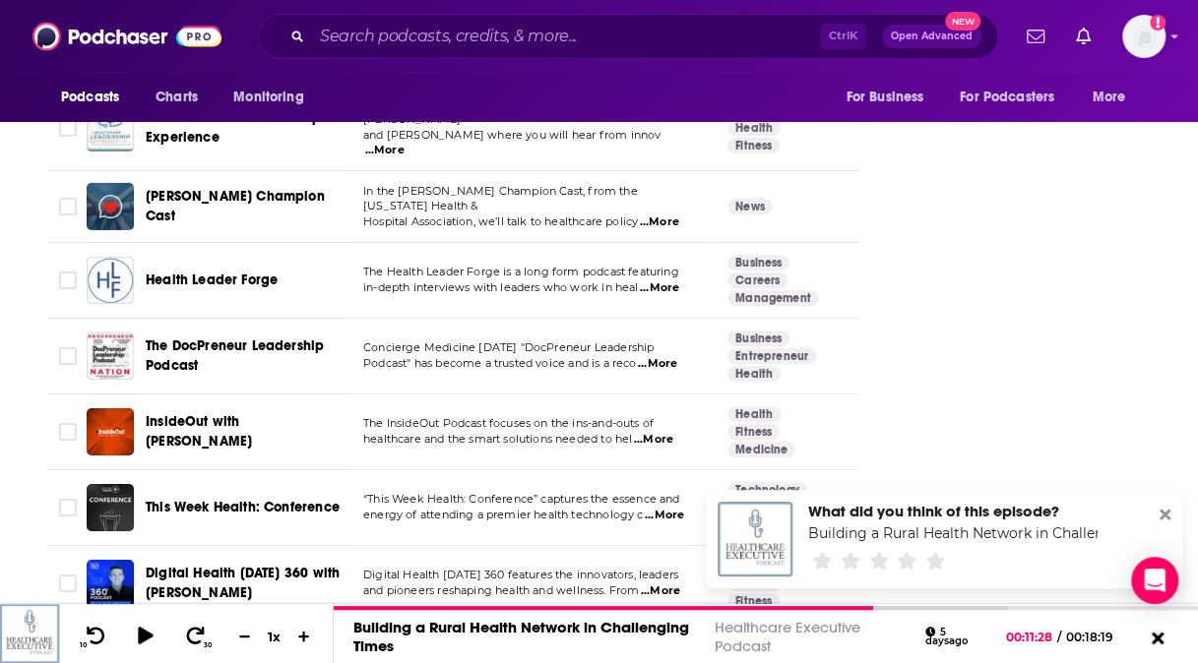
scroll to position [7477, 0]
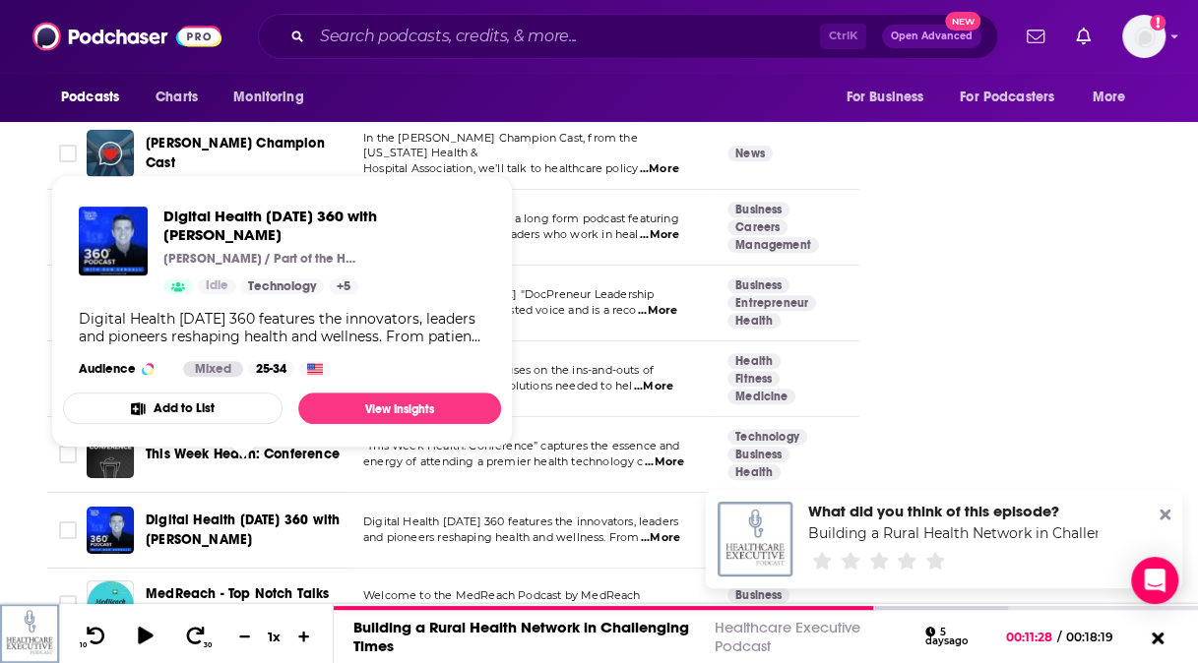
click at [244, 512] on span "Digital Health Today 360 with Dan Kendall" at bounding box center [243, 530] width 194 height 36
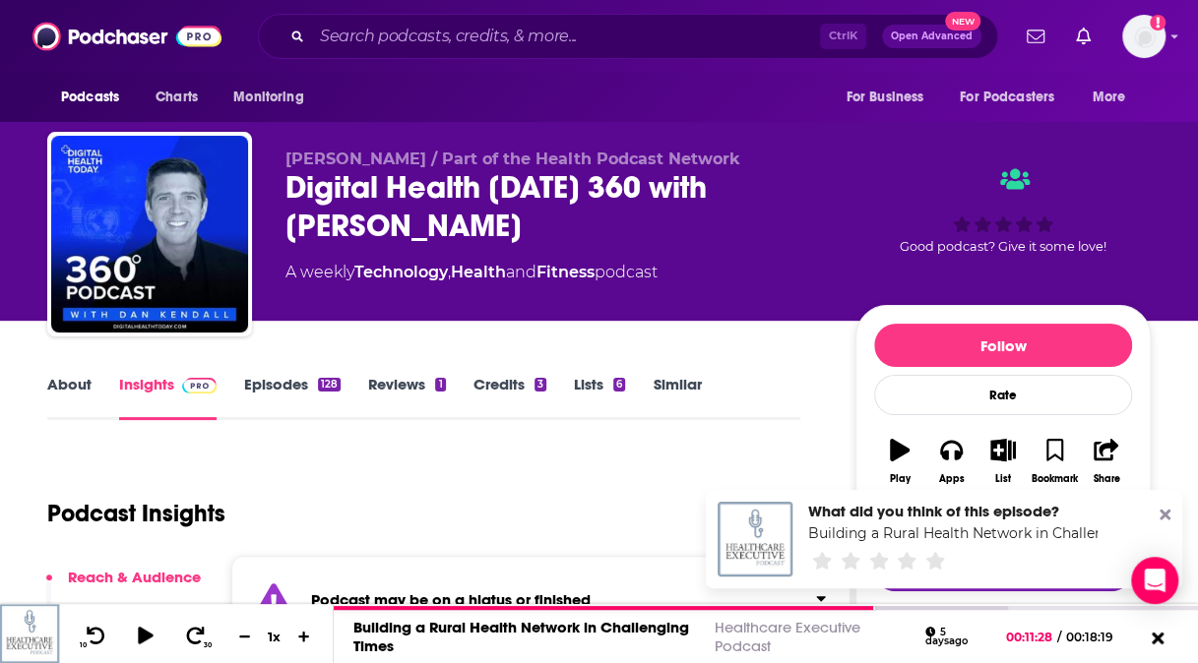
click at [73, 380] on link "About" at bounding box center [69, 397] width 44 height 45
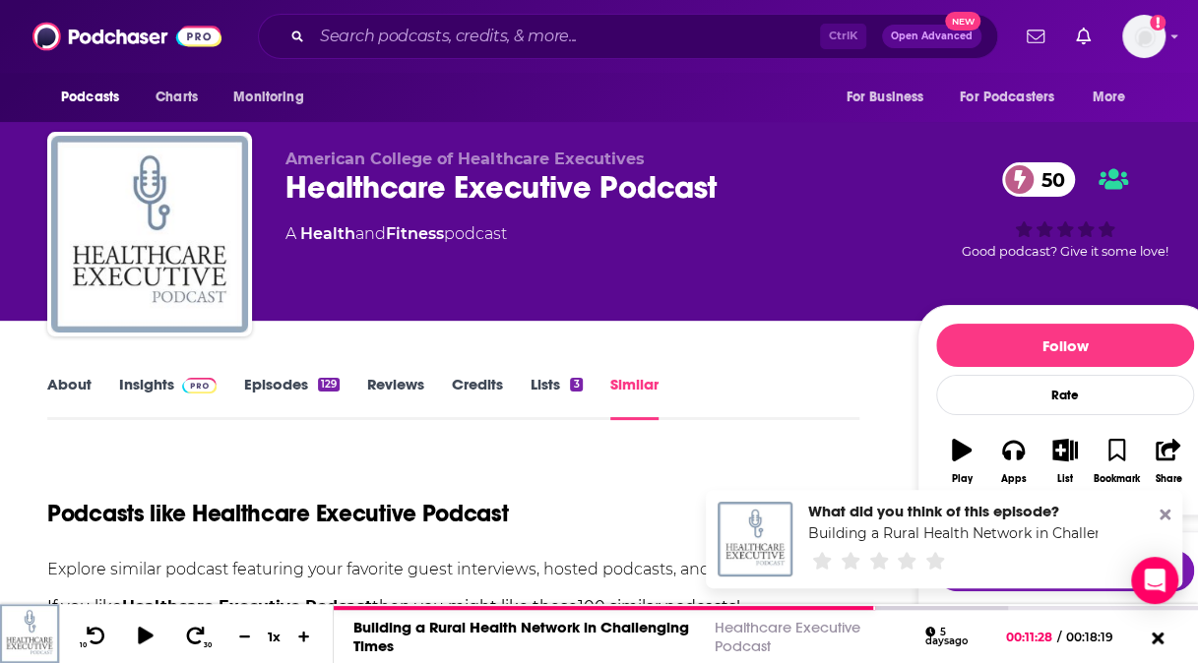
click at [282, 380] on link "Episodes 129" at bounding box center [291, 397] width 95 height 45
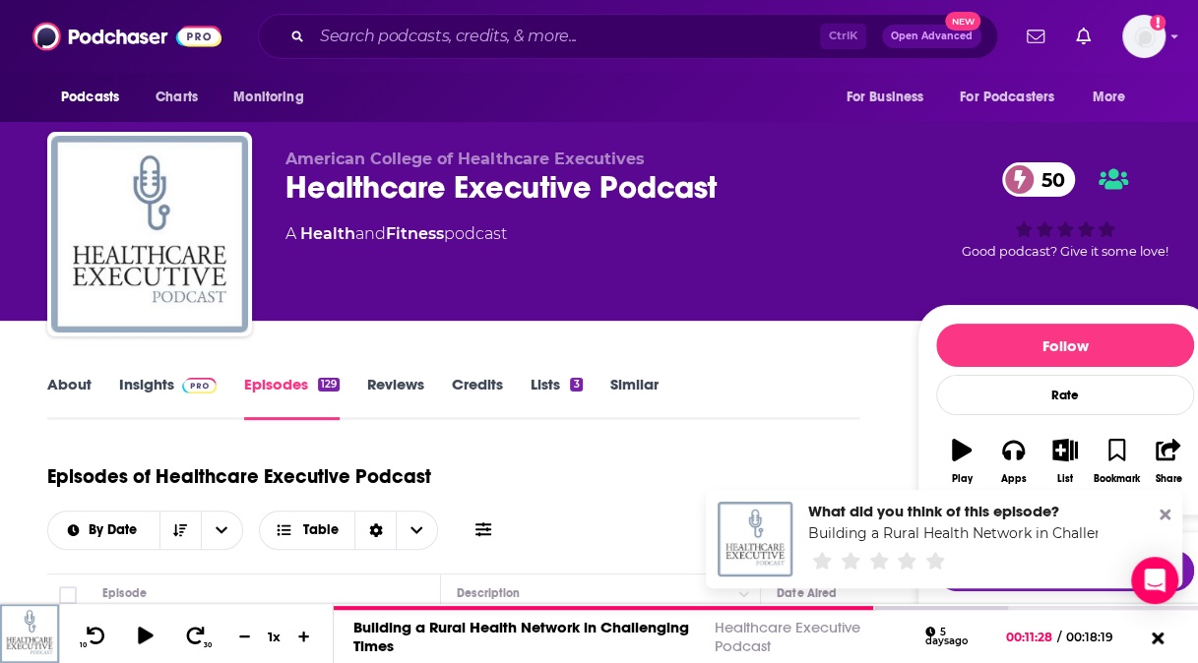
click at [539, 388] on link "Lists 3" at bounding box center [556, 397] width 51 height 45
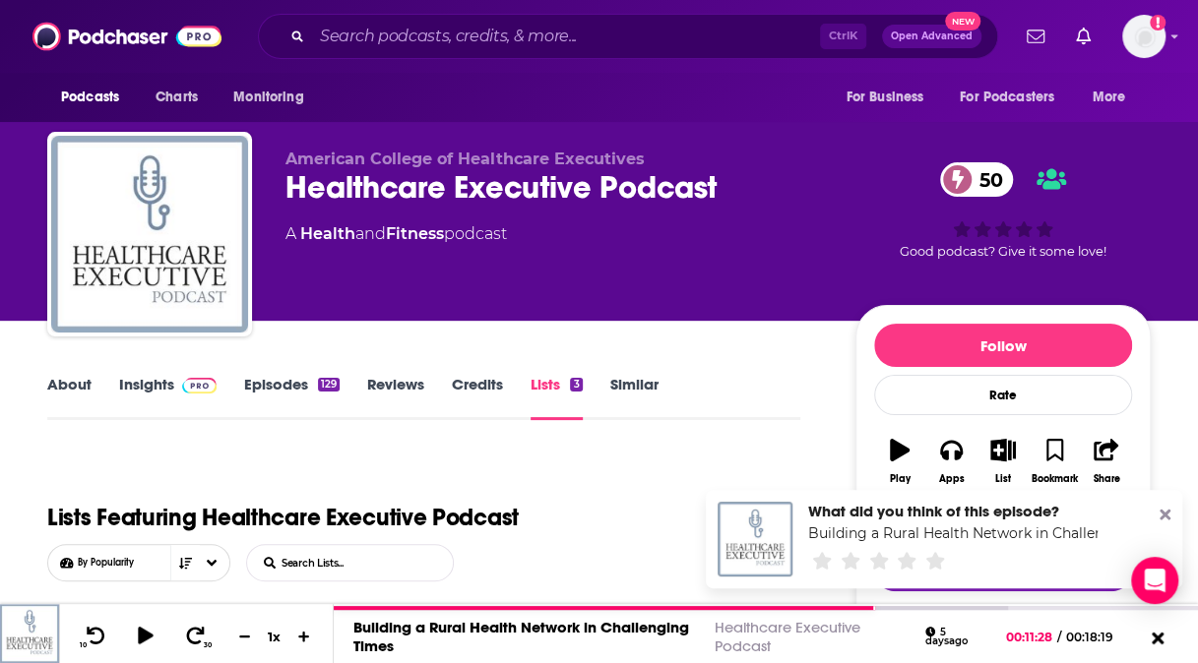
click at [61, 400] on link "About" at bounding box center [69, 397] width 44 height 45
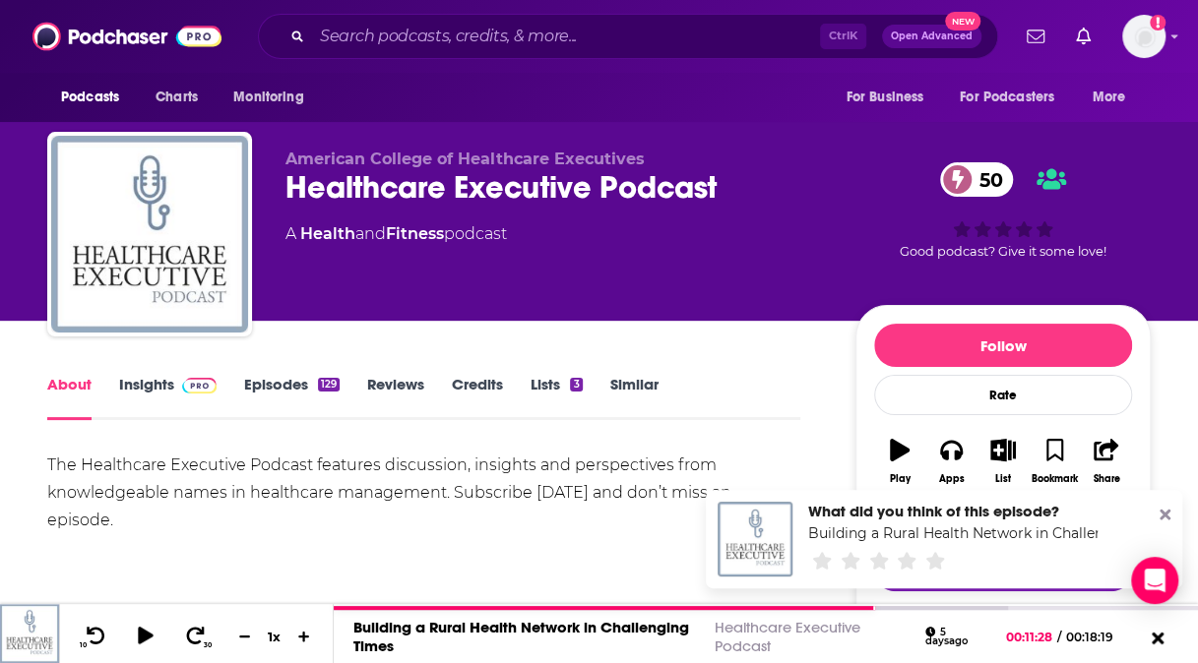
click at [148, 381] on link "Insights" at bounding box center [167, 397] width 97 height 45
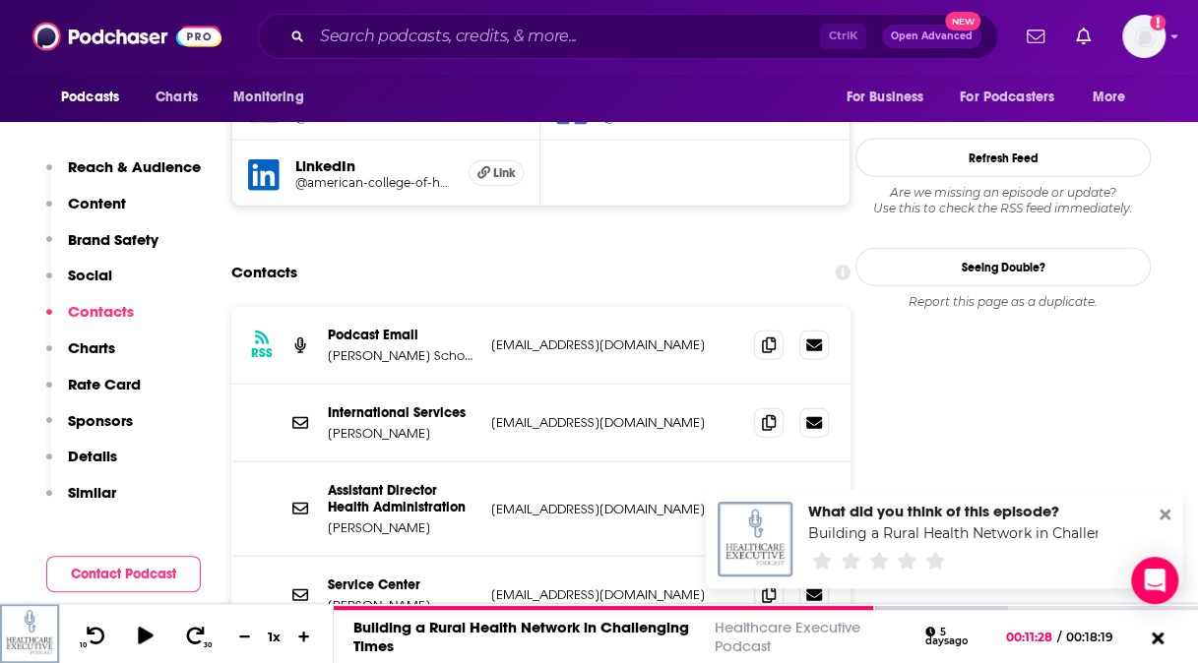
scroll to position [2084, 0]
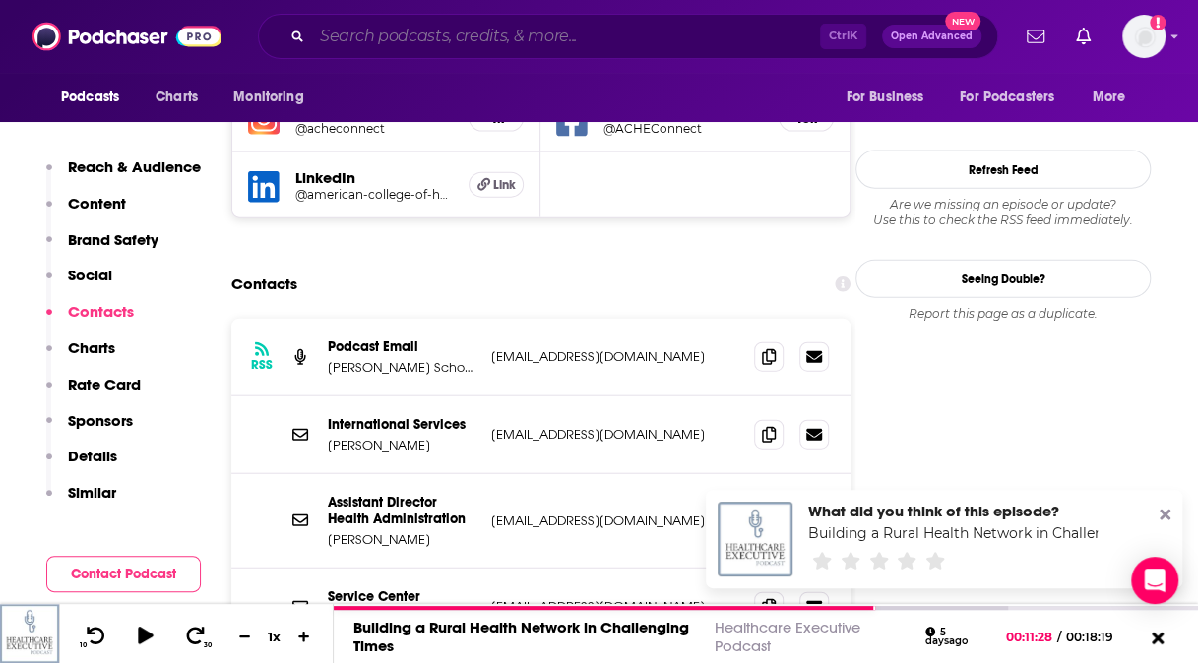
click at [356, 41] on input "Search podcasts, credits, & more..." at bounding box center [566, 36] width 508 height 31
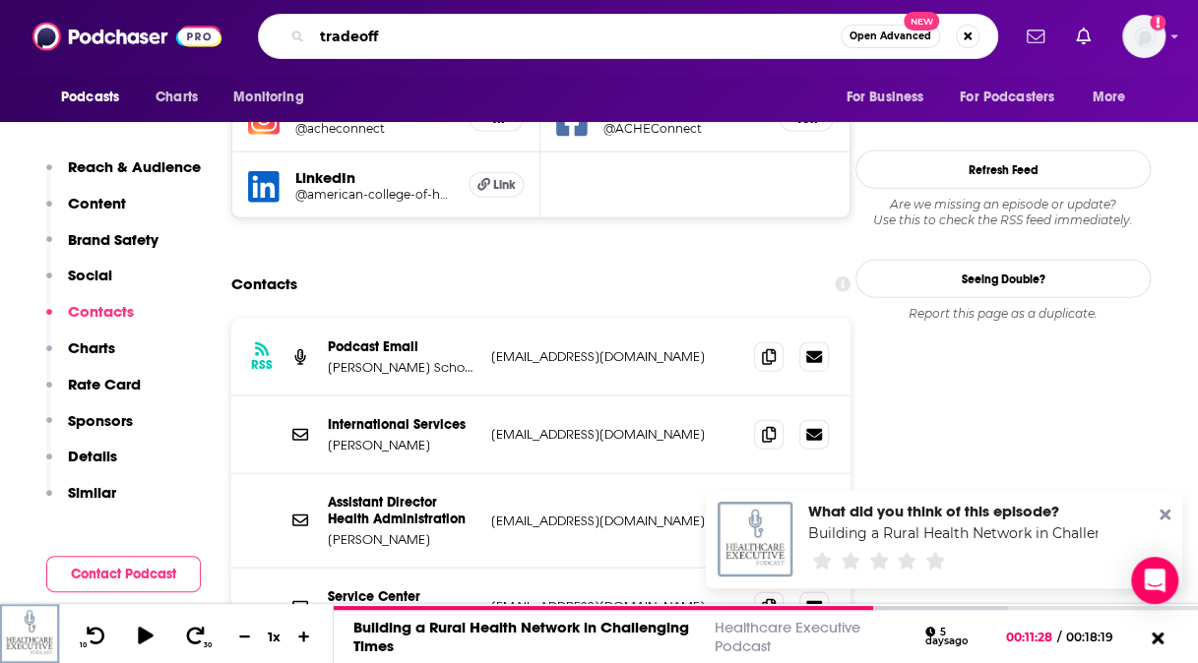
type input "tradeoffs"
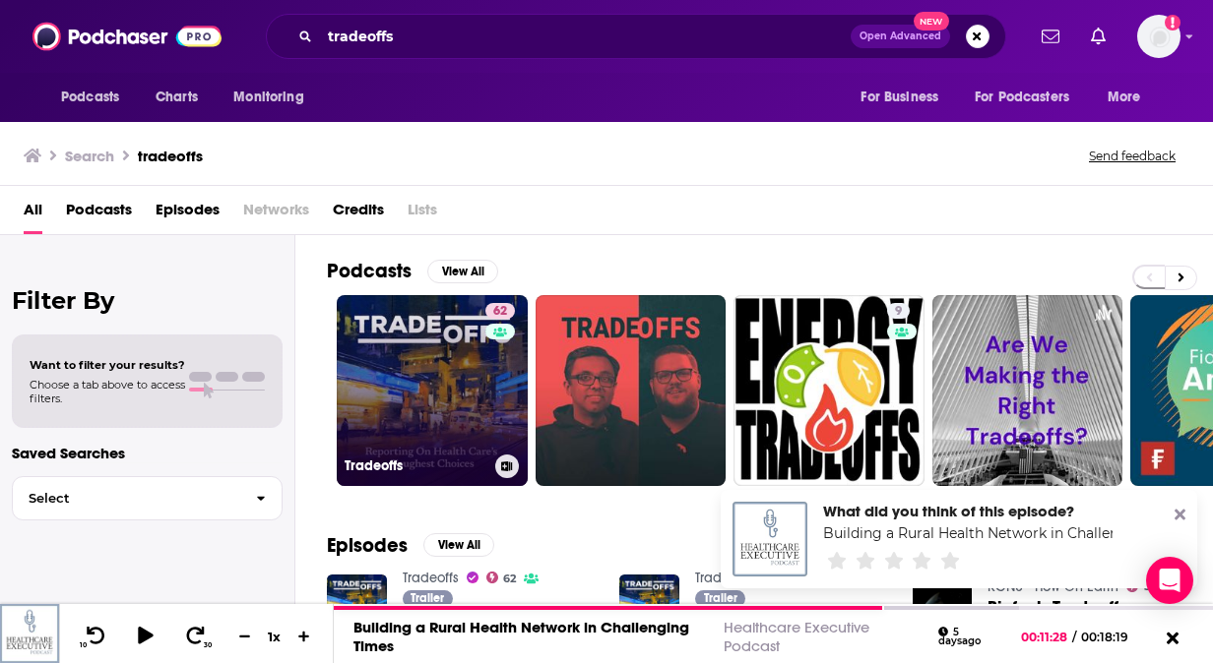
click at [415, 376] on link "62 Tradeoffs" at bounding box center [432, 390] width 191 height 191
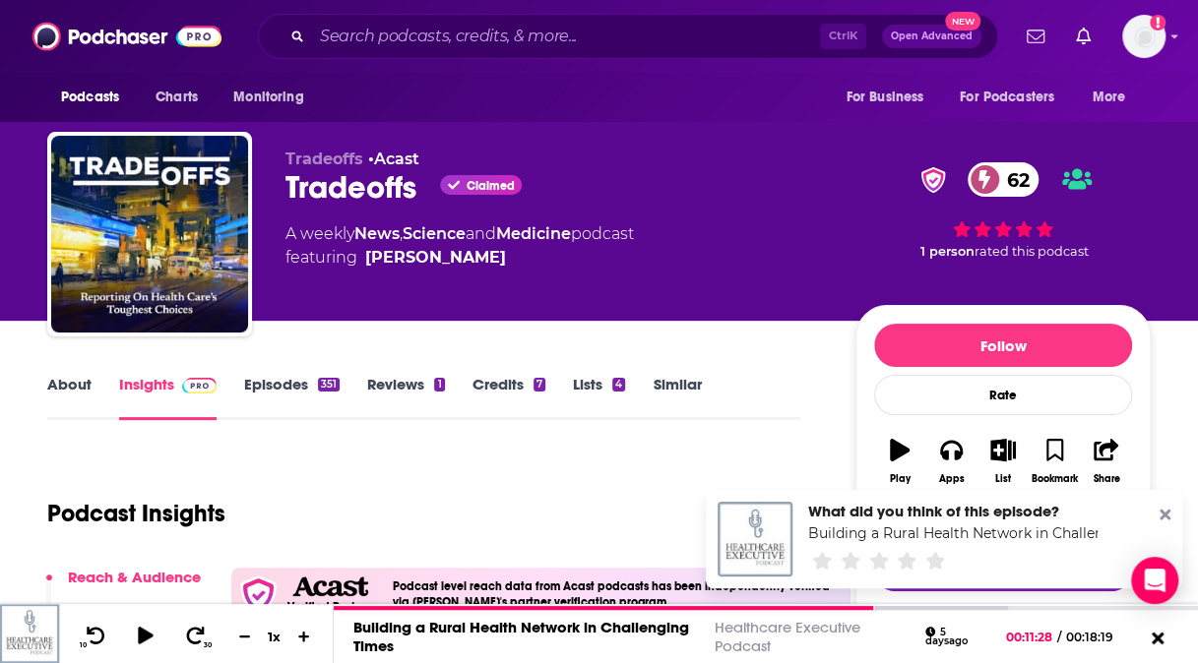
click at [77, 384] on link "About" at bounding box center [69, 397] width 44 height 45
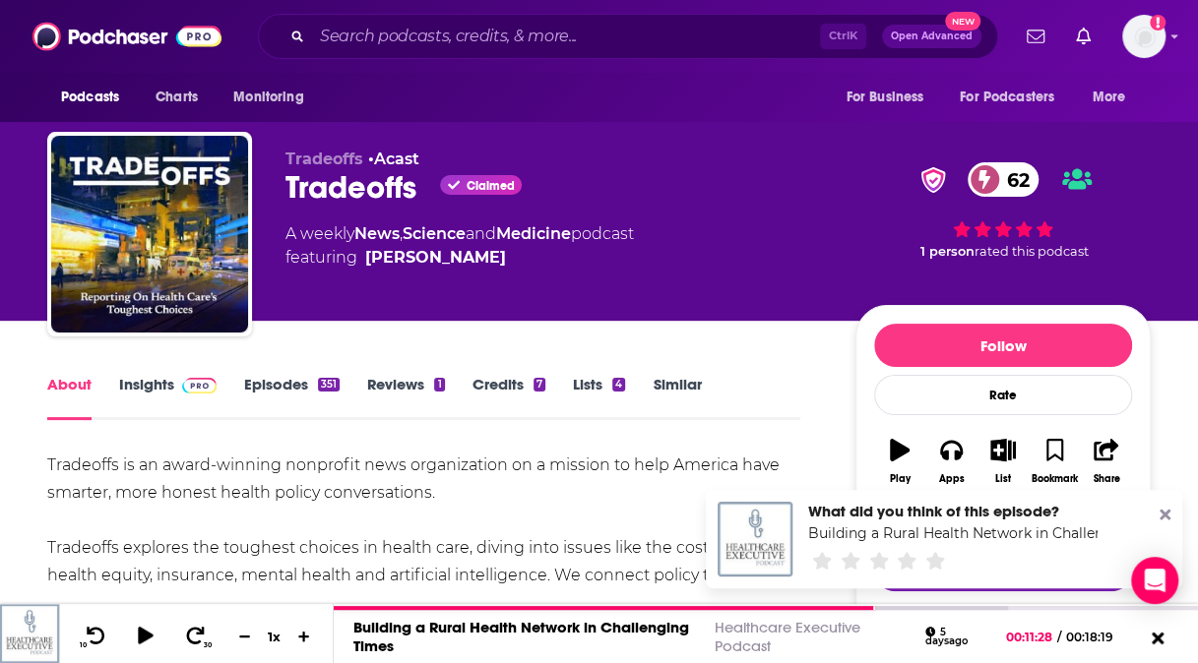
click at [282, 390] on link "Episodes 351" at bounding box center [291, 397] width 95 height 45
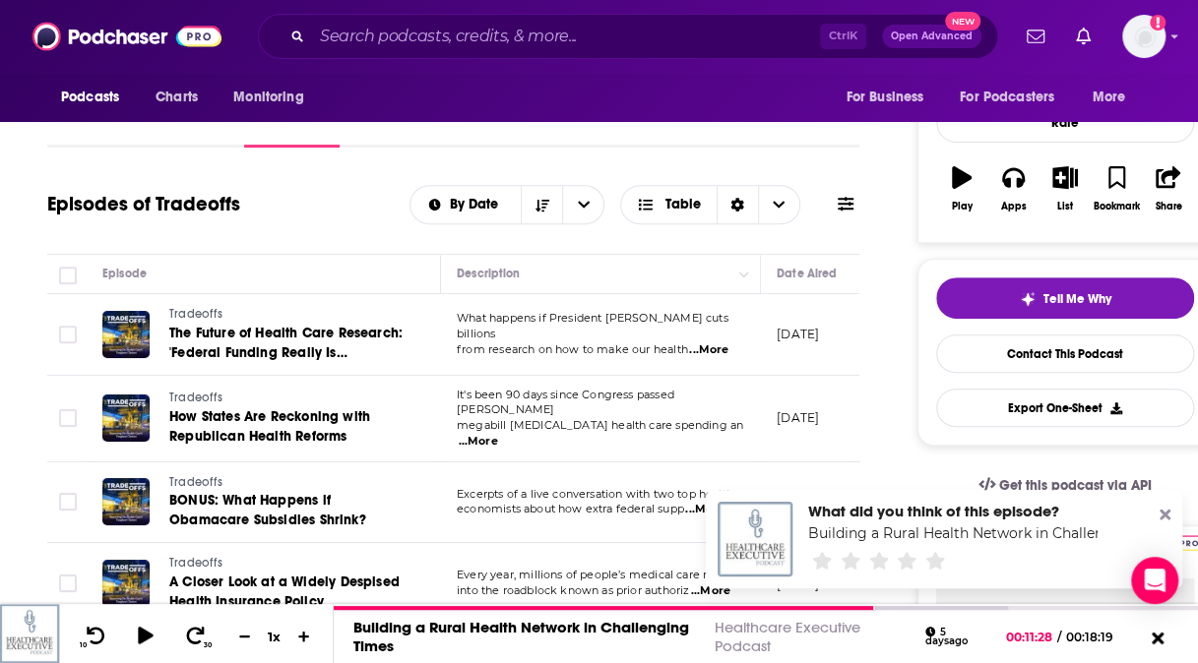
scroll to position [336, 0]
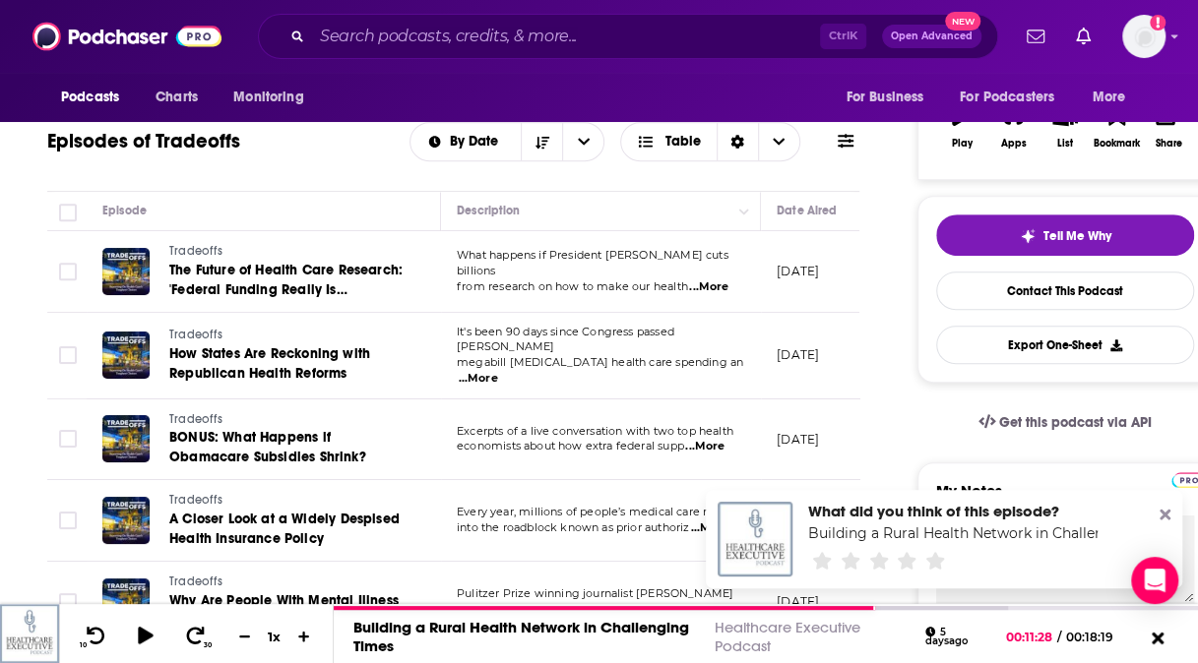
click at [710, 282] on span "...More" at bounding box center [708, 288] width 39 height 16
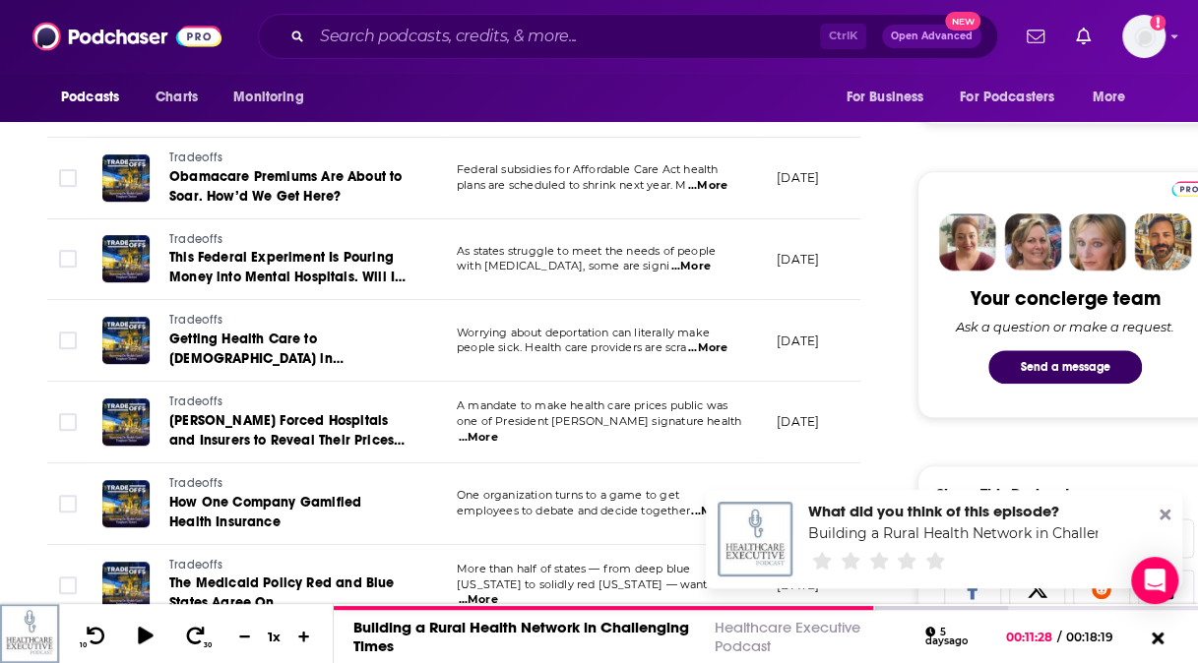
scroll to position [845, 0]
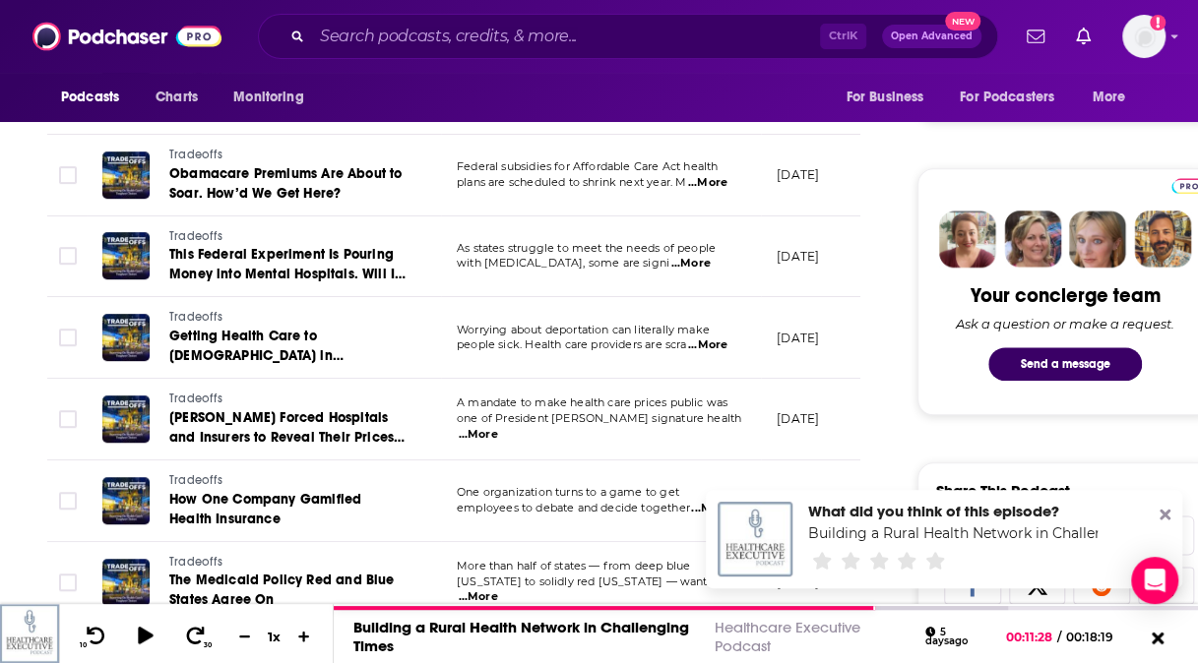
click at [713, 340] on span "...More" at bounding box center [707, 346] width 39 height 16
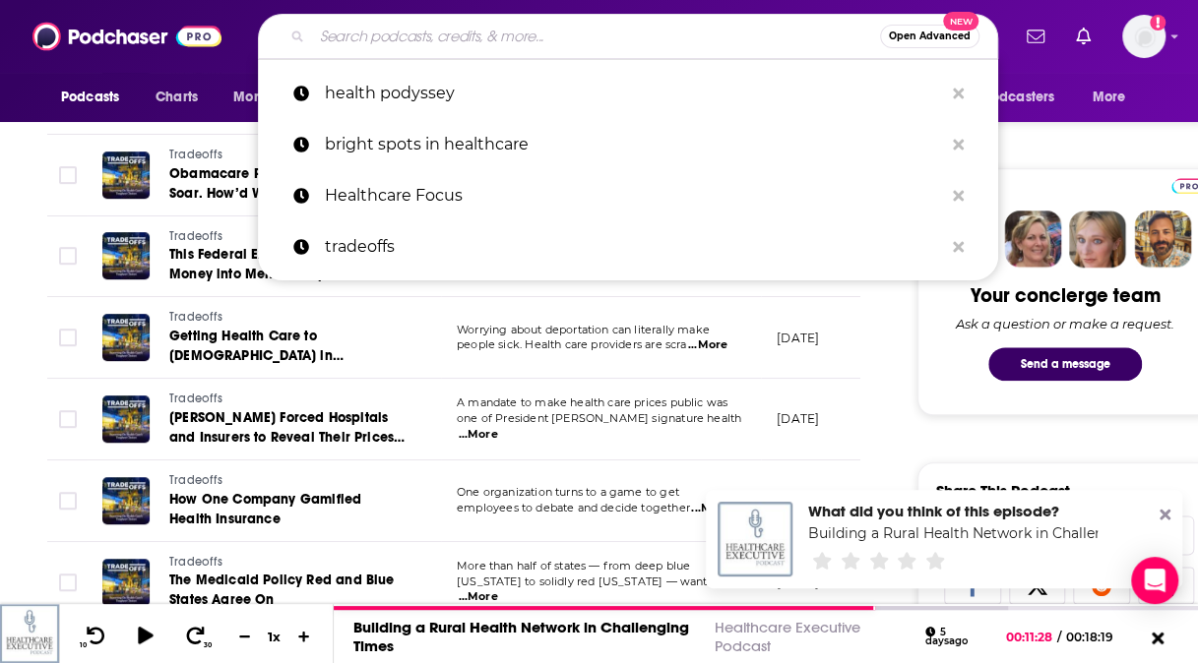
click at [408, 37] on input "Search podcasts, credits, & more..." at bounding box center [596, 36] width 568 height 31
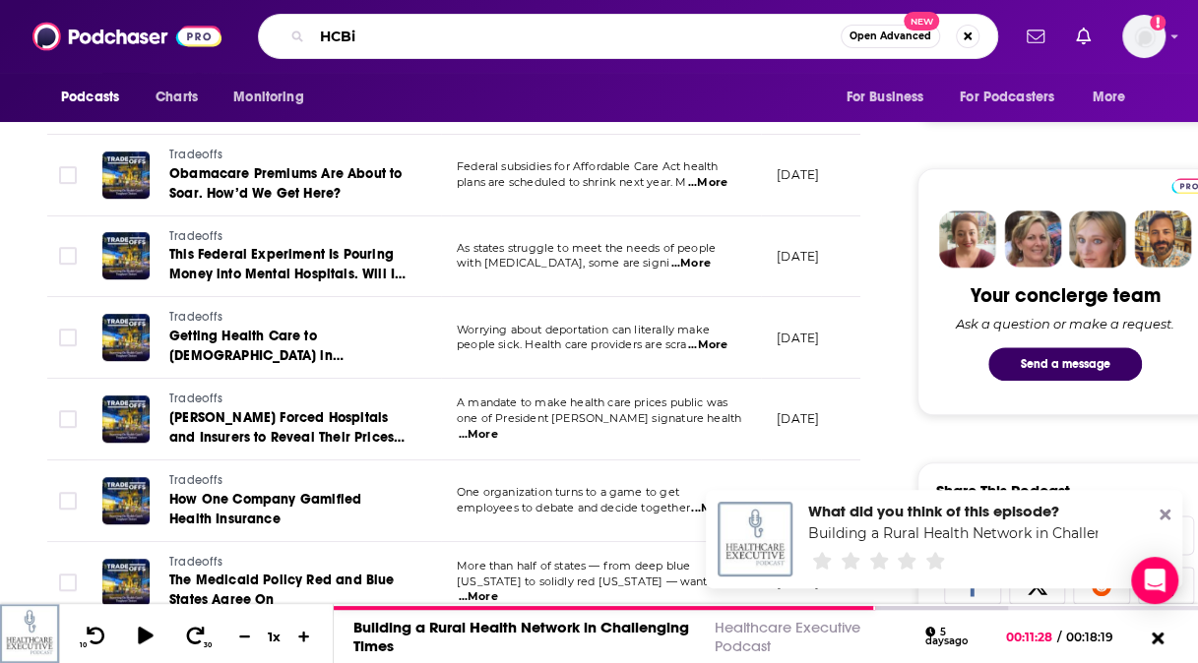
type input "HCBiz"
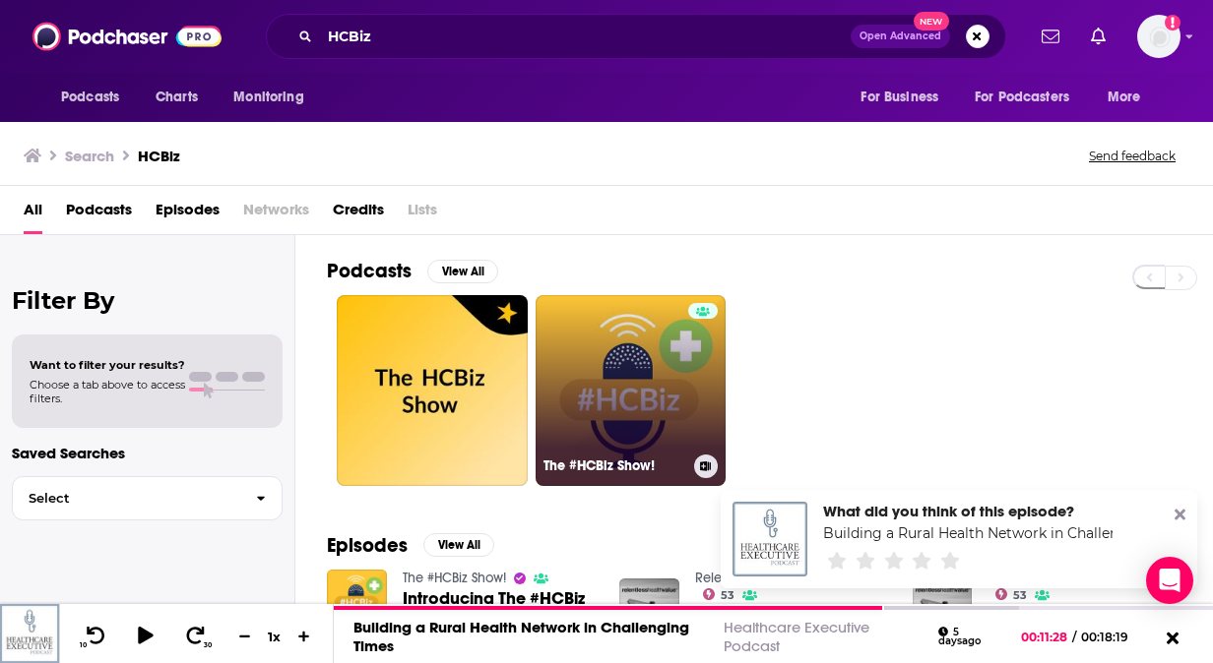
click at [610, 321] on link "The #HCBiz Show!" at bounding box center [630, 390] width 191 height 191
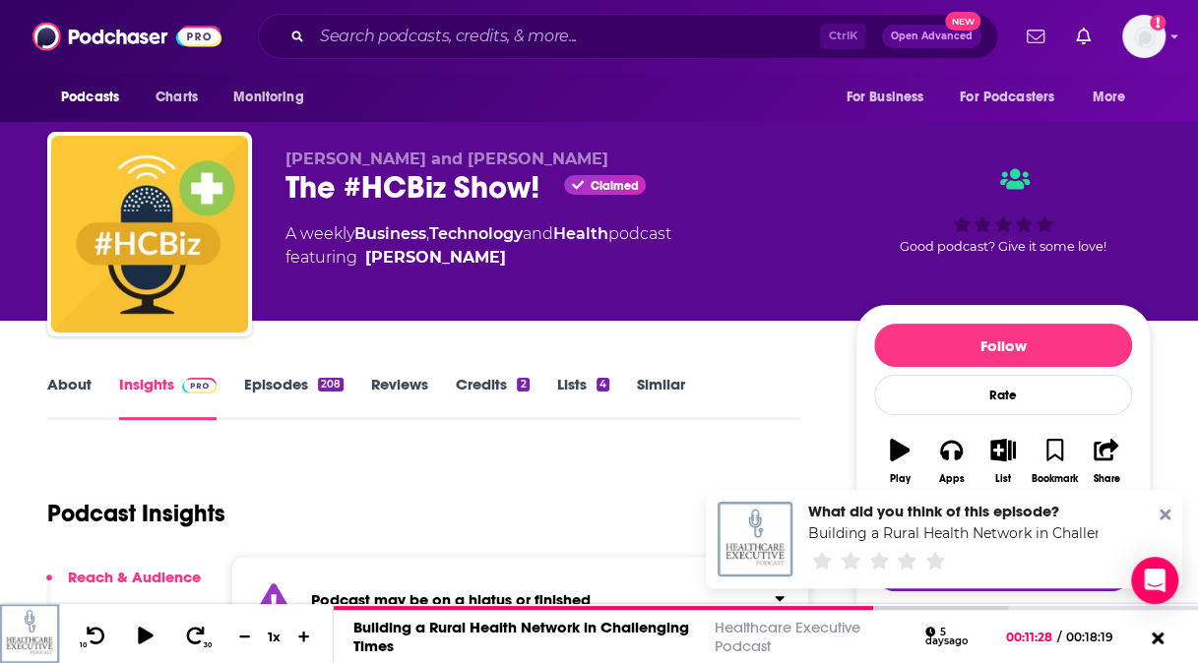
click at [71, 375] on link "About" at bounding box center [69, 397] width 44 height 45
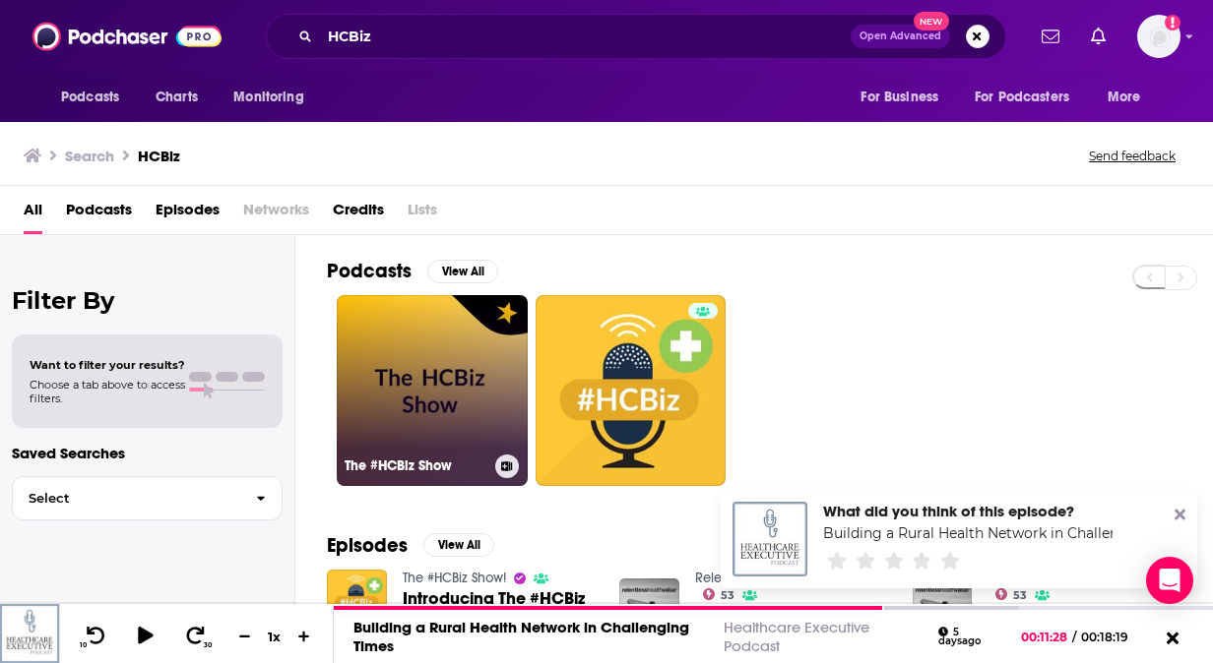
click at [481, 345] on link "The #HCBiz Show" at bounding box center [432, 390] width 191 height 191
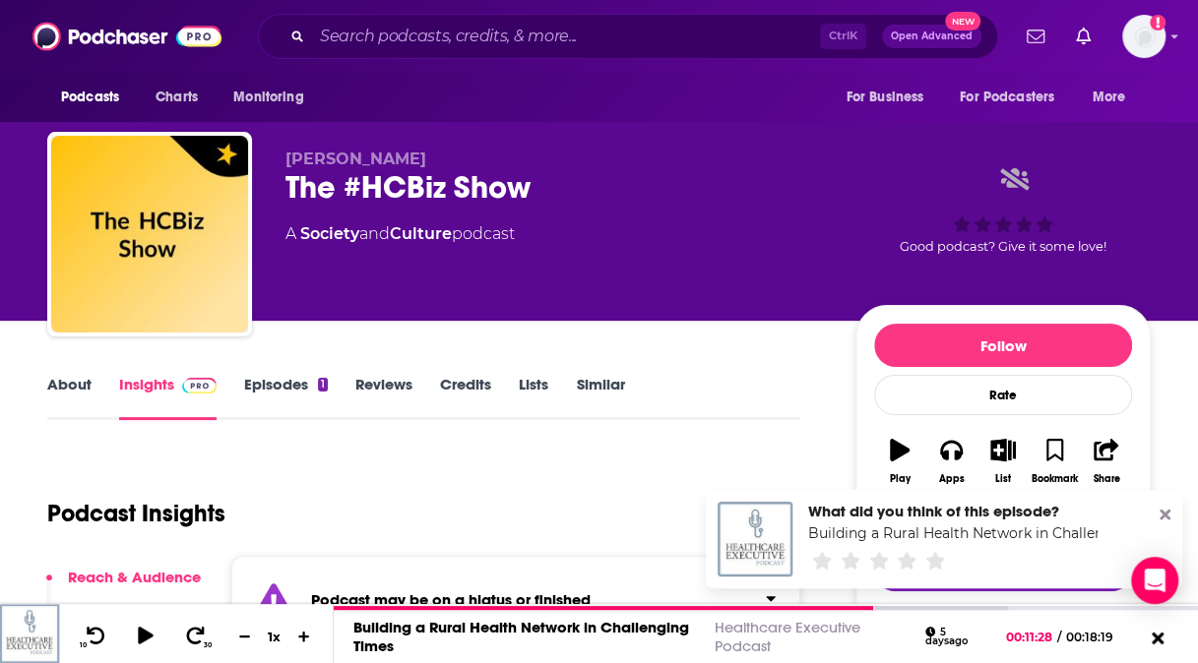
click at [64, 378] on link "About" at bounding box center [69, 397] width 44 height 45
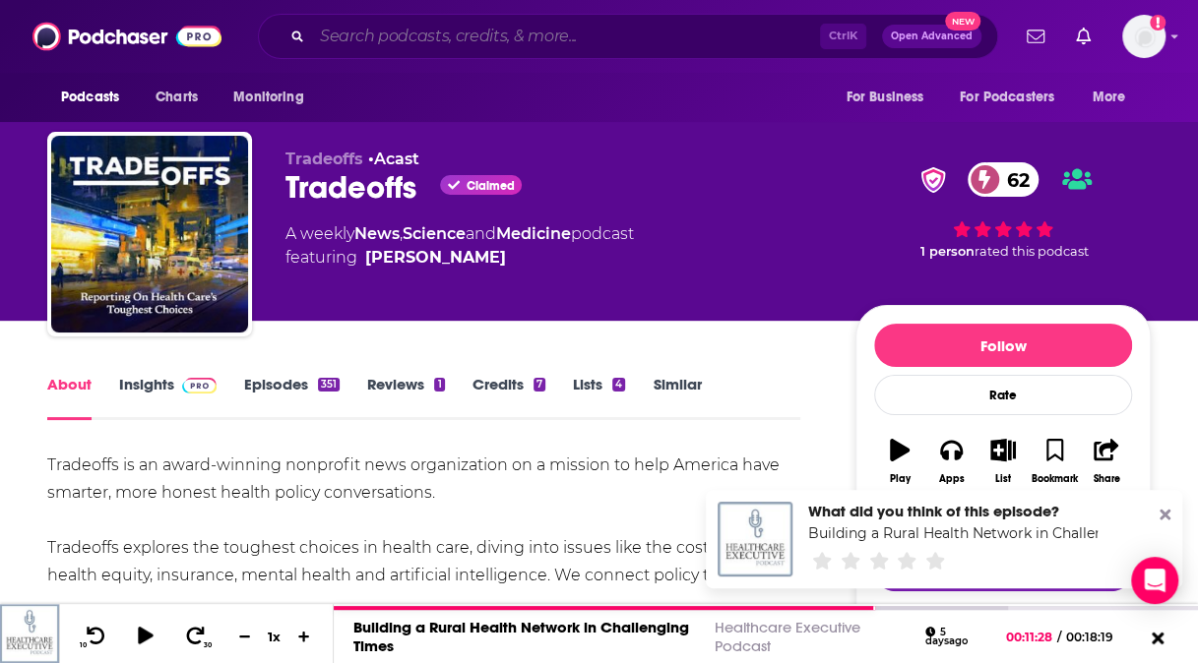
click at [455, 37] on input "Search podcasts, credits, & more..." at bounding box center [566, 36] width 508 height 31
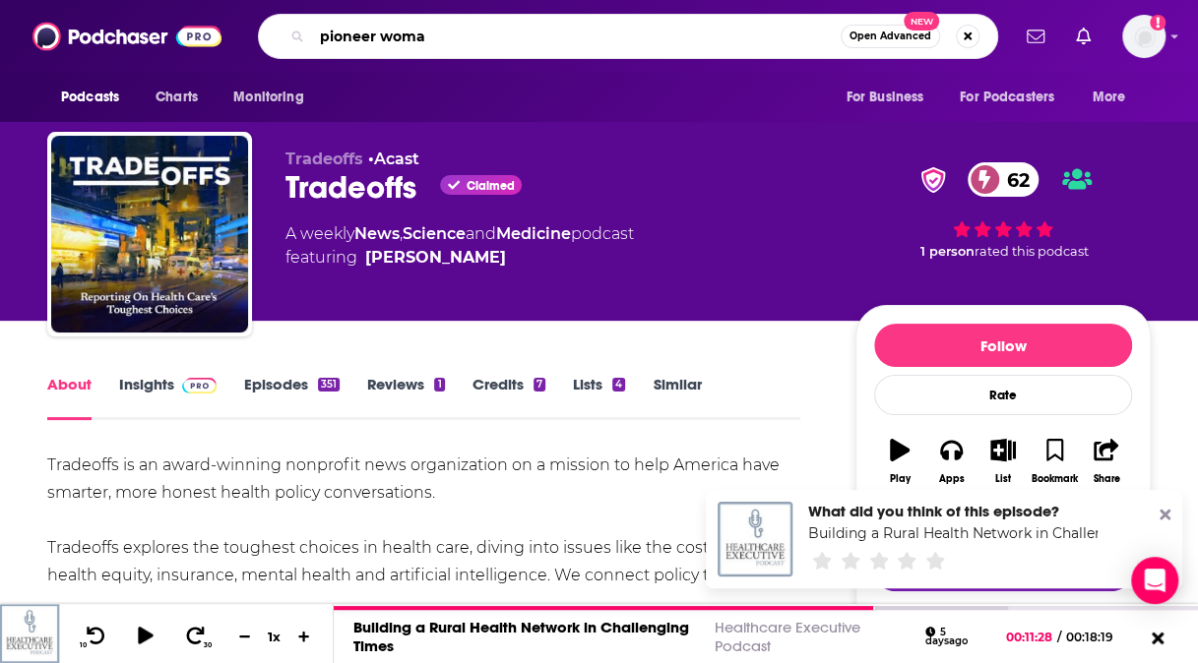
type input "pioneer woman"
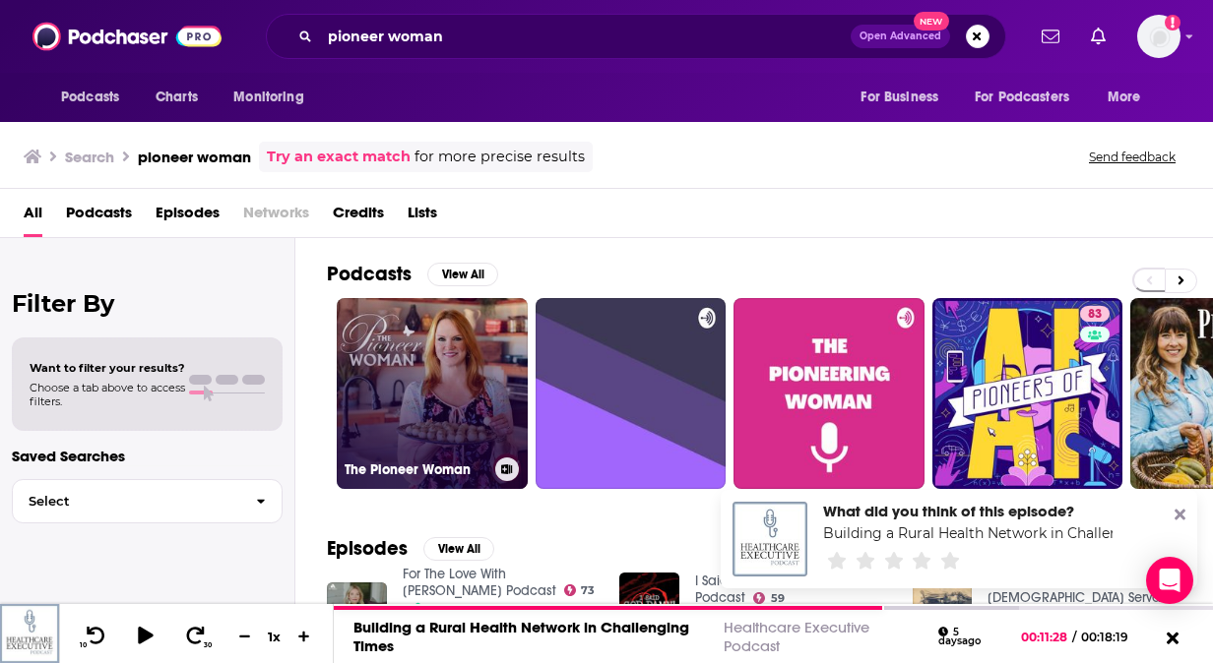
click at [408, 411] on link "The Pioneer Woman" at bounding box center [432, 393] width 191 height 191
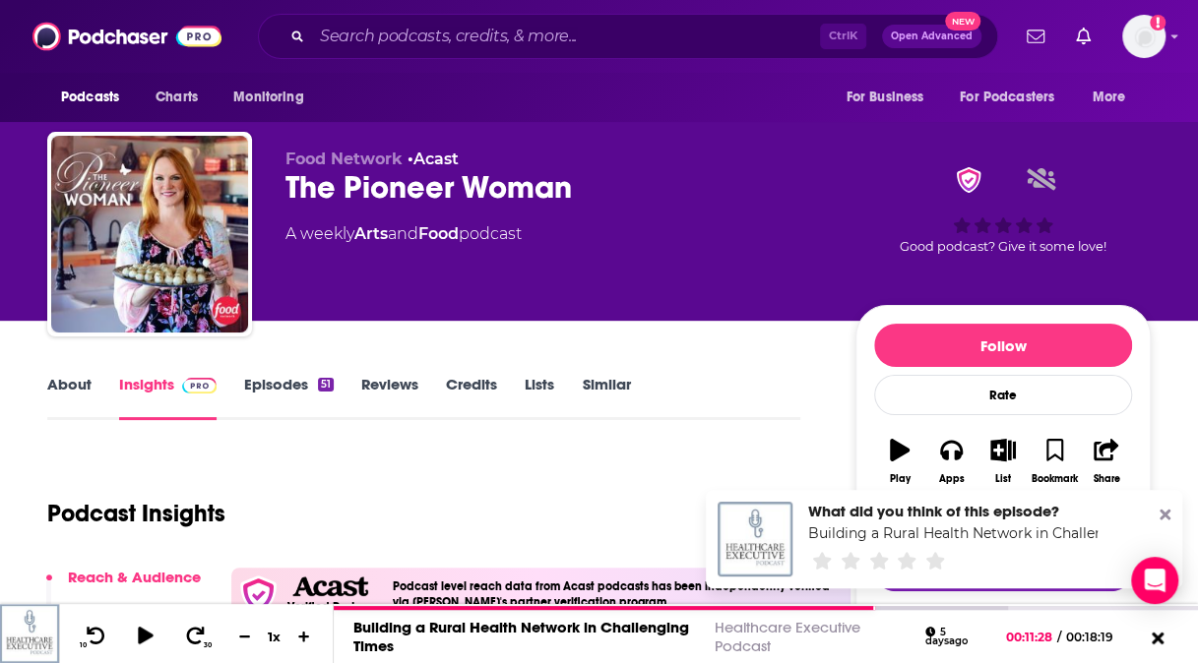
click at [81, 384] on link "About" at bounding box center [69, 397] width 44 height 45
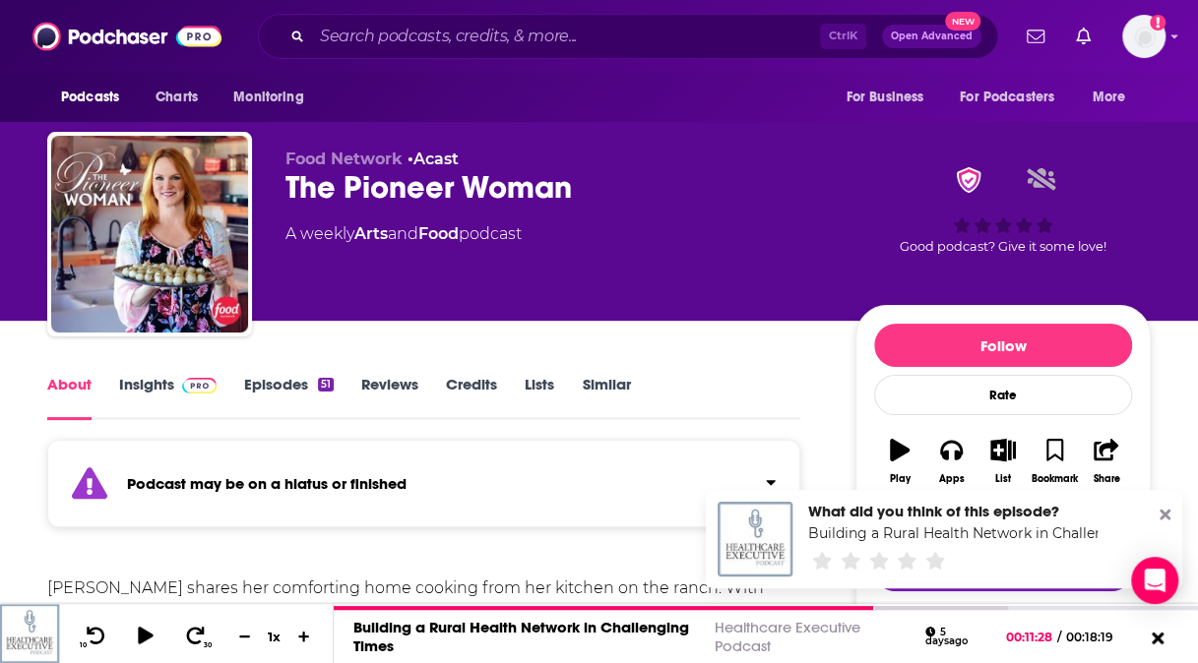
click at [283, 386] on link "Episodes 51" at bounding box center [289, 397] width 90 height 45
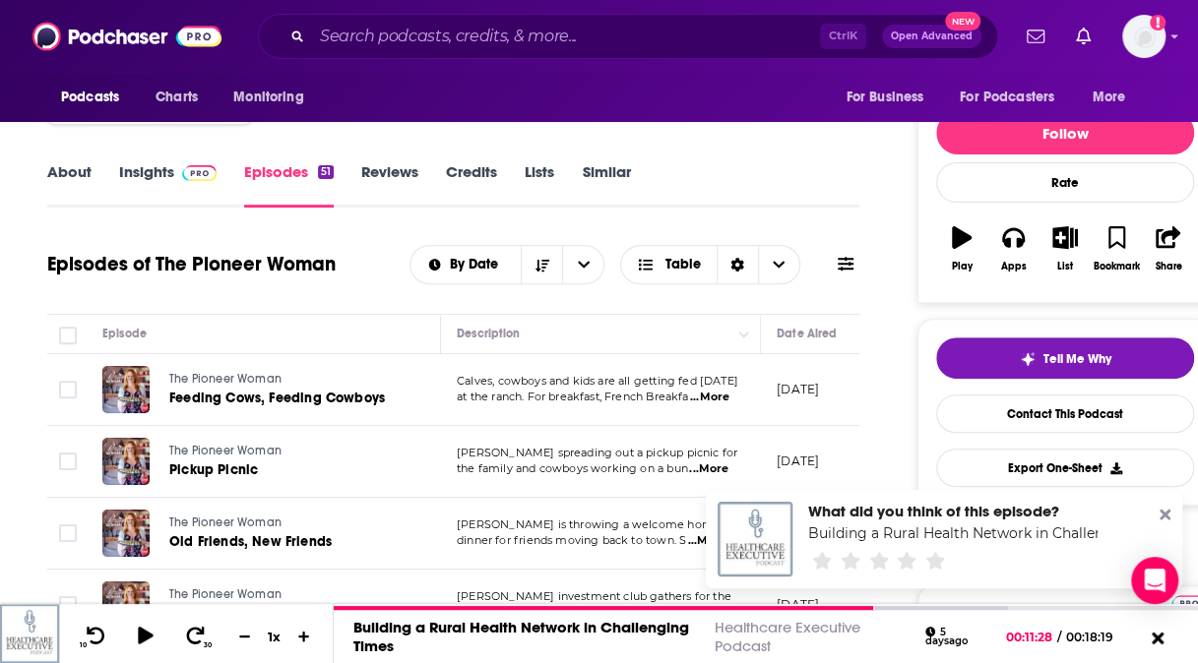
scroll to position [100, 0]
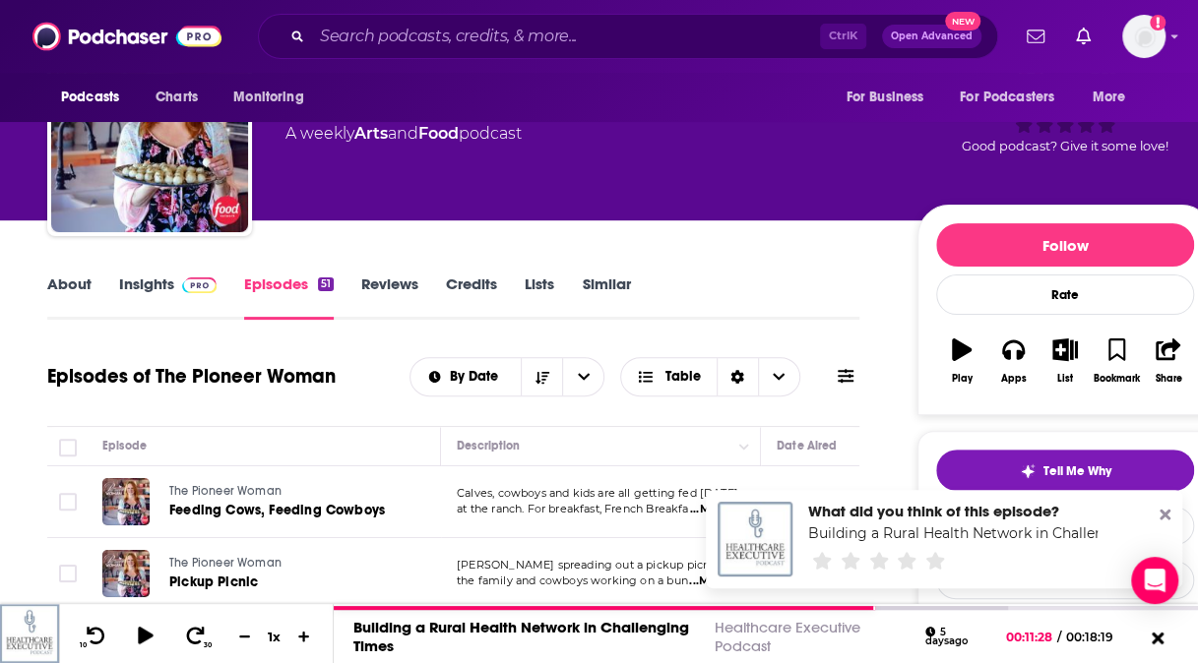
click at [122, 297] on link "Insights" at bounding box center [167, 297] width 97 height 45
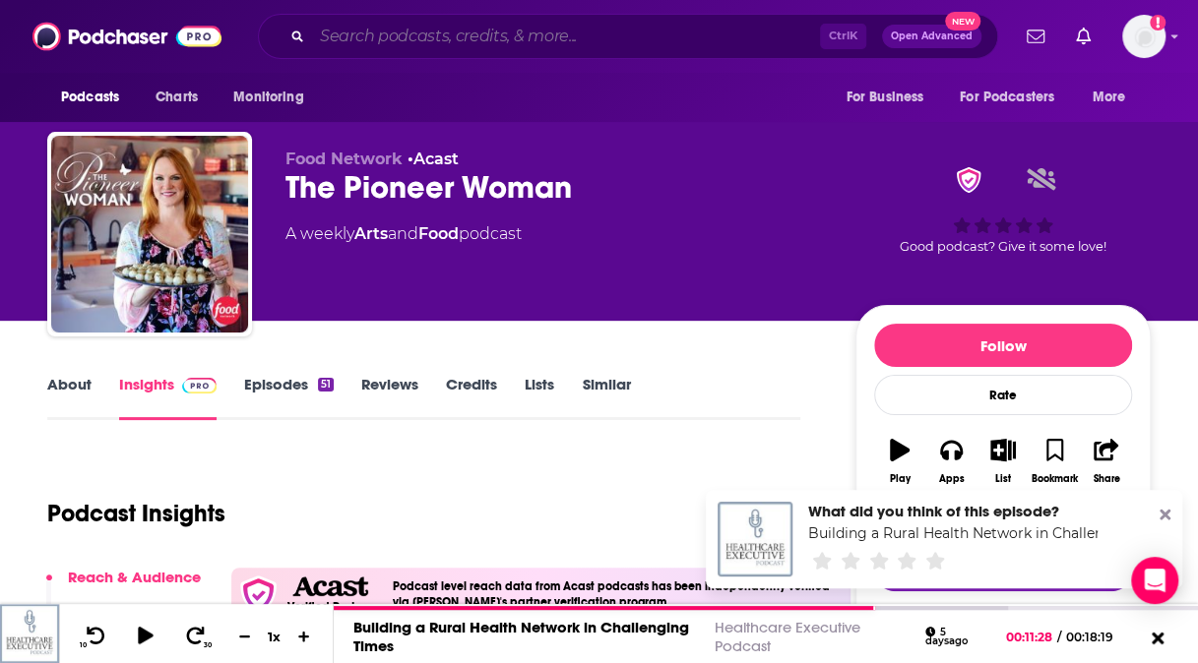
click at [402, 46] on input "Search podcasts, credits, & more..." at bounding box center [566, 36] width 508 height 31
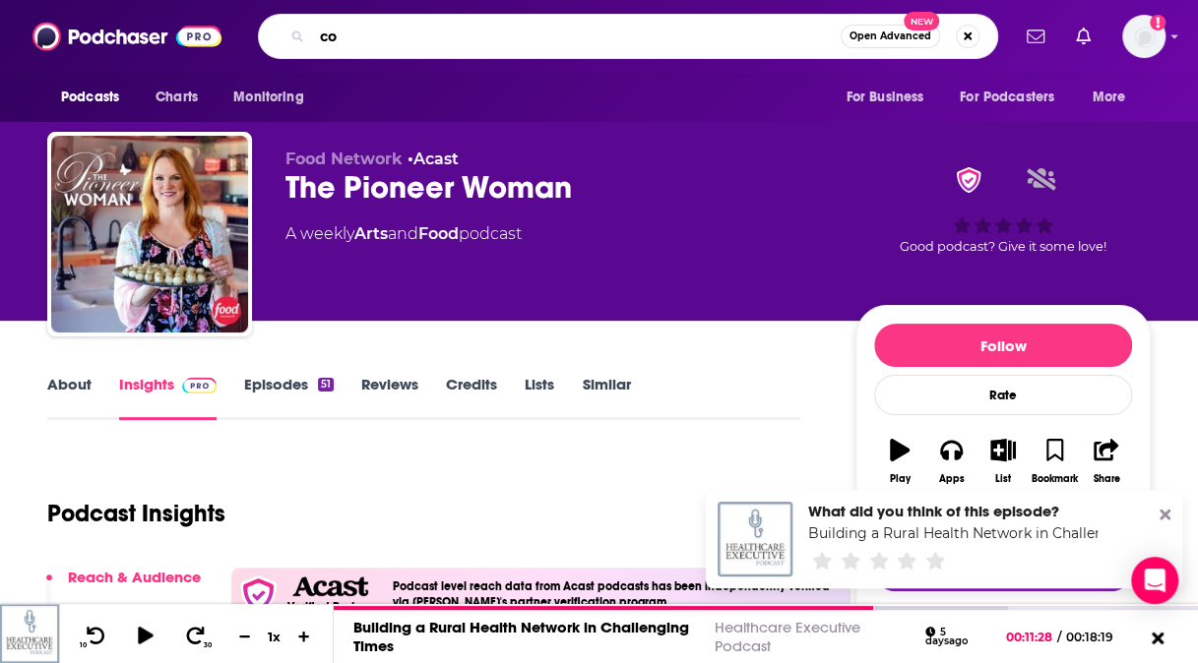
type input "c"
type input "managed healthcare executive"
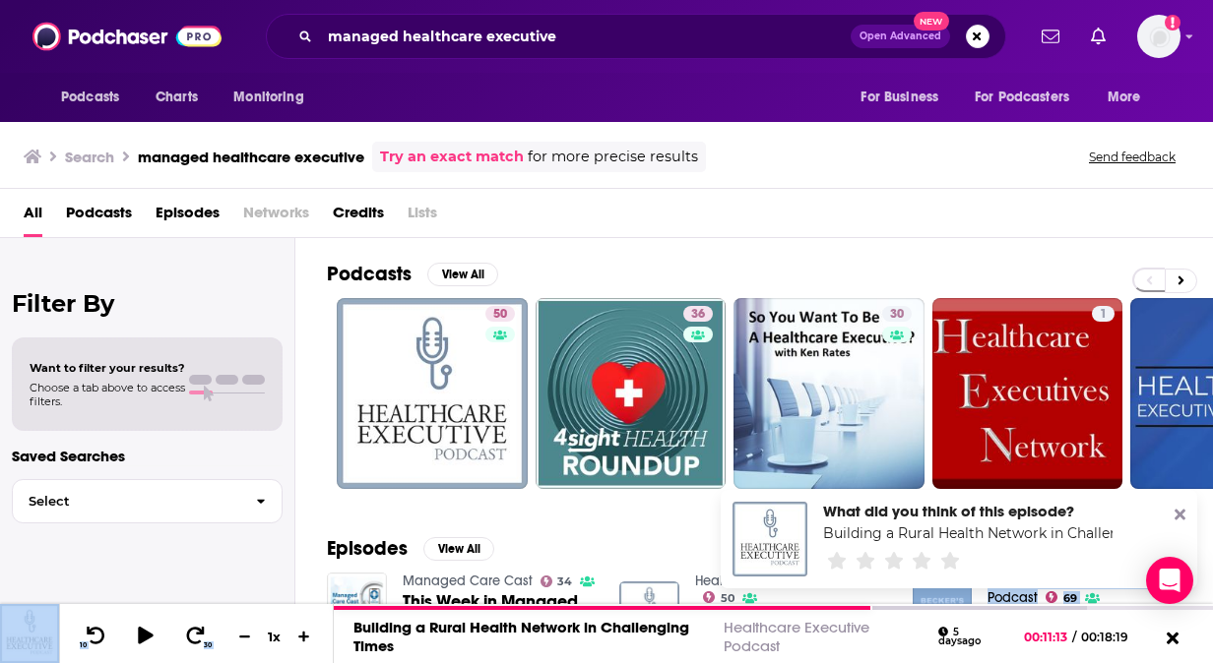
drag, startPoint x: 871, startPoint y: 610, endPoint x: 901, endPoint y: 602, distance: 30.6
click at [901, 602] on div "Podcasts Charts Monitoring managed healthcare executive Open Advanced New For B…" at bounding box center [606, 331] width 1213 height 663
click at [1083, 209] on div "All Podcasts Episodes Networks Credits Lists" at bounding box center [610, 217] width 1173 height 40
click at [461, 272] on button "View All" at bounding box center [462, 275] width 71 height 24
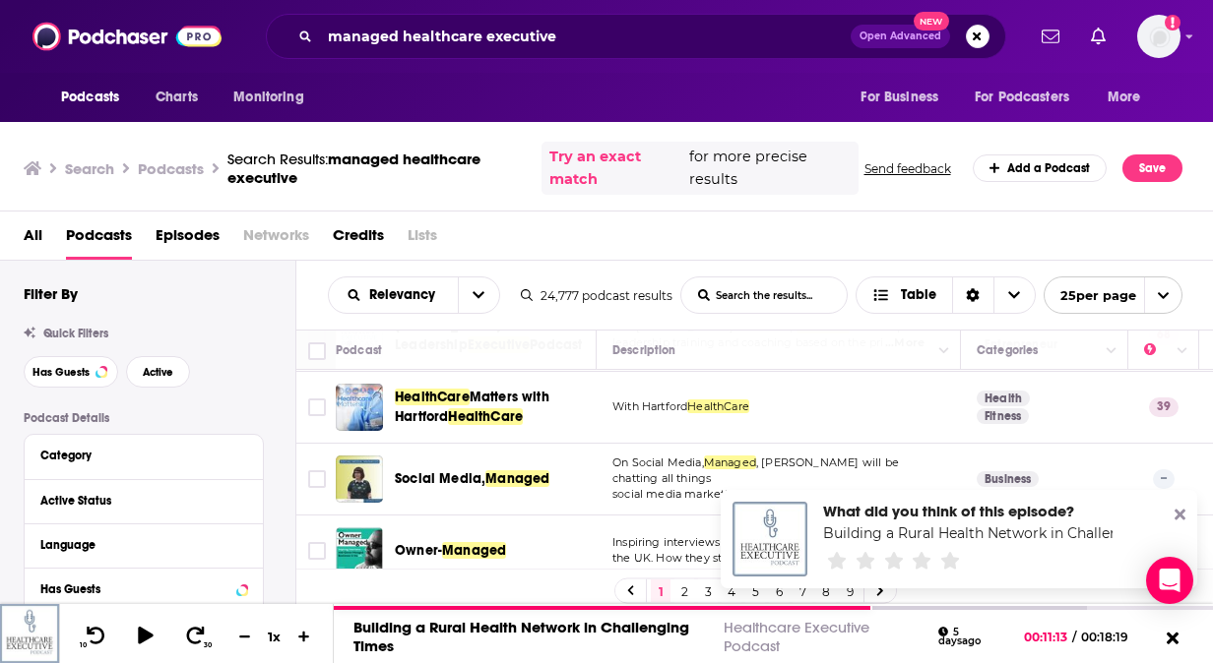
scroll to position [1730, 0]
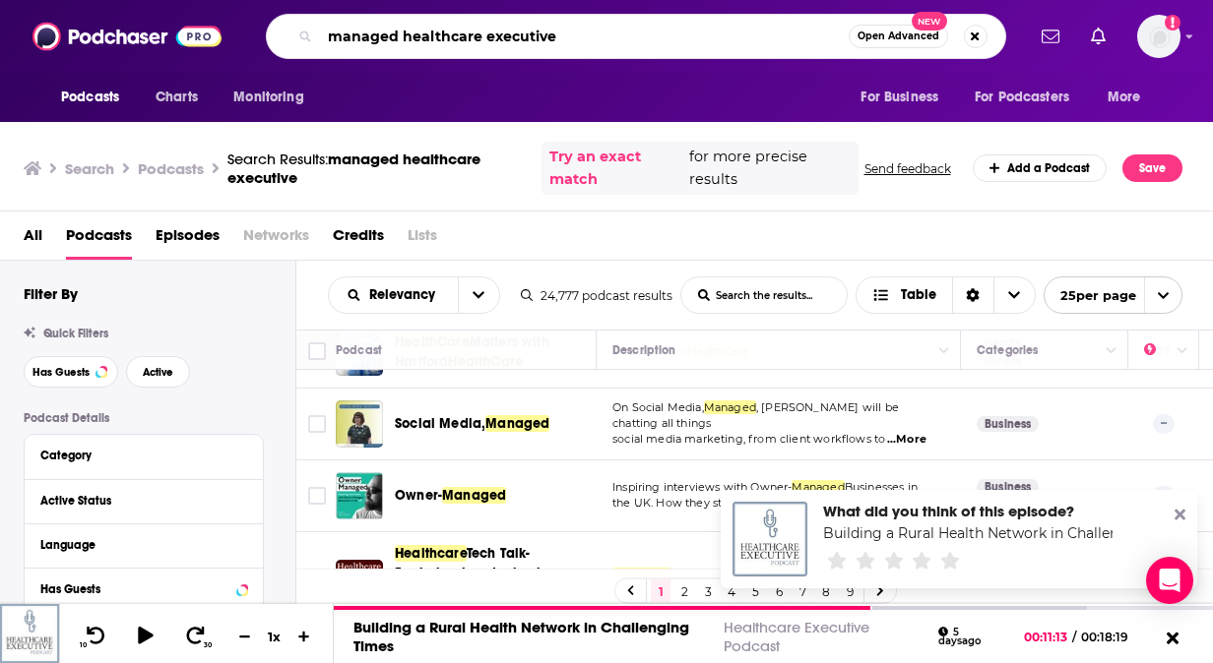
drag, startPoint x: 553, startPoint y: 47, endPoint x: 306, endPoint y: 30, distance: 247.7
click at [306, 30] on div "managed healthcare executive Open Advanced New" at bounding box center [636, 36] width 740 height 45
type input "h"
click at [208, 331] on div "Quick Filters" at bounding box center [160, 334] width 272 height 14
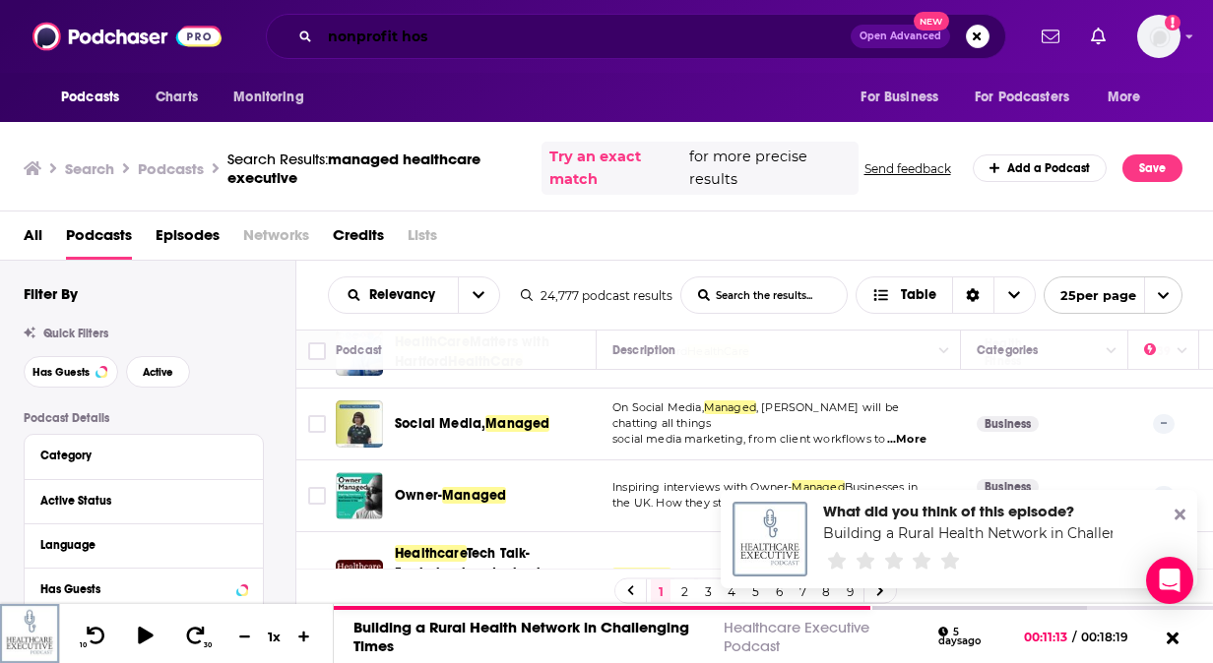
click at [438, 37] on input "nonprofit hos" at bounding box center [585, 36] width 531 height 31
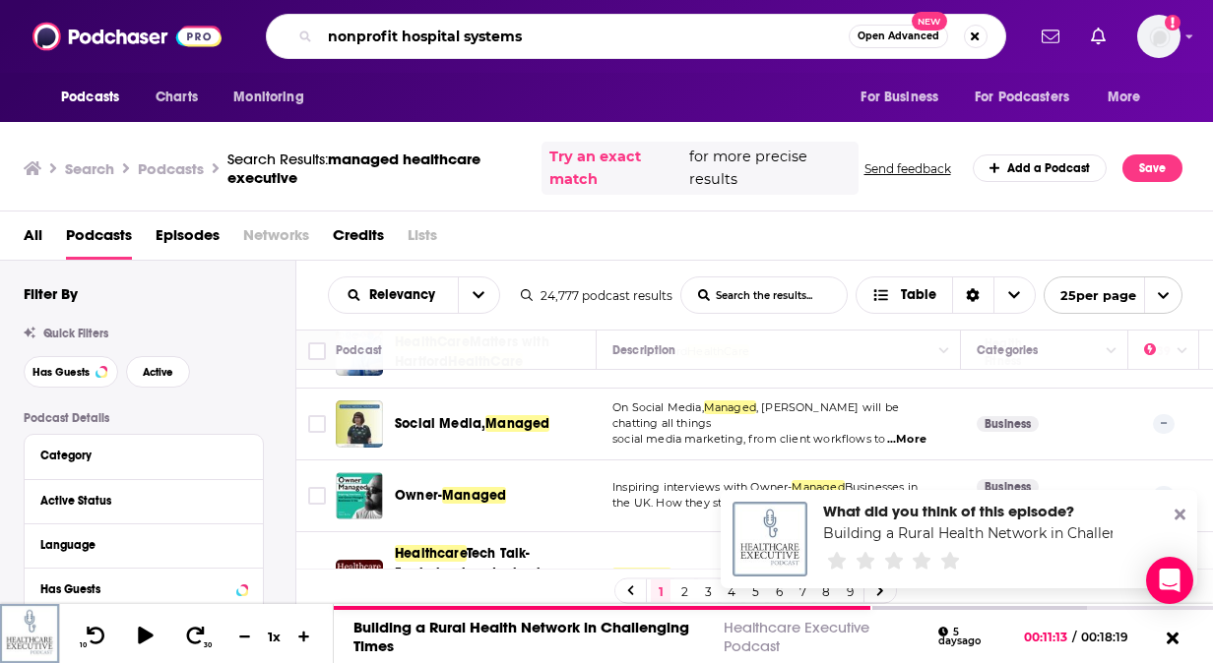
type input "nonprofit hospital systems"
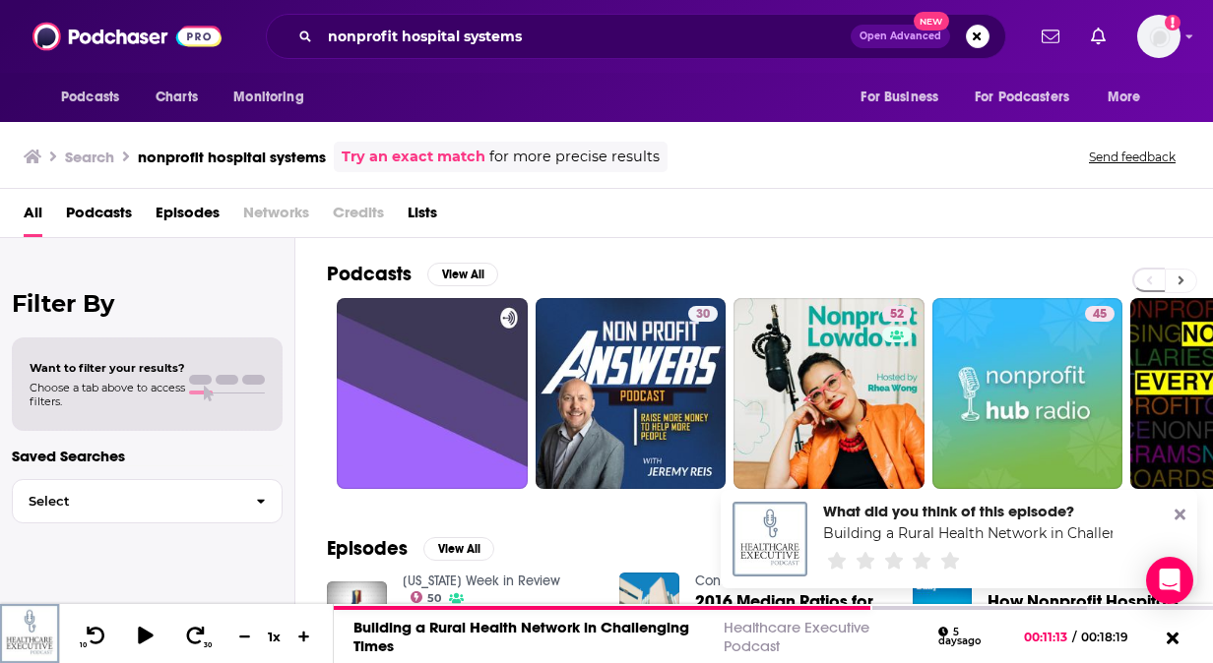
click at [1182, 277] on icon at bounding box center [1180, 281] width 7 height 14
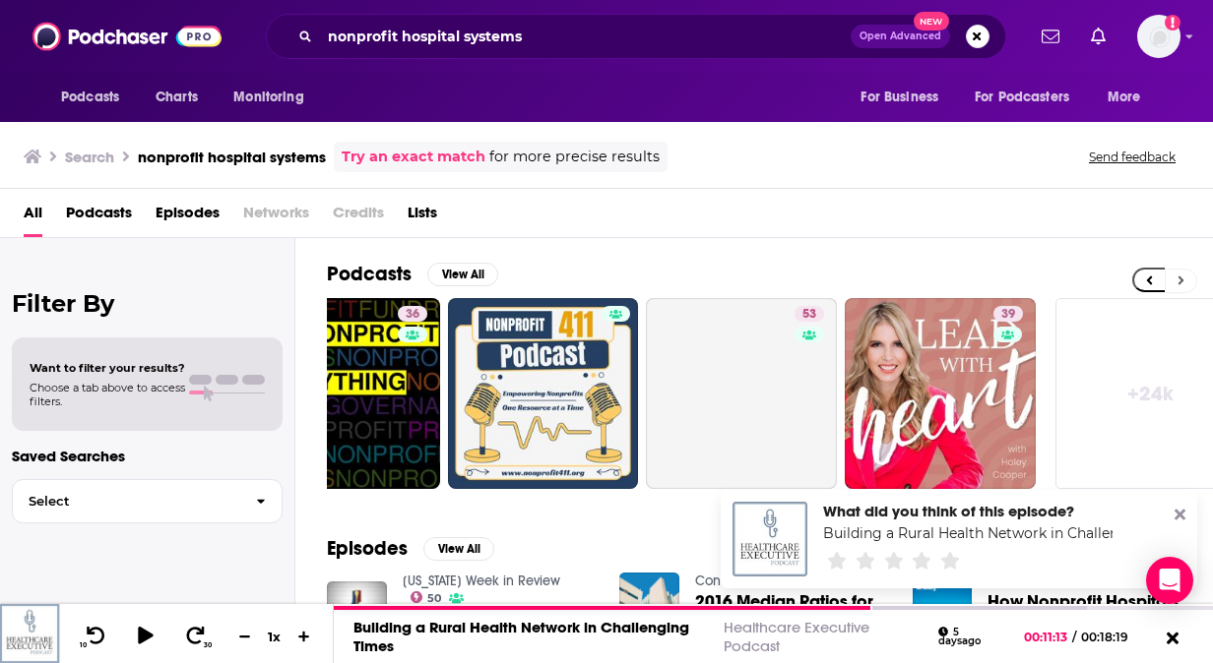
scroll to position [0, 885]
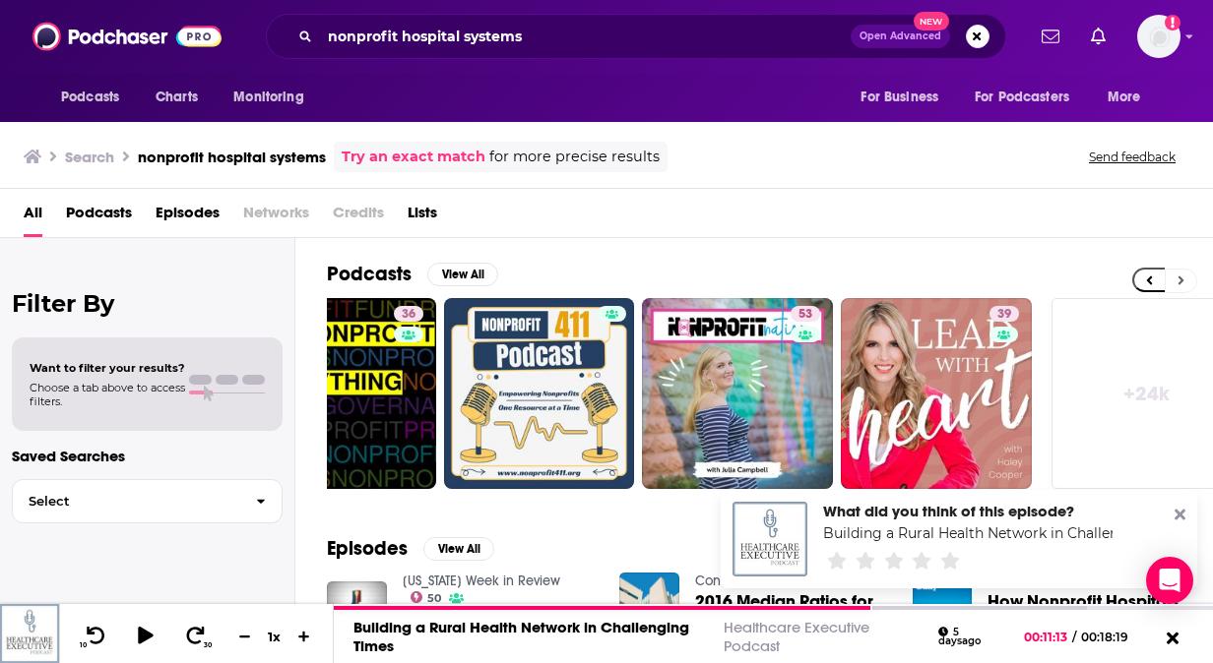
click at [1182, 277] on icon at bounding box center [1180, 281] width 7 height 14
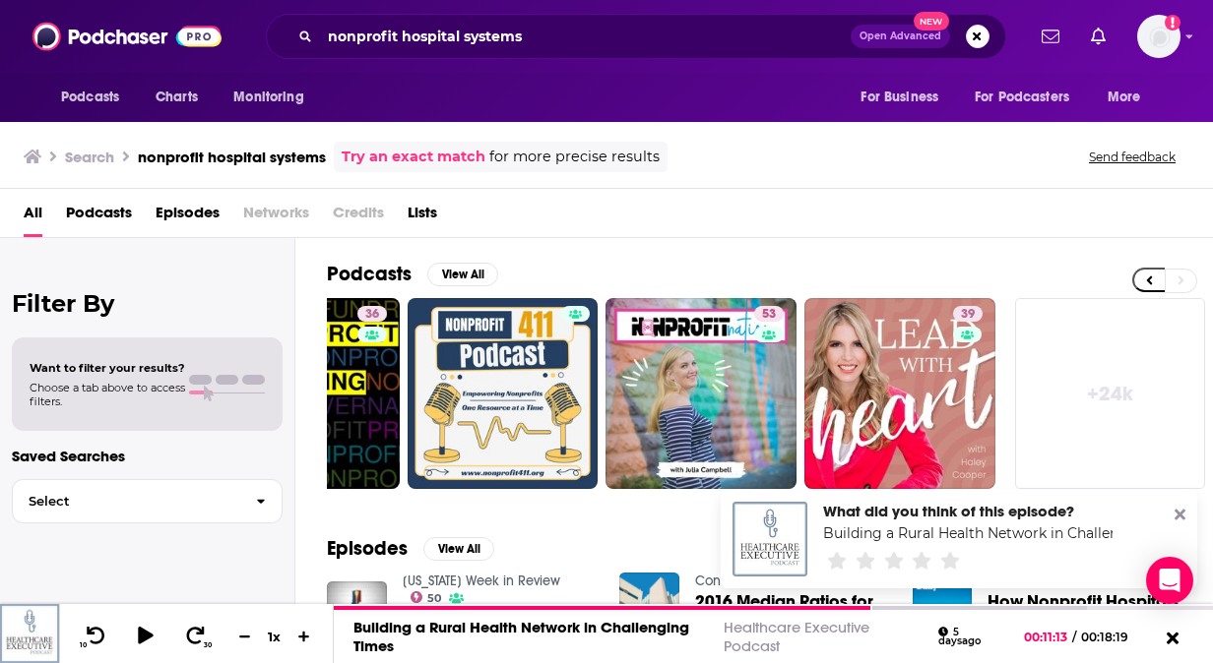
click at [1043, 279] on div "Podcasts View All" at bounding box center [770, 280] width 886 height 36
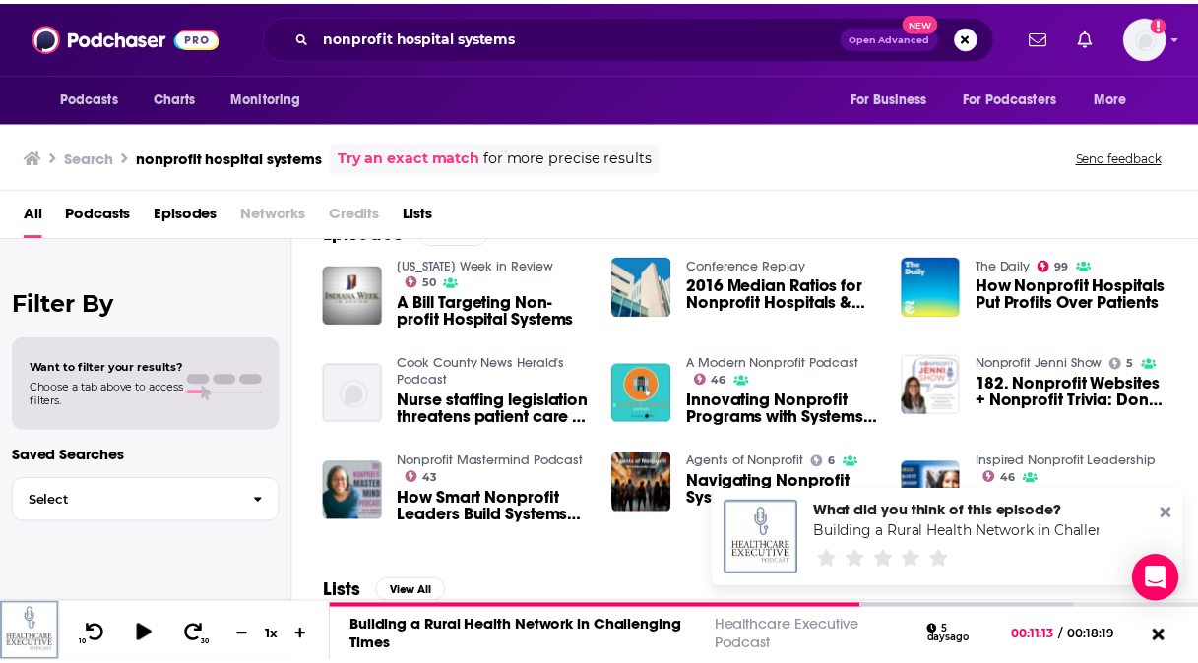
scroll to position [315, 0]
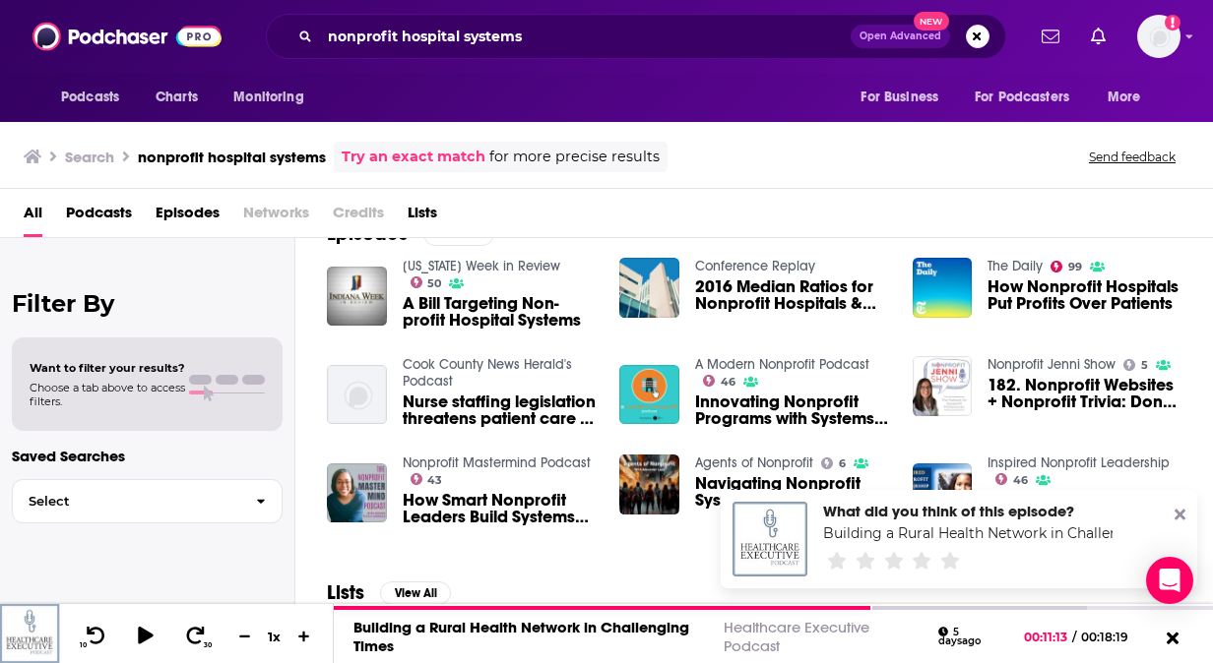
click at [1179, 522] on icon at bounding box center [1179, 515] width 11 height 16
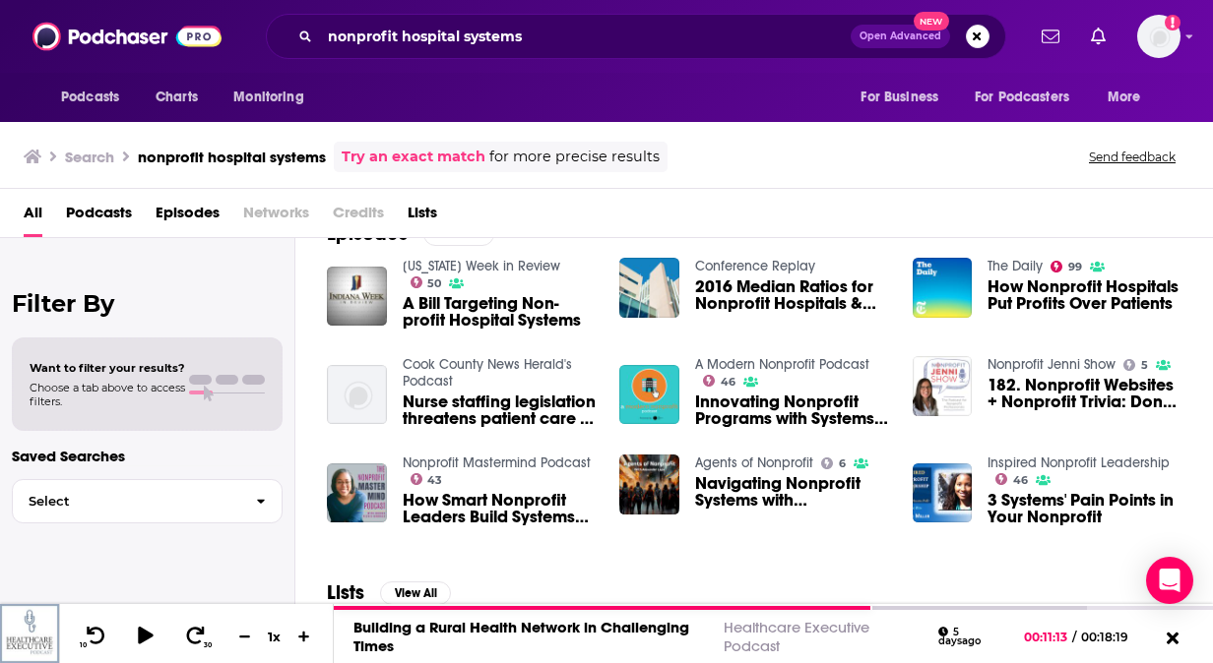
click at [1100, 220] on div "All Podcasts Episodes Networks Credits Lists" at bounding box center [610, 217] width 1173 height 40
click at [409, 587] on button "View All" at bounding box center [415, 594] width 71 height 24
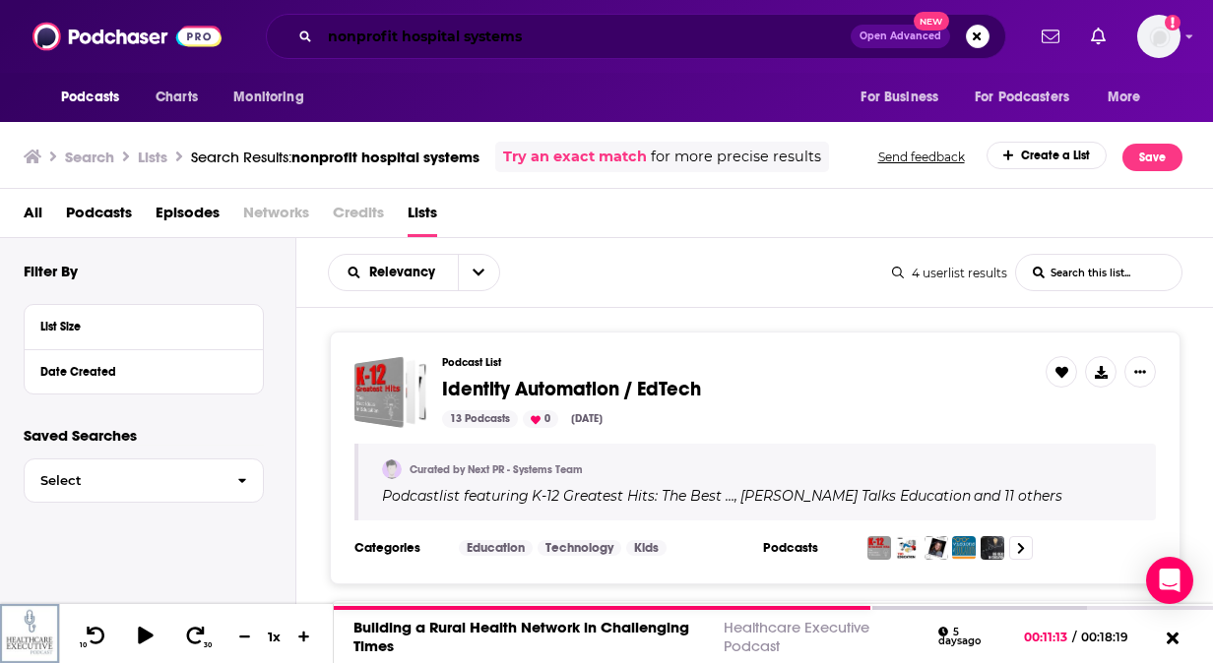
click at [399, 47] on input "nonprofit hospital systems" at bounding box center [585, 36] width 531 height 31
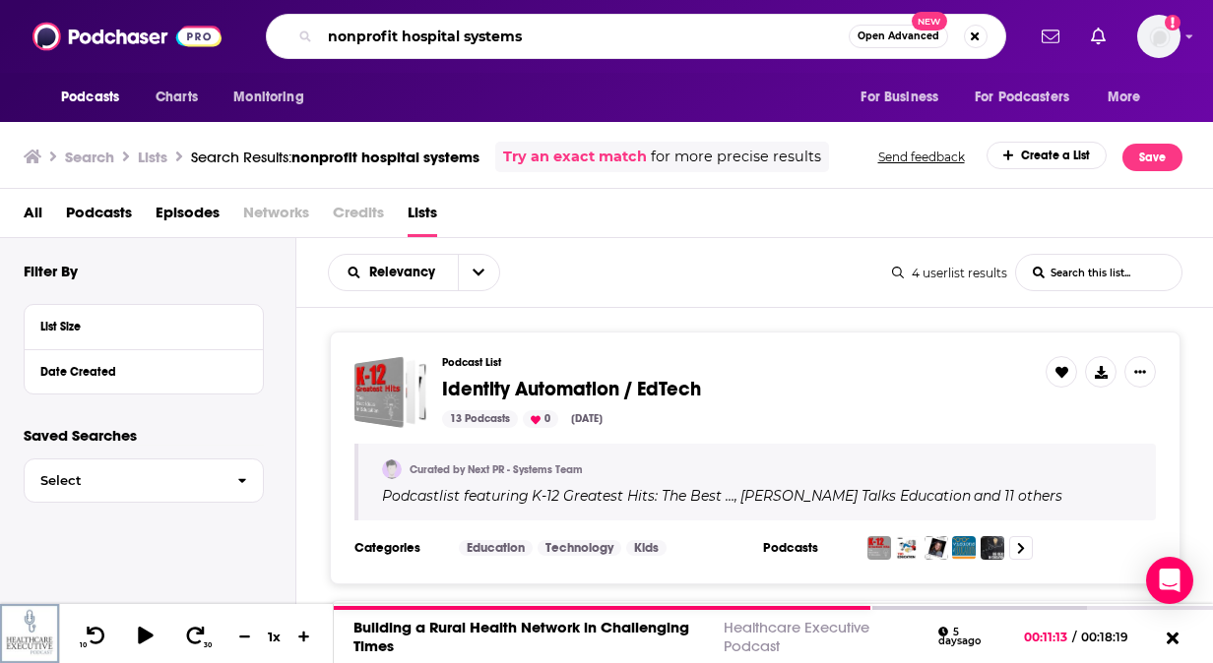
drag, startPoint x: 455, startPoint y: 42, endPoint x: 240, endPoint y: -4, distance: 219.5
click at [240, 0] on html "Podcasts Charts Monitoring nonprofit hospital systems Open Advanced New For Bus…" at bounding box center [606, 331] width 1213 height 663
type input "tradeoffs"
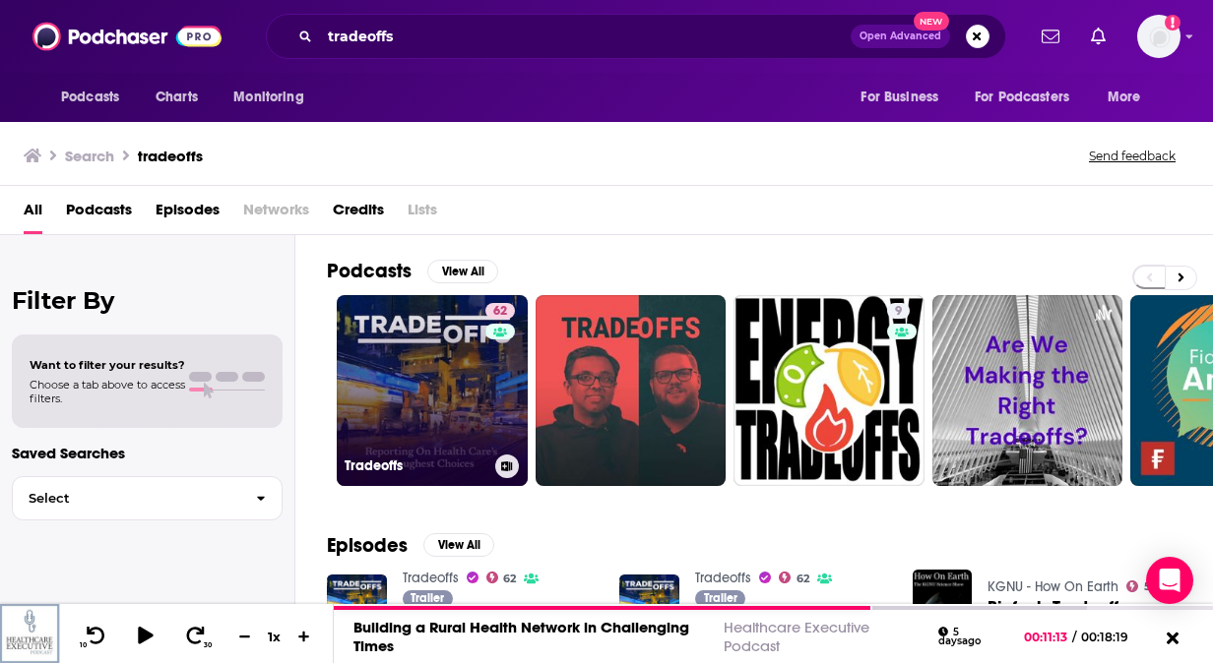
click at [490, 362] on div "62" at bounding box center [502, 379] width 34 height 152
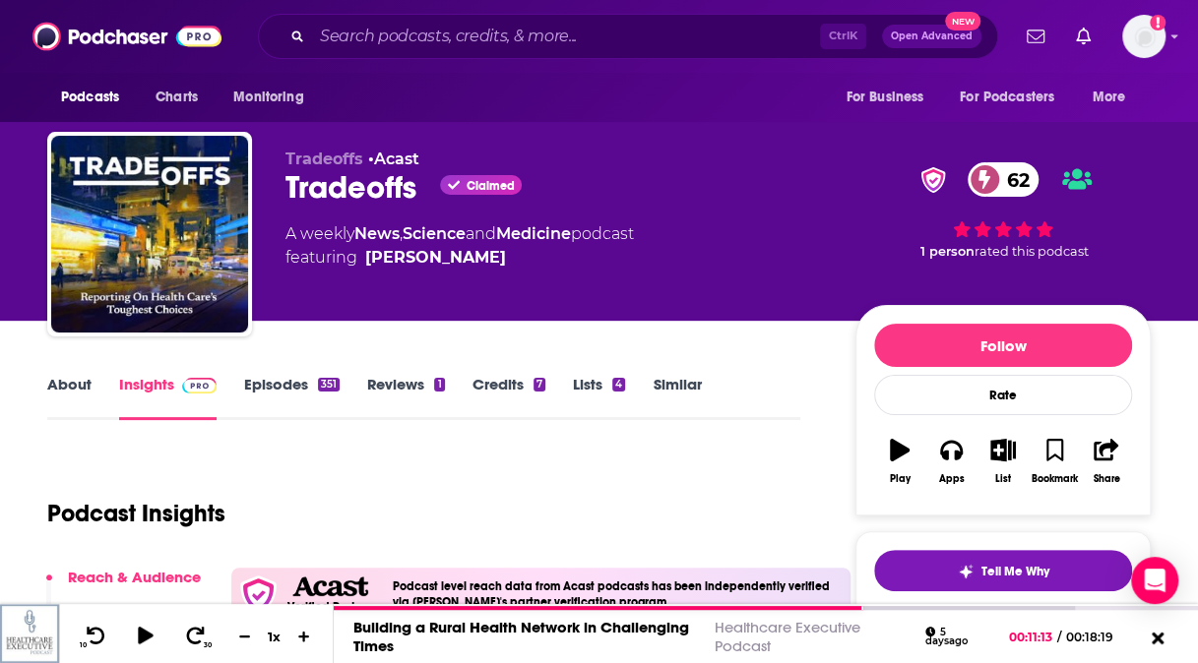
click at [675, 388] on link "Similar" at bounding box center [677, 397] width 48 height 45
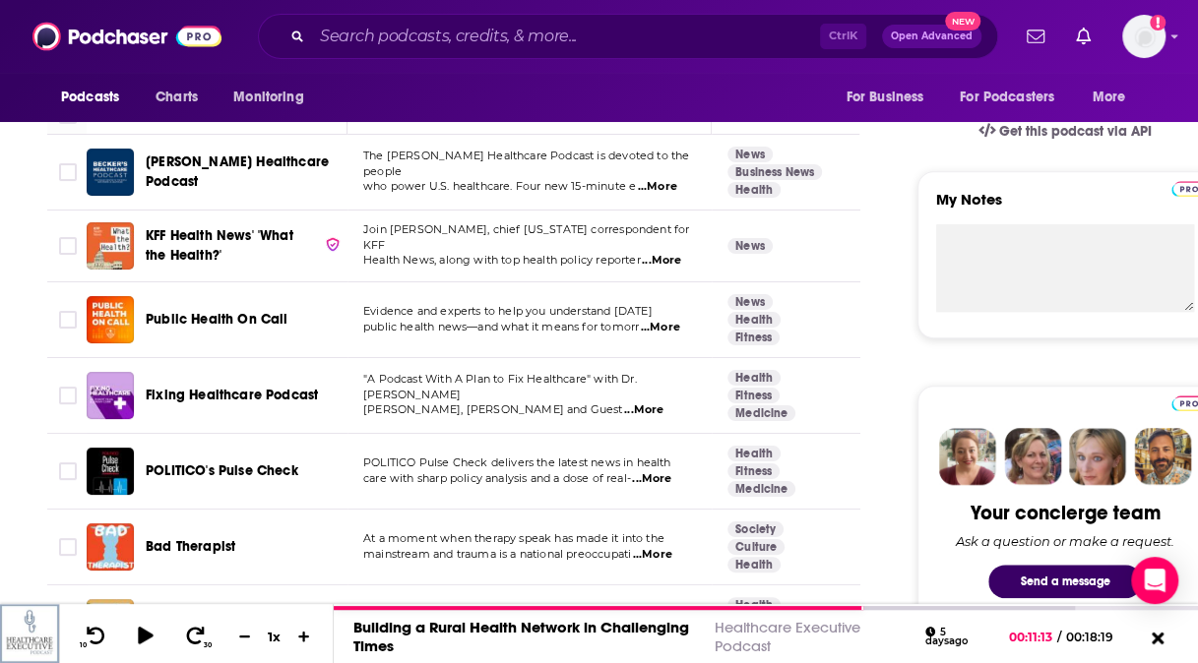
scroll to position [892, 0]
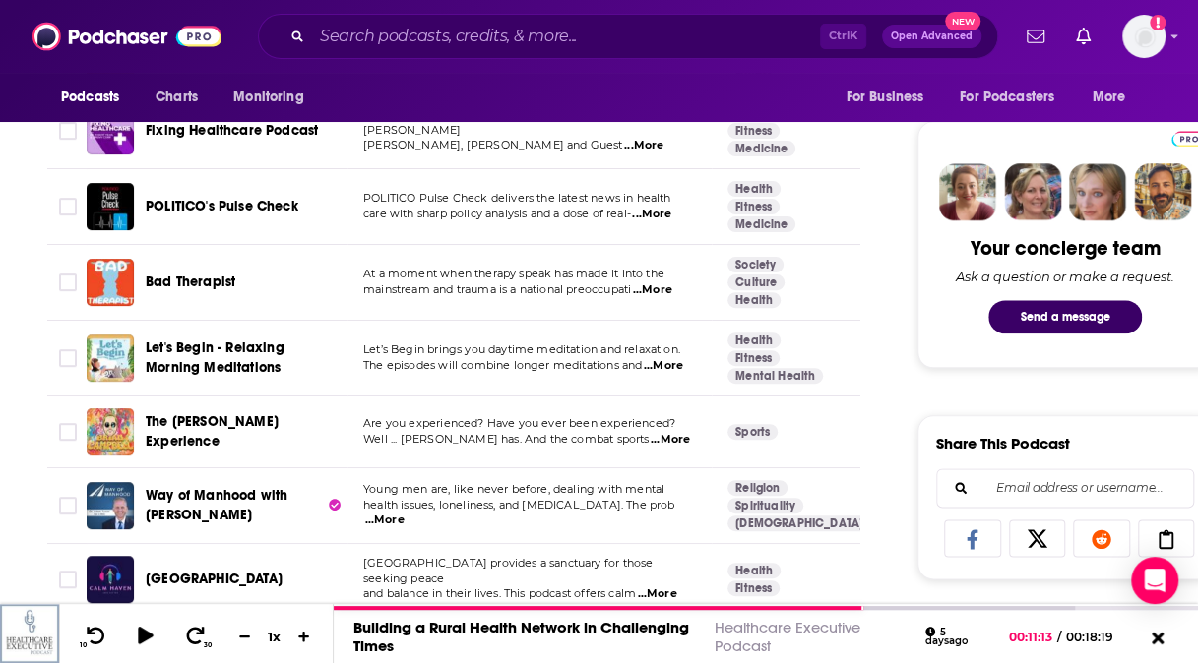
click at [655, 214] on span "...More" at bounding box center [651, 215] width 39 height 16
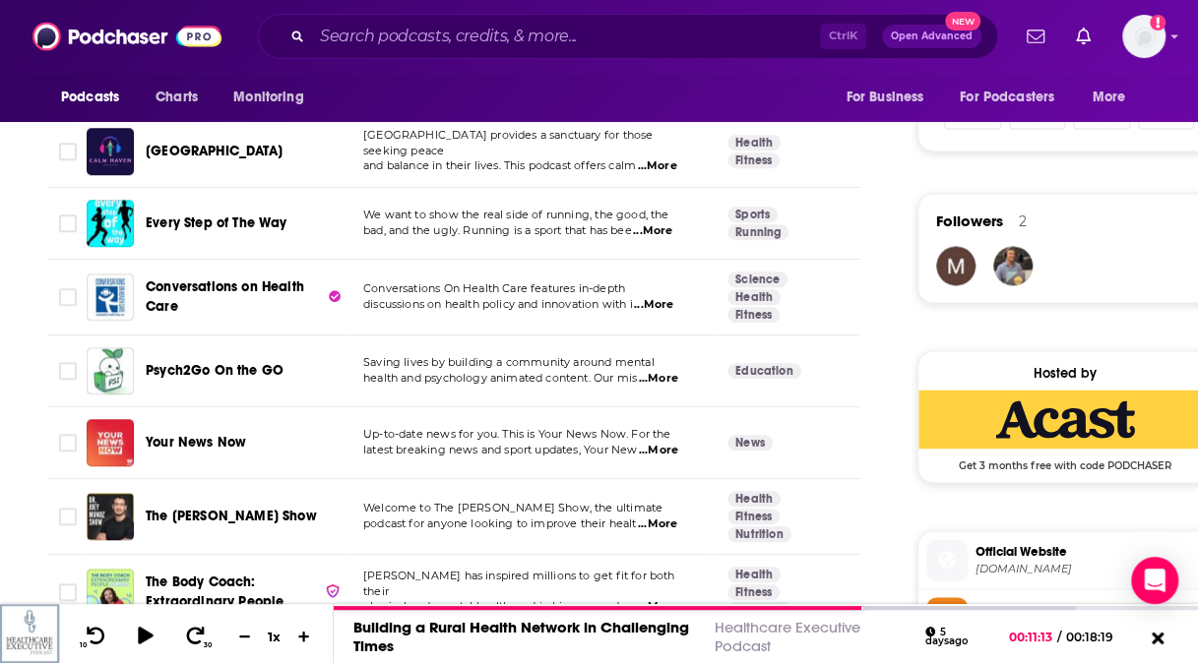
scroll to position [1329, 0]
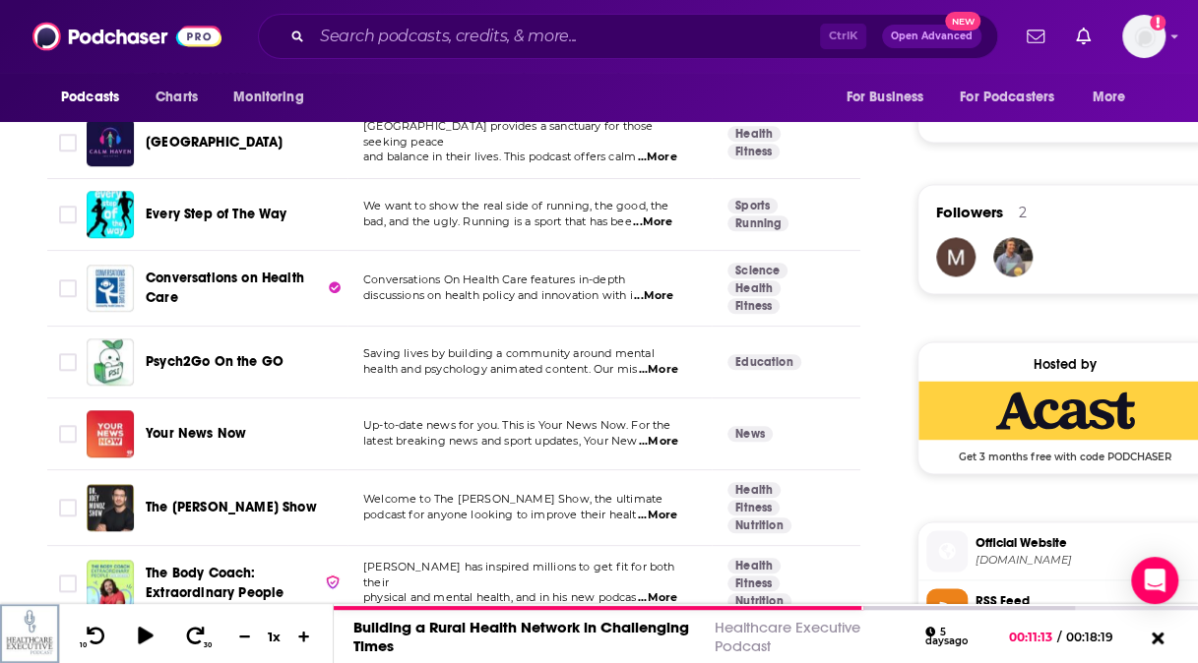
click at [660, 293] on span "...More" at bounding box center [653, 296] width 39 height 16
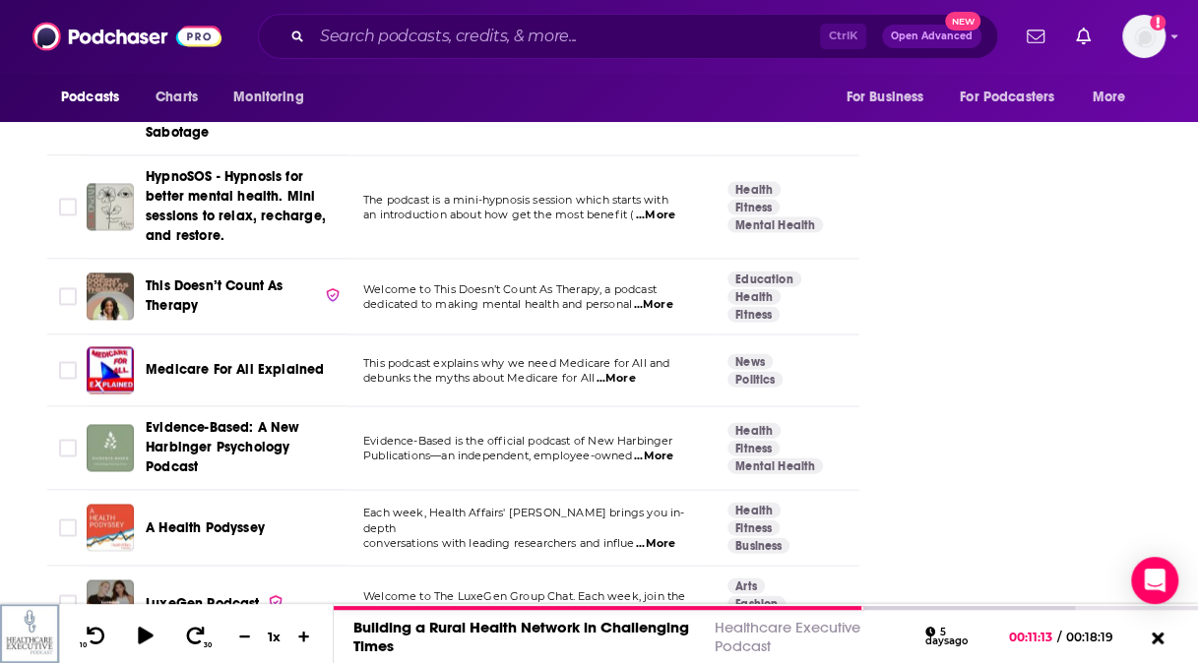
scroll to position [5699, 0]
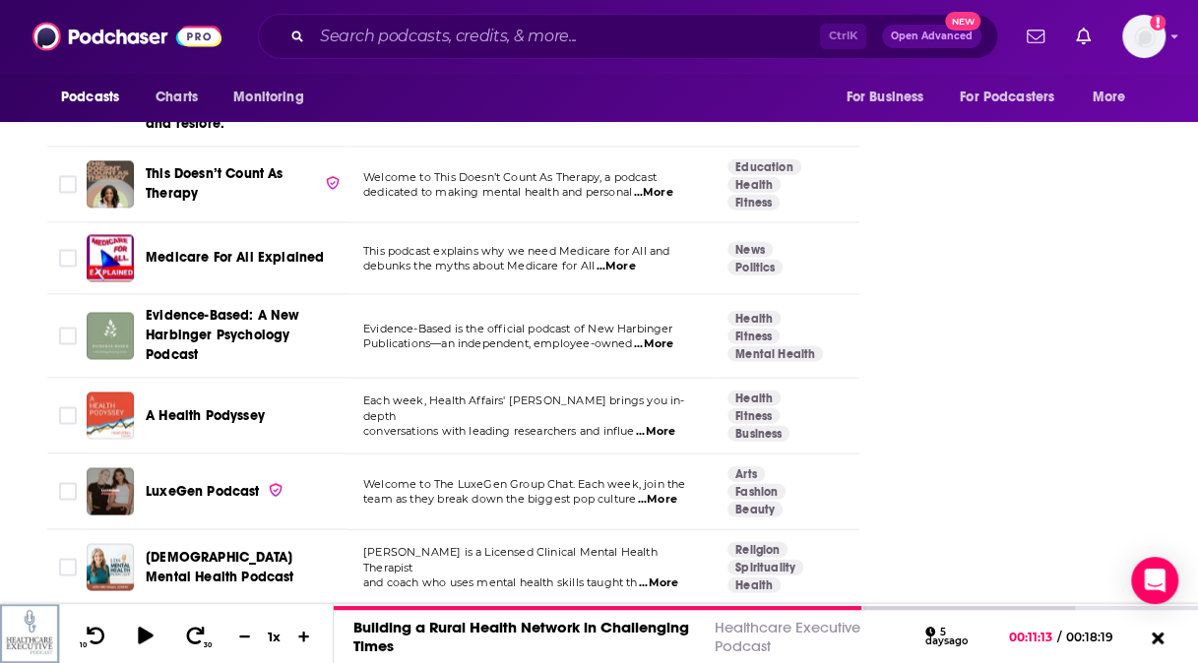
click at [205, 408] on span "A Health Podyssey" at bounding box center [205, 416] width 119 height 17
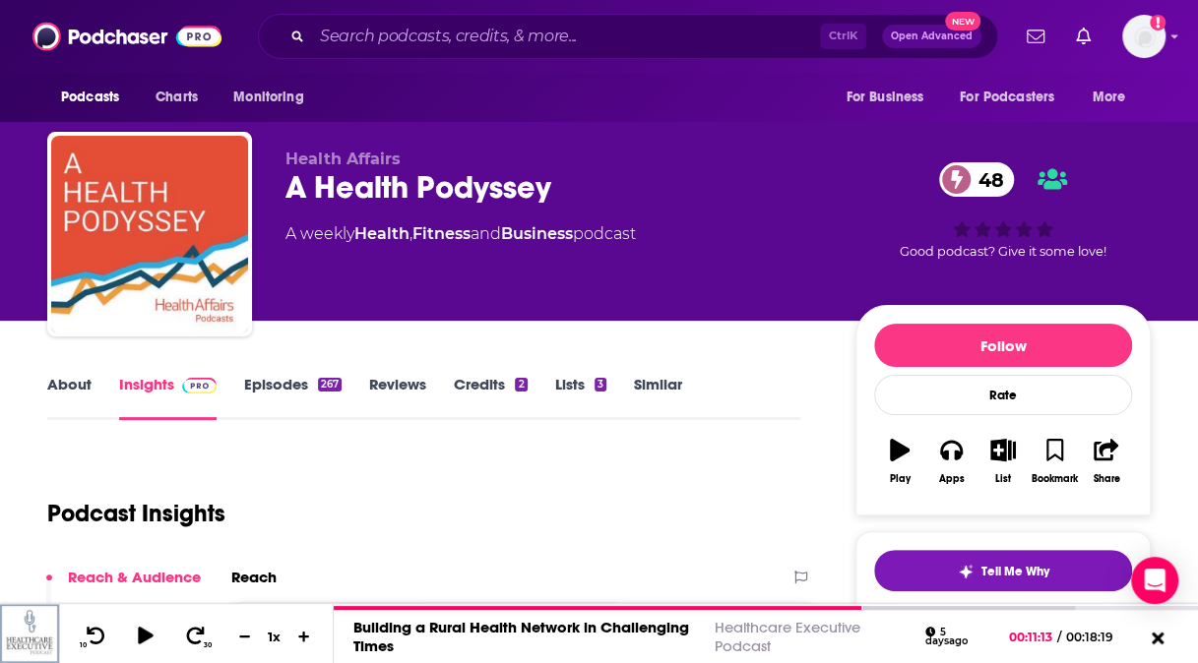
click at [655, 388] on link "Similar" at bounding box center [658, 397] width 48 height 45
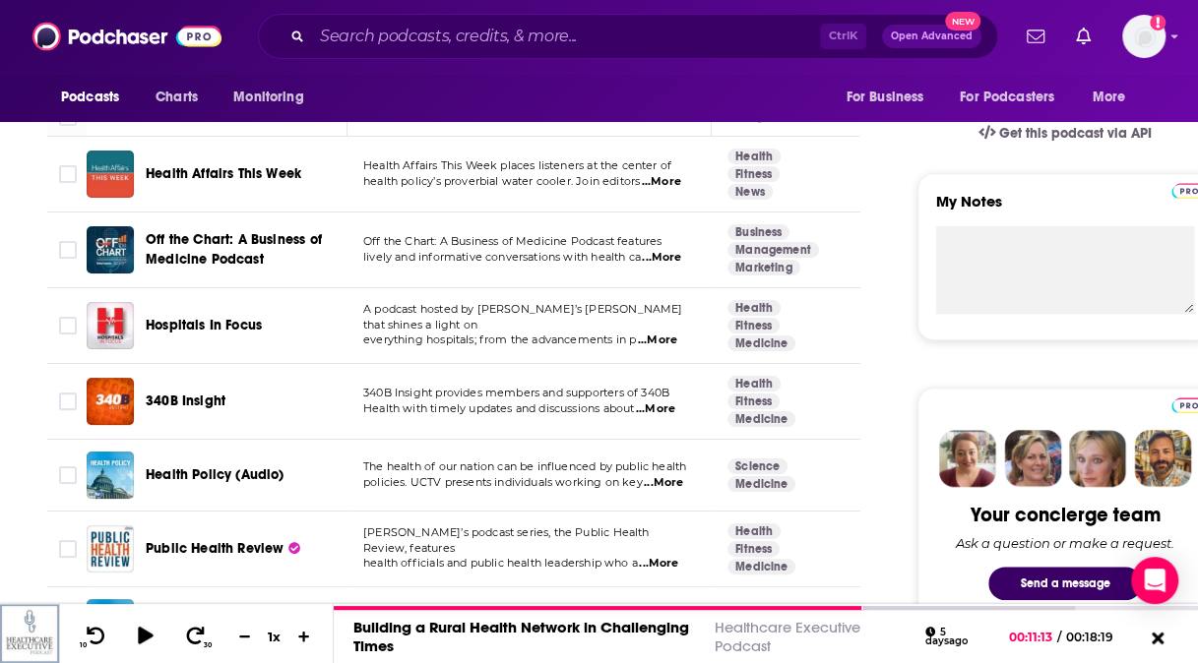
scroll to position [634, 0]
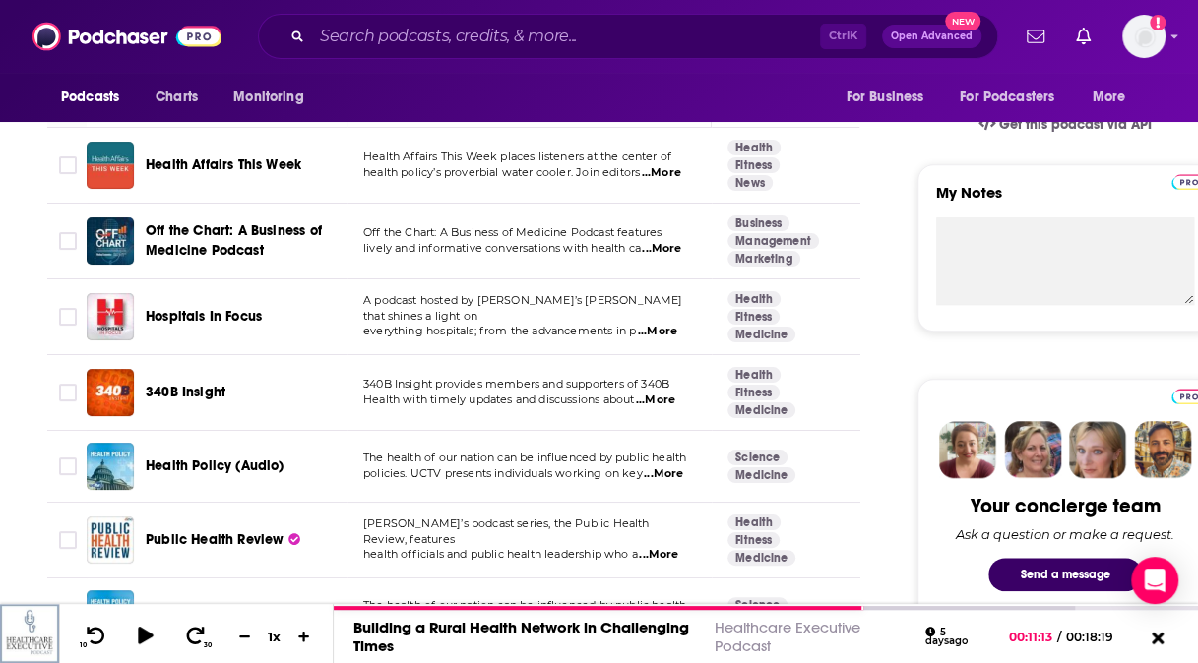
click at [675, 254] on span "...More" at bounding box center [661, 249] width 39 height 16
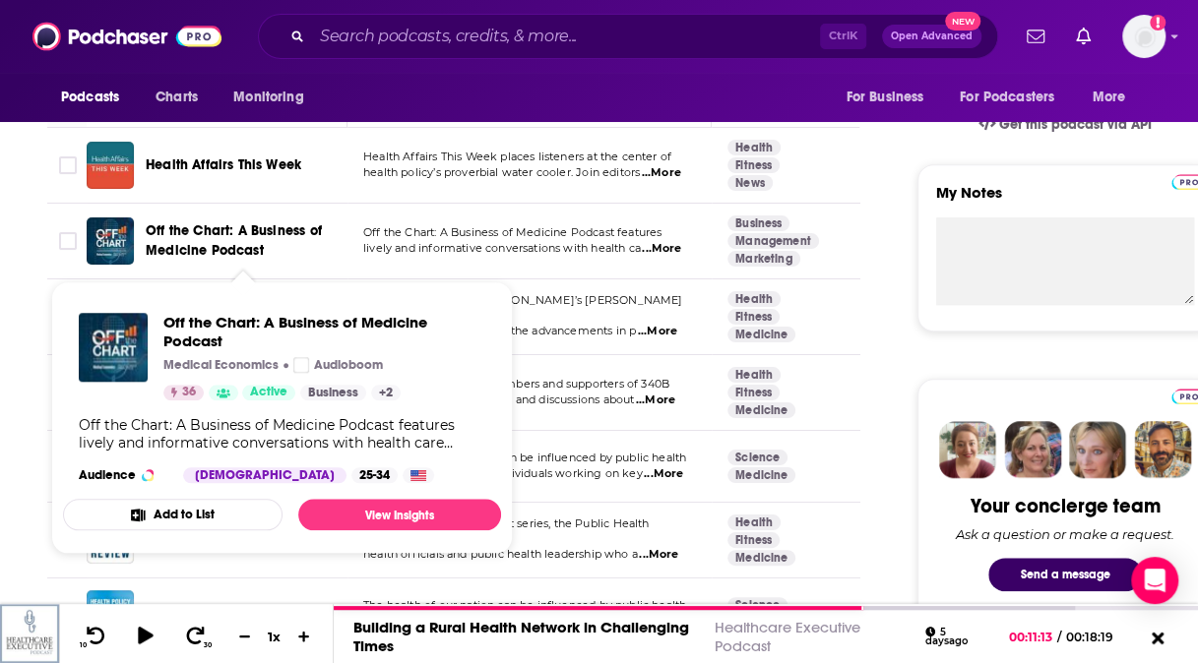
click at [231, 238] on span "Off the Chart: A Business of Medicine Podcast" at bounding box center [234, 240] width 176 height 36
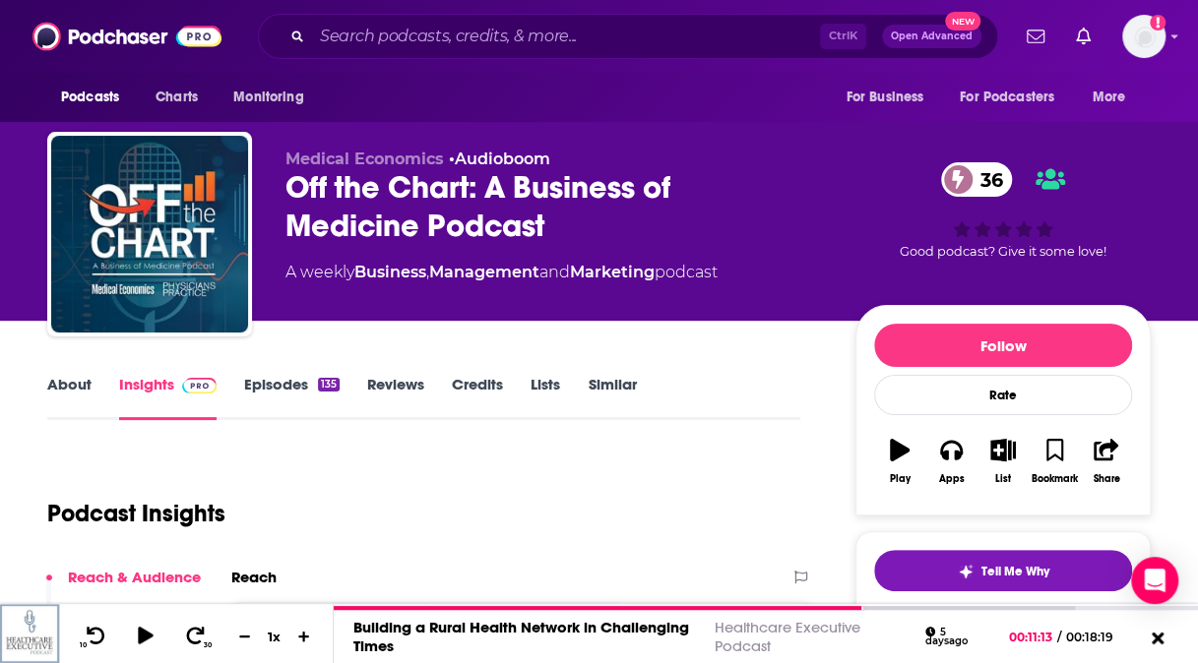
click at [86, 382] on link "About" at bounding box center [69, 397] width 44 height 45
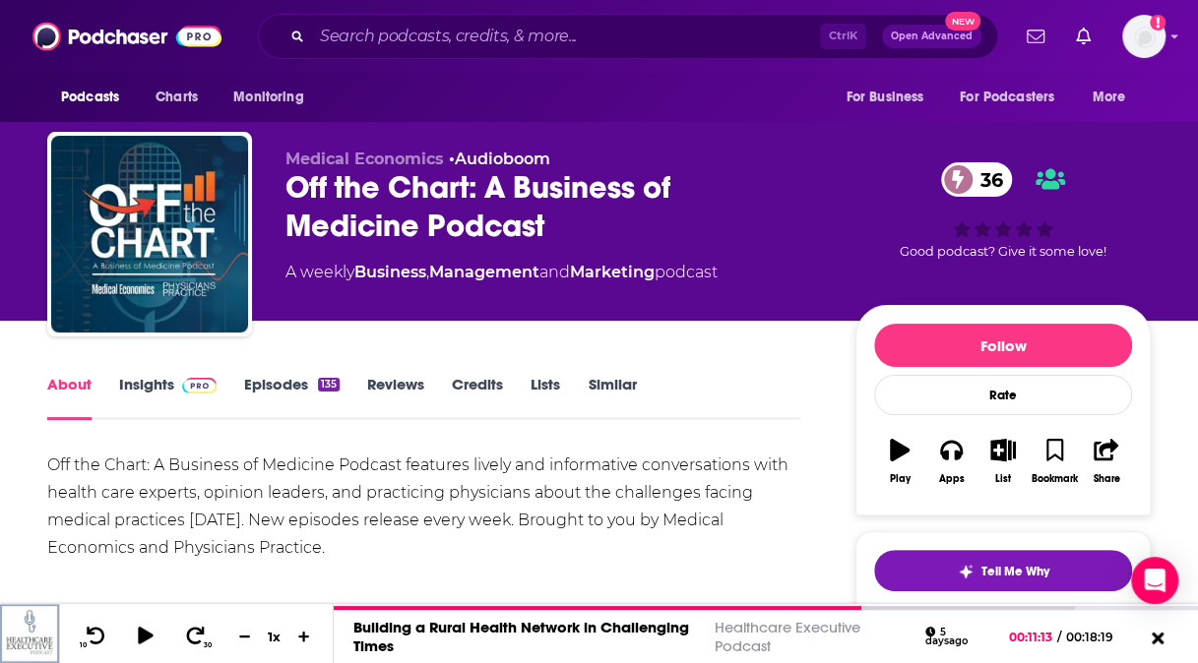
click at [291, 392] on link "Episodes 135" at bounding box center [291, 397] width 95 height 45
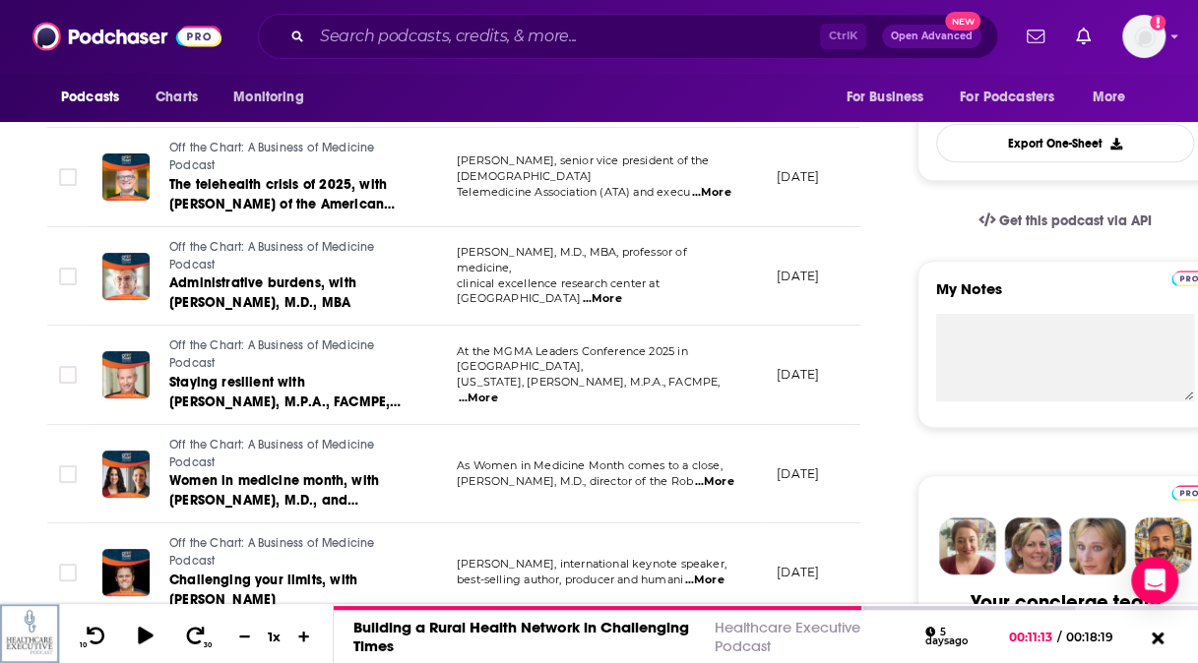
scroll to position [588, 0]
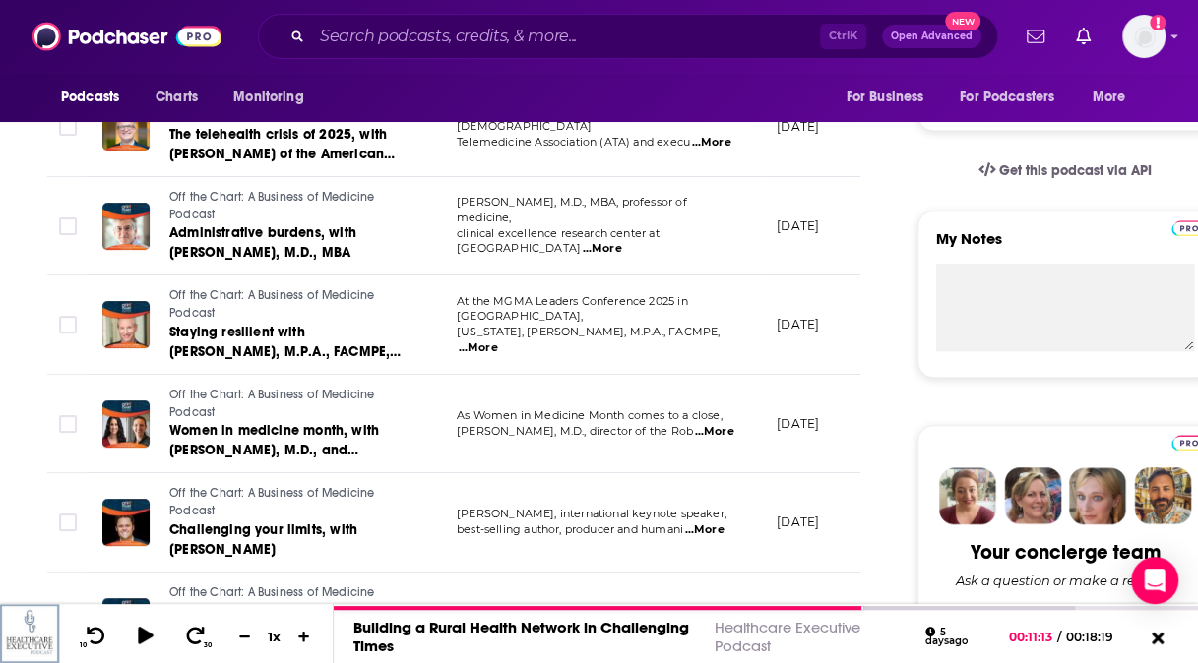
click at [713, 429] on span "...More" at bounding box center [713, 432] width 39 height 16
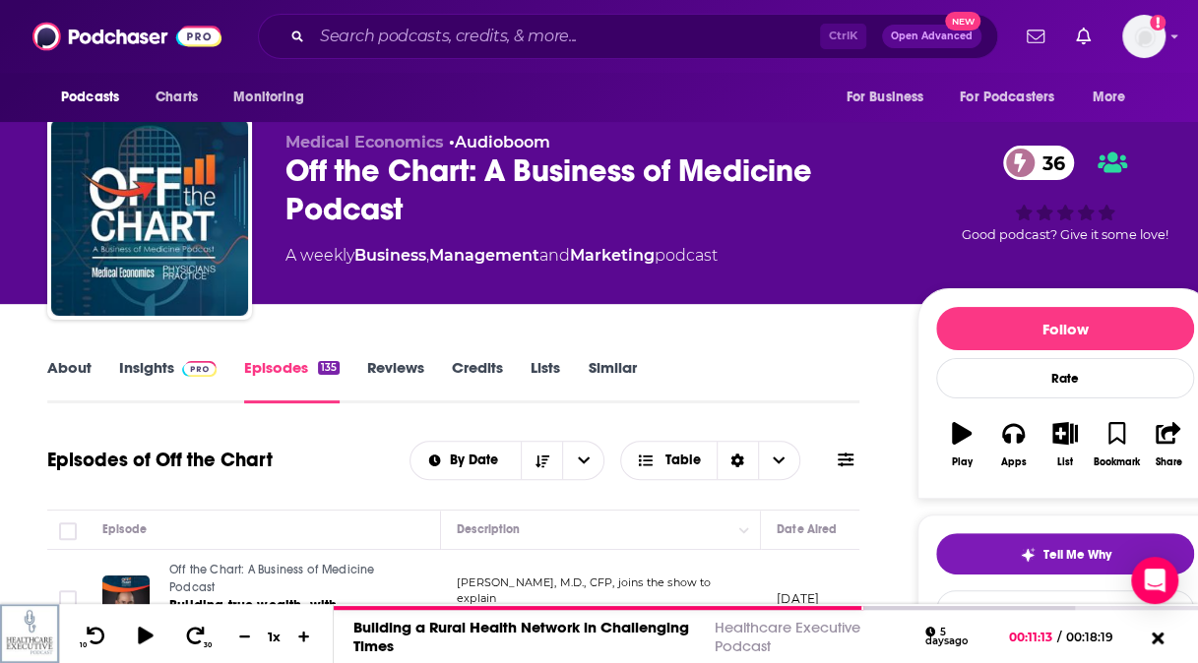
scroll to position [0, 0]
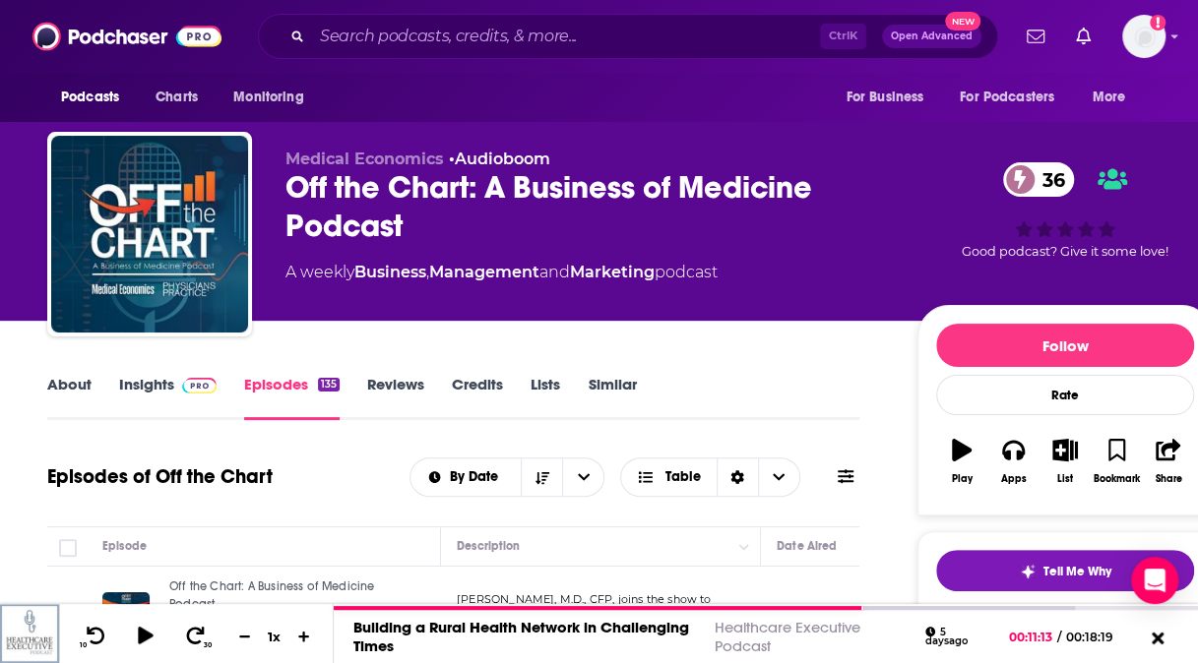
click at [122, 377] on link "Insights" at bounding box center [167, 397] width 97 height 45
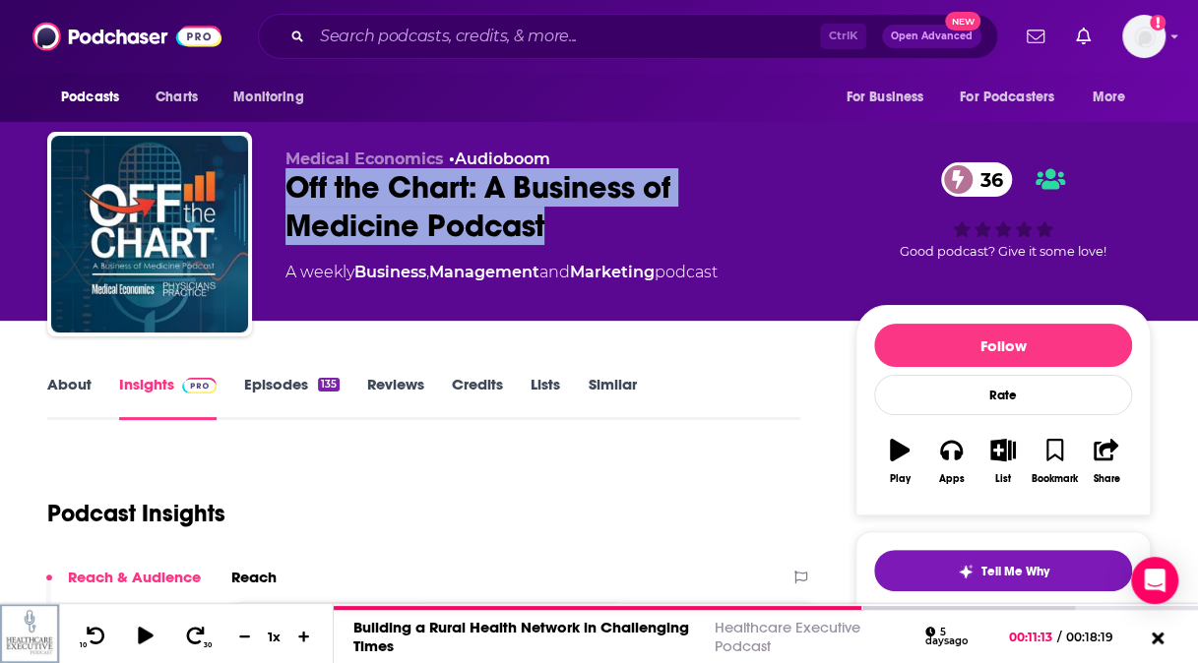
drag, startPoint x: 554, startPoint y: 226, endPoint x: 291, endPoint y: 187, distance: 265.7
click at [291, 187] on div "Off the Chart: A Business of Medicine Podcast 36" at bounding box center [554, 206] width 538 height 77
copy h2 "Off the Chart: A Business of Medicine Podcast"
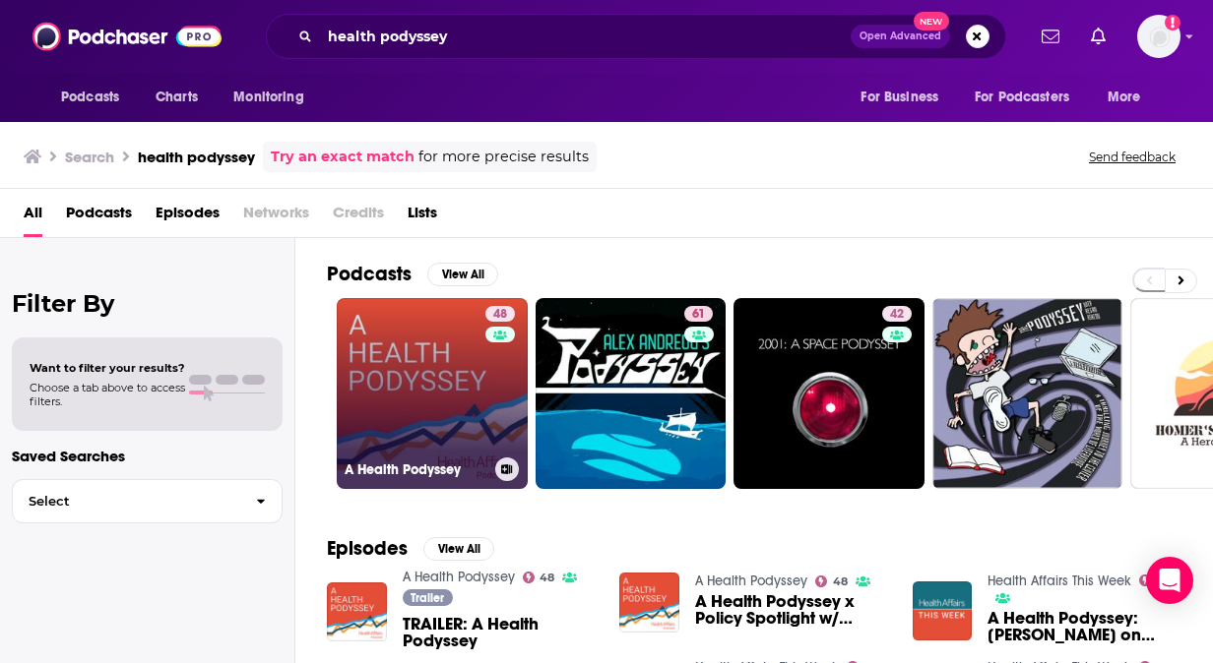
click at [460, 382] on link "48 A Health Podyssey" at bounding box center [432, 393] width 191 height 191
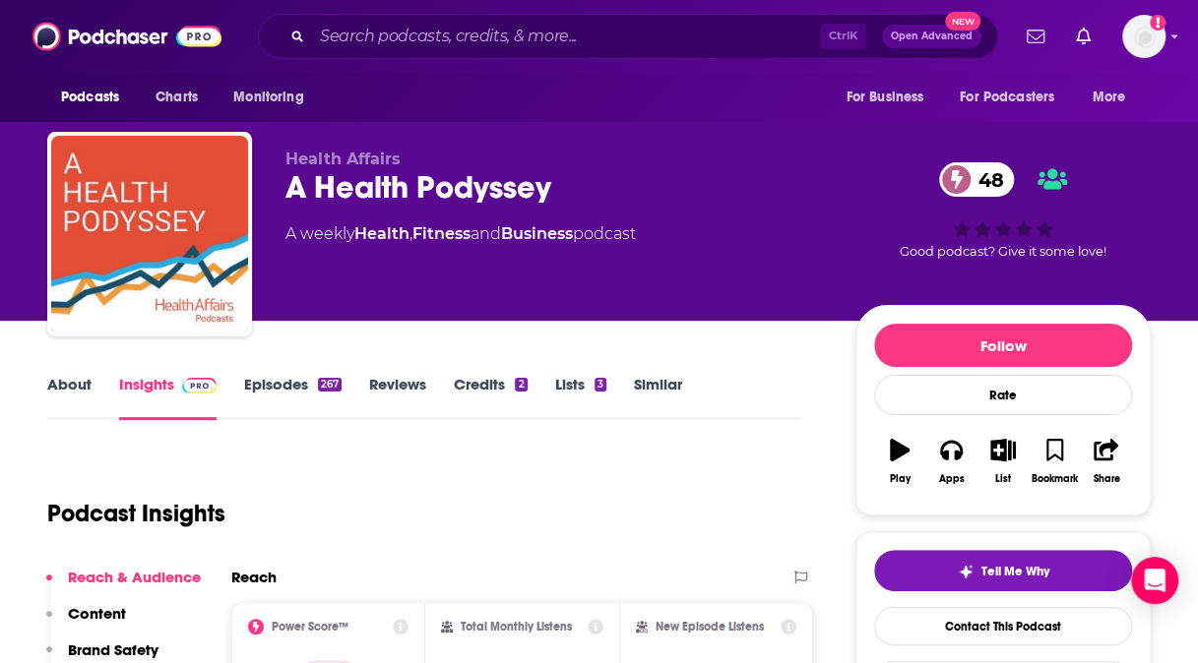
click at [664, 384] on link "Similar" at bounding box center [658, 397] width 48 height 45
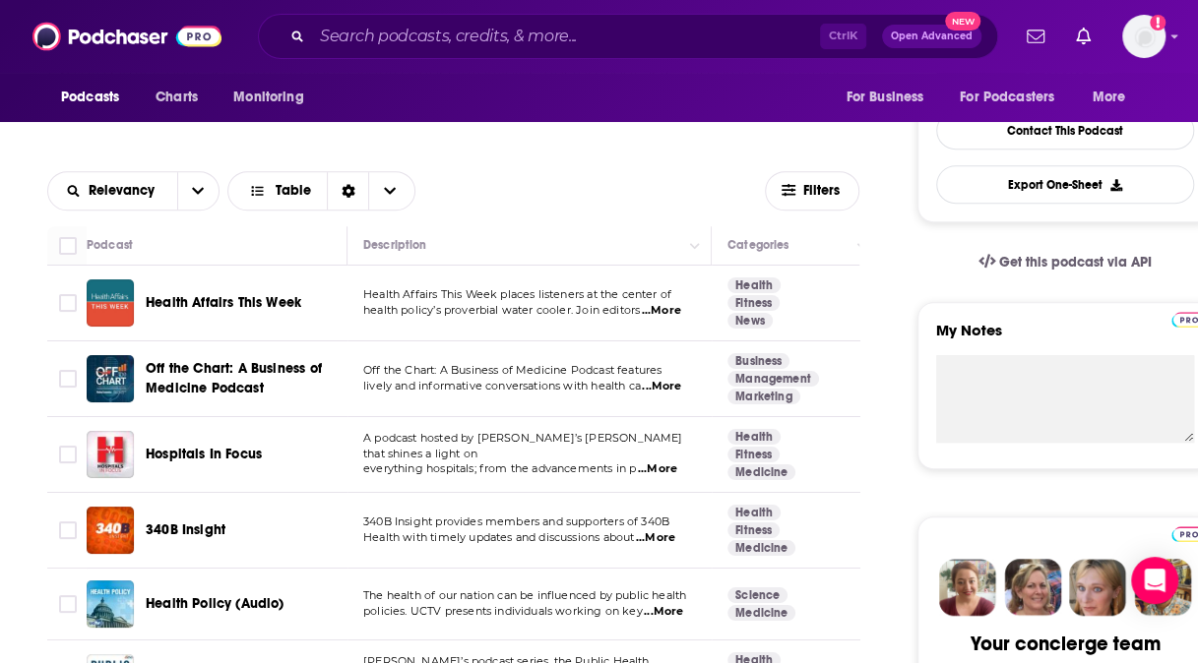
scroll to position [513, 0]
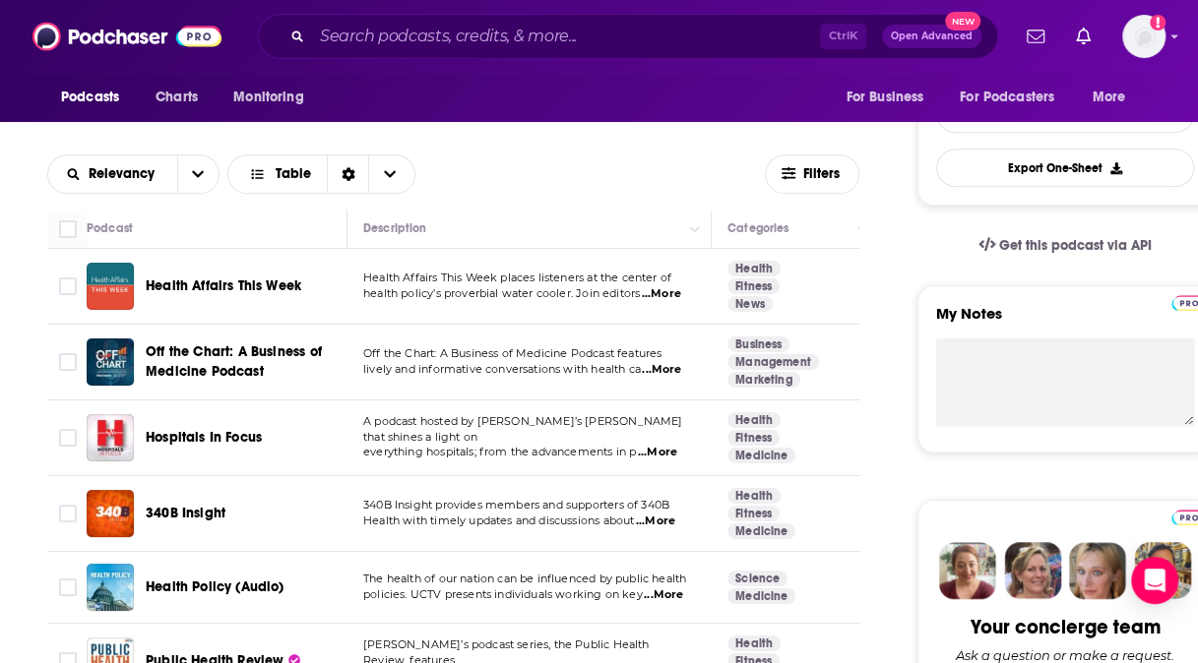
click at [668, 293] on span "...More" at bounding box center [661, 294] width 39 height 16
click at [567, 165] on div "Relevancy Table" at bounding box center [406, 174] width 718 height 39
click at [677, 445] on span "...More" at bounding box center [657, 453] width 39 height 16
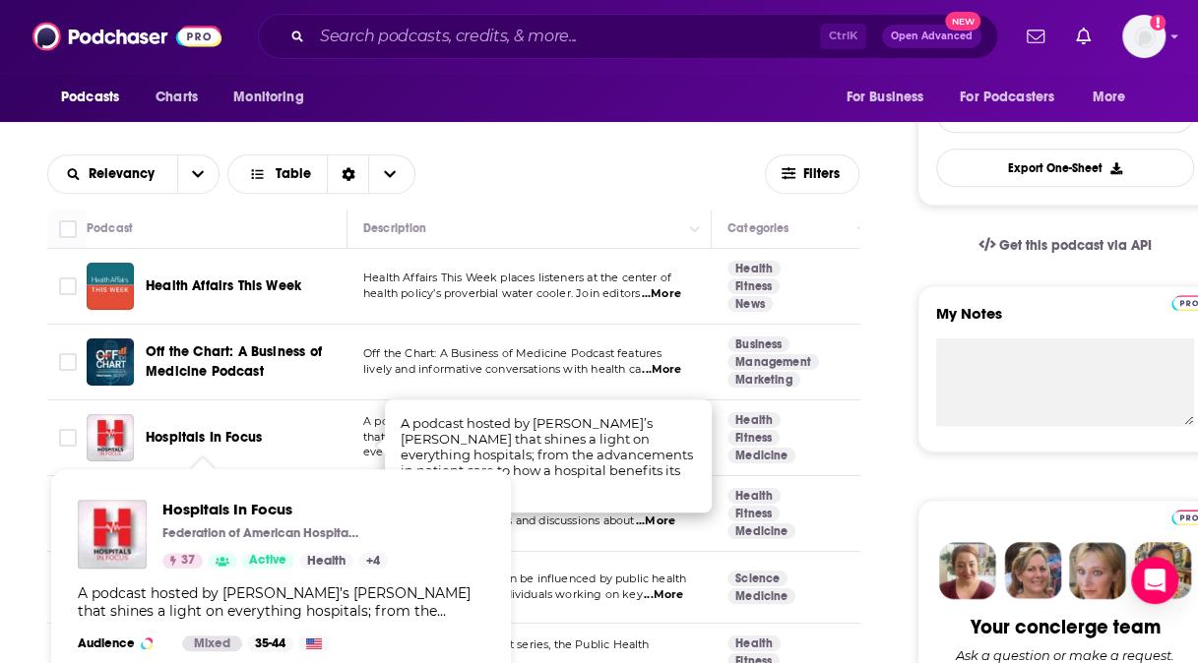
click at [170, 443] on span "Hospitals In Focus" at bounding box center [204, 437] width 116 height 17
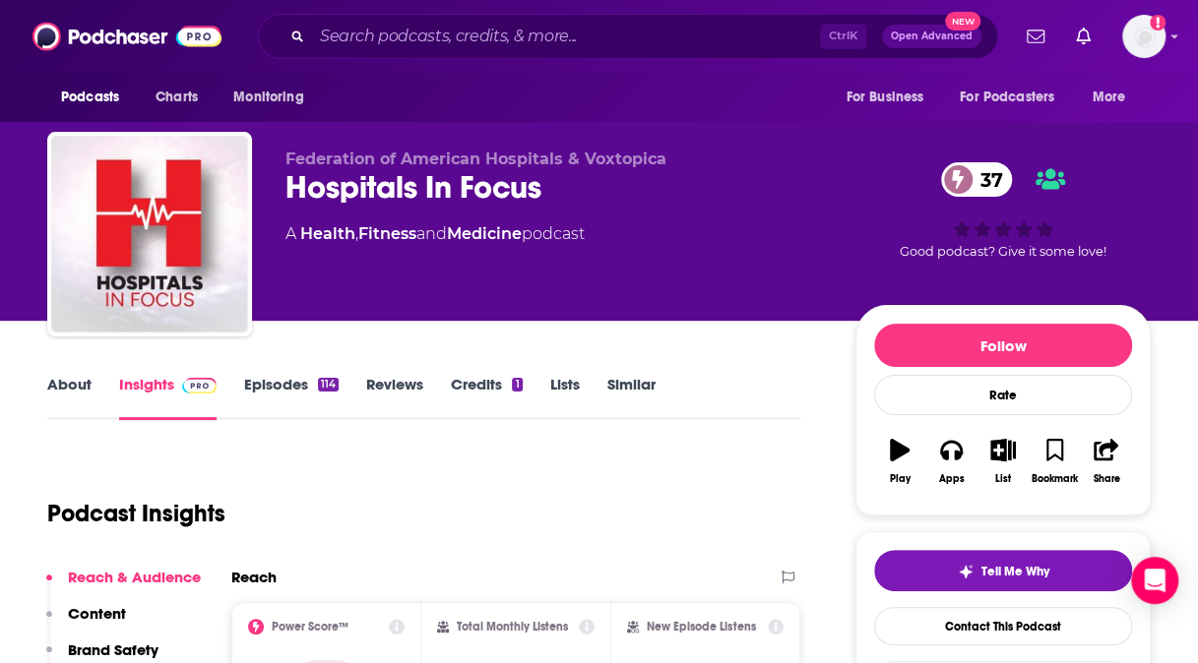
click at [68, 386] on link "About" at bounding box center [69, 397] width 44 height 45
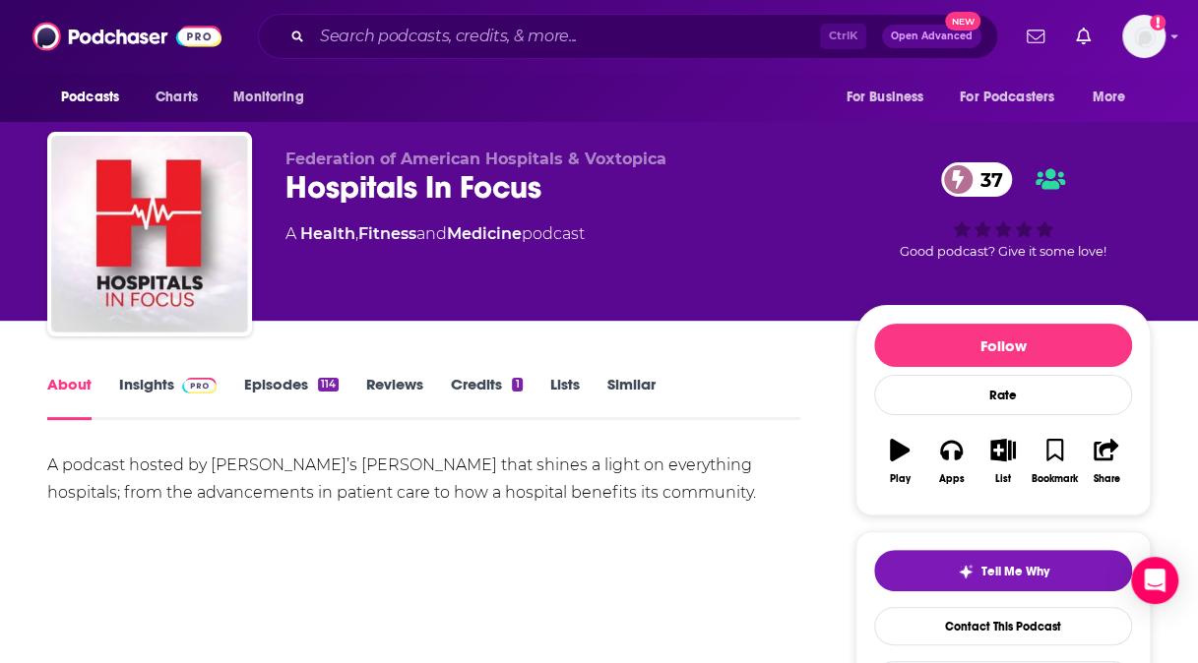
click at [144, 384] on link "Insights" at bounding box center [167, 397] width 97 height 45
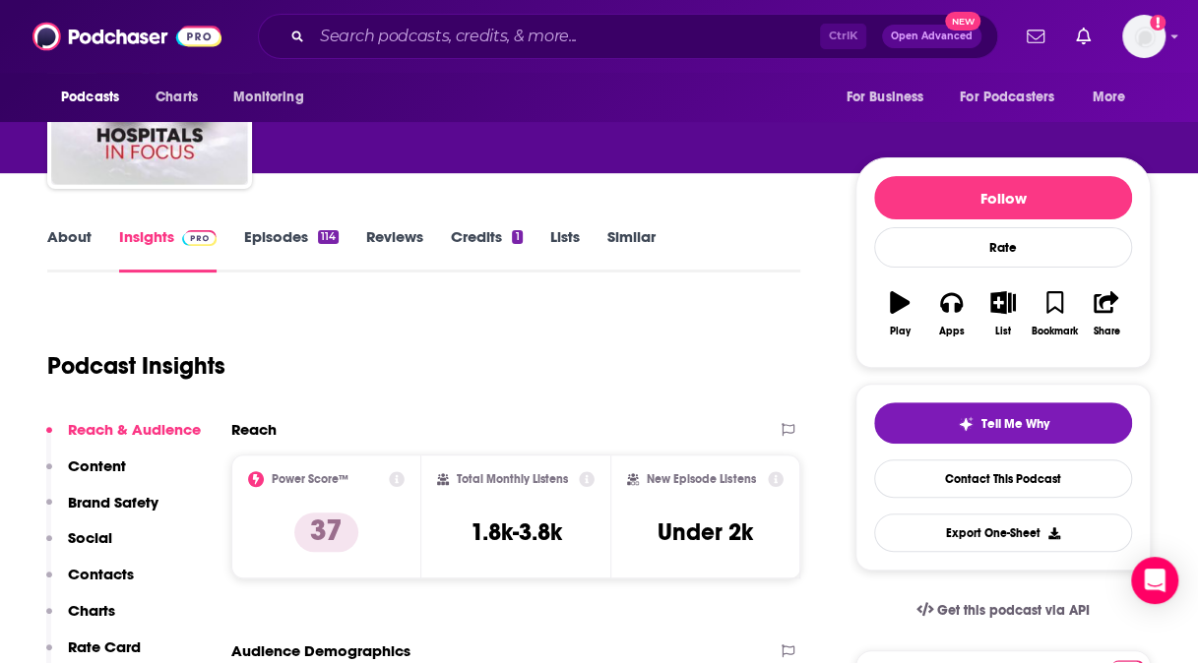
scroll to position [124, 0]
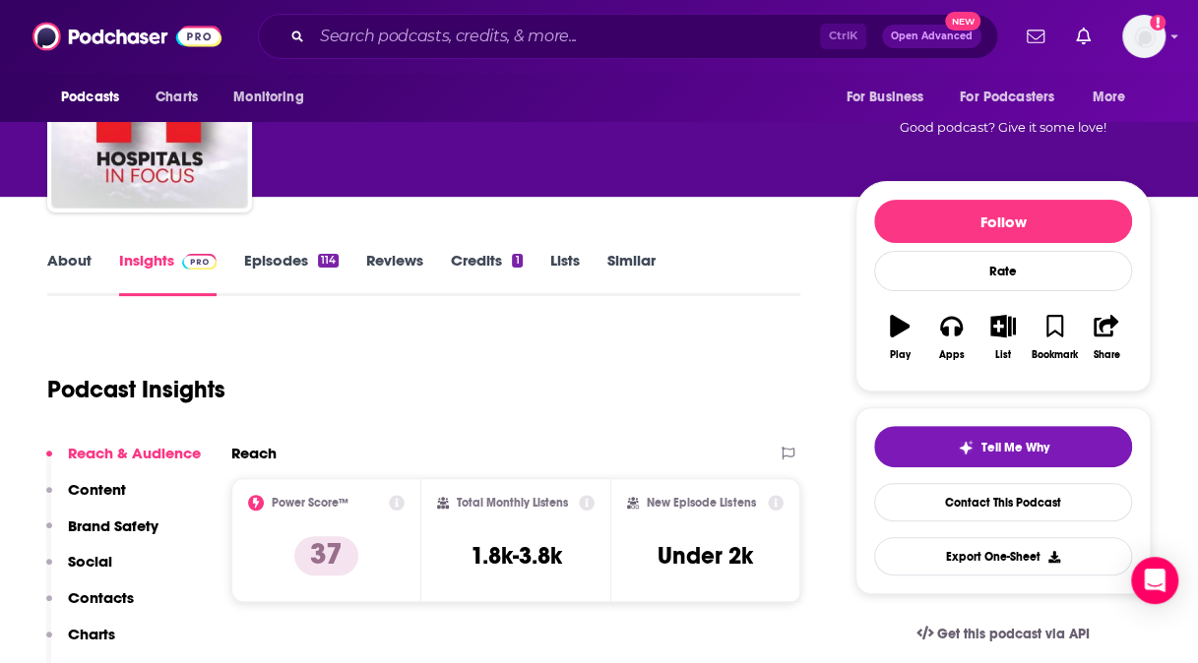
click at [270, 265] on link "Episodes 114" at bounding box center [291, 273] width 94 height 45
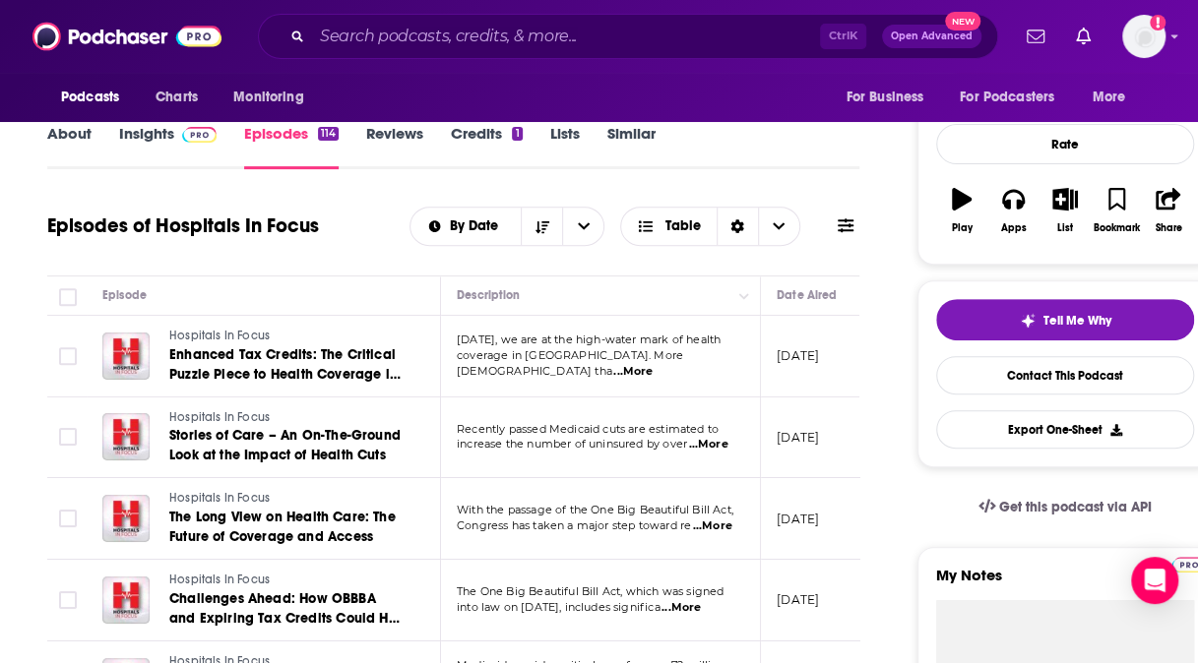
scroll to position [254, 0]
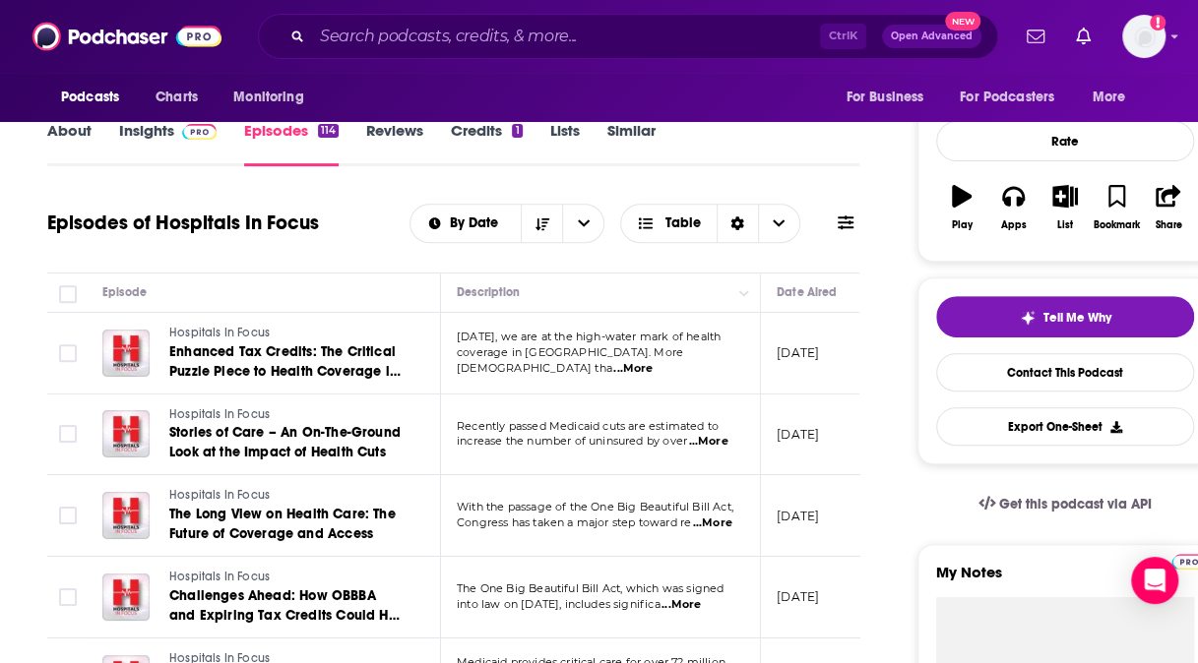
click at [653, 361] on span "...More" at bounding box center [632, 369] width 39 height 16
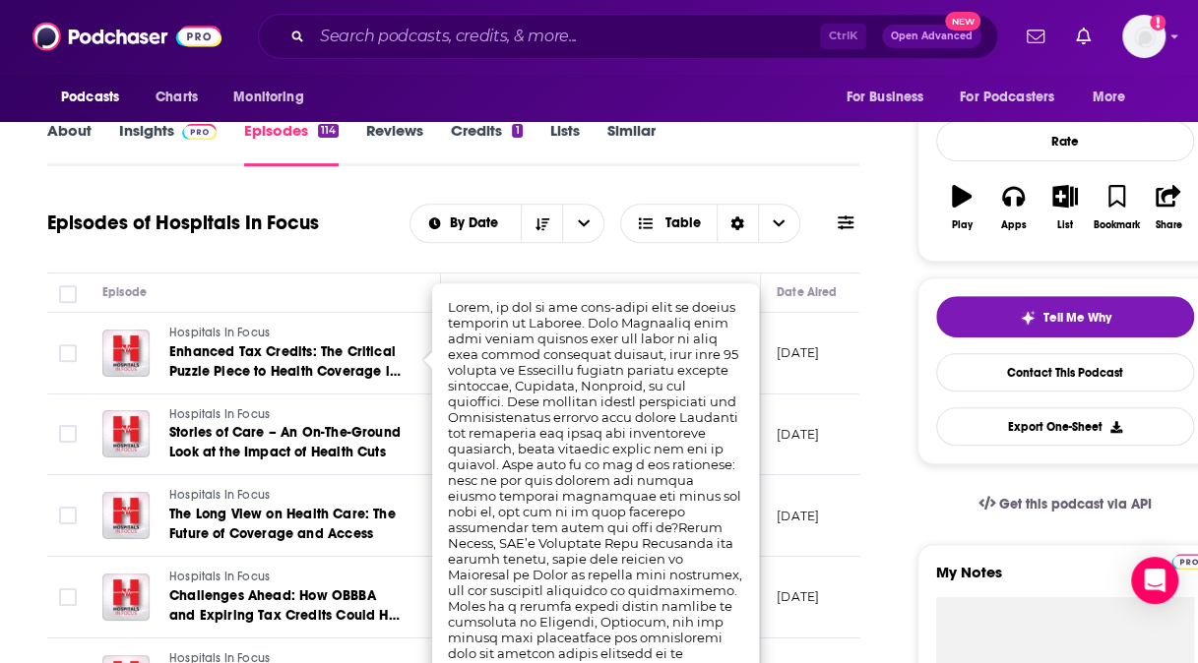
click at [304, 304] on th "Episode" at bounding box center [264, 293] width 354 height 39
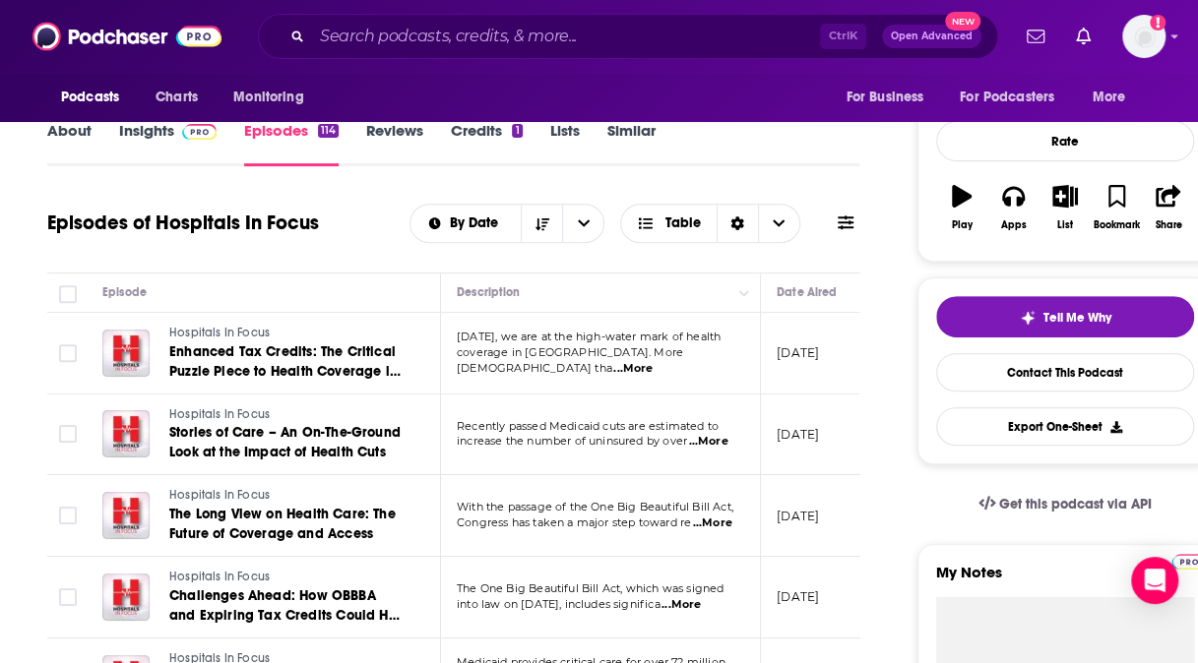
click at [718, 436] on span "...More" at bounding box center [707, 442] width 39 height 16
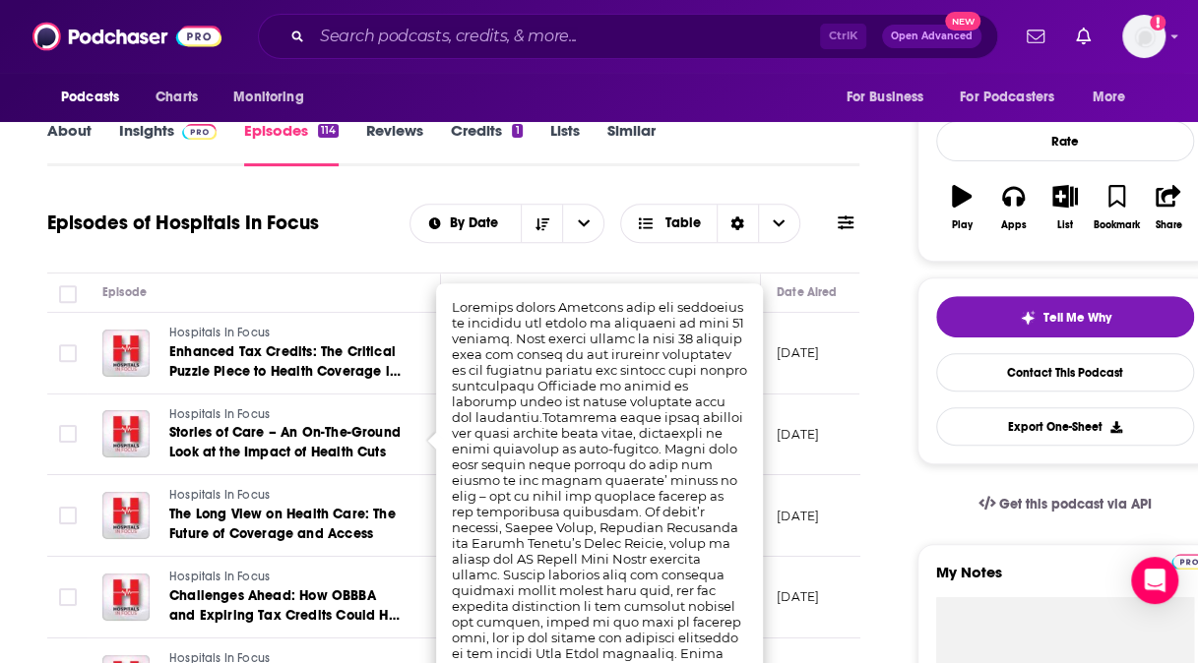
click at [298, 297] on div "Episode" at bounding box center [263, 293] width 322 height 24
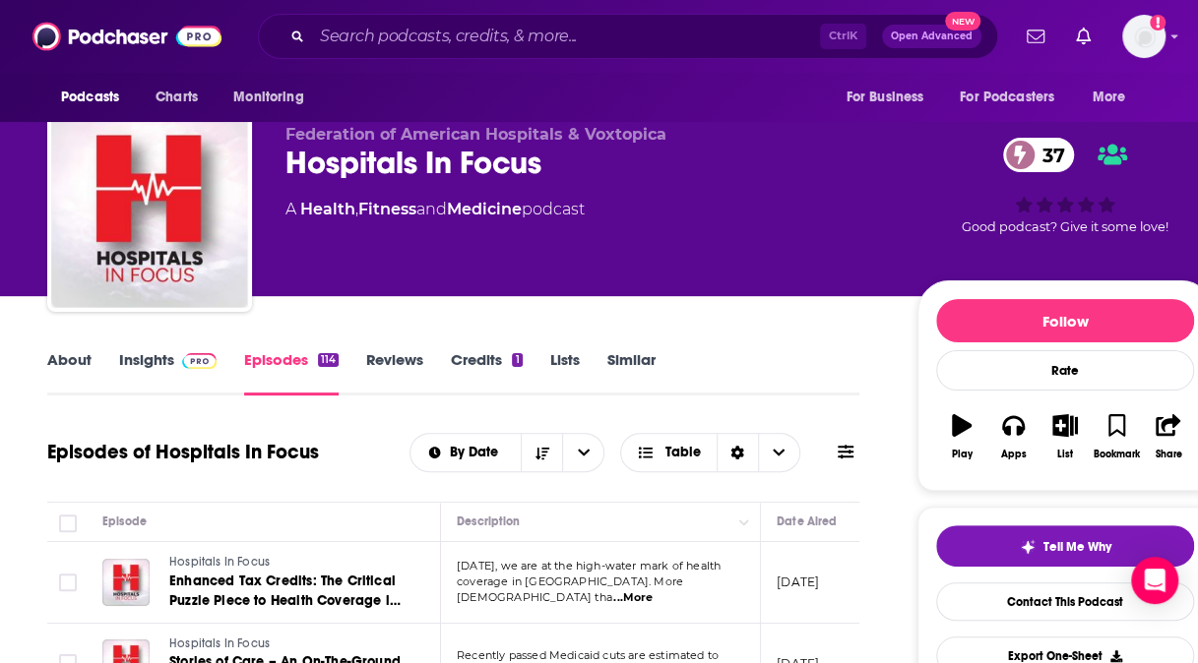
scroll to position [0, 0]
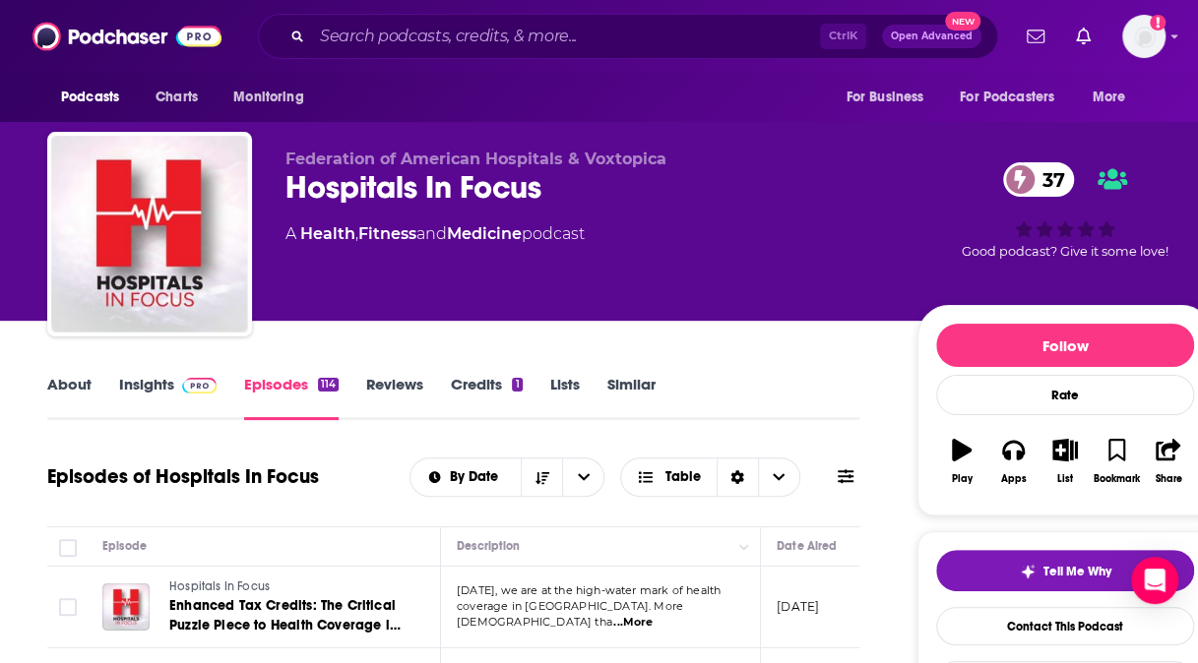
click at [80, 382] on link "About" at bounding box center [69, 397] width 44 height 45
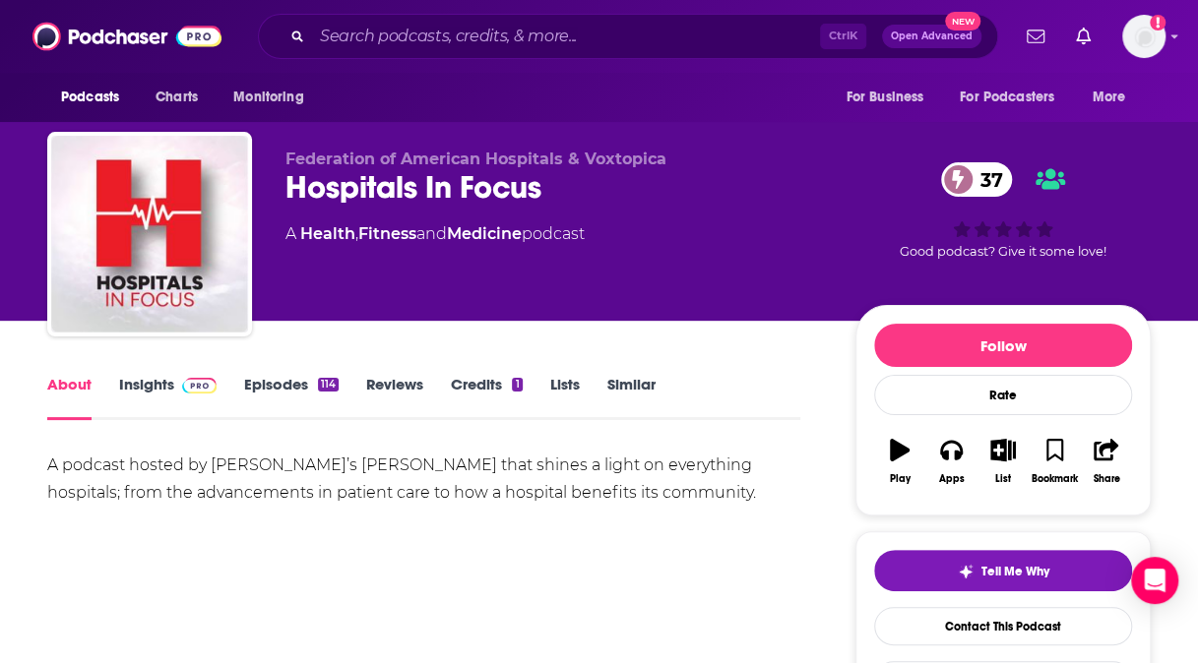
click at [137, 380] on link "Insights" at bounding box center [167, 397] width 97 height 45
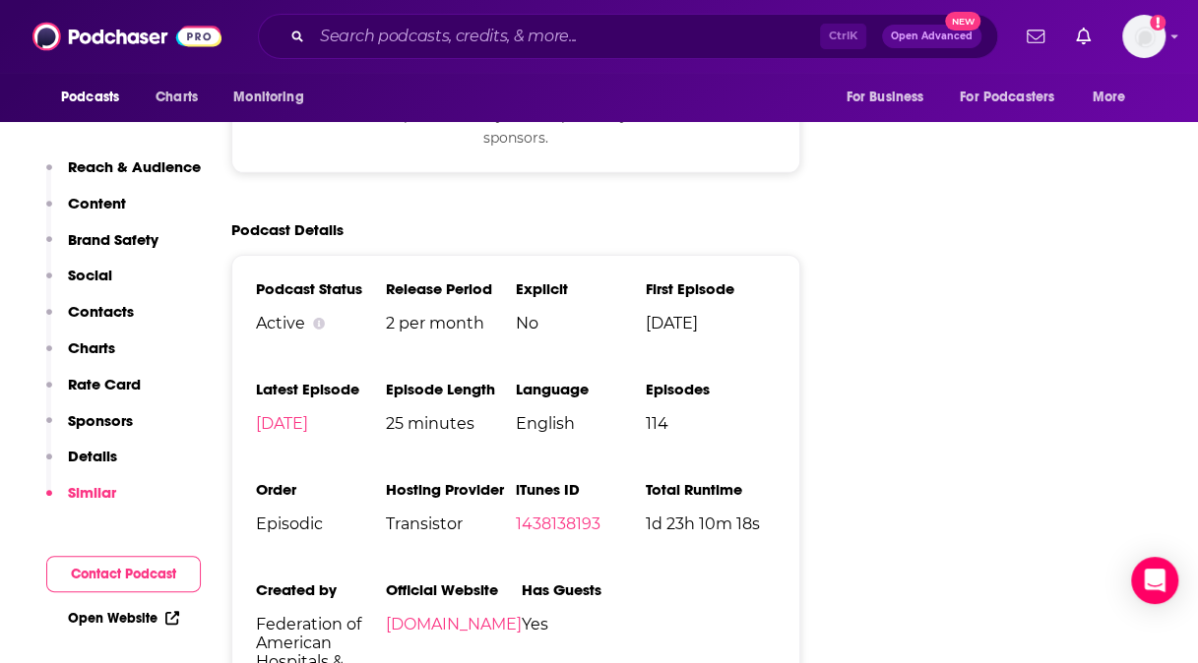
scroll to position [2890, 0]
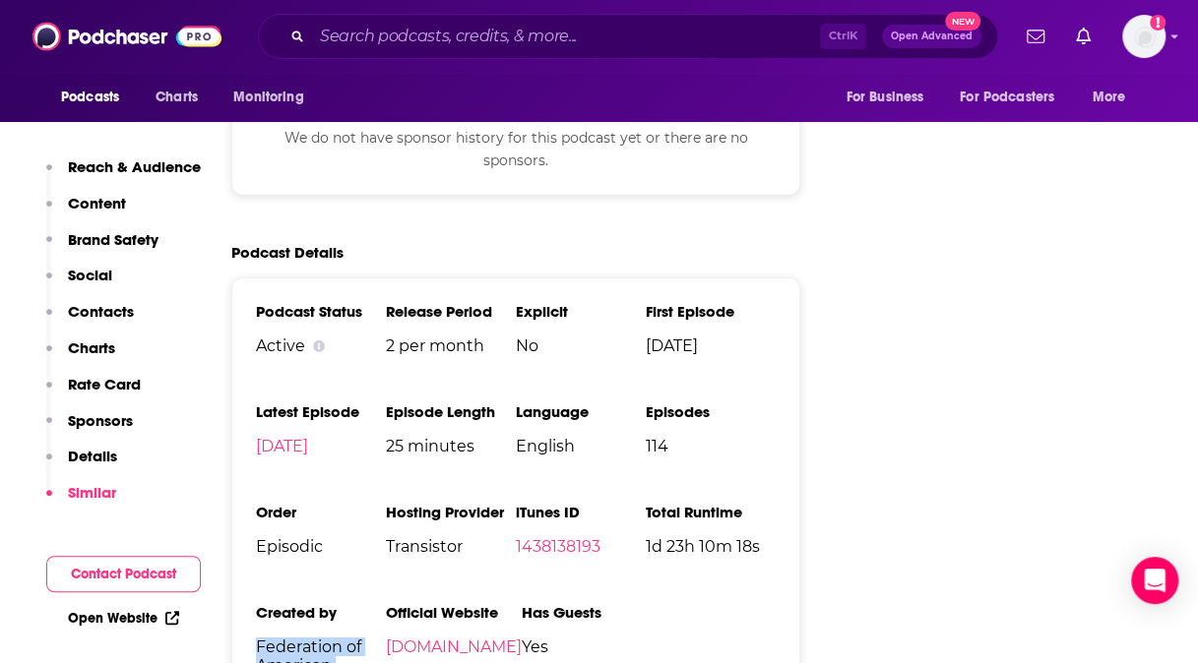
drag, startPoint x: 256, startPoint y: 561, endPoint x: 325, endPoint y: 603, distance: 80.9
click at [325, 638] on span "Federation of American Hospitals & Voxtopica" at bounding box center [321, 675] width 130 height 75
copy span "Federation of American Hospitals"
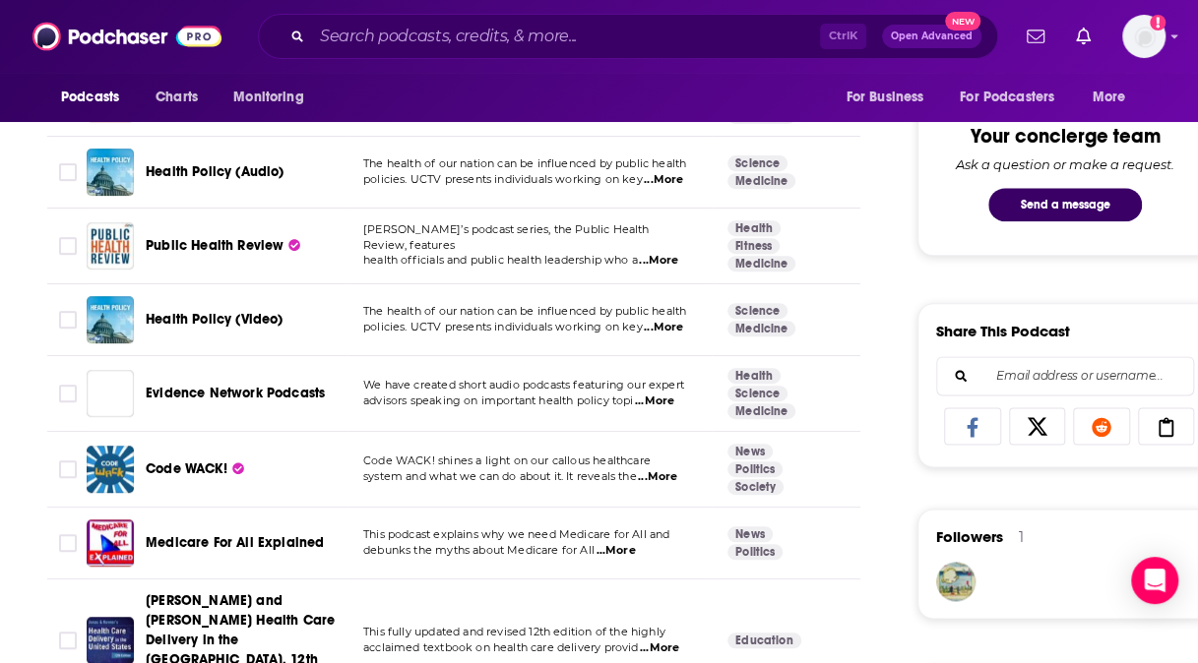
scroll to position [1013, 0]
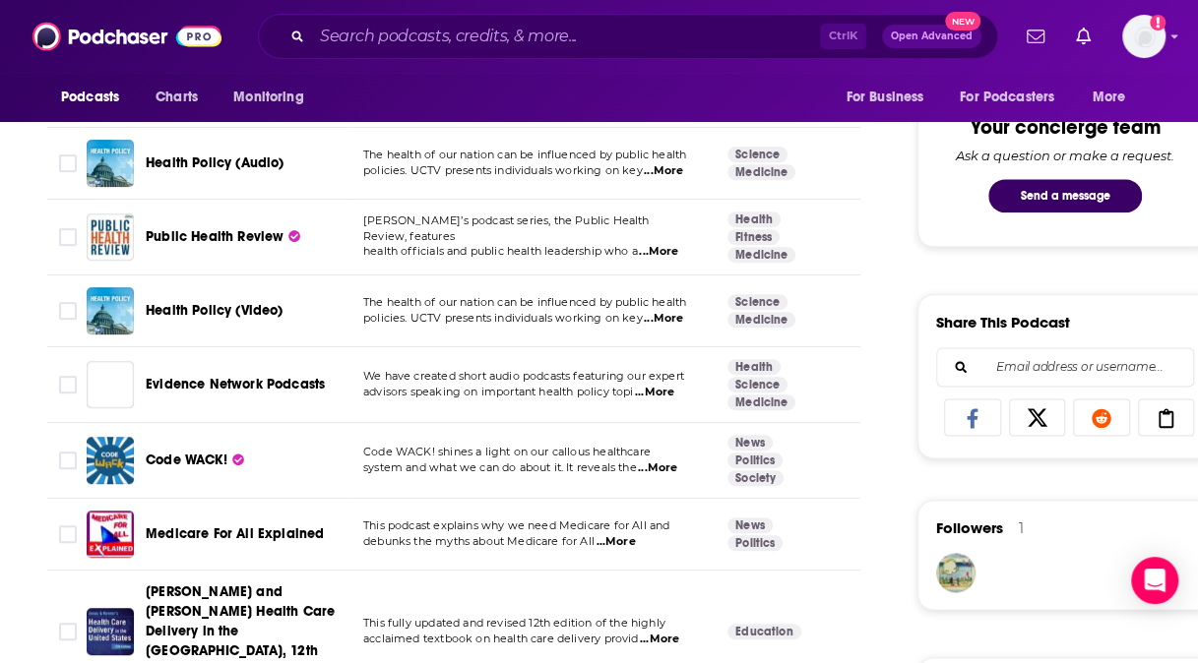
click at [665, 244] on span "...More" at bounding box center [658, 252] width 39 height 16
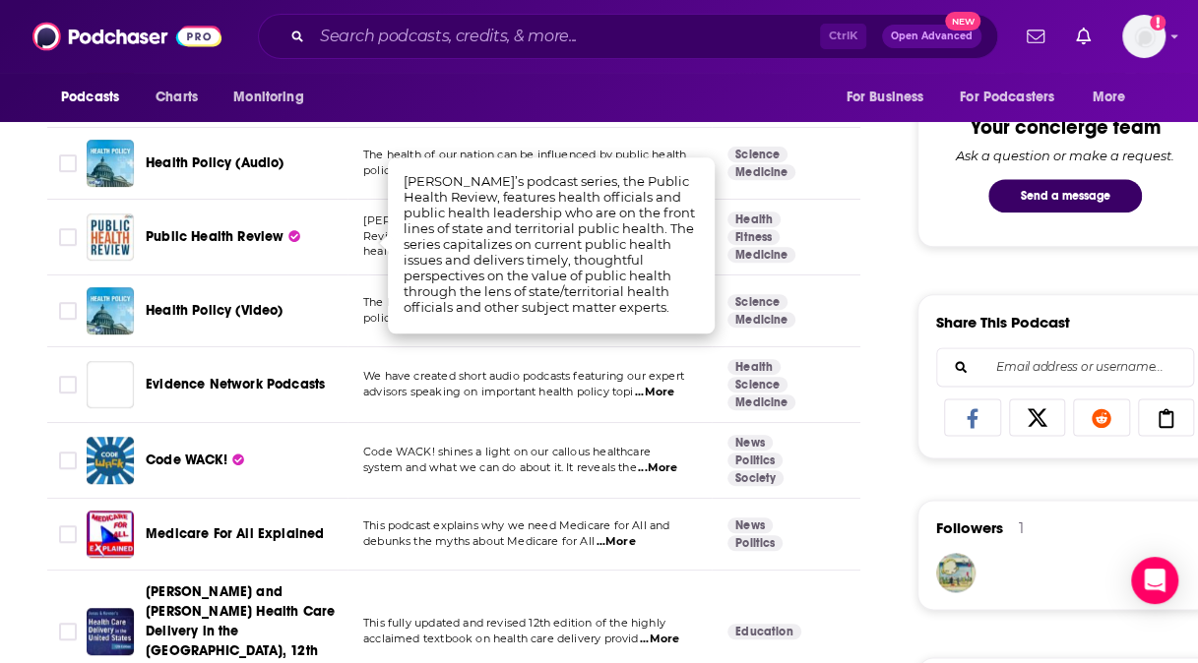
click at [210, 235] on span "Public Health Review" at bounding box center [215, 236] width 138 height 17
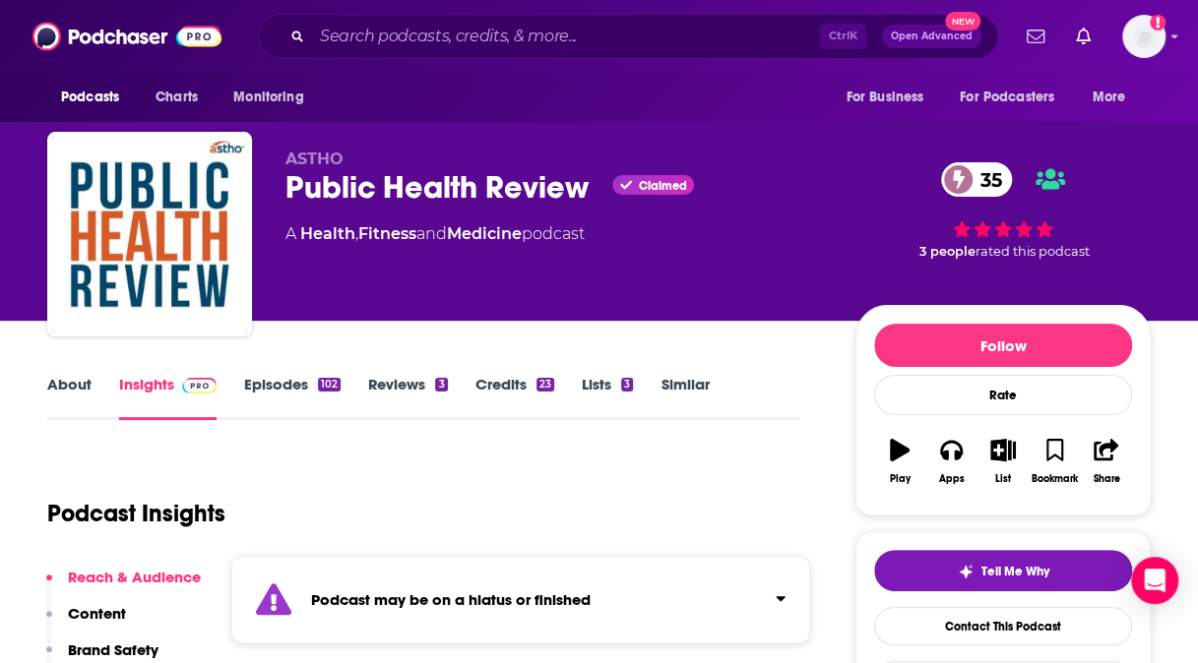
click at [266, 392] on link "Episodes 102" at bounding box center [292, 397] width 96 height 45
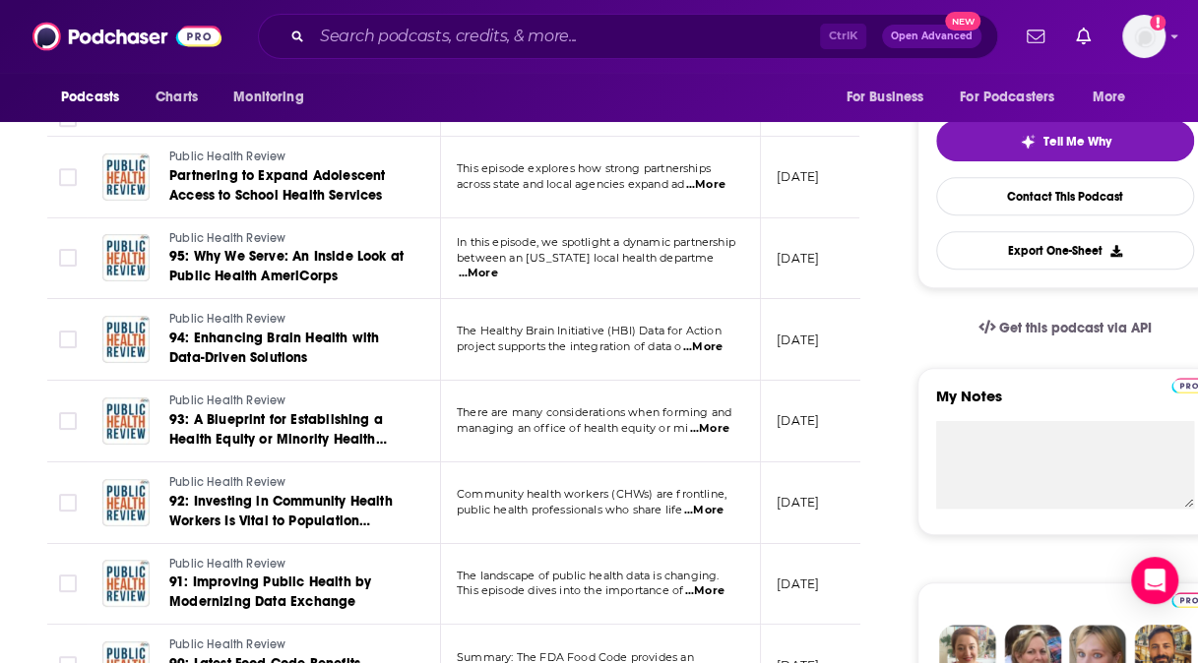
scroll to position [439, 0]
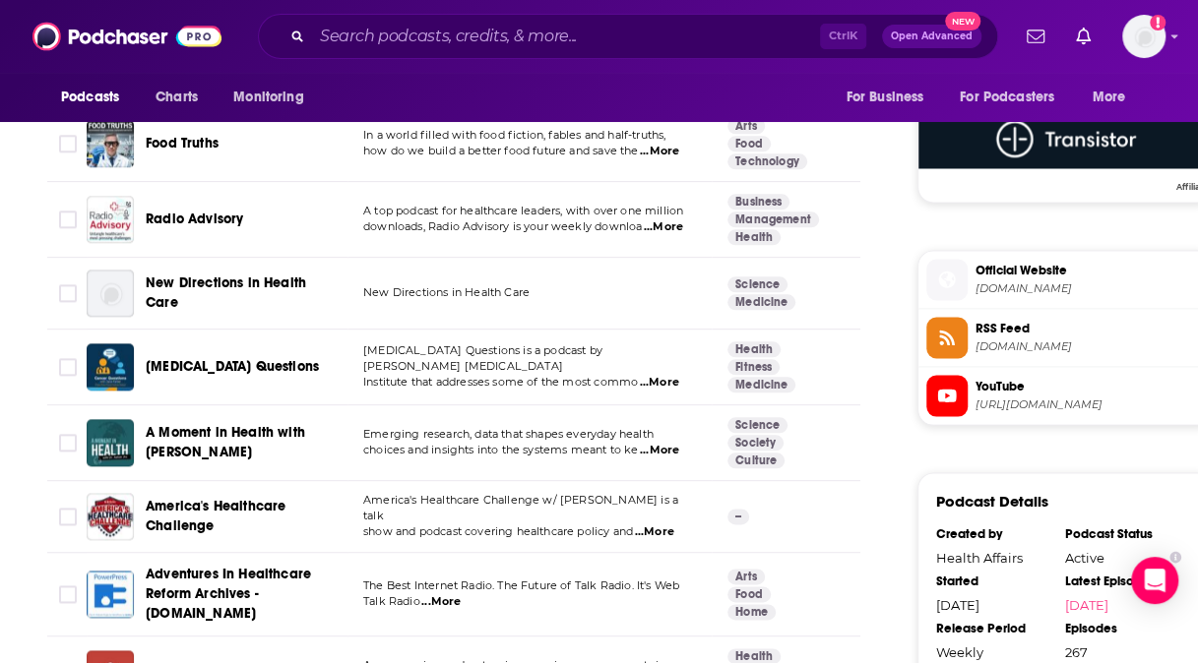
scroll to position [1644, 0]
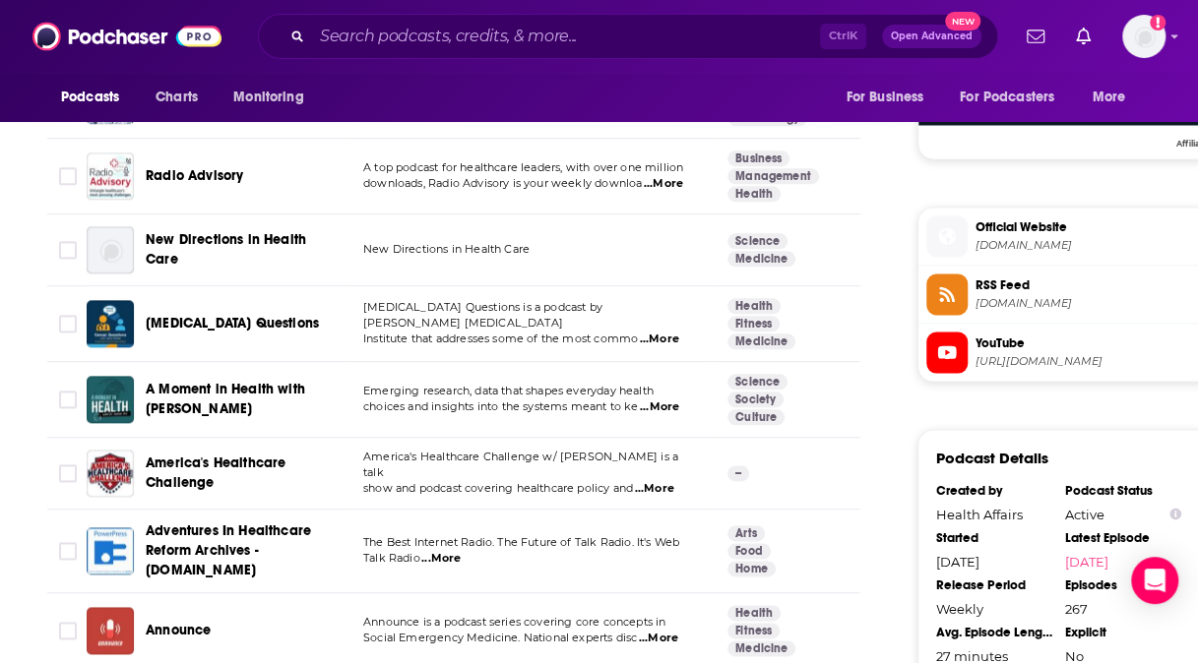
click at [670, 481] on span "...More" at bounding box center [654, 489] width 39 height 16
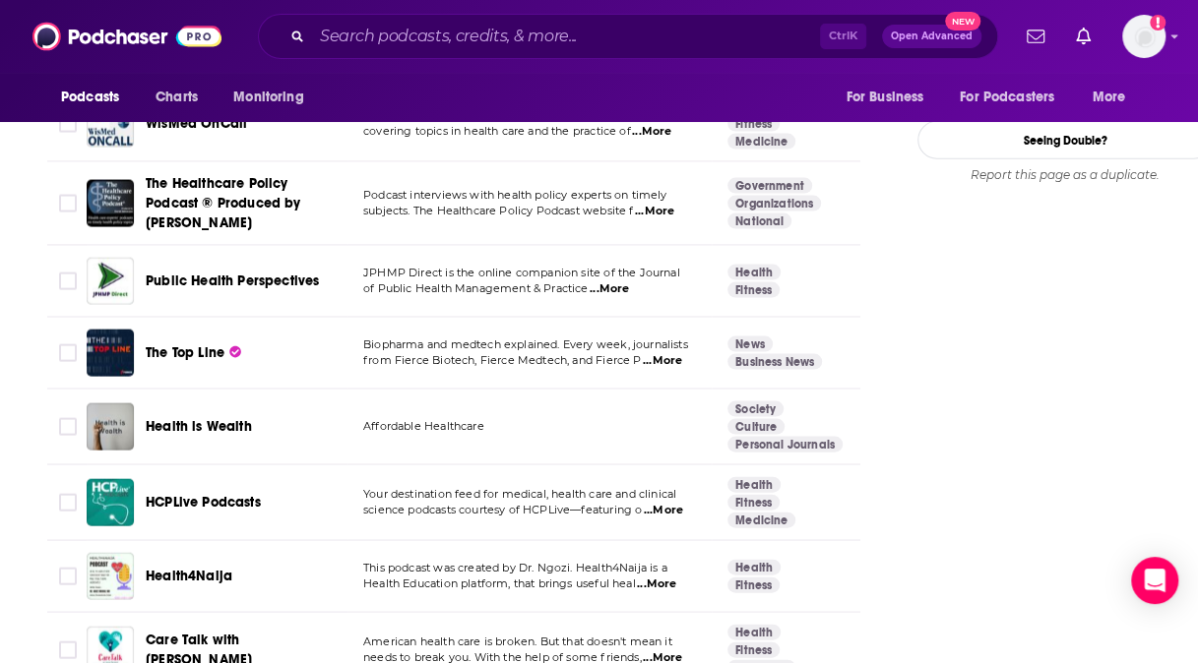
scroll to position [2560, 0]
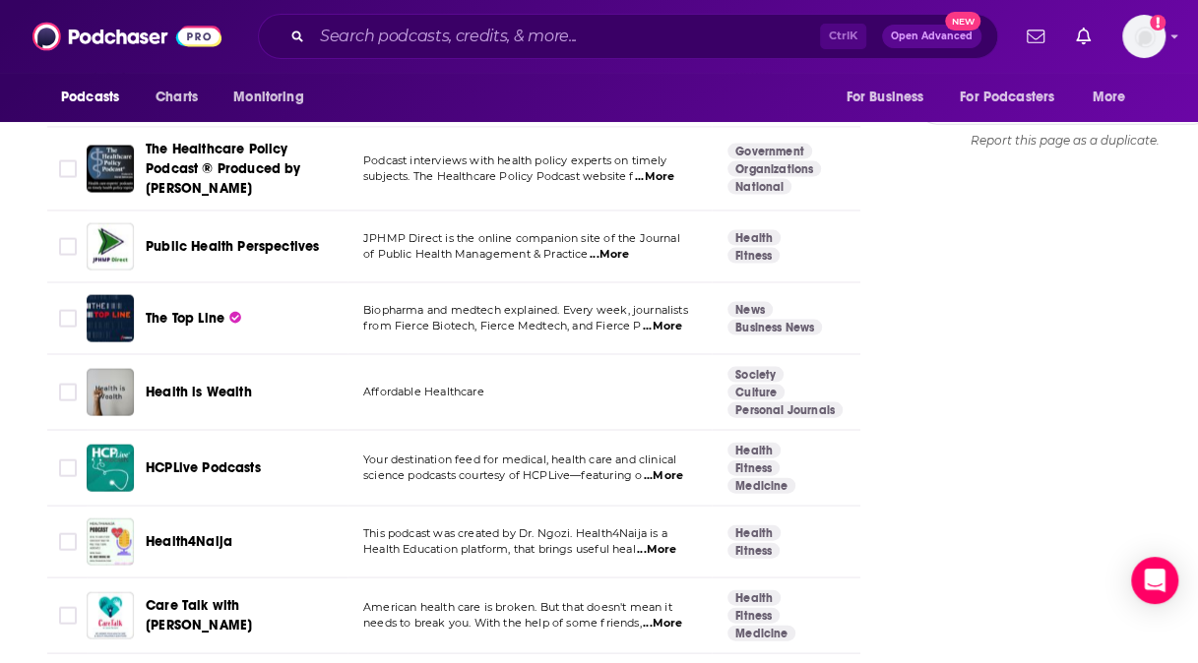
click at [675, 469] on span "...More" at bounding box center [663, 477] width 39 height 16
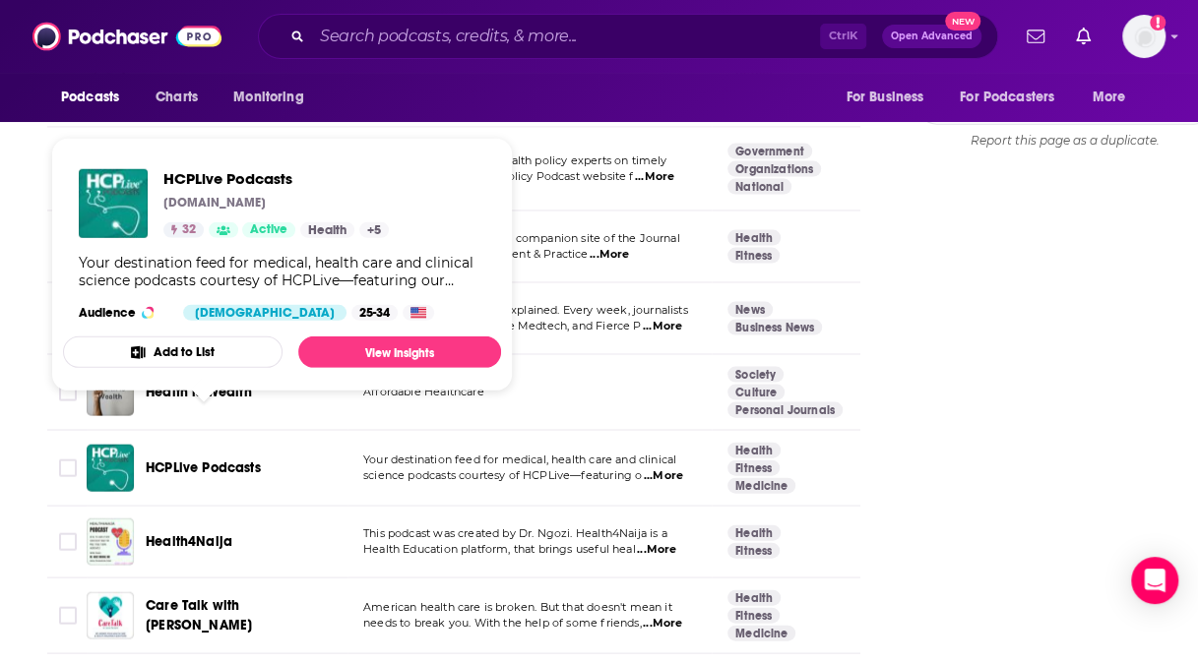
click at [227, 460] on span "HCPLive Podcasts" at bounding box center [203, 468] width 115 height 17
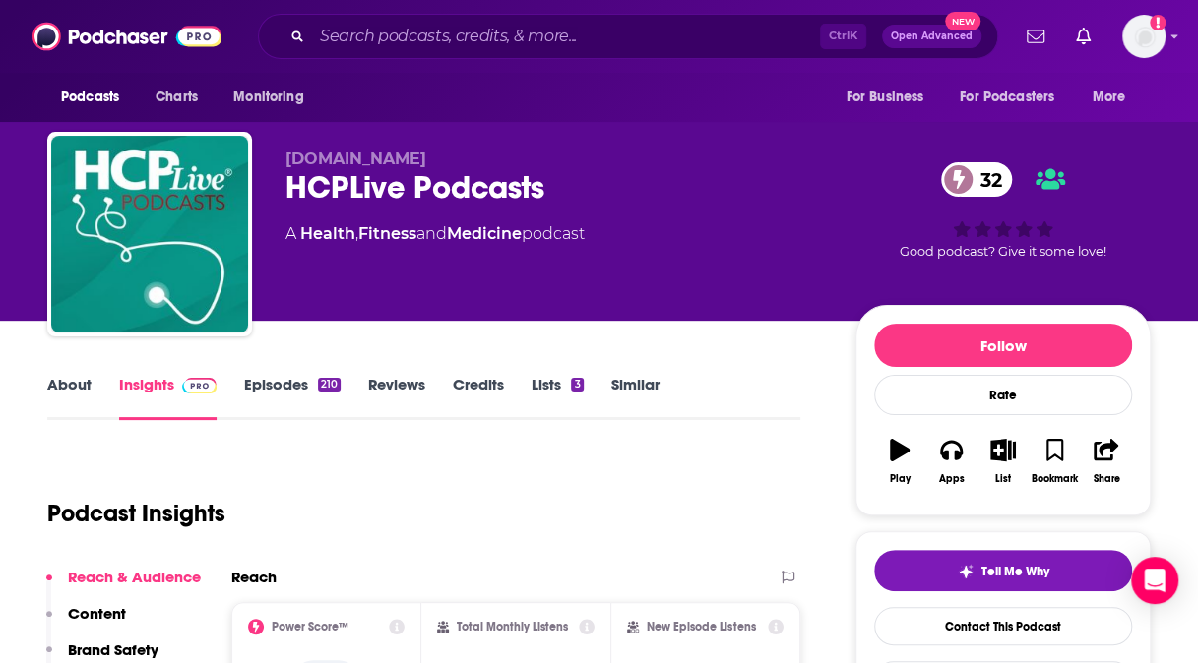
click at [284, 388] on link "Episodes 210" at bounding box center [292, 397] width 96 height 45
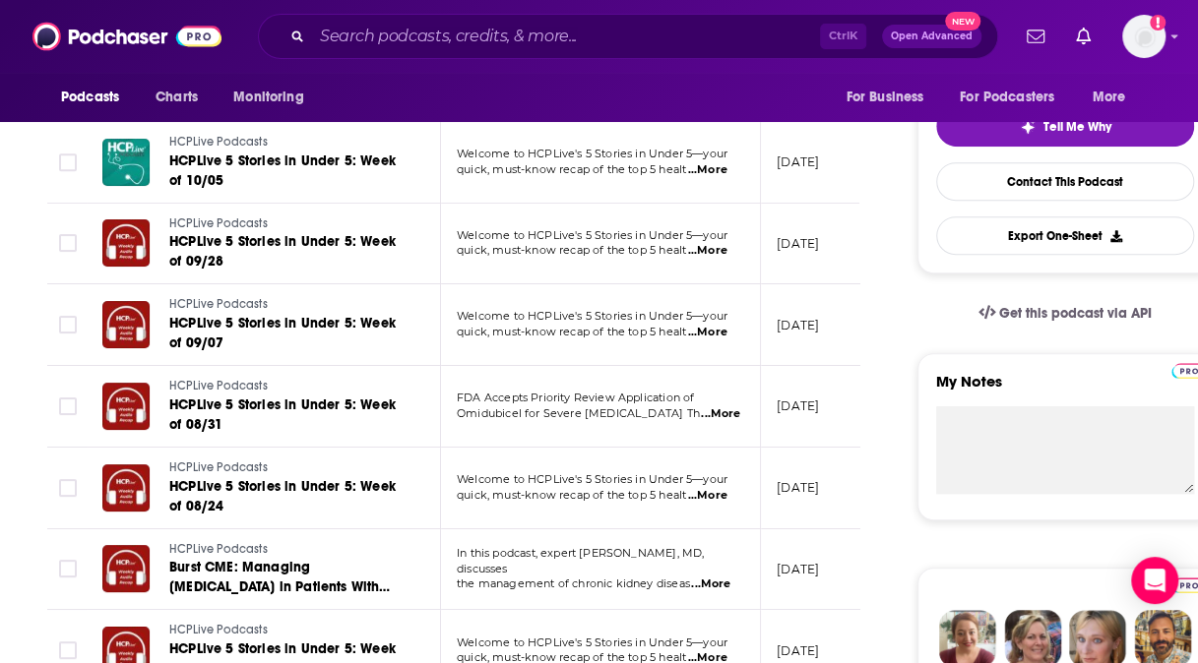
scroll to position [537, 0]
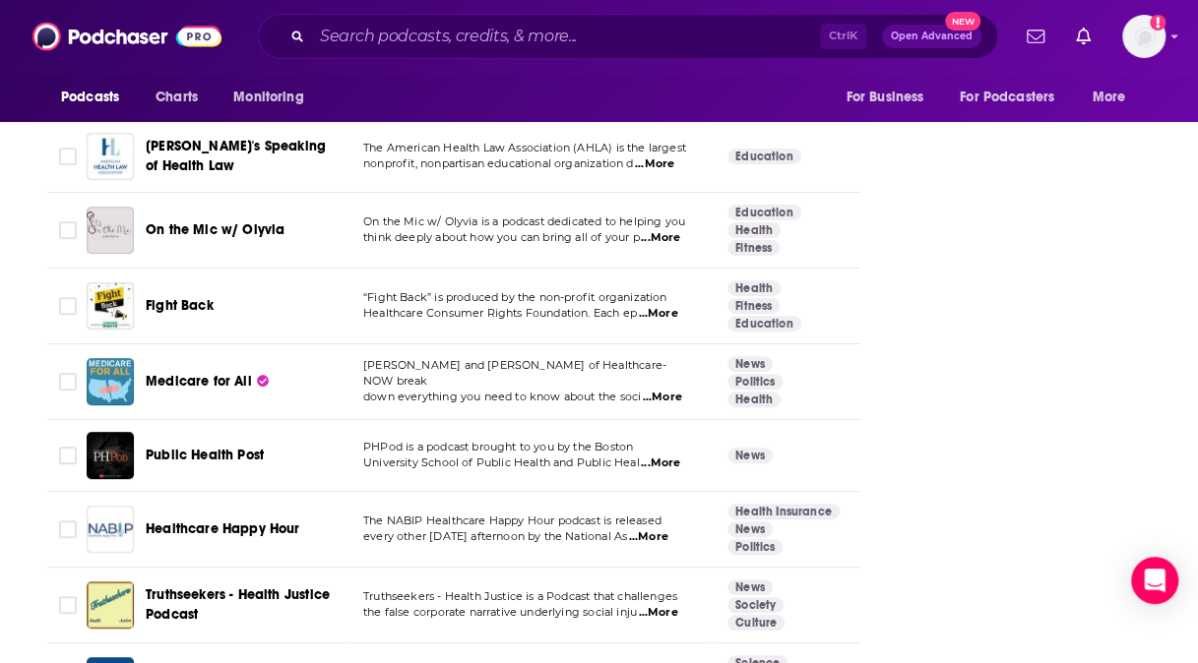
scroll to position [0, 14]
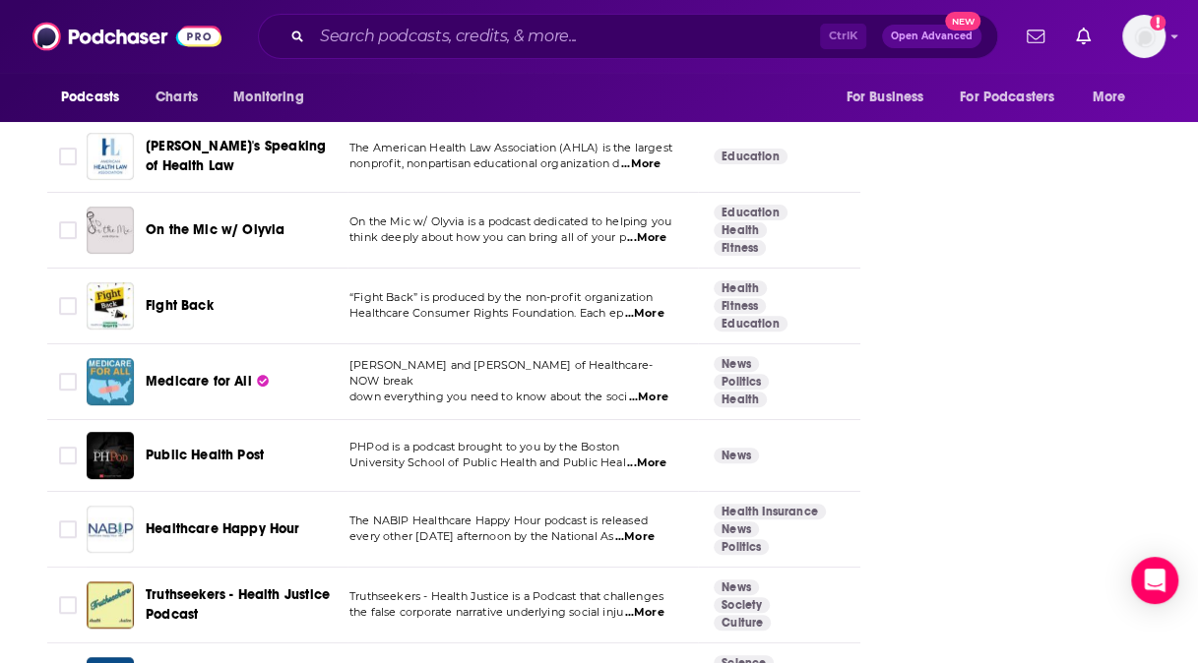
drag, startPoint x: 929, startPoint y: 514, endPoint x: 673, endPoint y: 333, distance: 313.5
click at [653, 456] on span "...More" at bounding box center [646, 464] width 39 height 16
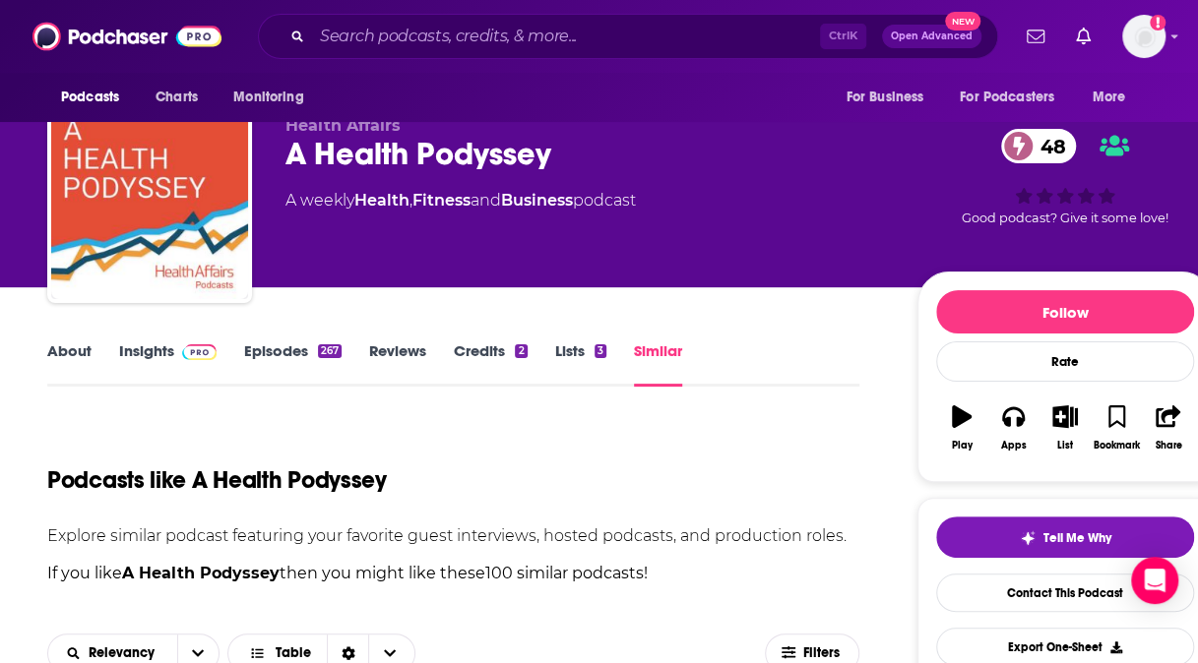
scroll to position [0, 0]
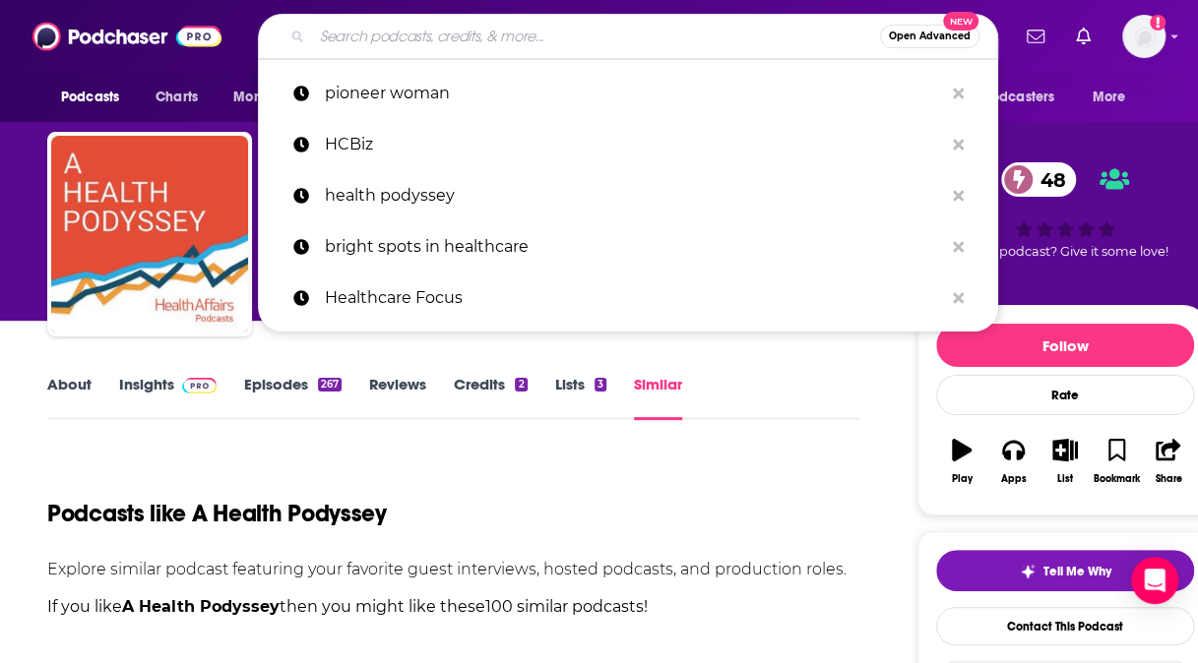
click at [654, 31] on input "Search podcasts, credits, & more..." at bounding box center [596, 36] width 568 height 31
click at [640, 469] on div "Podcasts like A Health Podyssey" at bounding box center [453, 502] width 812 height 100
